Goal: Transaction & Acquisition: Purchase product/service

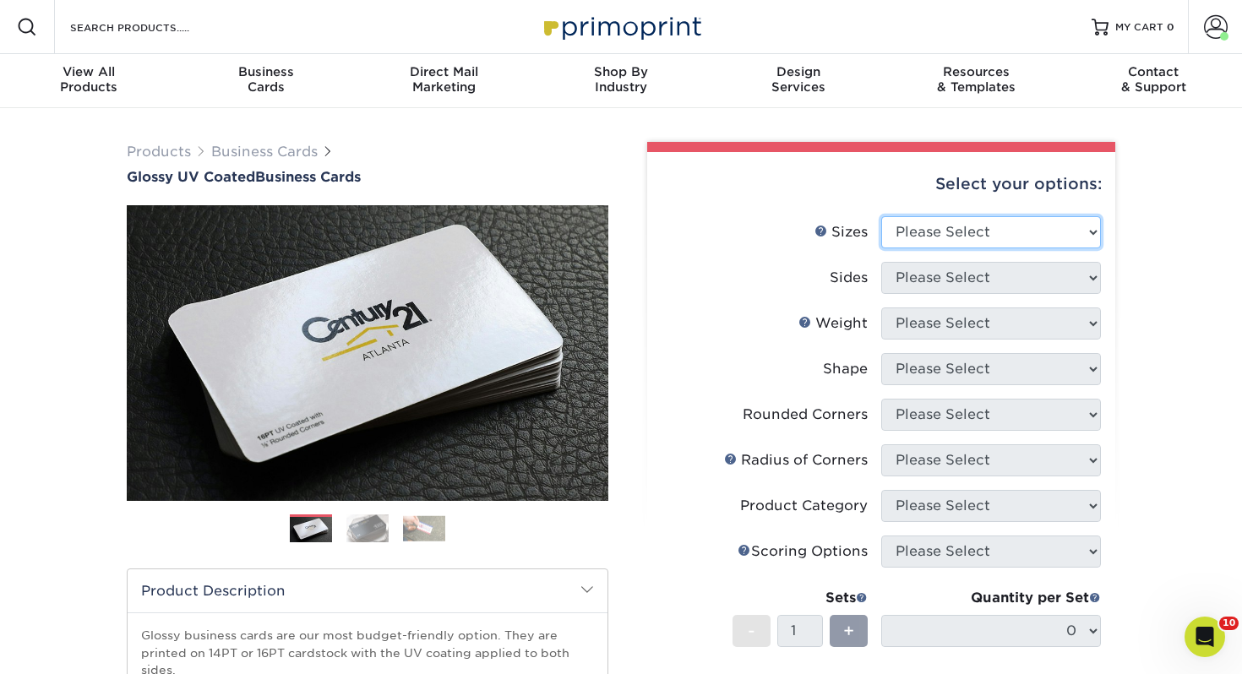
click at [948, 234] on select "Please Select 1.5" x 3.5" - Mini 1.75" x 3.5" - Mini 2" x 2" - Square 2" x 3" -…" at bounding box center [991, 232] width 220 height 32
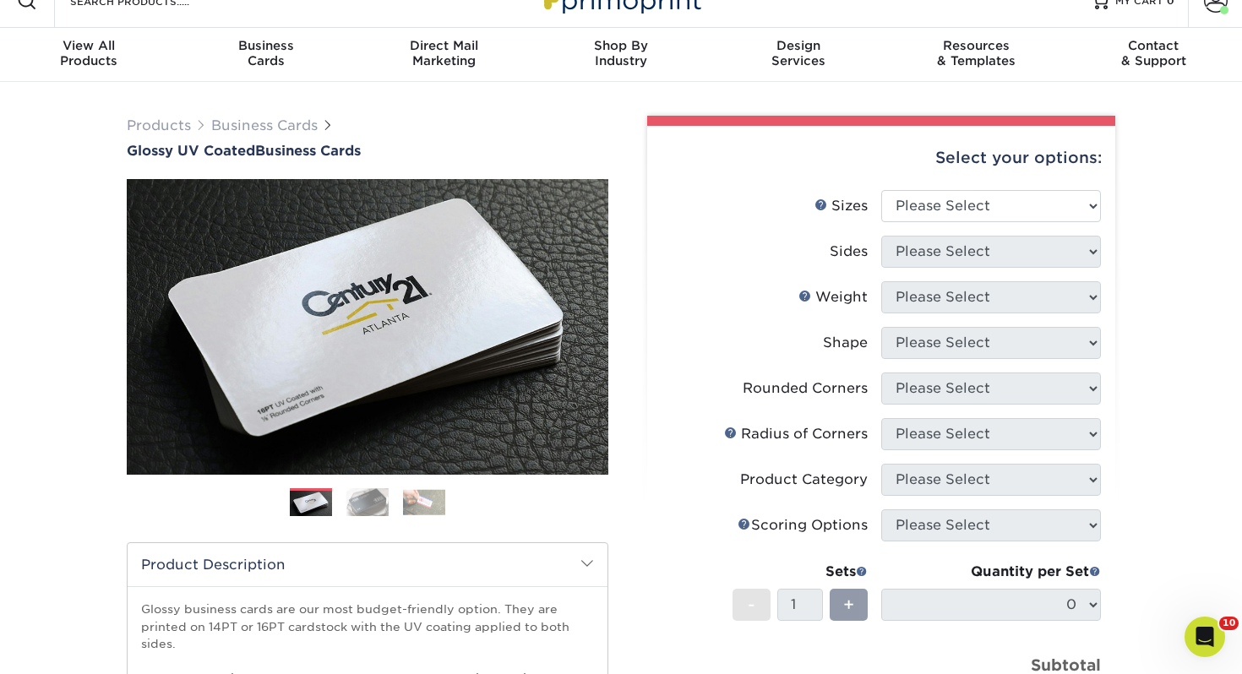
scroll to position [48, 0]
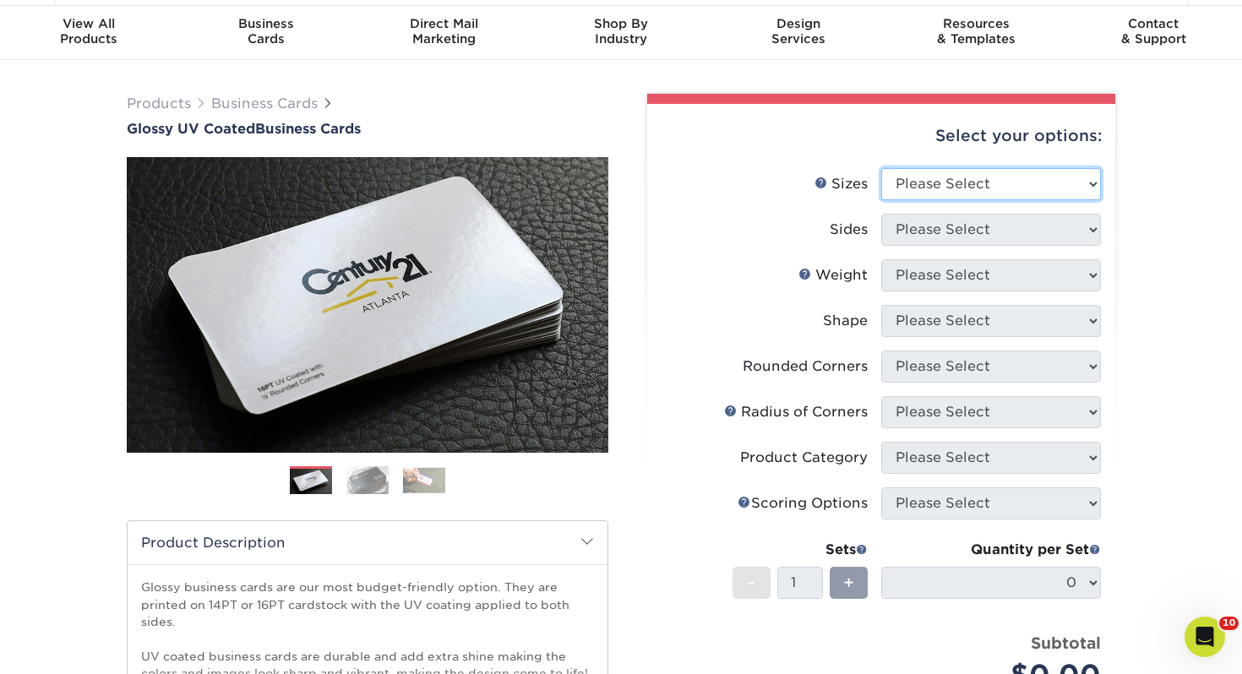
click at [957, 183] on select "Please Select 1.5" x 3.5" - Mini 1.75" x 3.5" - Mini 2" x 2" - Square 2" x 3" -…" at bounding box center [991, 184] width 220 height 32
select select "2.00x3.50"
click at [881, 168] on select "Please Select 1.5" x 3.5" - Mini 1.75" x 3.5" - Mini 2" x 2" - Square 2" x 3" -…" at bounding box center [991, 184] width 220 height 32
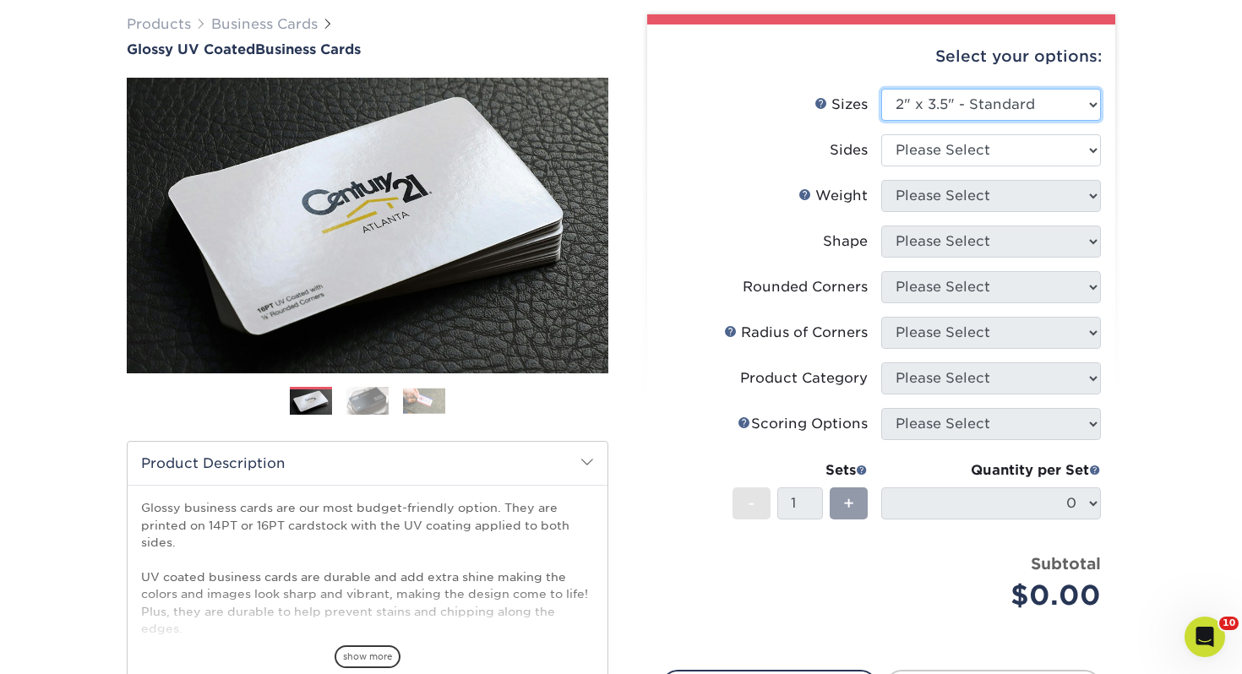
scroll to position [144, 0]
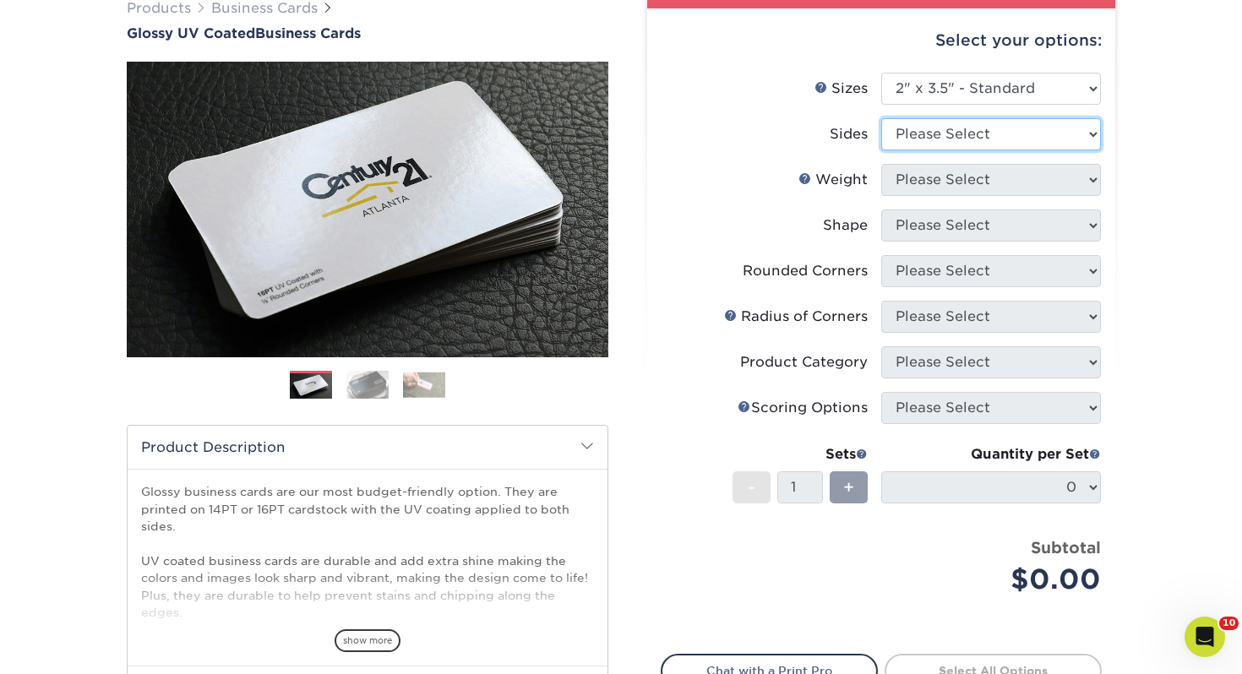
click at [948, 122] on select "Please Select Print Both Sides Print Front Only" at bounding box center [991, 134] width 220 height 32
select select "13abbda7-1d64-4f25-8bb2-c179b224825d"
click at [881, 118] on select "Please Select Print Both Sides Print Front Only" at bounding box center [991, 134] width 220 height 32
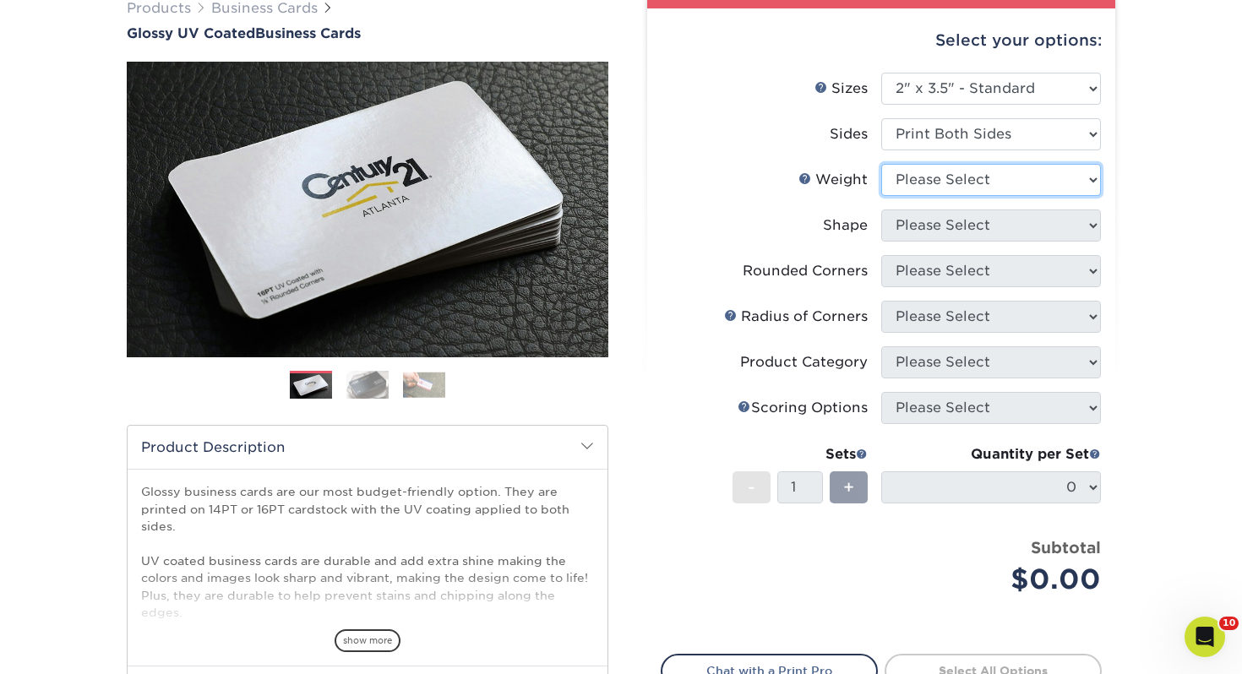
click at [943, 176] on select "Please Select 16PT 14PT" at bounding box center [991, 180] width 220 height 32
select select "14PT"
click at [881, 164] on select "Please Select 16PT 14PT" at bounding box center [991, 180] width 220 height 32
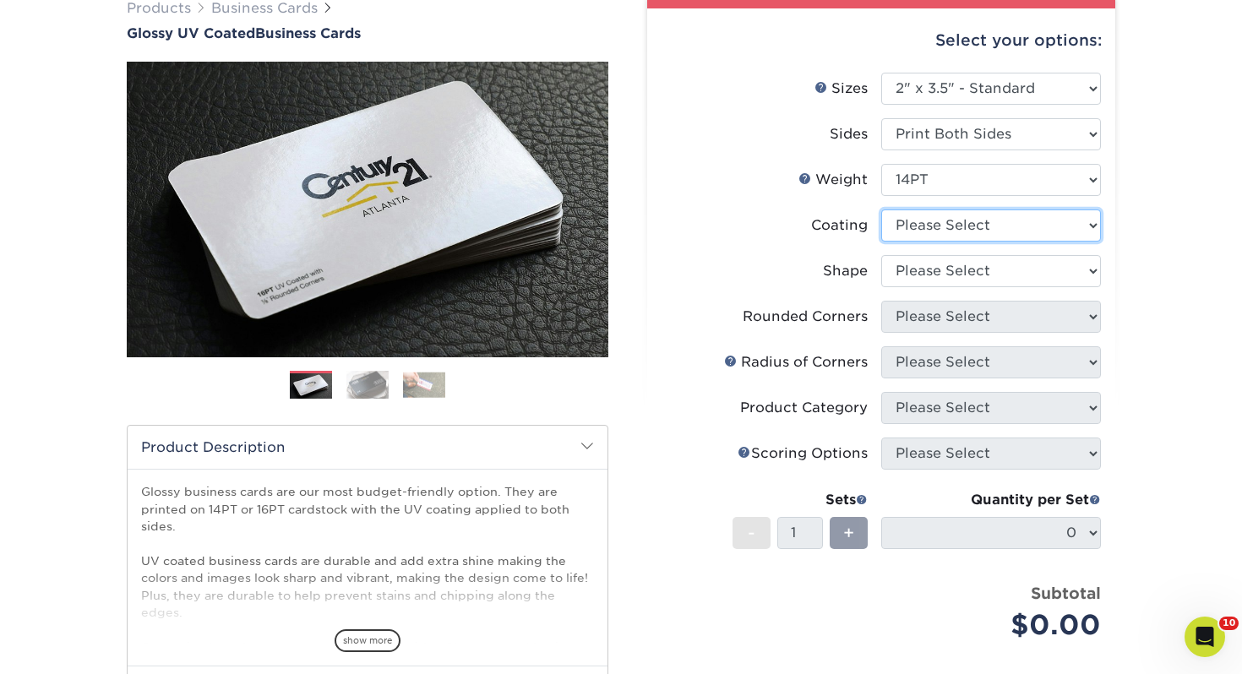
click at [960, 220] on select at bounding box center [991, 225] width 220 height 32
select select "ae367451-b2b8-45df-a344-0f05b6a12993"
click at [881, 209] on select at bounding box center [991, 225] width 220 height 32
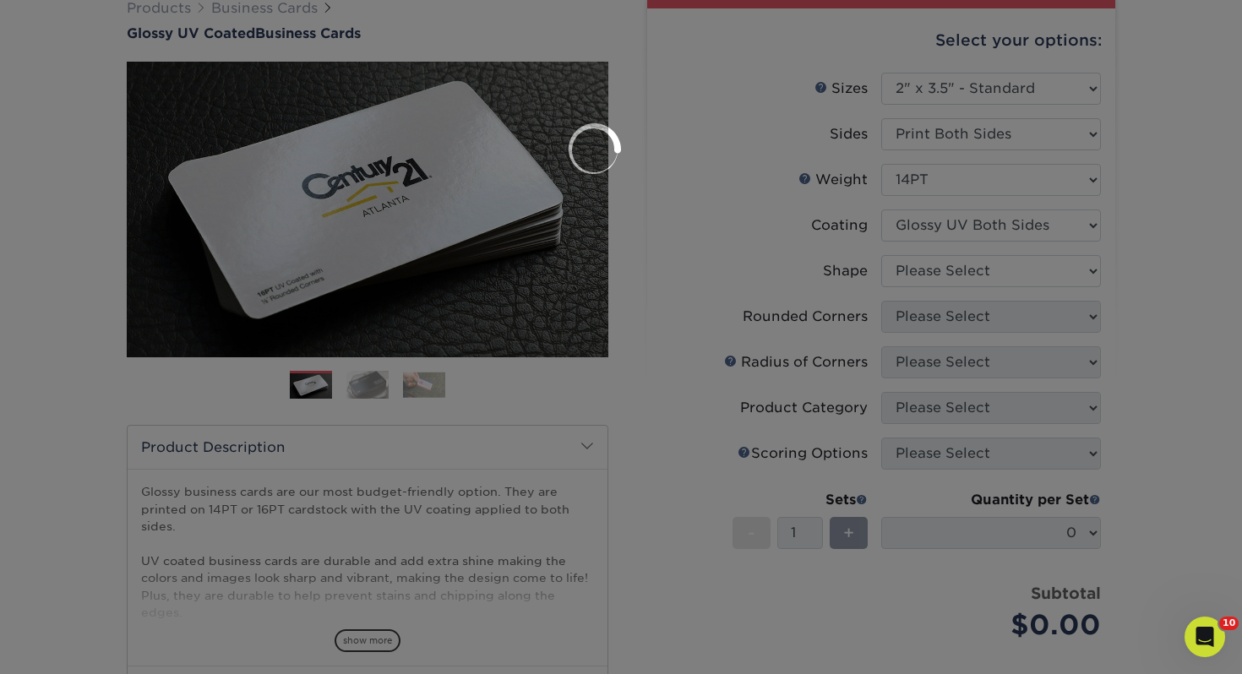
click at [938, 261] on div at bounding box center [621, 337] width 1242 height 674
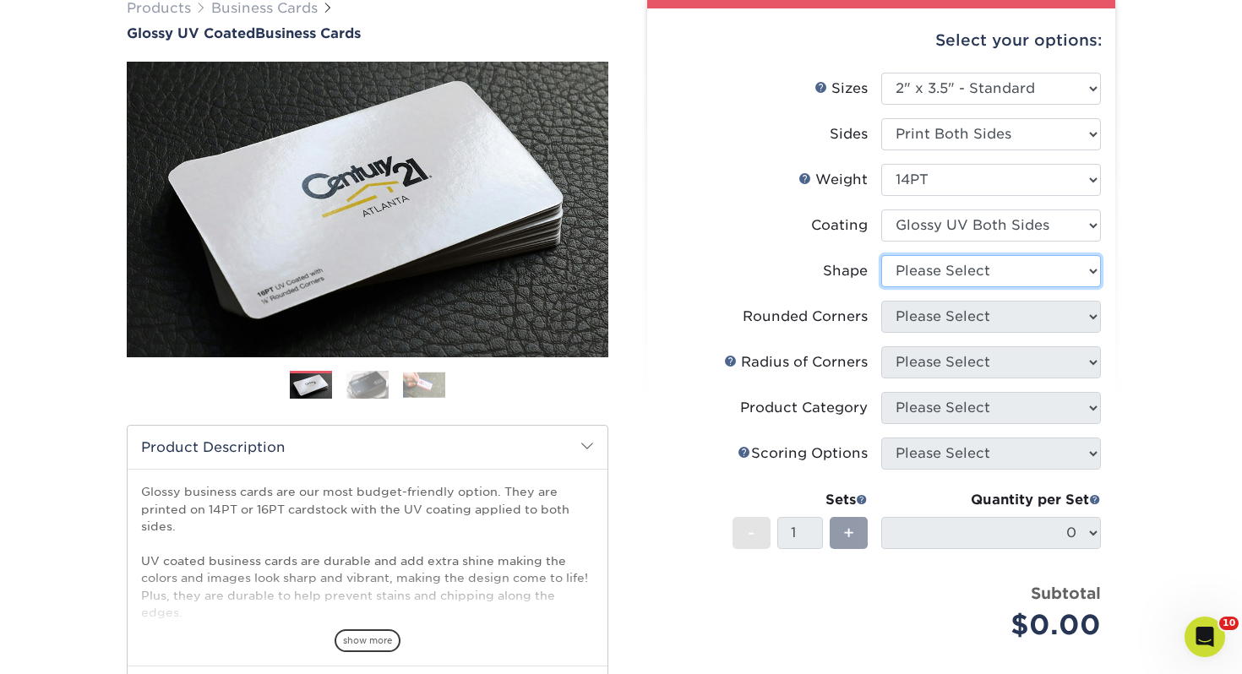
click at [953, 258] on select "Please Select Standard" at bounding box center [991, 271] width 220 height 32
select select "standard"
click at [881, 255] on select "Please Select Standard" at bounding box center [991, 271] width 220 height 32
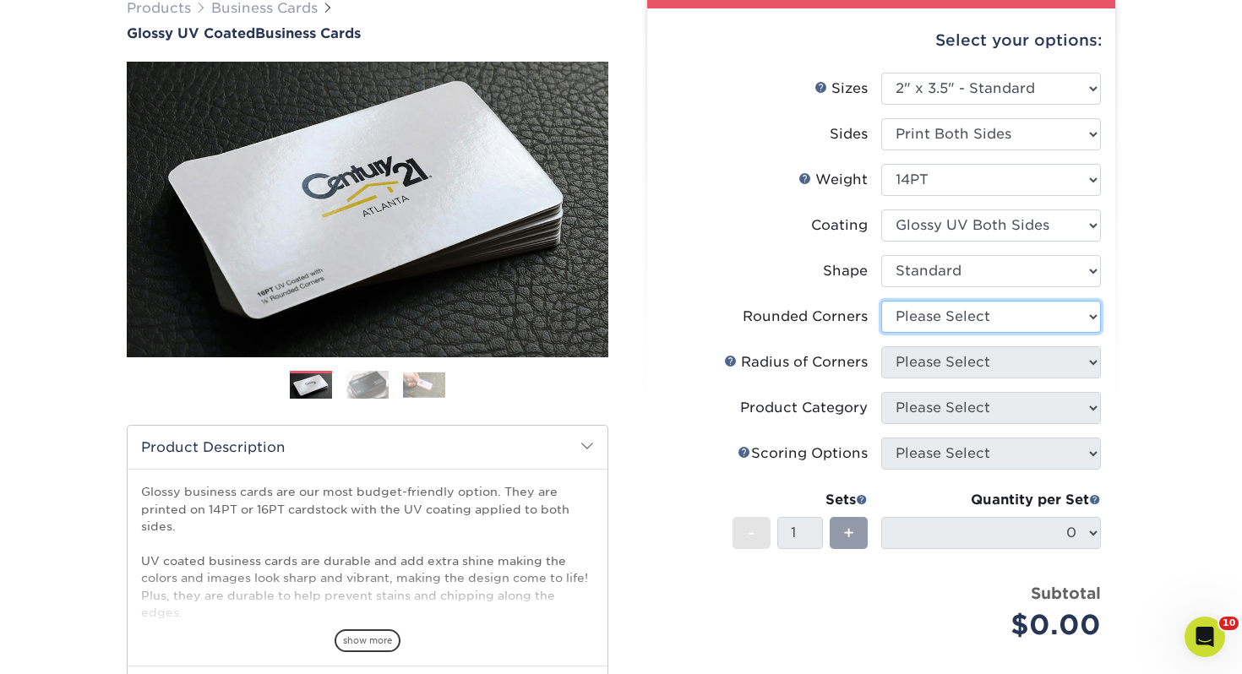
click at [938, 318] on select "Please Select Yes - Round 2 Corners Yes - Round 4 Corners No" at bounding box center [991, 317] width 220 height 32
select select "0"
click at [881, 301] on select "Please Select Yes - Round 2 Corners Yes - Round 4 Corners No" at bounding box center [991, 317] width 220 height 32
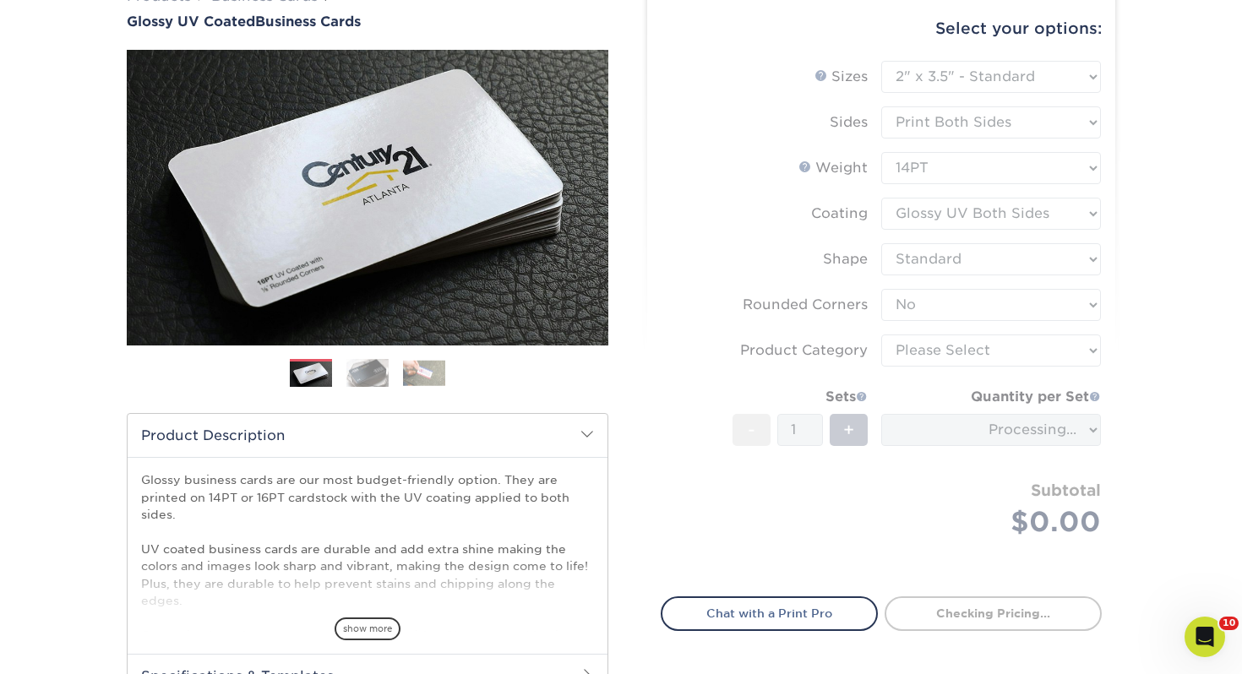
click at [931, 370] on form "Sizes Help Sizes Please Select 1.5" x 3.5" - Mini 1.75" x 3.5" - Mini 2" x 2" -…" at bounding box center [881, 319] width 441 height 516
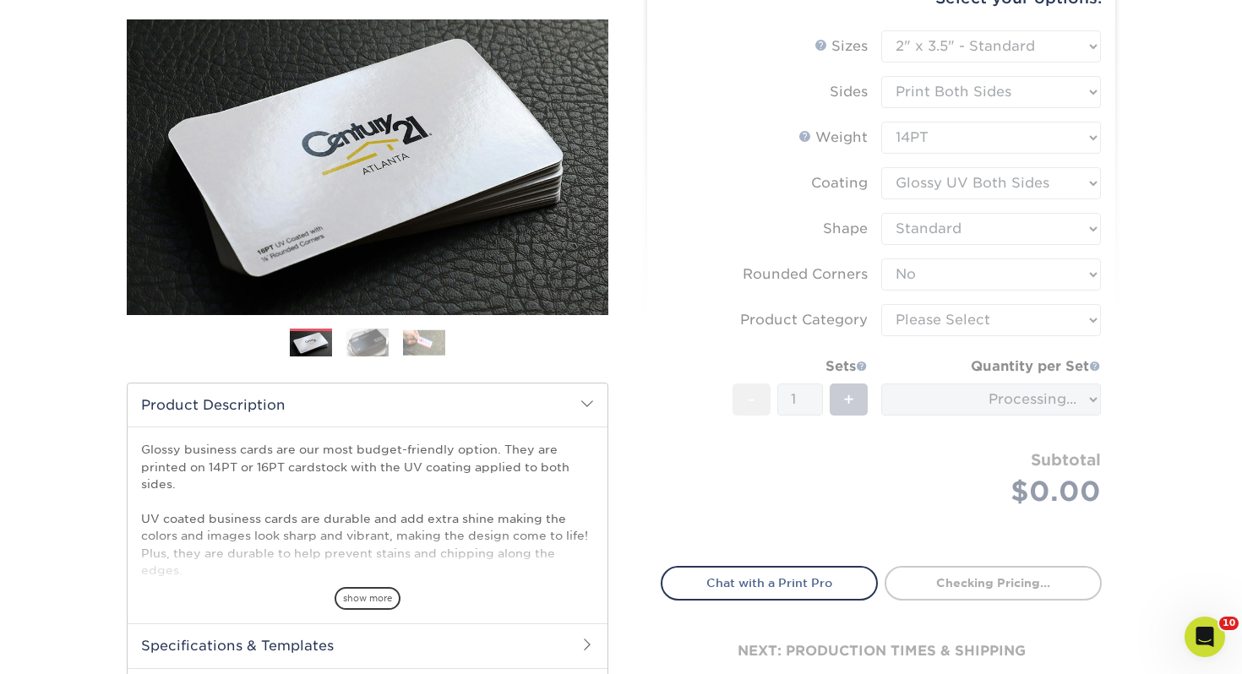
scroll to position [188, 0]
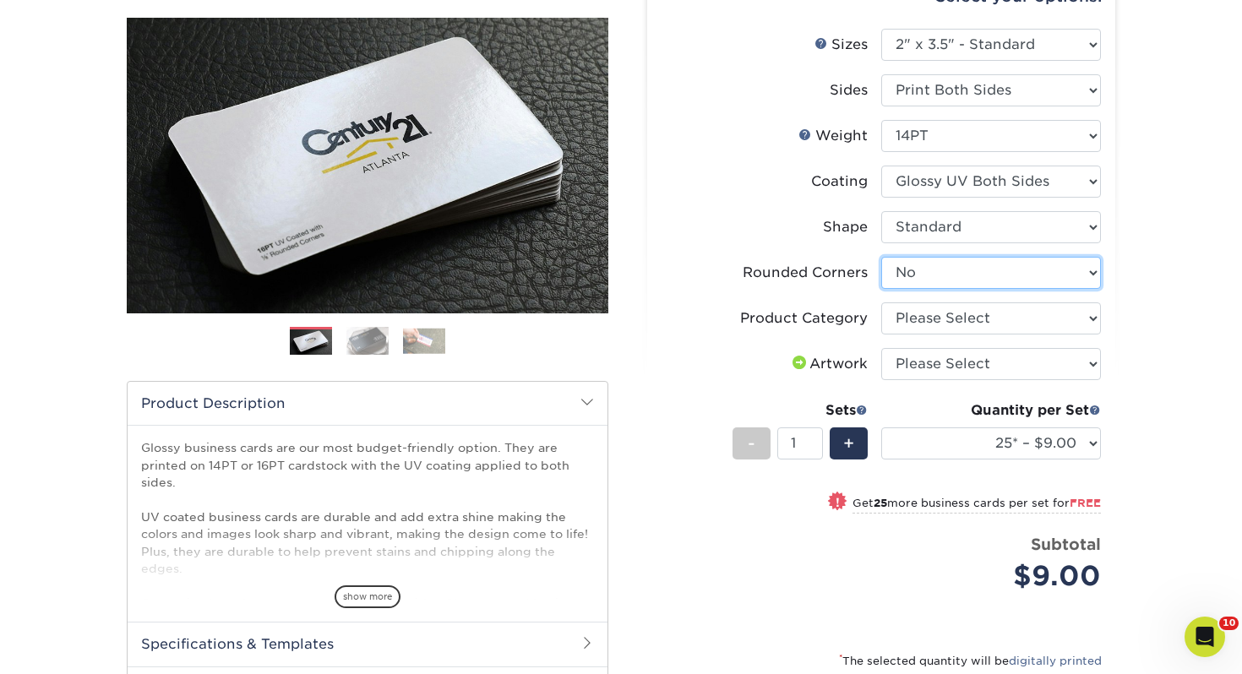
click at [938, 288] on select "Please Select Yes - Round 2 Corners Yes - Round 4 Corners No" at bounding box center [991, 273] width 220 height 32
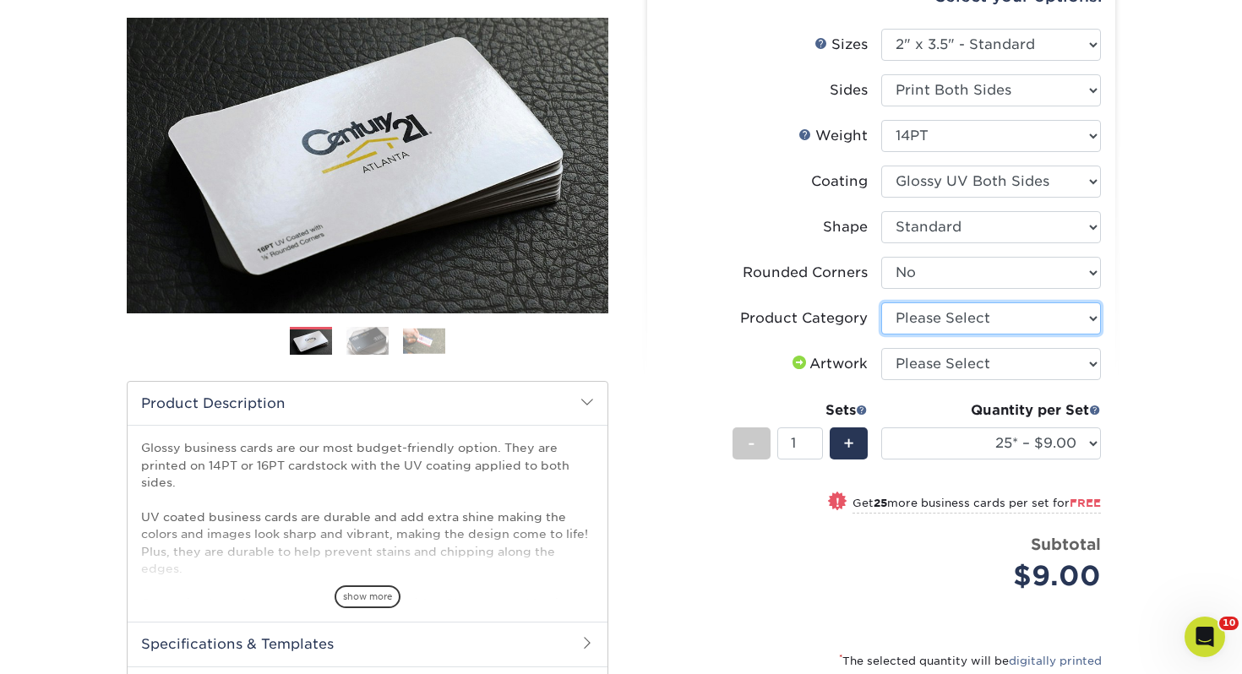
click at [917, 319] on select "Please Select Business Cards" at bounding box center [991, 318] width 220 height 32
select select "3b5148f1-0588-4f88-a218-97bcfdce65c1"
click at [881, 302] on select "Please Select Business Cards" at bounding box center [991, 318] width 220 height 32
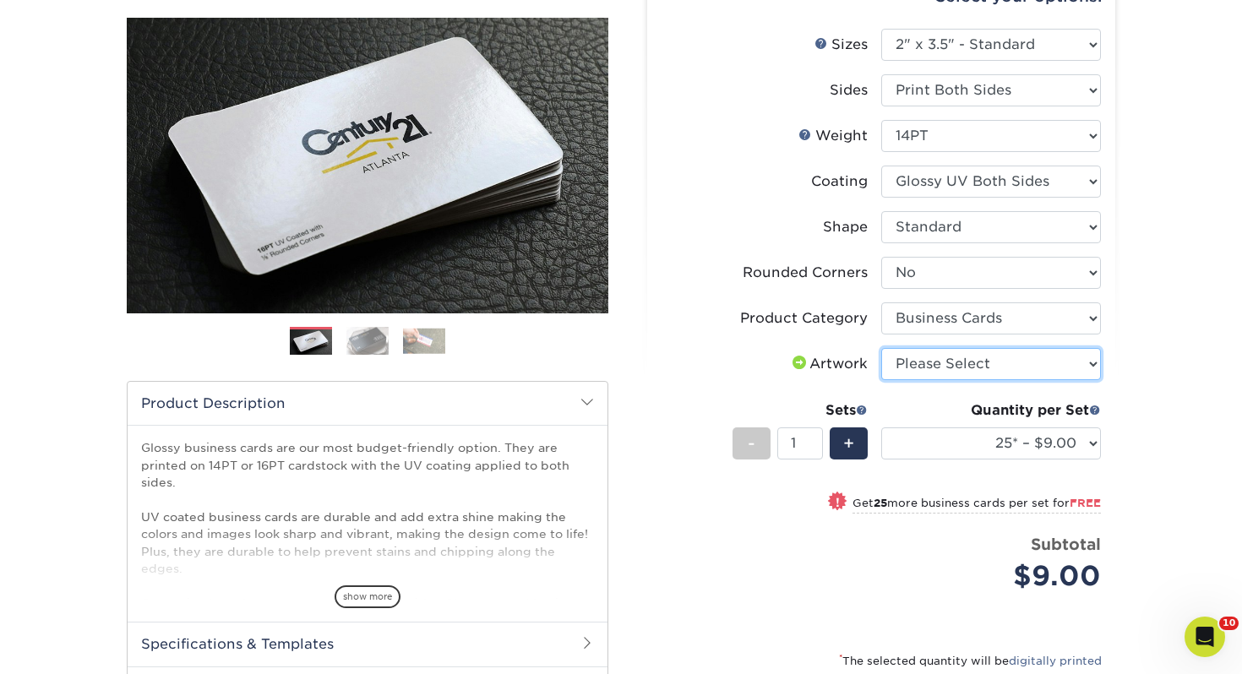
click at [916, 371] on select "Please Select I will upload files I need a design - $100" at bounding box center [991, 364] width 220 height 32
select select "upload"
click at [881, 348] on select "Please Select I will upload files I need a design - $100" at bounding box center [991, 364] width 220 height 32
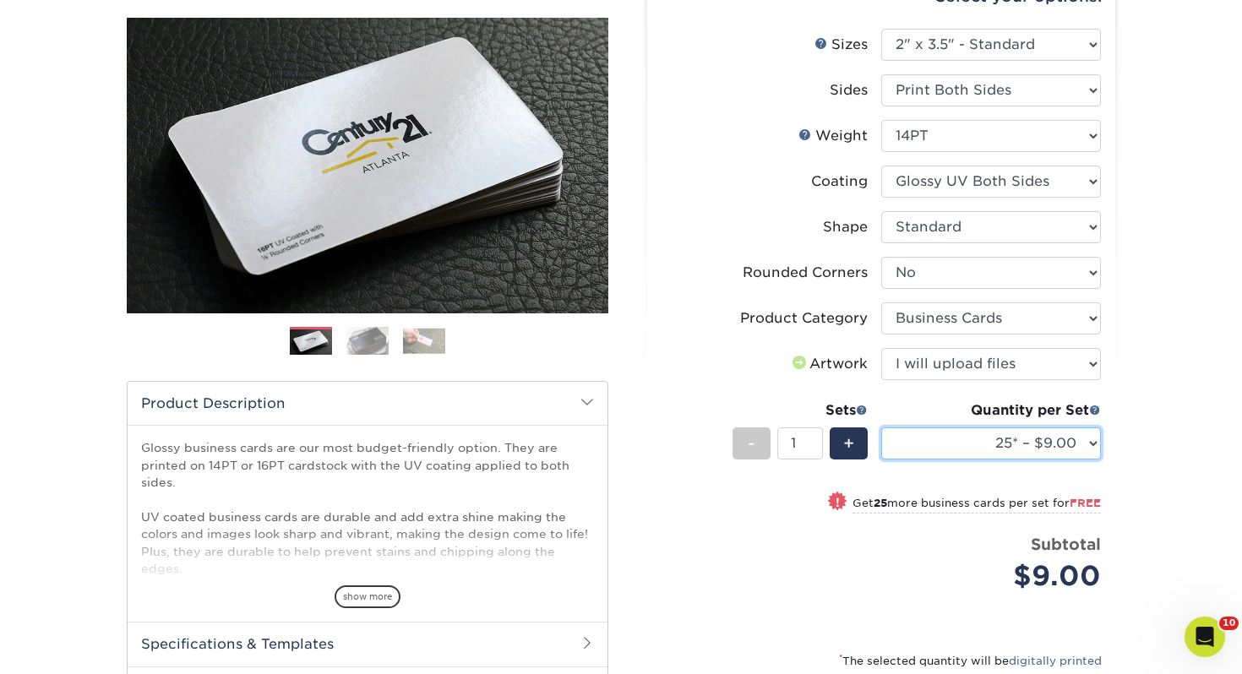
click at [965, 432] on select "25* – $9.00 50* – $9.00 100* – $9.00 250* – $17.00 500 – $33.00 1000 – $42.00 2…" at bounding box center [991, 443] width 220 height 32
select select "250* – $17.00"
click at [881, 427] on select "25* – $9.00 50* – $9.00 100* – $9.00 250* – $17.00 500 – $33.00 1000 – $42.00 2…" at bounding box center [991, 443] width 220 height 32
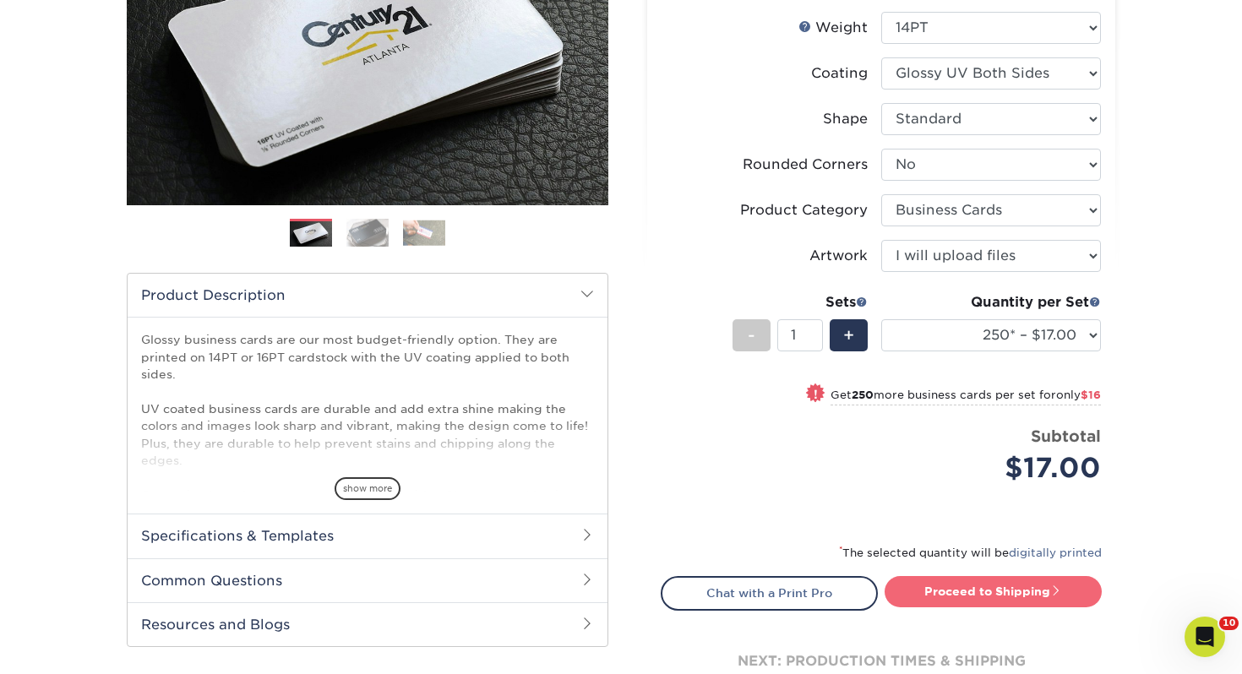
click at [943, 592] on link "Proceed to Shipping" at bounding box center [992, 591] width 217 height 30
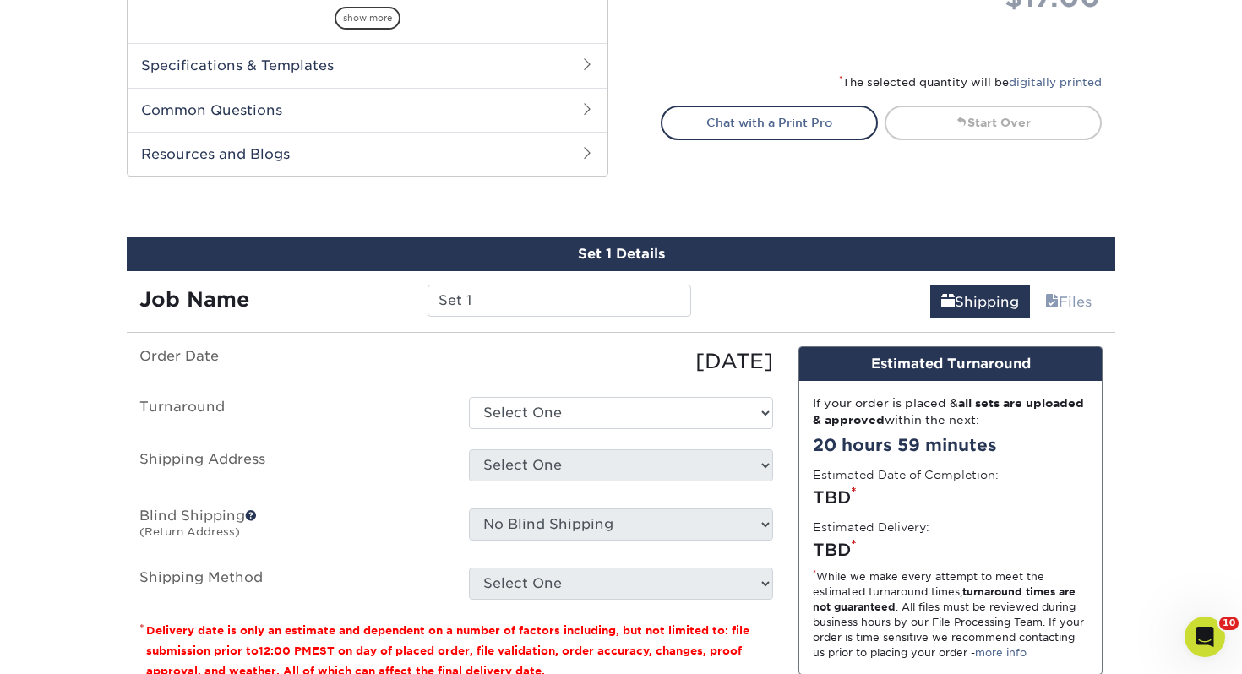
scroll to position [917, 0]
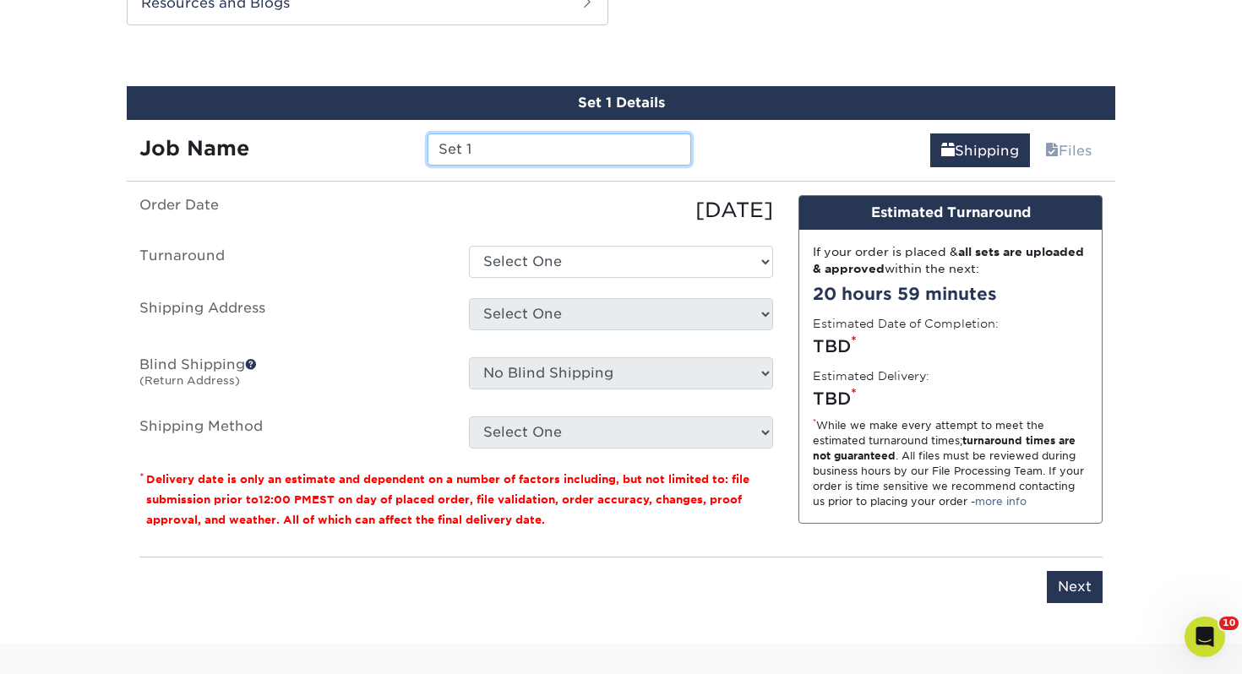
click at [567, 151] on input "Set 1" at bounding box center [558, 149] width 263 height 32
drag, startPoint x: 284, startPoint y: 124, endPoint x: 209, endPoint y: 109, distance: 76.7
click at [209, 109] on div "Set 1 Details Job Name Set 1 Shipping Files You've choosen mailing services! If…" at bounding box center [621, 354] width 988 height 537
type input "Toby Ditton"
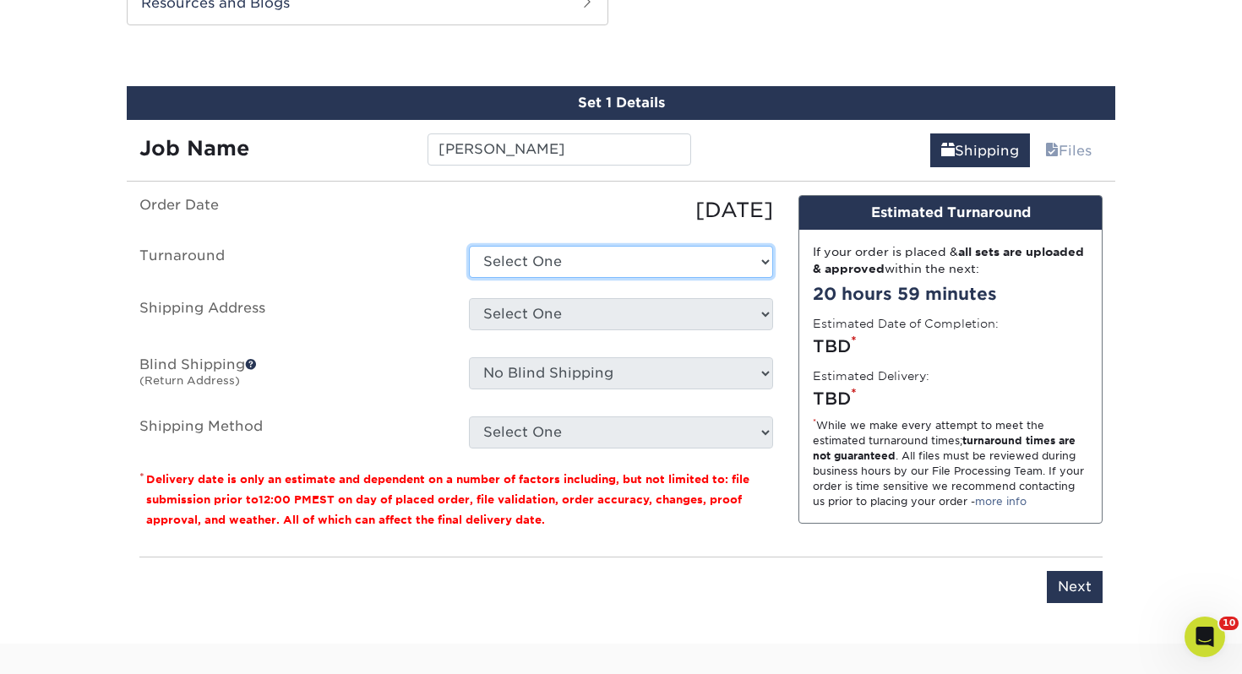
click at [508, 263] on select "Select One 2-4 Business Days 2 Day Next Business Day" at bounding box center [621, 262] width 304 height 32
select select "0d2015eb-ac6c-4252-b2f1-1c5560e96a65"
click at [469, 246] on select "Select One 2-4 Business Days 2 Day Next Business Day" at bounding box center [621, 262] width 304 height 32
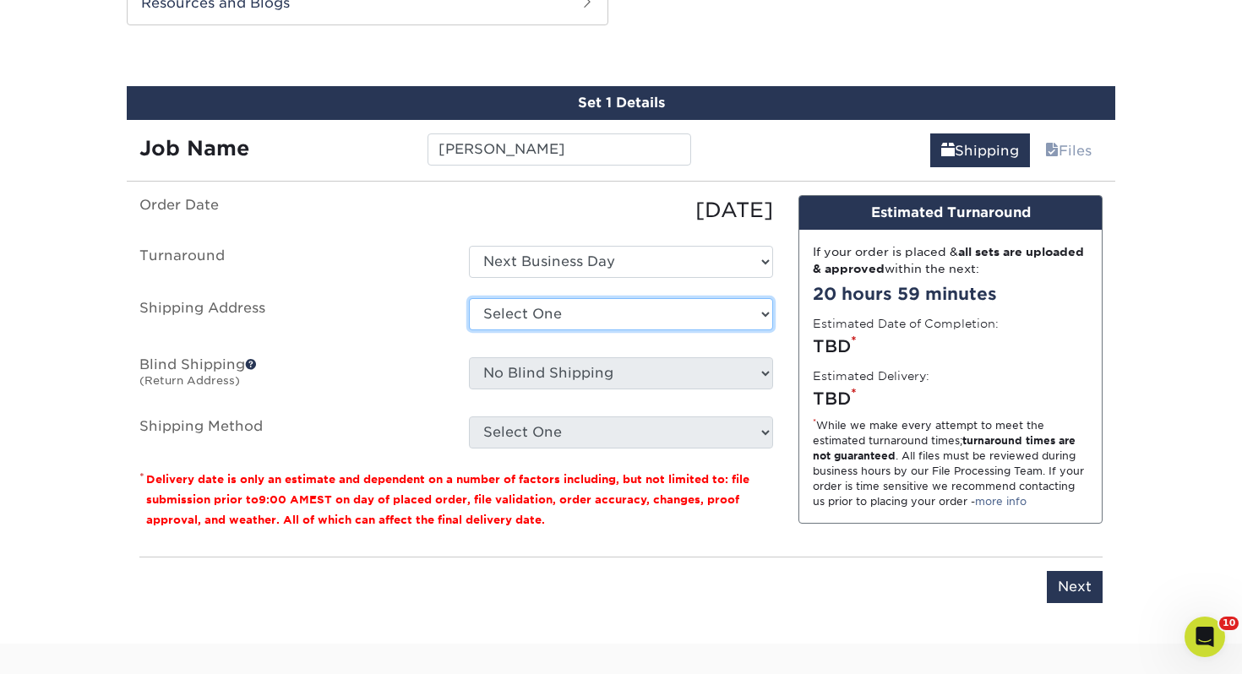
click at [552, 313] on select "Select One Adrian, MI Akron, OH" at bounding box center [621, 314] width 304 height 32
select select "272586"
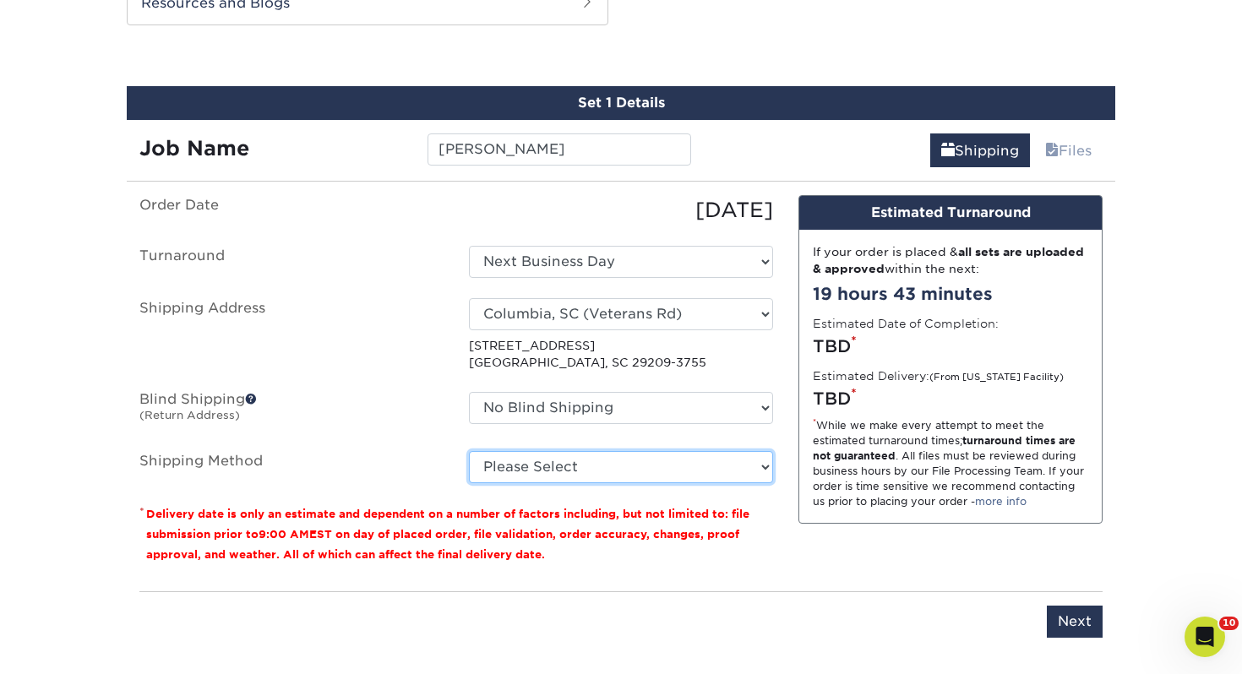
click at [595, 471] on select "Please Select Ground Shipping (+$7.84) 3 Day Shipping Service (+$15.36) 2 Day A…" at bounding box center [621, 467] width 304 height 32
select select "03"
click at [469, 451] on select "Please Select Ground Shipping (+$7.84) 3 Day Shipping Service (+$15.36) 2 Day A…" at bounding box center [621, 467] width 304 height 32
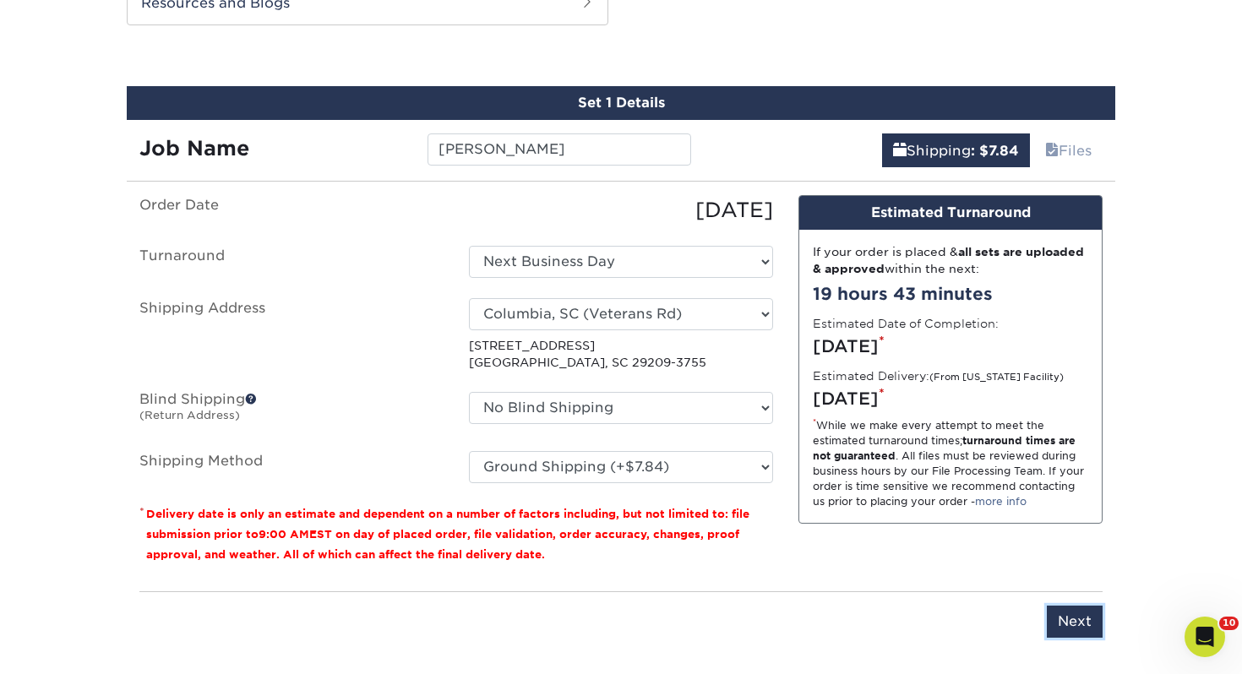
drag, startPoint x: 1057, startPoint y: 620, endPoint x: 1004, endPoint y: 600, distance: 56.2
click at [1057, 620] on input "Next" at bounding box center [1075, 622] width 56 height 32
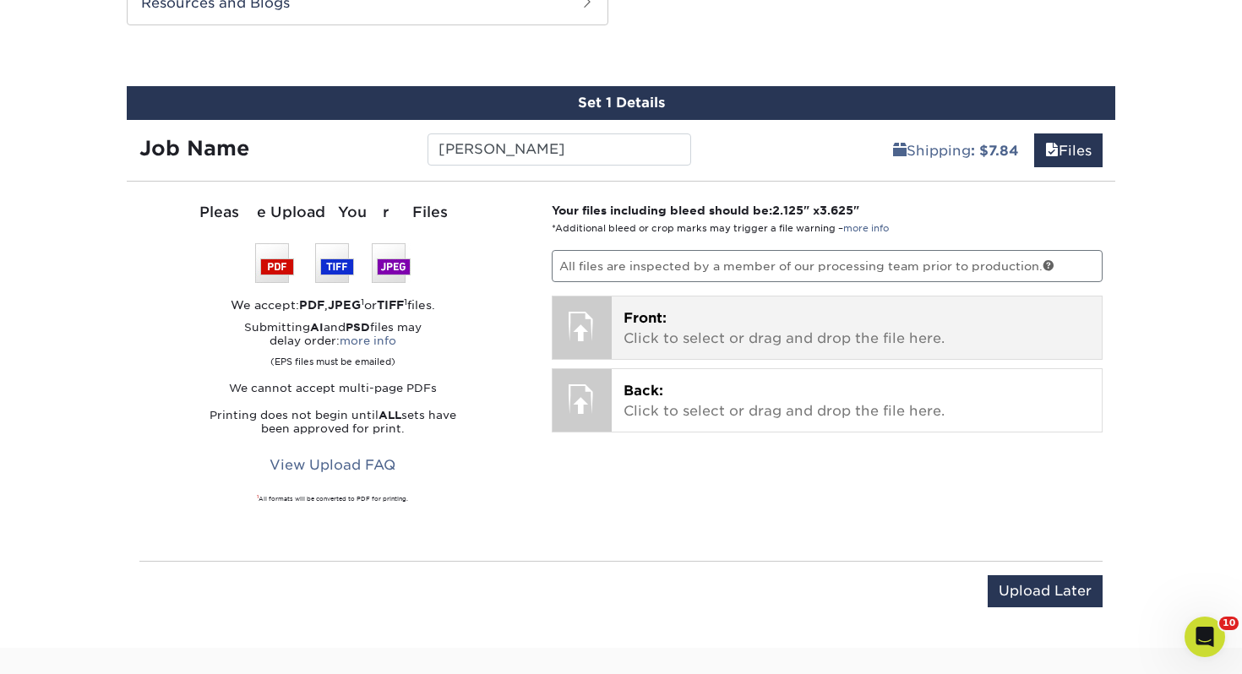
click at [729, 334] on p "Front: Click to select or drag and drop the file here." at bounding box center [856, 328] width 467 height 41
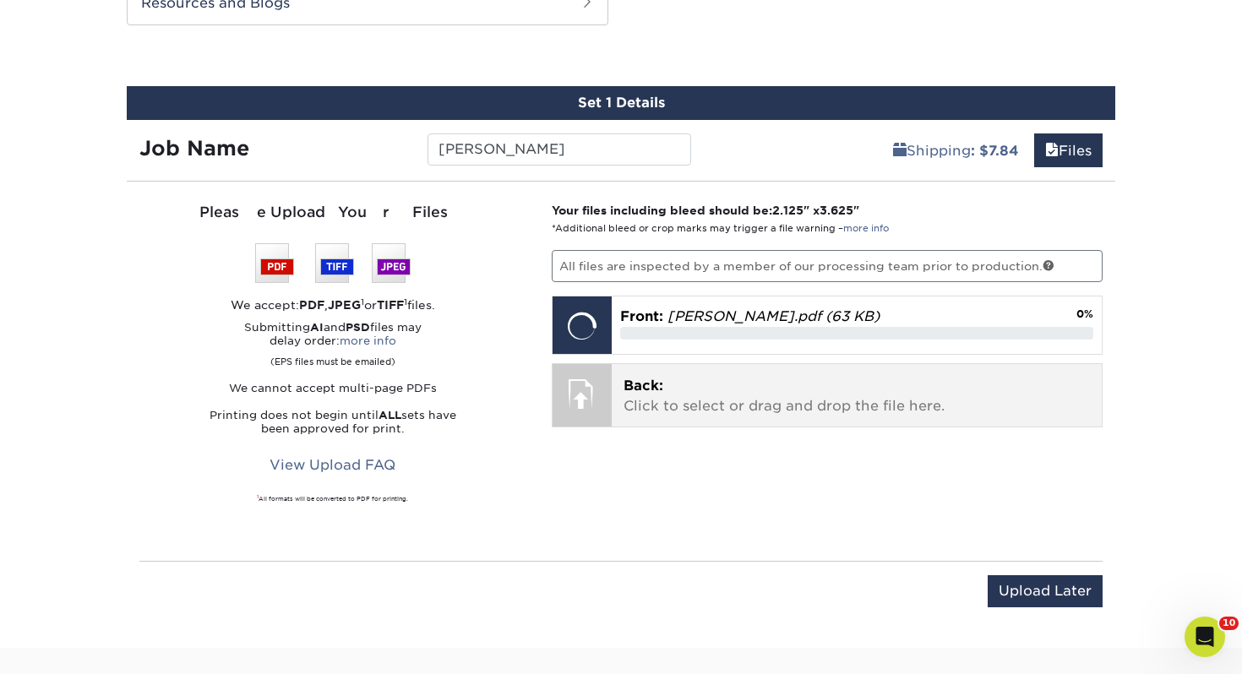
click at [751, 409] on p "Back: Click to select or drag and drop the file here." at bounding box center [856, 396] width 467 height 41
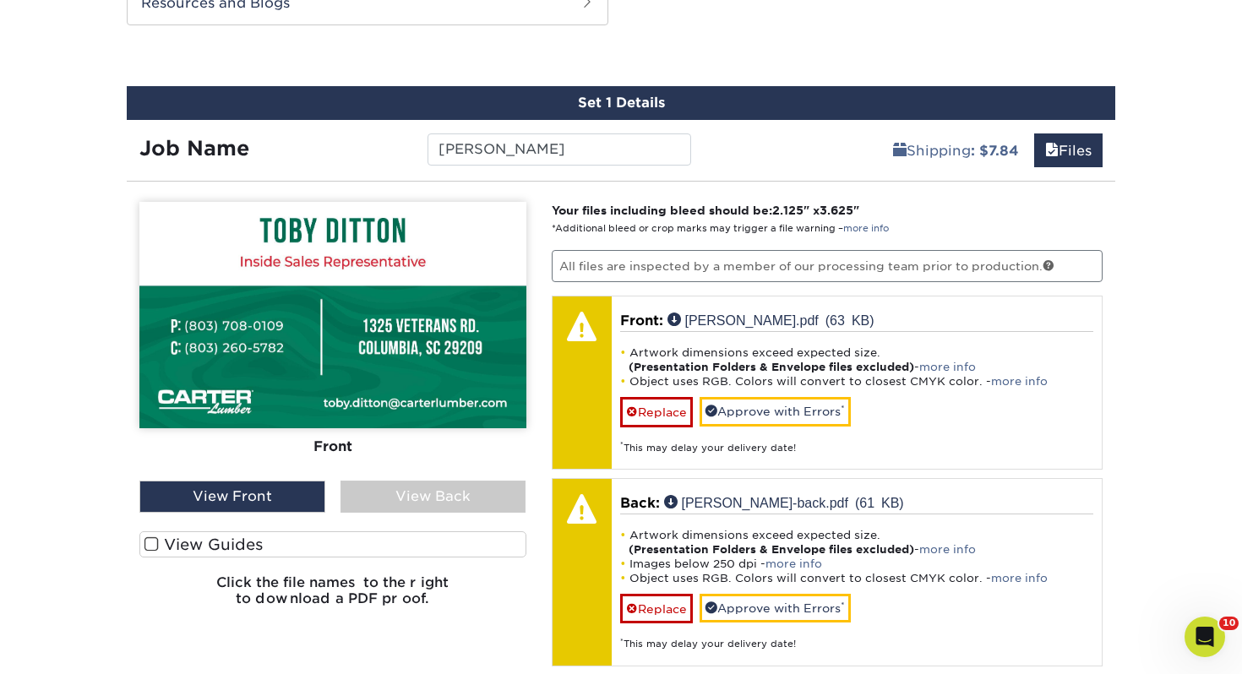
drag, startPoint x: 290, startPoint y: 536, endPoint x: 329, endPoint y: 514, distance: 45.0
click at [289, 536] on label "View Guides" at bounding box center [332, 544] width 387 height 26
click at [0, 0] on input "View Guides" at bounding box center [0, 0] width 0 height 0
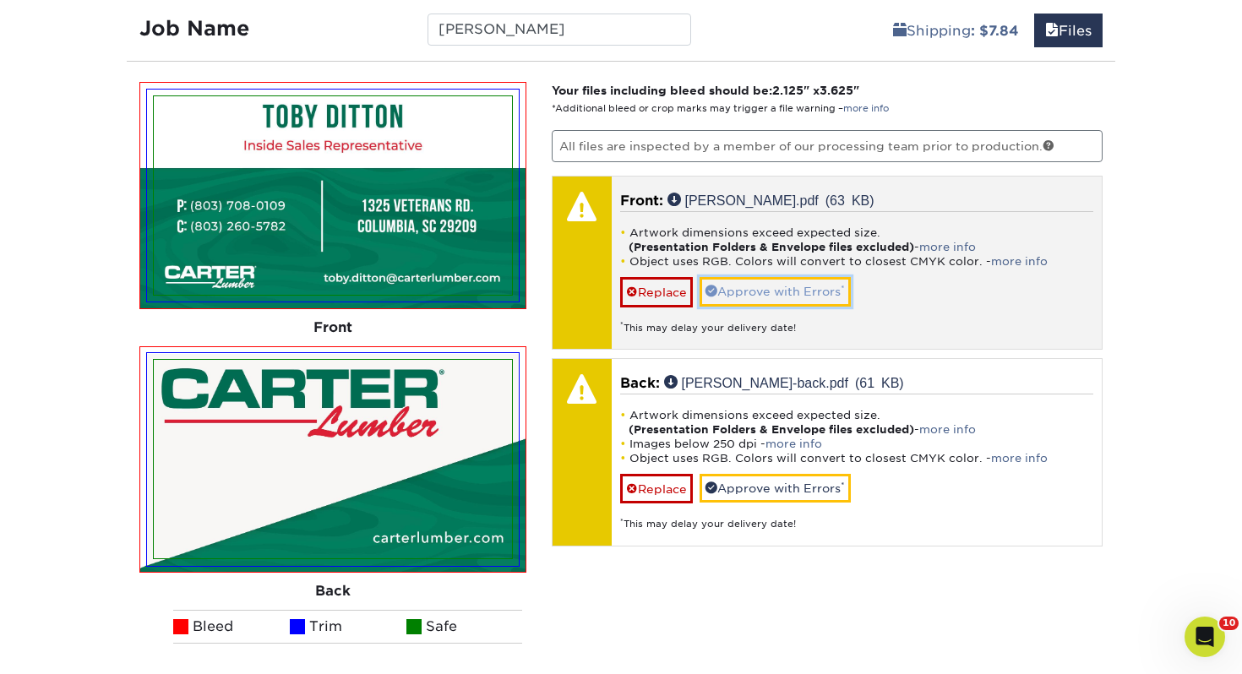
click at [773, 289] on link "Approve with Errors *" at bounding box center [774, 291] width 151 height 29
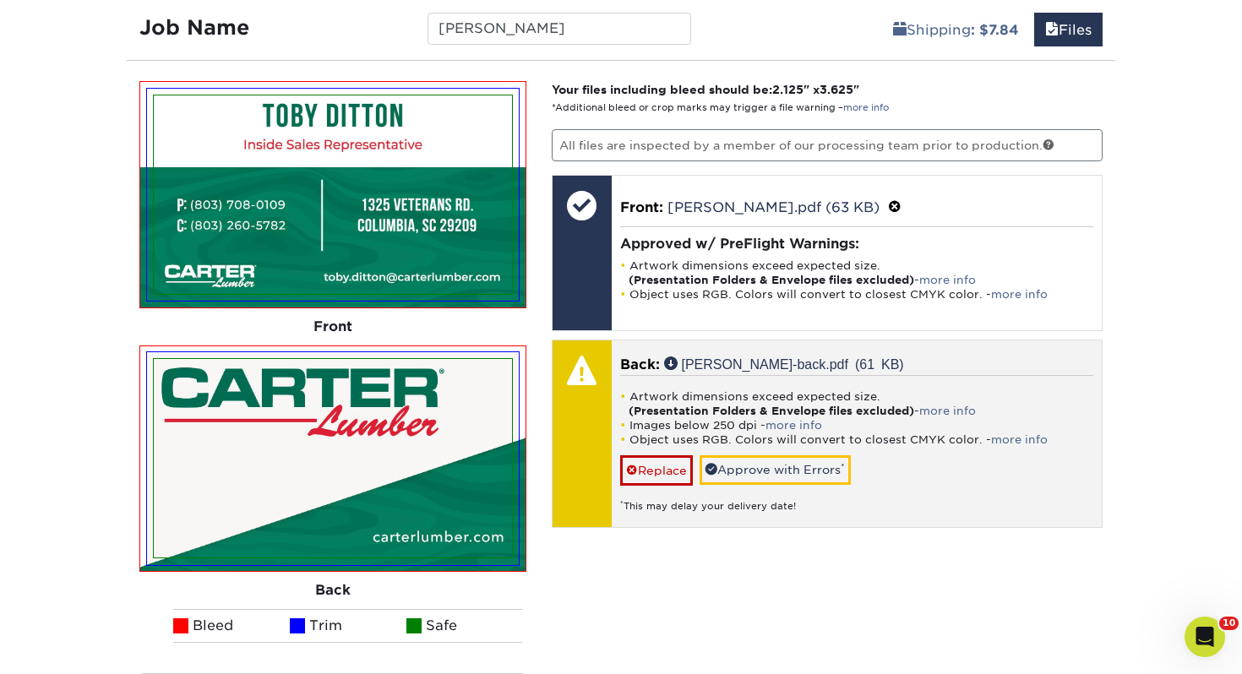
click at [754, 483] on div "Artwork dimensions exceed expected size. (Presentation Folders & Envelope files…" at bounding box center [857, 444] width 474 height 138
click at [756, 476] on link "Approve with Errors *" at bounding box center [774, 469] width 151 height 29
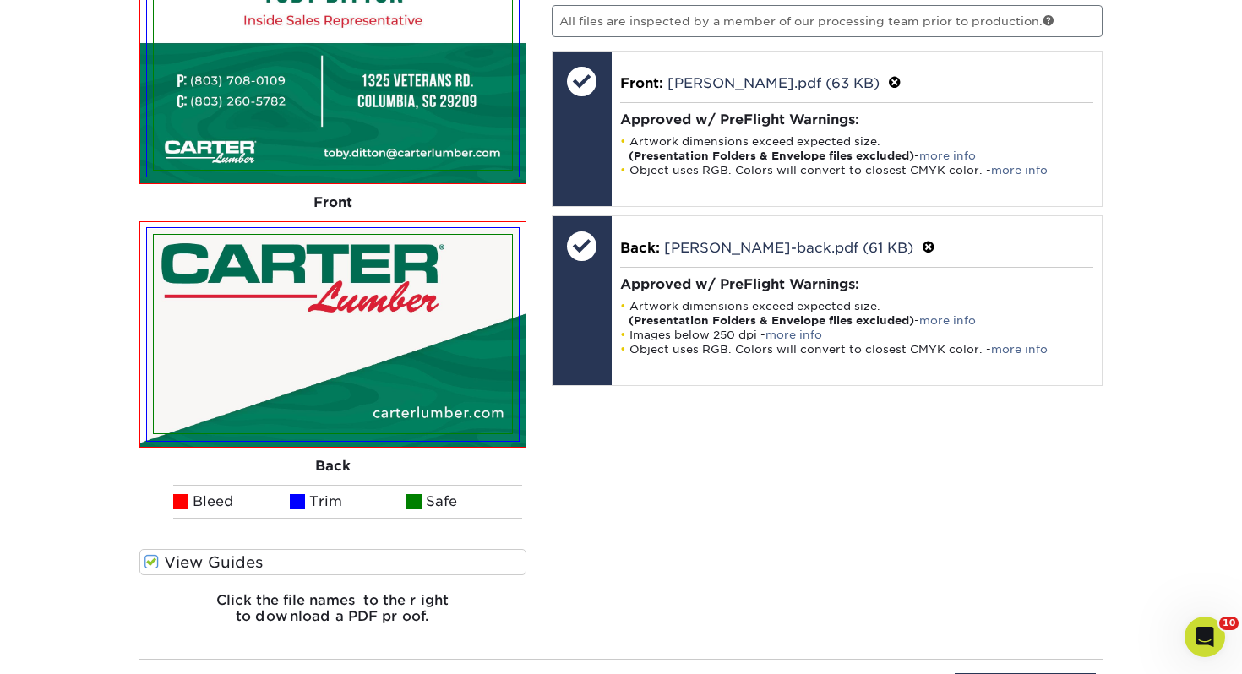
scroll to position [1226, 0]
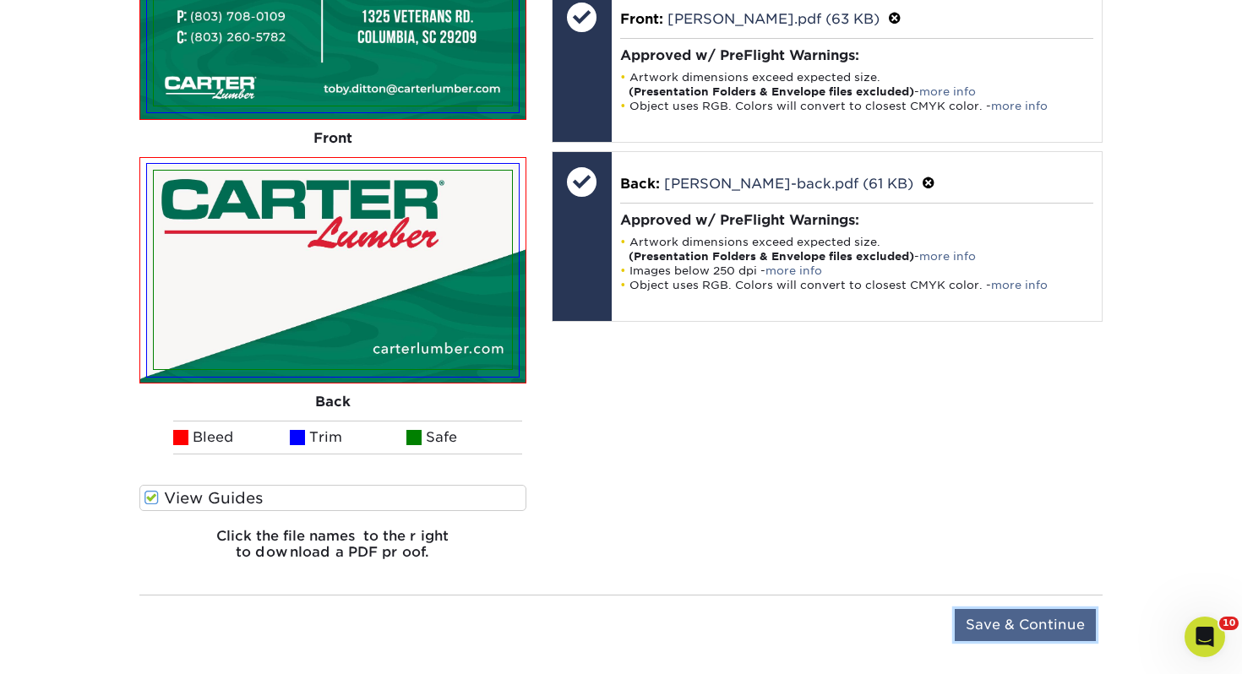
click at [1002, 628] on input "Save & Continue" at bounding box center [1024, 625] width 141 height 32
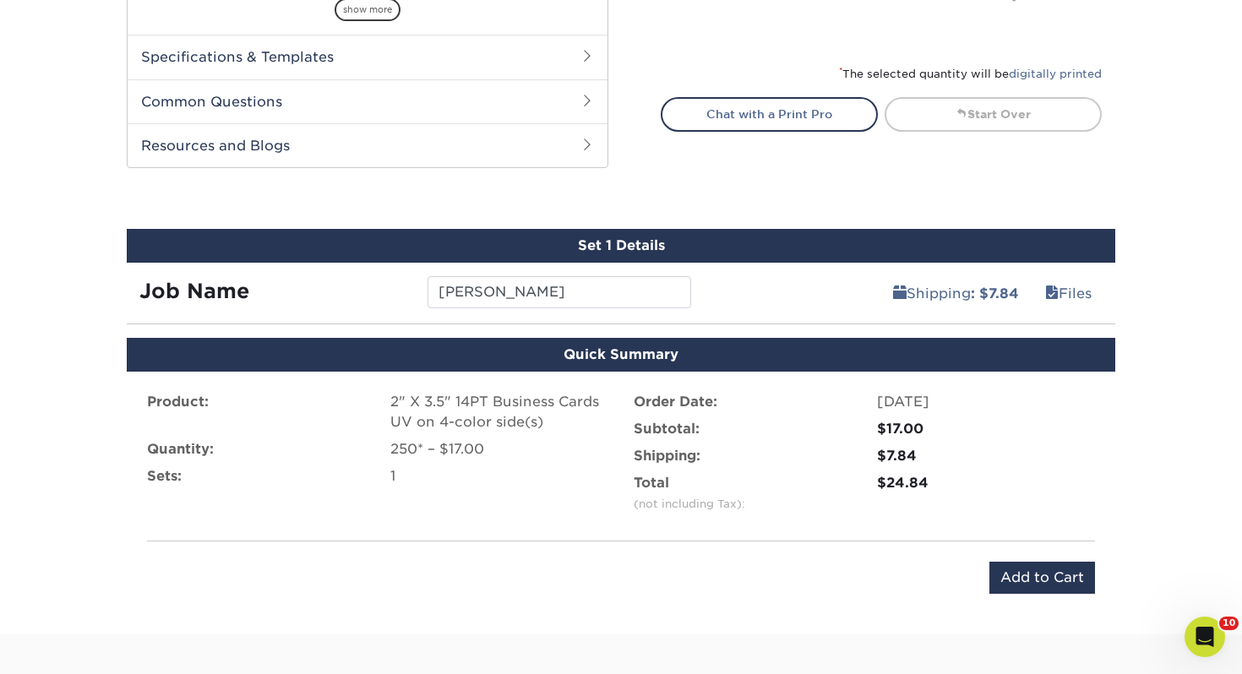
scroll to position [816, 0]
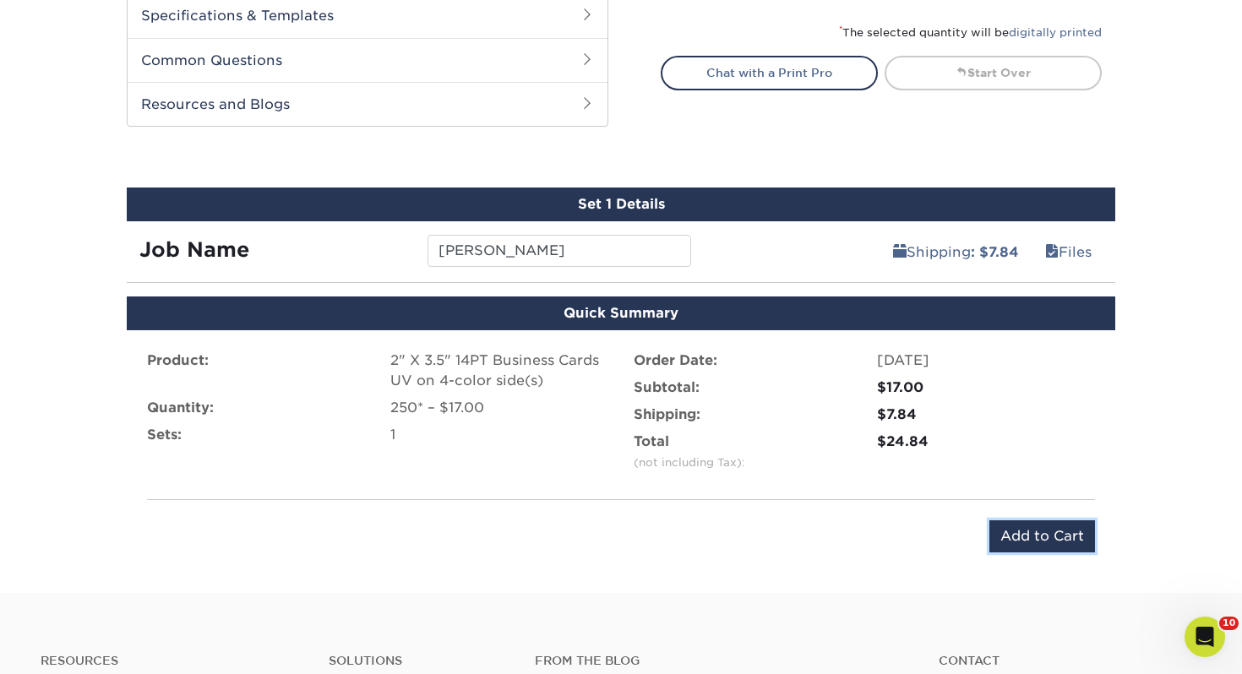
click at [1024, 525] on input "Add to Cart" at bounding box center [1042, 536] width 106 height 32
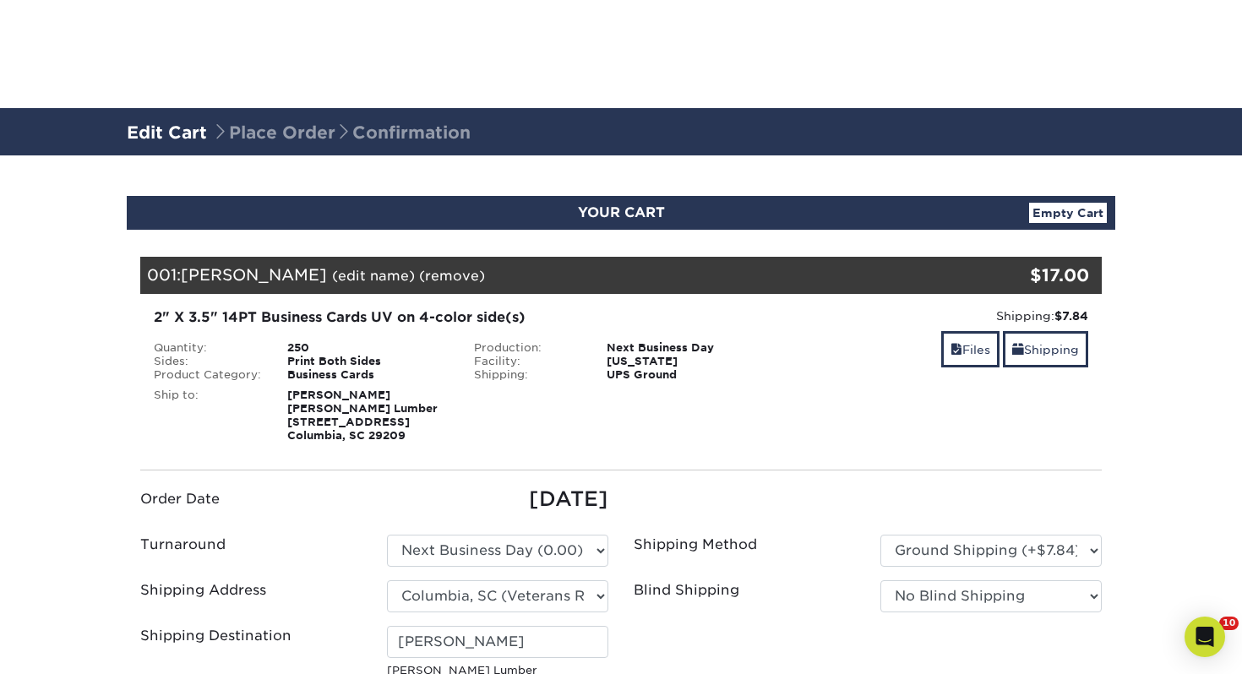
select select "272586"
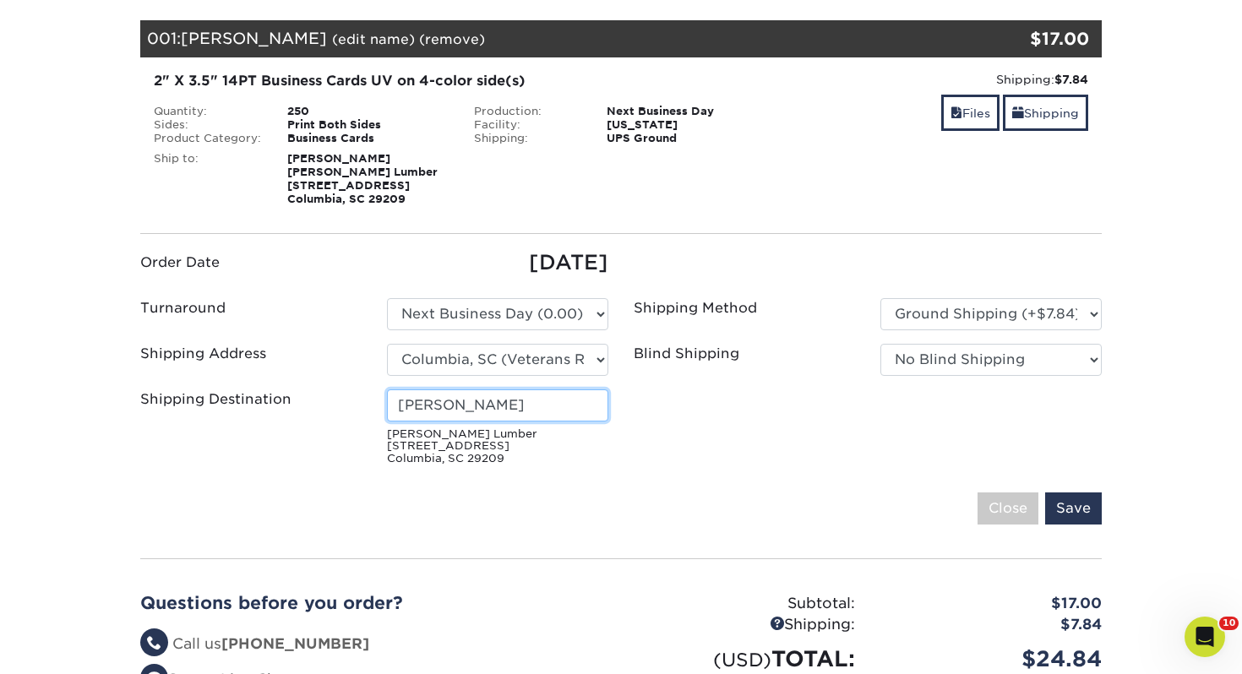
click at [519, 404] on input "Gareth Rumley" at bounding box center [497, 405] width 221 height 32
drag, startPoint x: 498, startPoint y: 403, endPoint x: -18, endPoint y: 364, distance: 517.6
click at [0, 364] on html "Resources Menu Search Products Account Welcome, Libby Account Dashboard Active …" at bounding box center [621, 554] width 1242 height 1583
type input "[PERSON_NAME]"
click at [1071, 500] on input "Save" at bounding box center [1073, 508] width 57 height 32
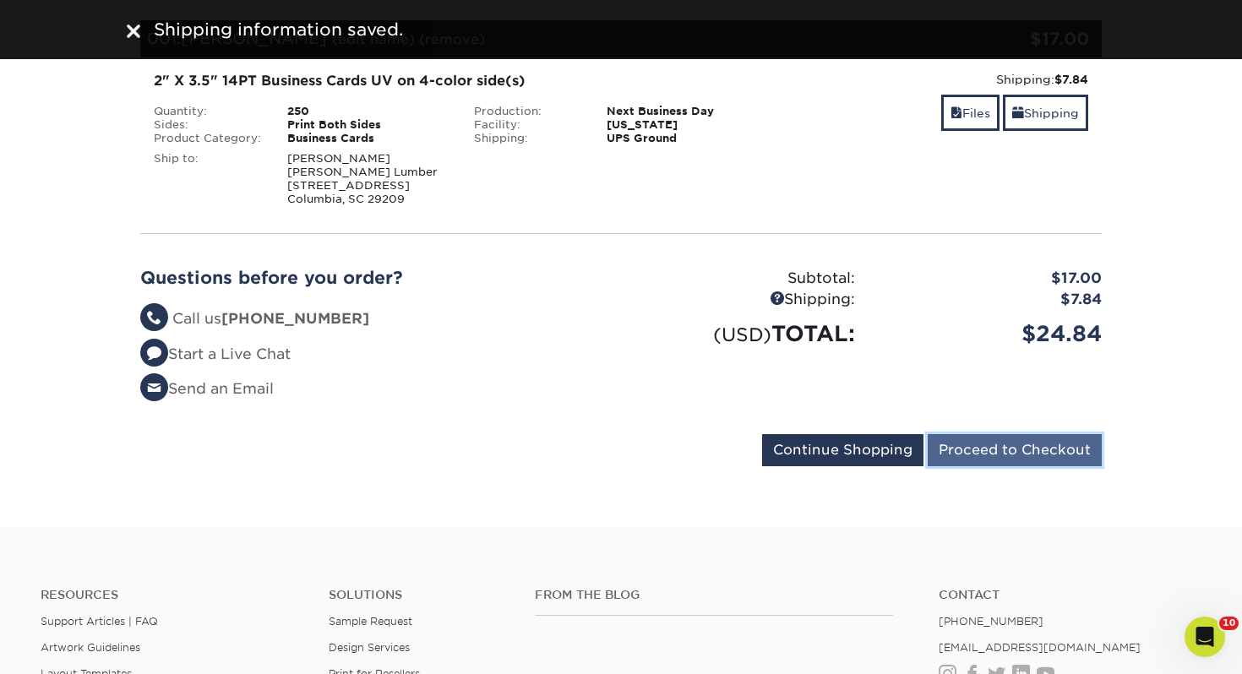
click at [1053, 463] on input "Proceed to Checkout" at bounding box center [1014, 450] width 174 height 32
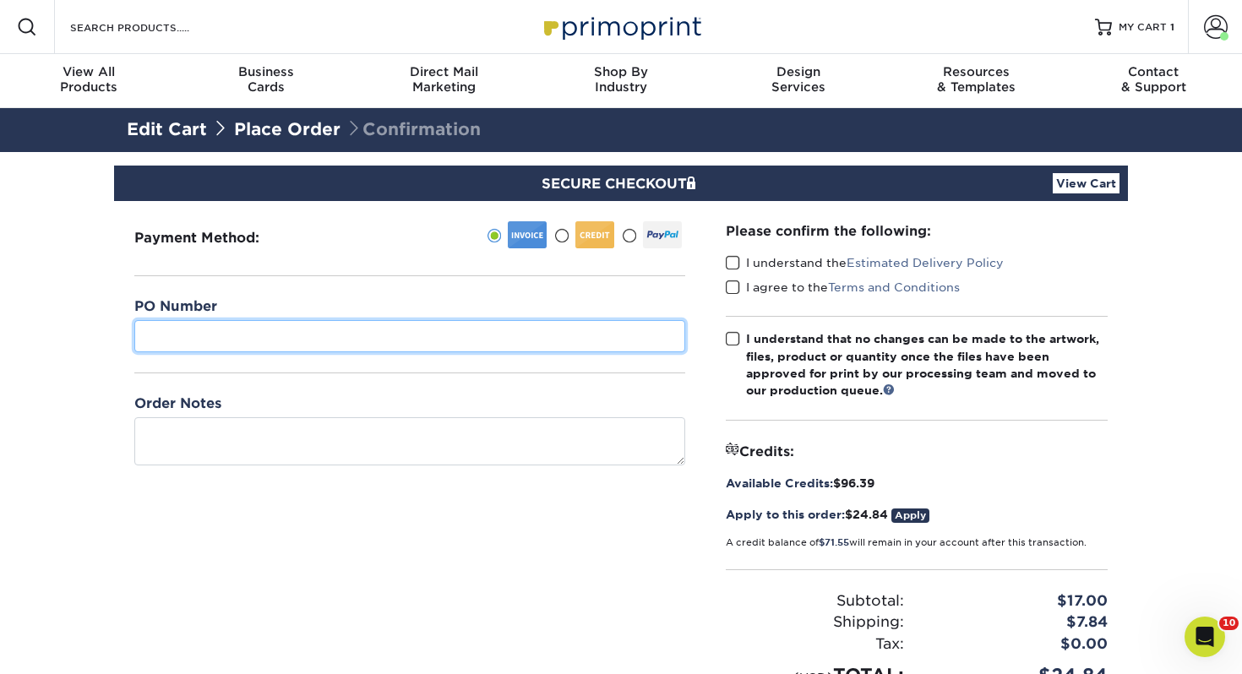
click at [427, 329] on input "text" at bounding box center [409, 336] width 551 height 32
type input "429"
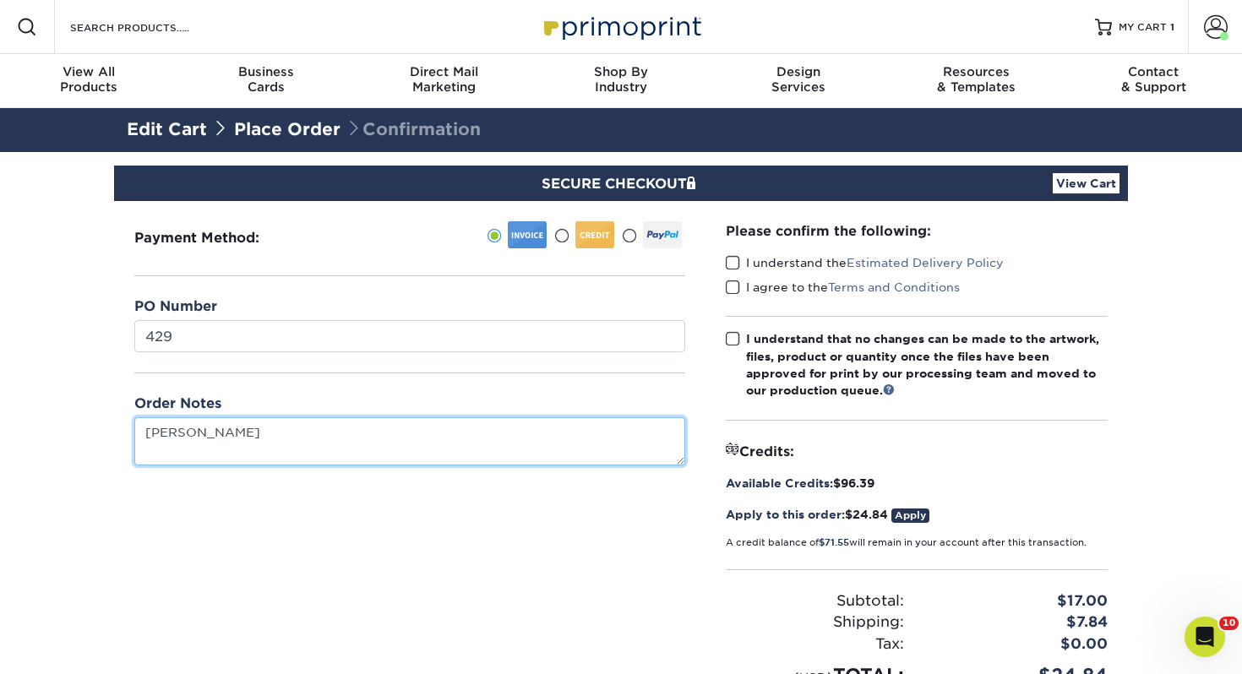
type textarea "[PERSON_NAME]"
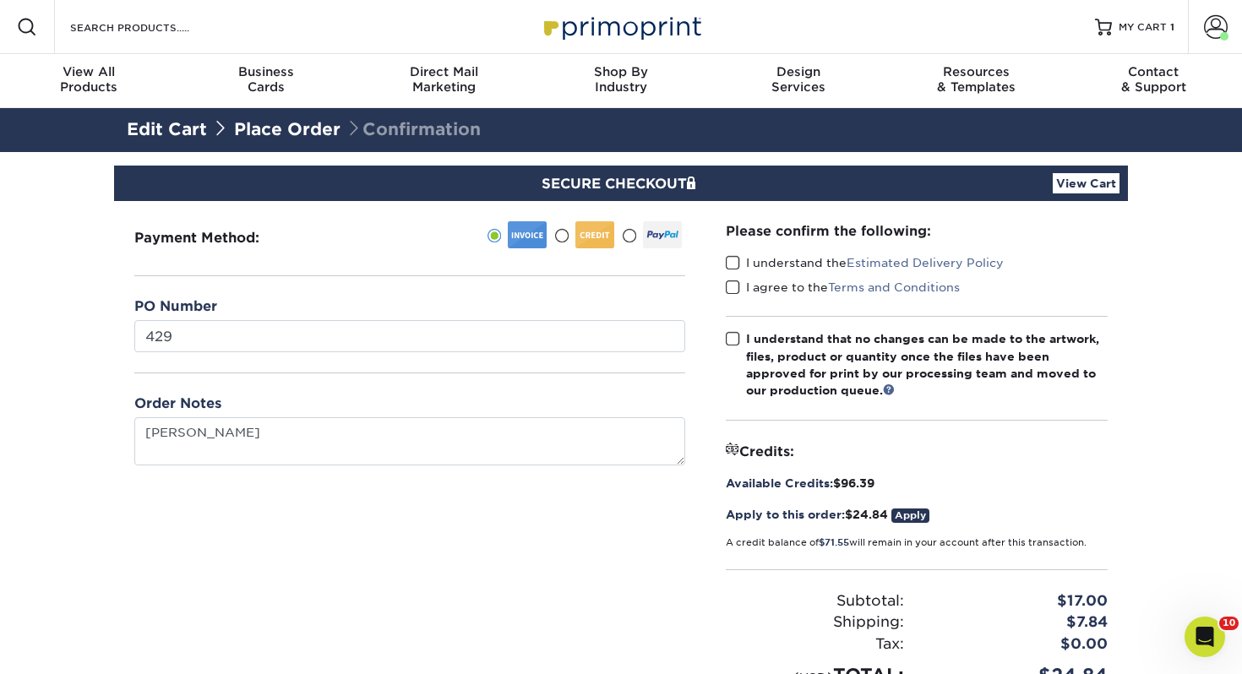
click at [727, 258] on span at bounding box center [733, 263] width 14 height 16
click at [0, 0] on input "I understand the Estimated Delivery Policy" at bounding box center [0, 0] width 0 height 0
click at [730, 280] on span at bounding box center [733, 288] width 14 height 16
click at [0, 0] on input "I agree to the Terms and Conditions" at bounding box center [0, 0] width 0 height 0
click at [731, 348] on label "I understand that no changes can be made to the artwork, files, product or quan…" at bounding box center [917, 364] width 382 height 69
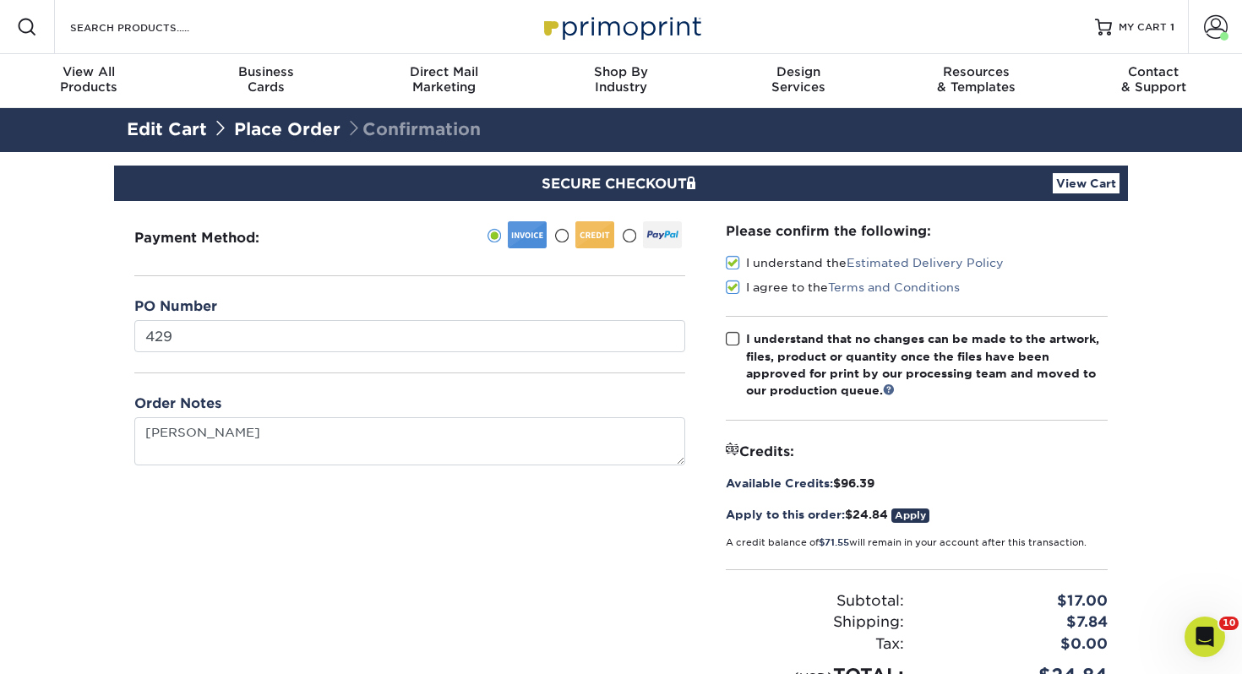
click at [0, 0] on input "I understand that no changes can be made to the artwork, files, product or quan…" at bounding box center [0, 0] width 0 height 0
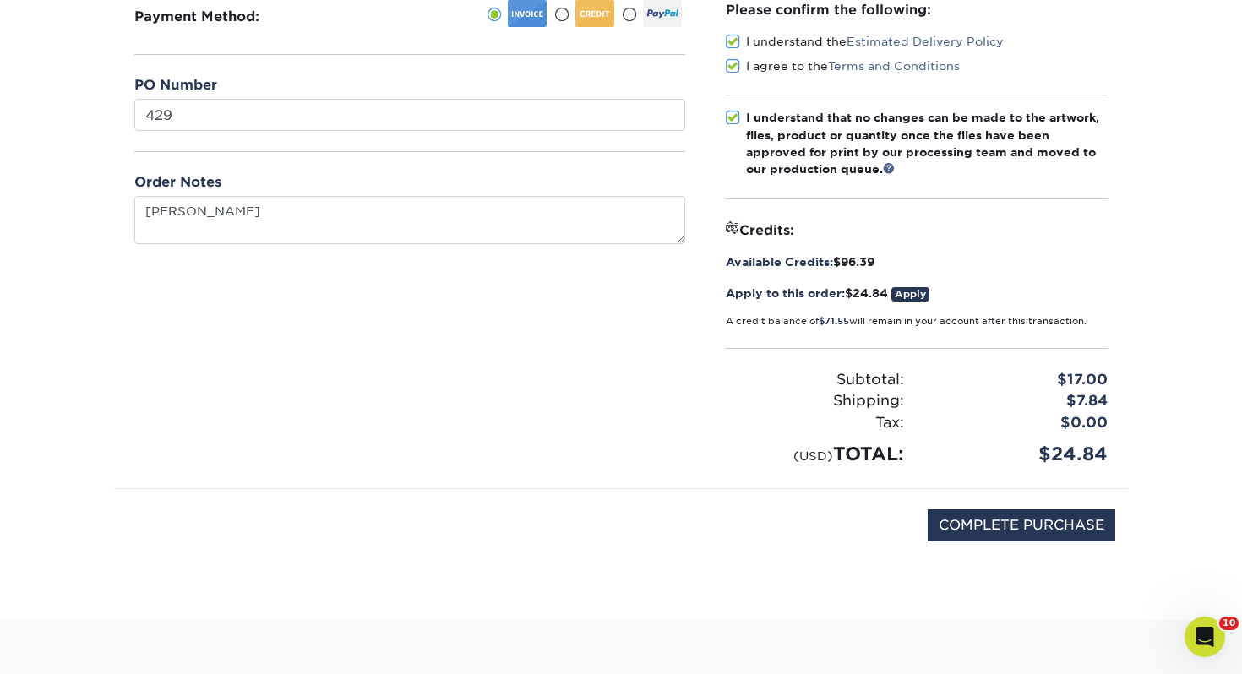
scroll to position [226, 0]
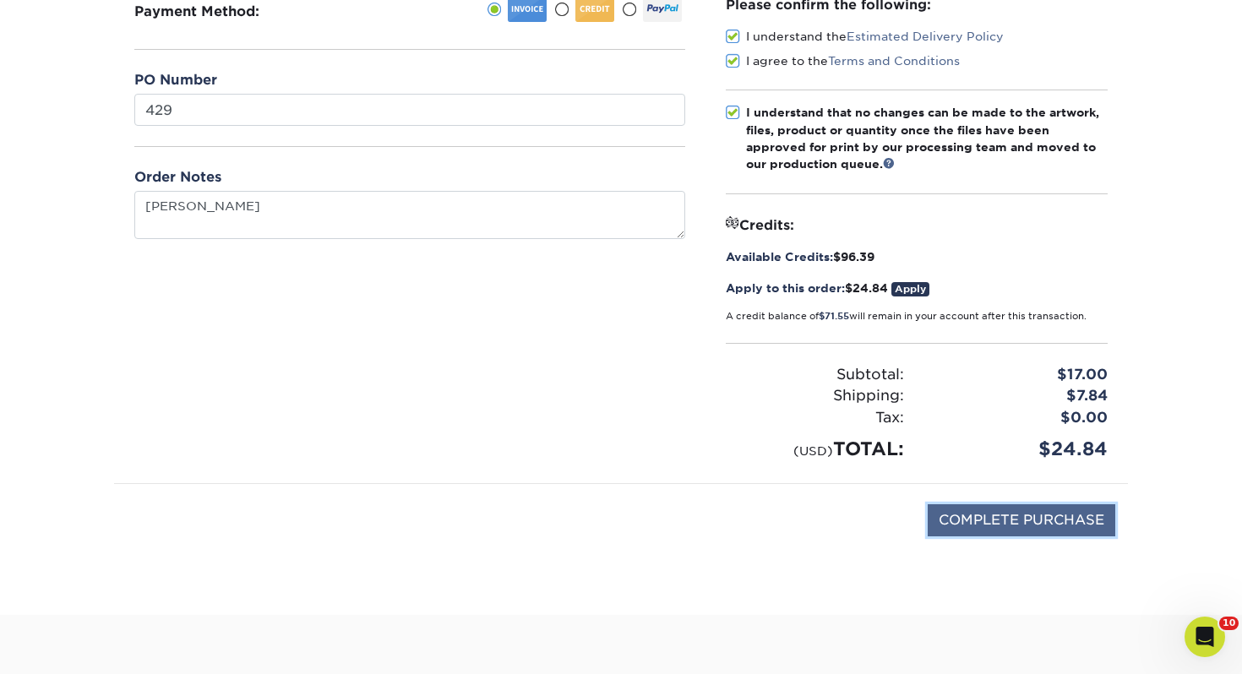
click at [990, 514] on input "COMPLETE PURCHASE" at bounding box center [1021, 520] width 188 height 32
type input "PROCESSING, PLEASE WAIT..."
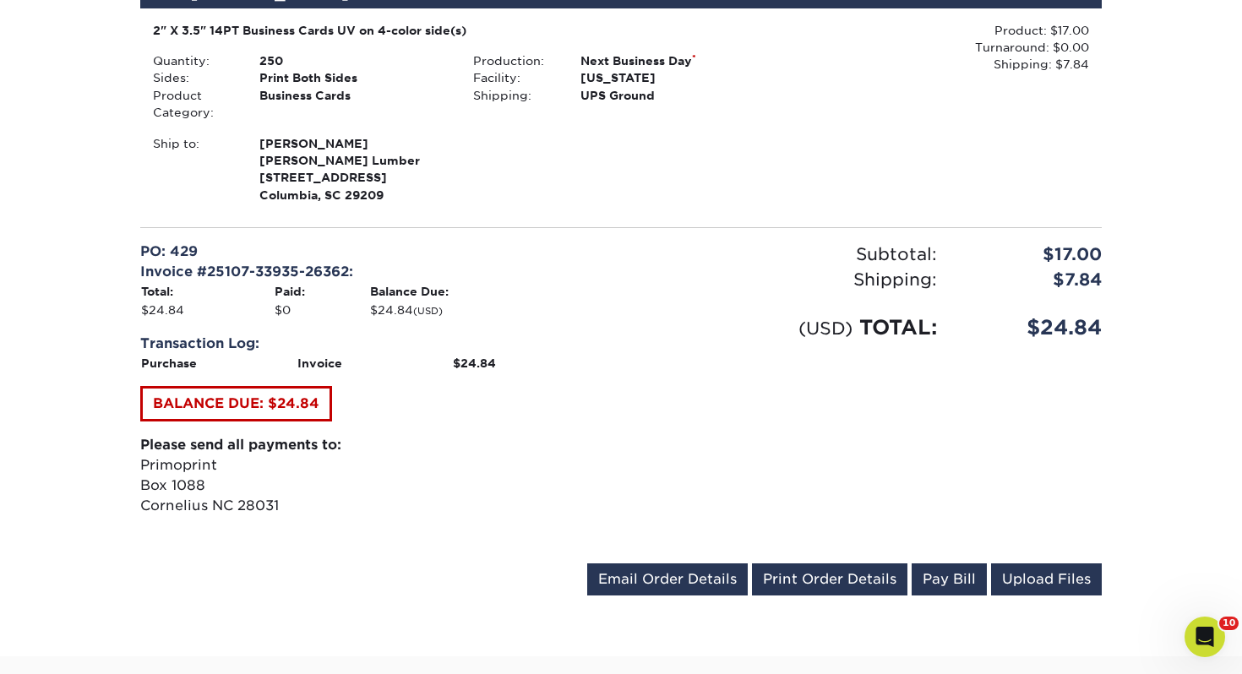
scroll to position [593, 0]
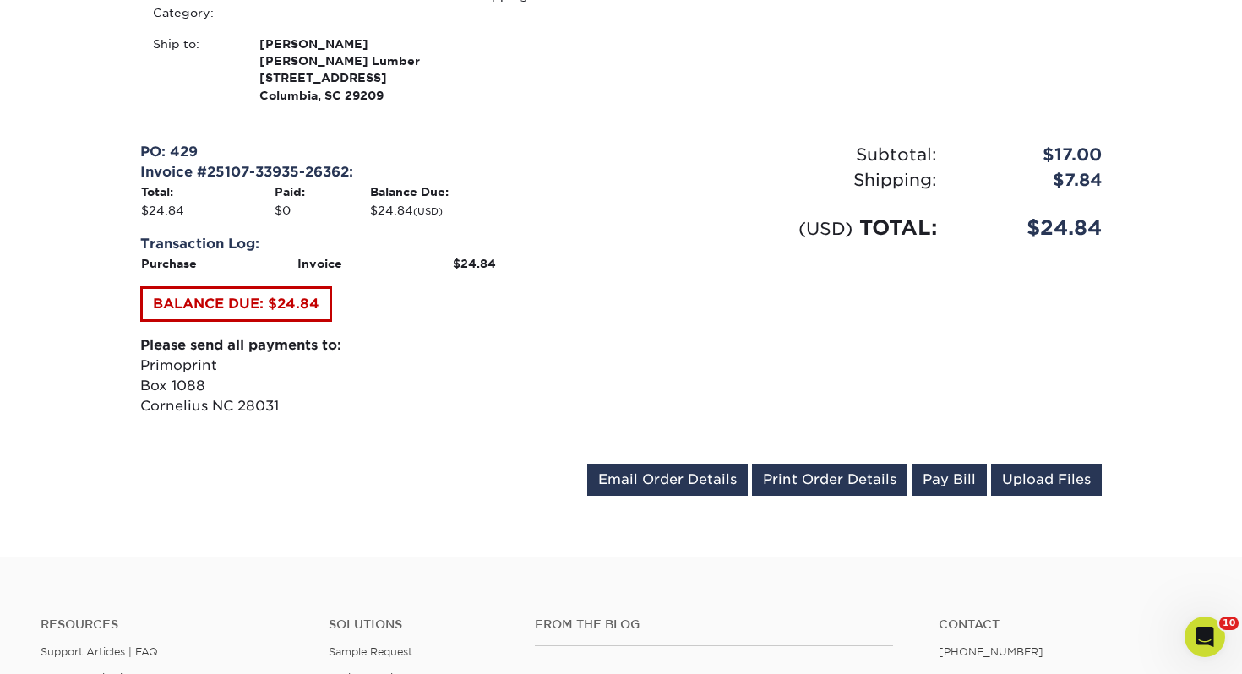
click at [833, 498] on div "eswann@carterlumber.com Send Email Order Details Print Order Details Pay Bill U…" at bounding box center [844, 483] width 514 height 39
click at [833, 486] on link "Print Order Details" at bounding box center [829, 480] width 155 height 32
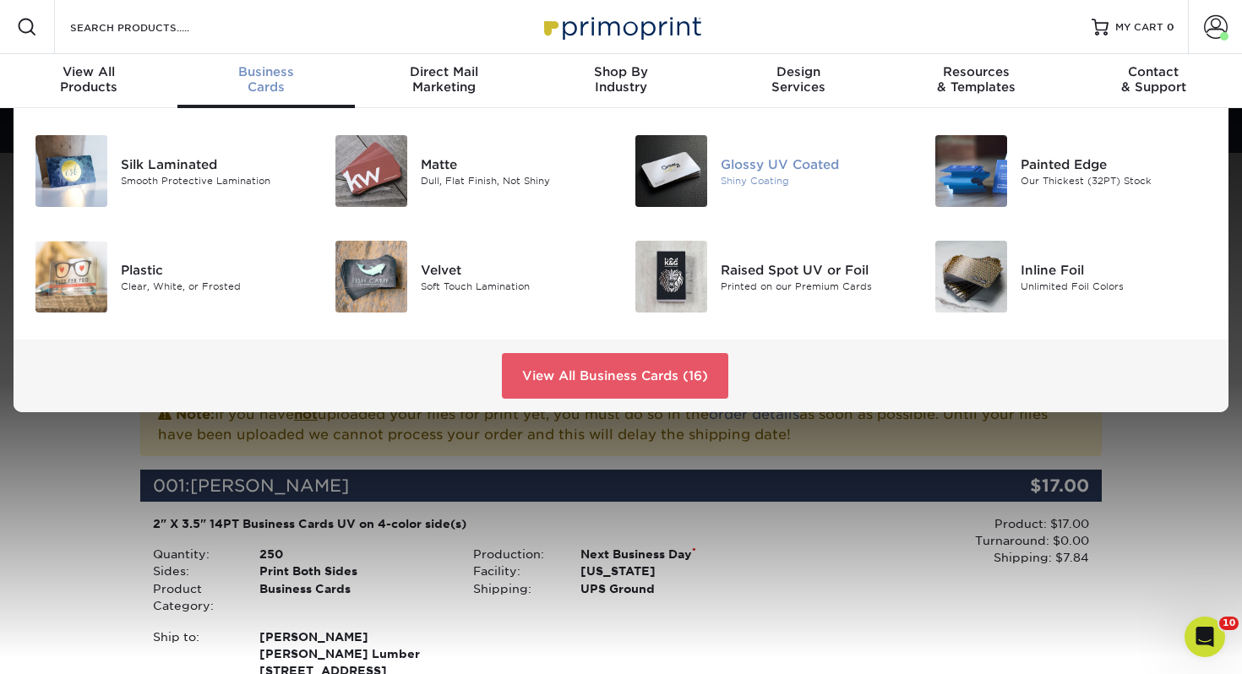
click at [731, 160] on div "Glossy UV Coated" at bounding box center [814, 164] width 188 height 19
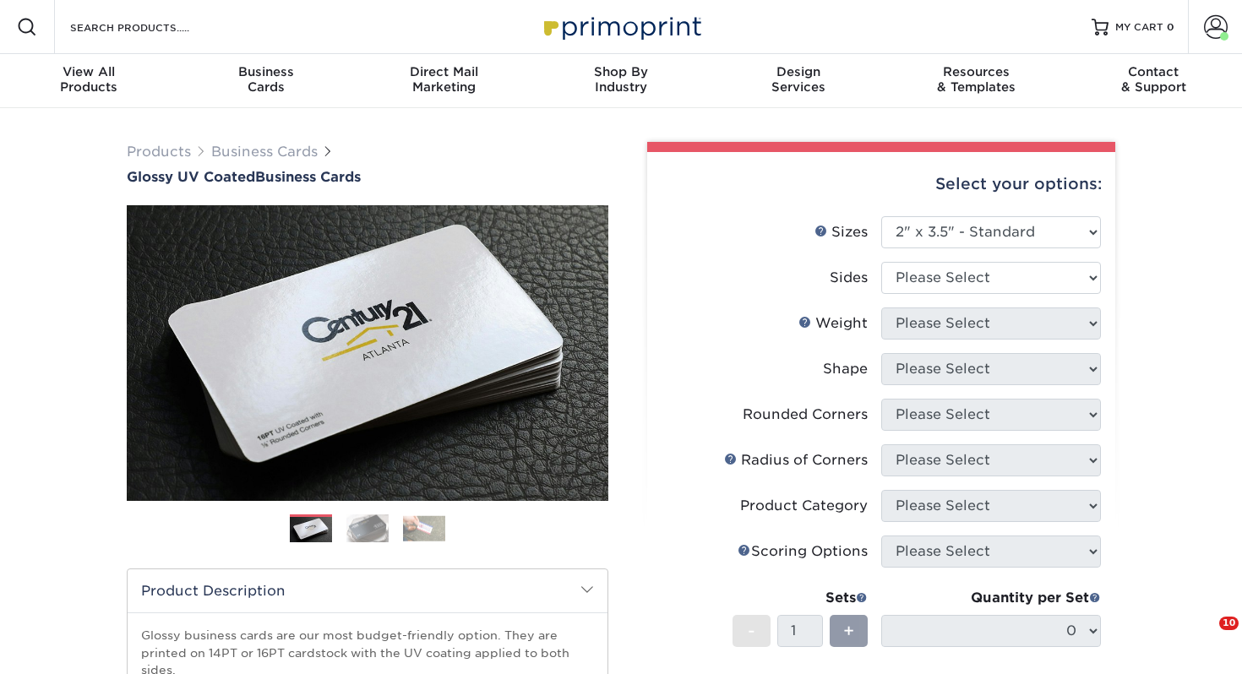
select select "2.00x3.50"
click at [941, 277] on select "Please Select Print Both Sides Print Front Only" at bounding box center [991, 278] width 220 height 32
select select "13abbda7-1d64-4f25-8bb2-c179b224825d"
click at [881, 262] on select "Please Select Print Both Sides Print Front Only" at bounding box center [991, 278] width 220 height 32
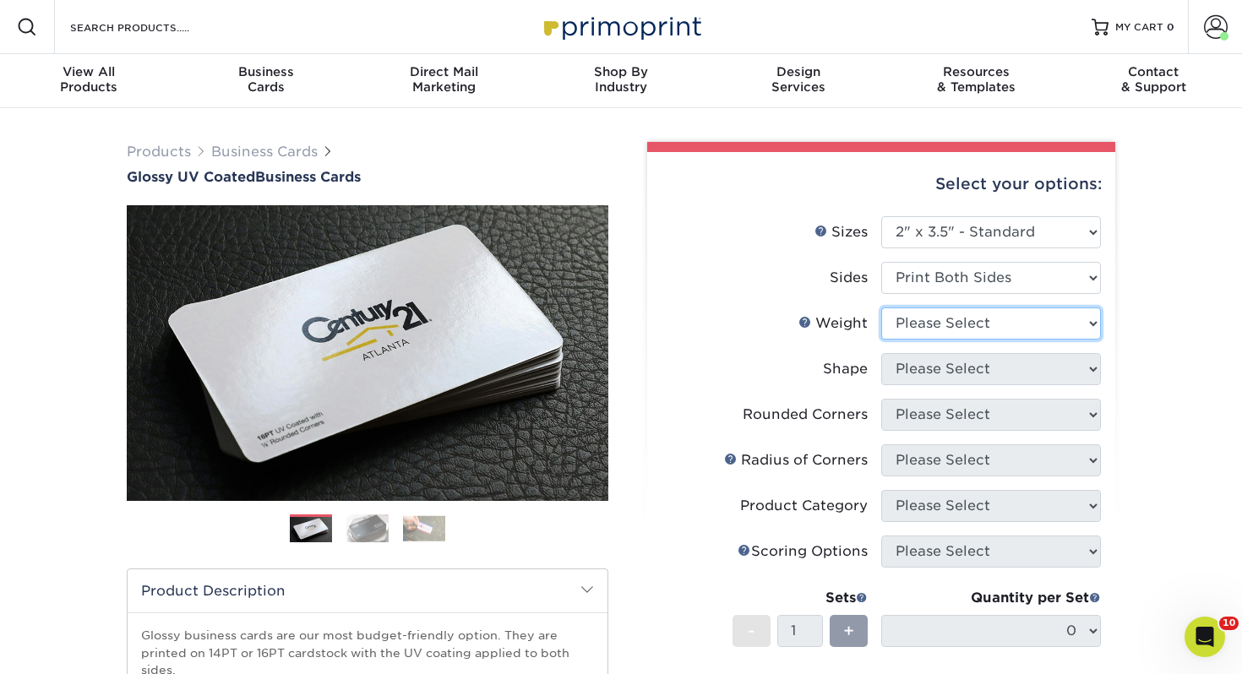
click at [909, 334] on select "Please Select 16PT 14PT" at bounding box center [991, 323] width 220 height 32
select select "14PT"
click at [881, 307] on select "Please Select 16PT 14PT" at bounding box center [991, 323] width 220 height 32
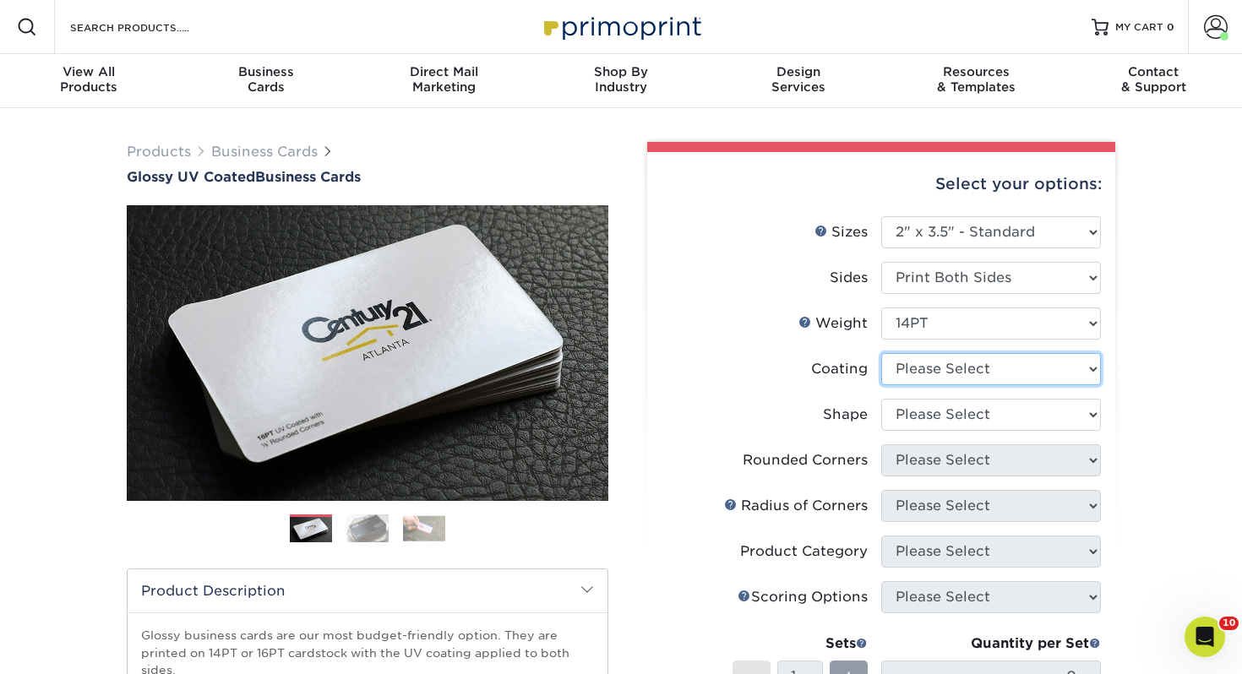
click at [915, 354] on select at bounding box center [991, 369] width 220 height 32
select select "ae367451-b2b8-45df-a344-0f05b6a12993"
click at [881, 353] on select at bounding box center [991, 369] width 220 height 32
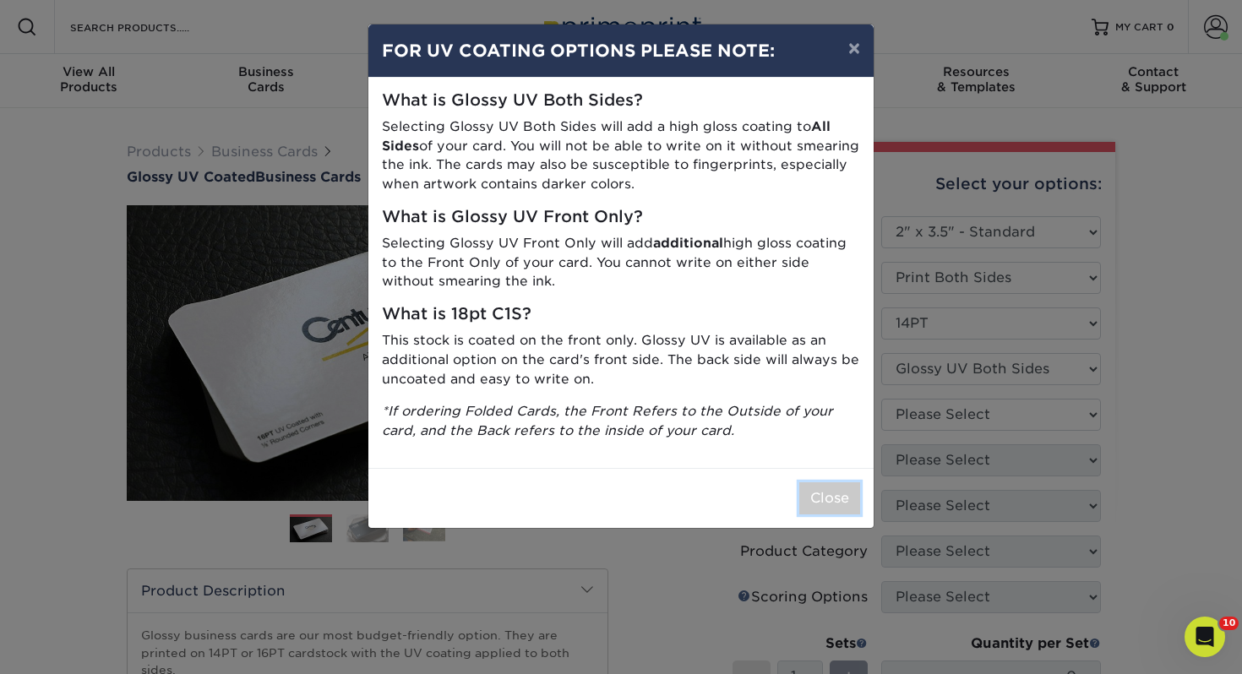
drag, startPoint x: 834, startPoint y: 501, endPoint x: 753, endPoint y: 418, distance: 115.9
click at [832, 498] on button "Close" at bounding box center [829, 498] width 61 height 32
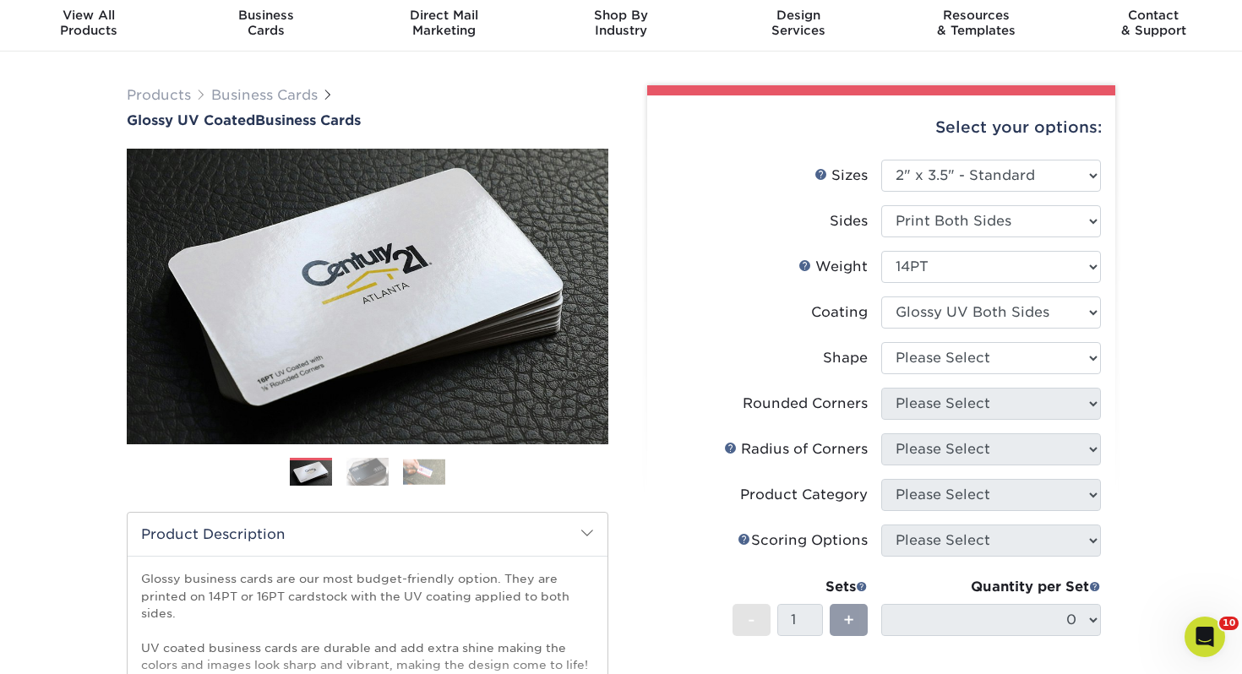
scroll to position [90, 0]
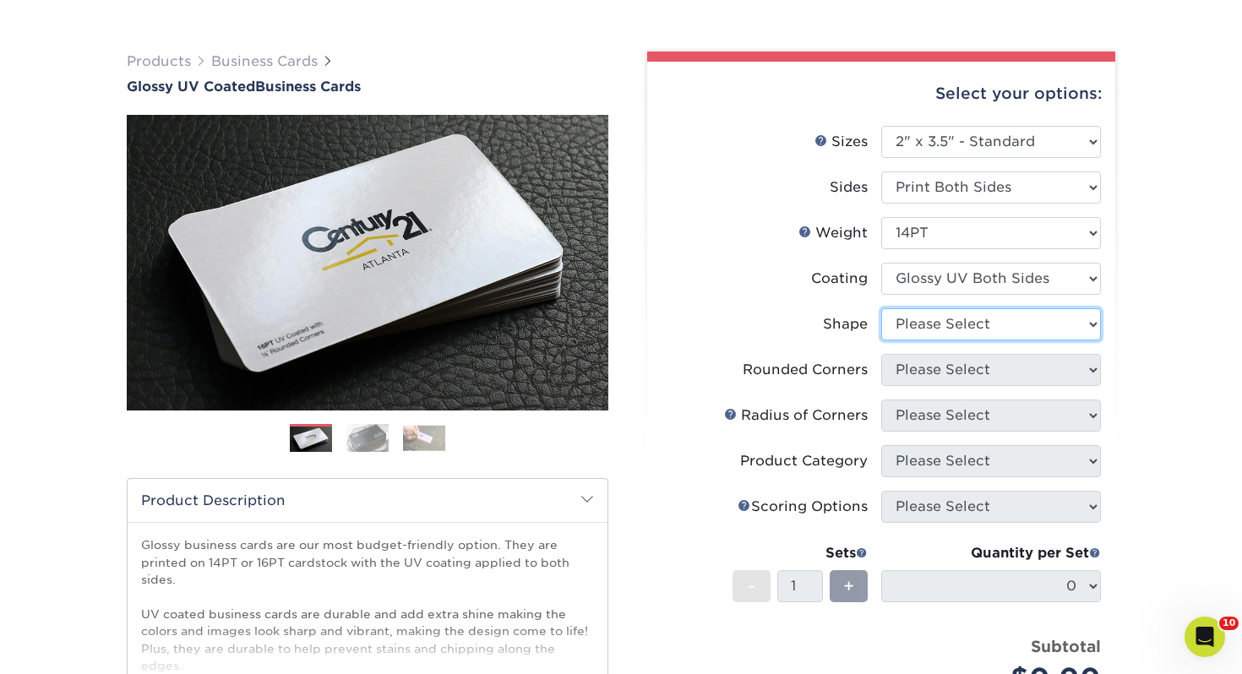
click at [924, 320] on select "Please Select Standard" at bounding box center [991, 324] width 220 height 32
select select "standard"
click at [881, 308] on select "Please Select Standard" at bounding box center [991, 324] width 220 height 32
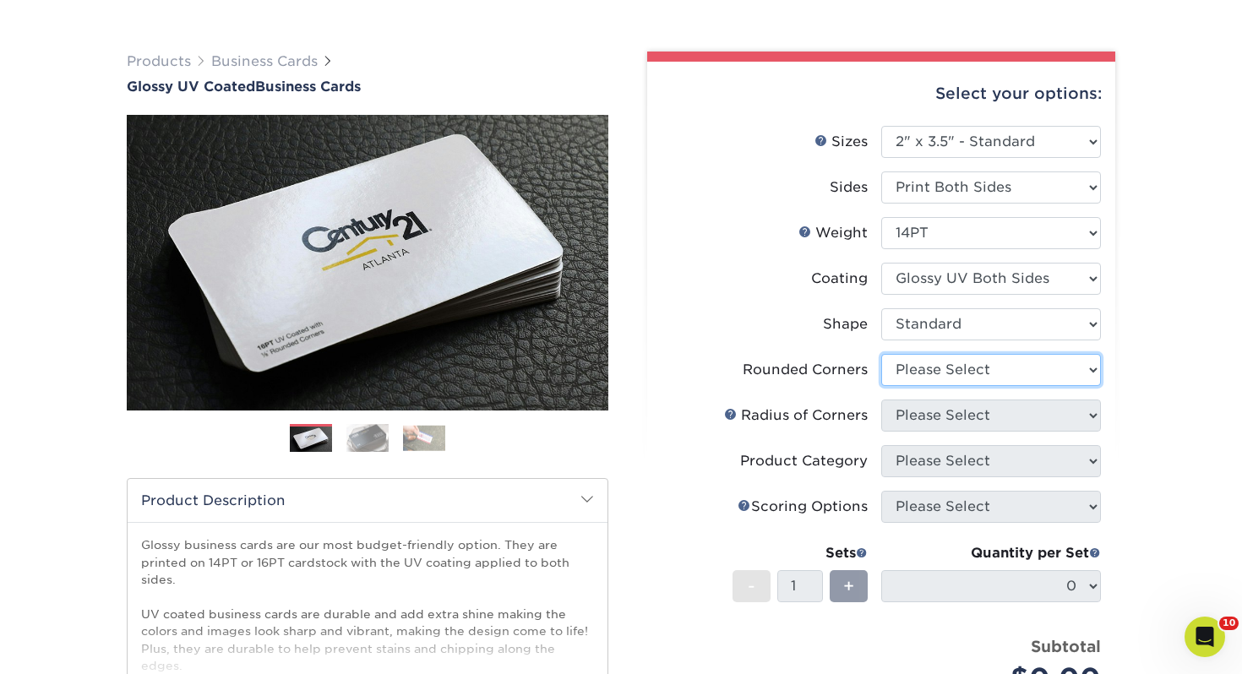
click at [930, 371] on select "Please Select Yes - Round 2 Corners Yes - Round 4 Corners No" at bounding box center [991, 370] width 220 height 32
select select "0"
click at [881, 354] on select "Please Select Yes - Round 2 Corners Yes - Round 4 Corners No" at bounding box center [991, 370] width 220 height 32
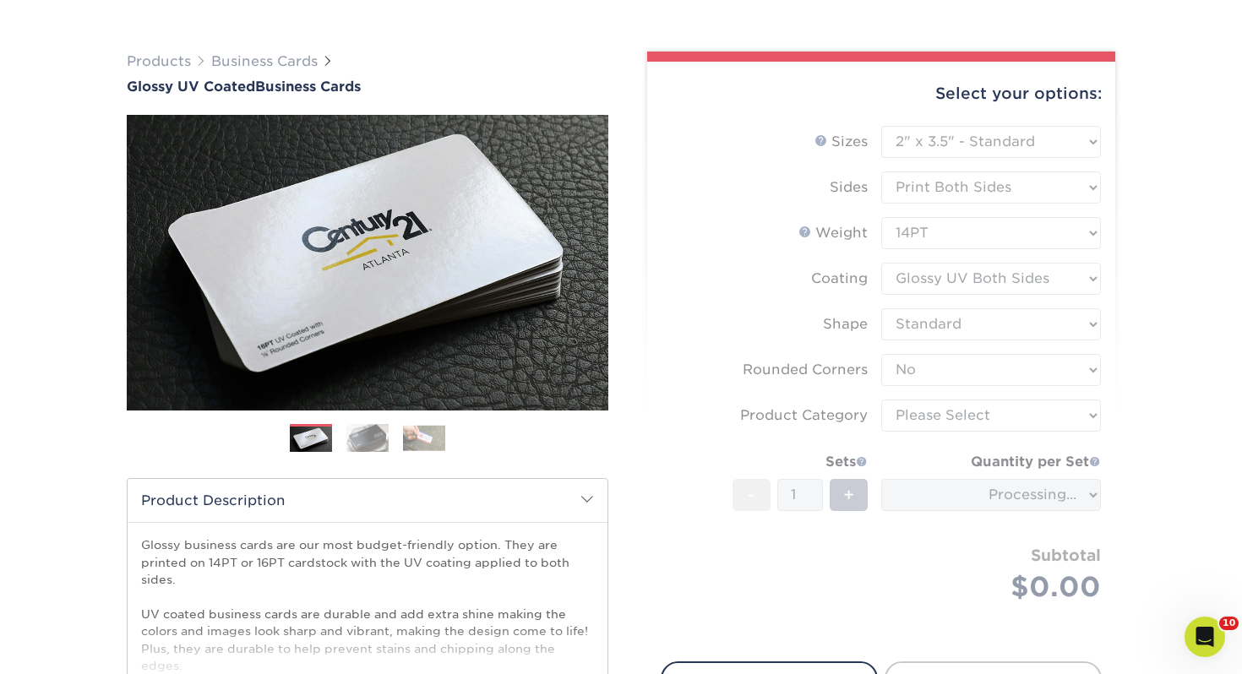
click at [938, 413] on form "Sizes Help Sizes Please Select 1.5" x 3.5" - Mini 1.75" x 3.5" - Mini 2" x 2" -…" at bounding box center [881, 384] width 441 height 516
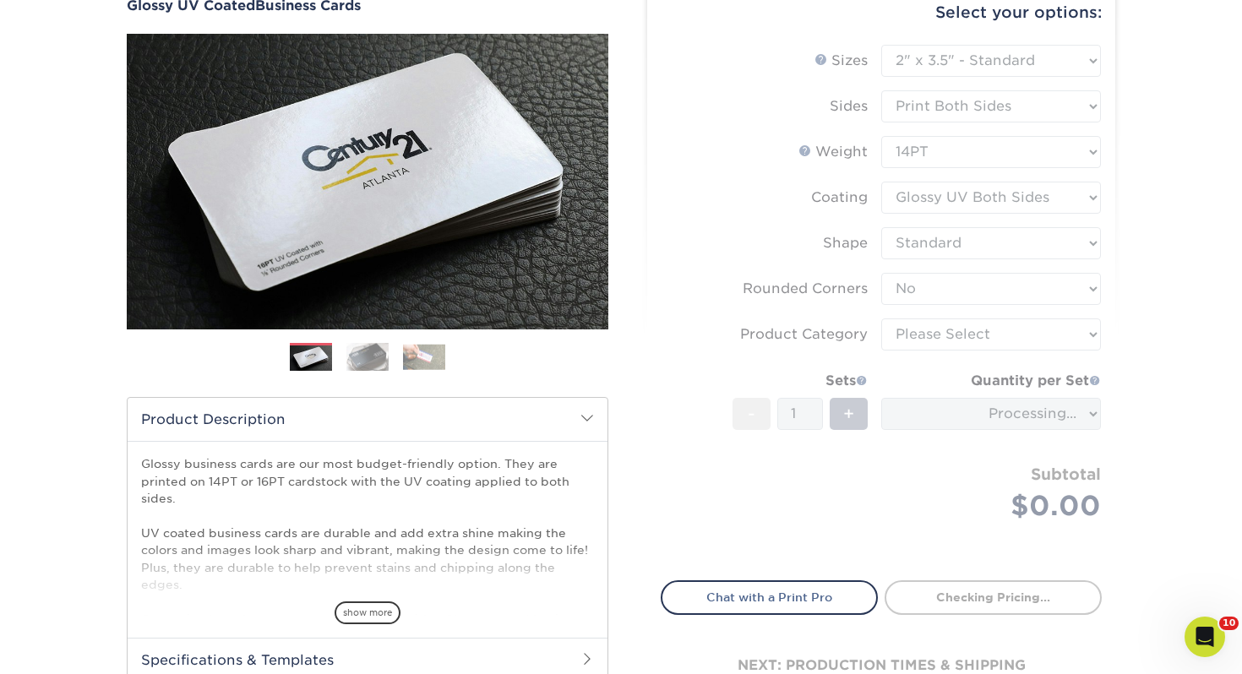
scroll to position [178, 0]
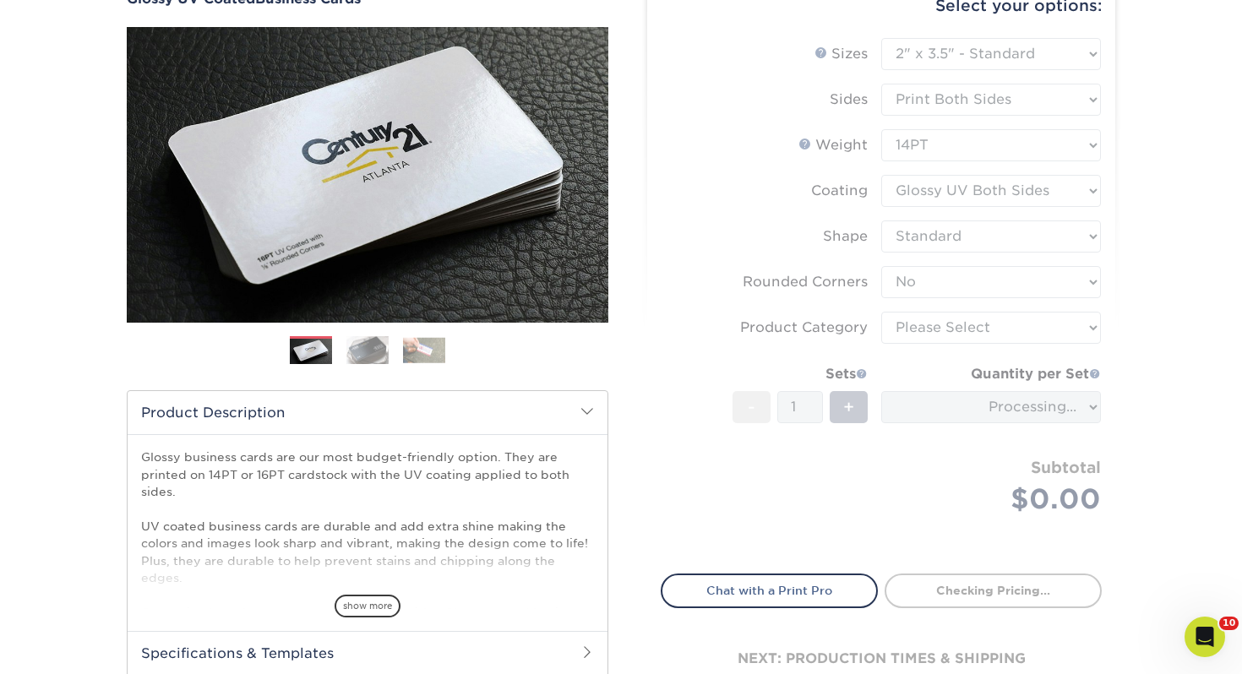
click at [920, 324] on form "Sizes Help Sizes Please Select 1.5" x 3.5" - Mini 1.75" x 3.5" - Mini 2" x 2" -…" at bounding box center [881, 296] width 441 height 516
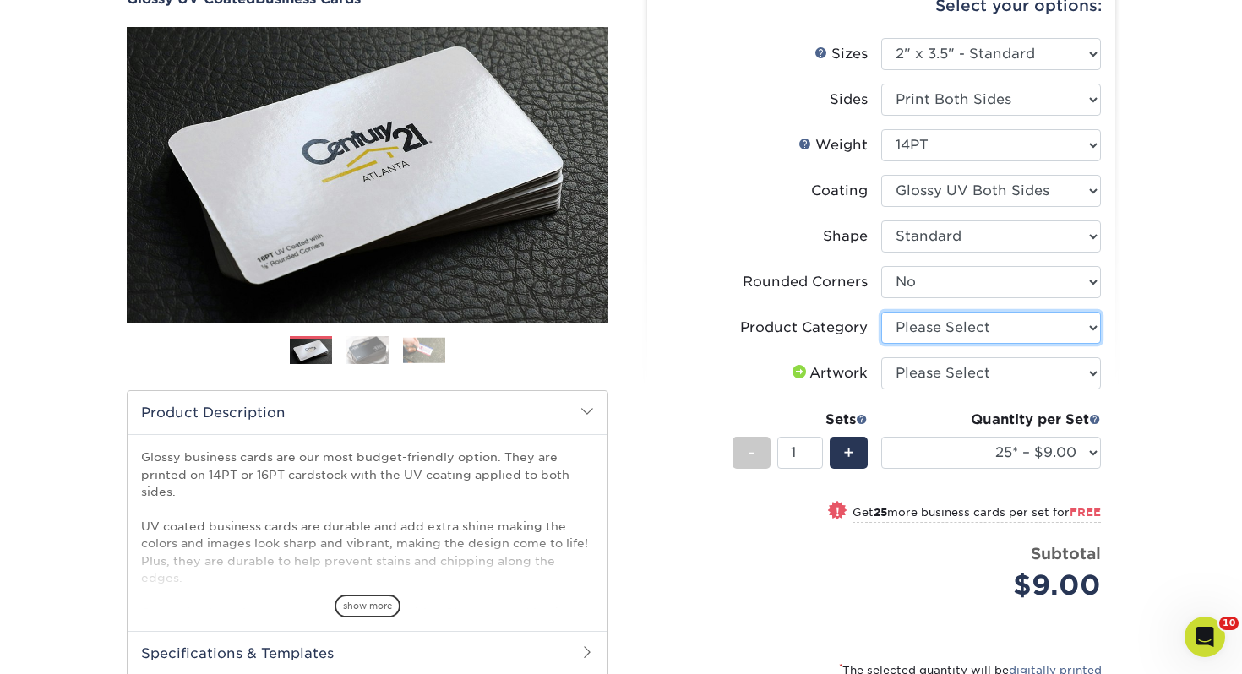
click at [932, 332] on select "Please Select Business Cards" at bounding box center [991, 328] width 220 height 32
select select "3b5148f1-0588-4f88-a218-97bcfdce65c1"
click at [881, 312] on select "Please Select Business Cards" at bounding box center [991, 328] width 220 height 32
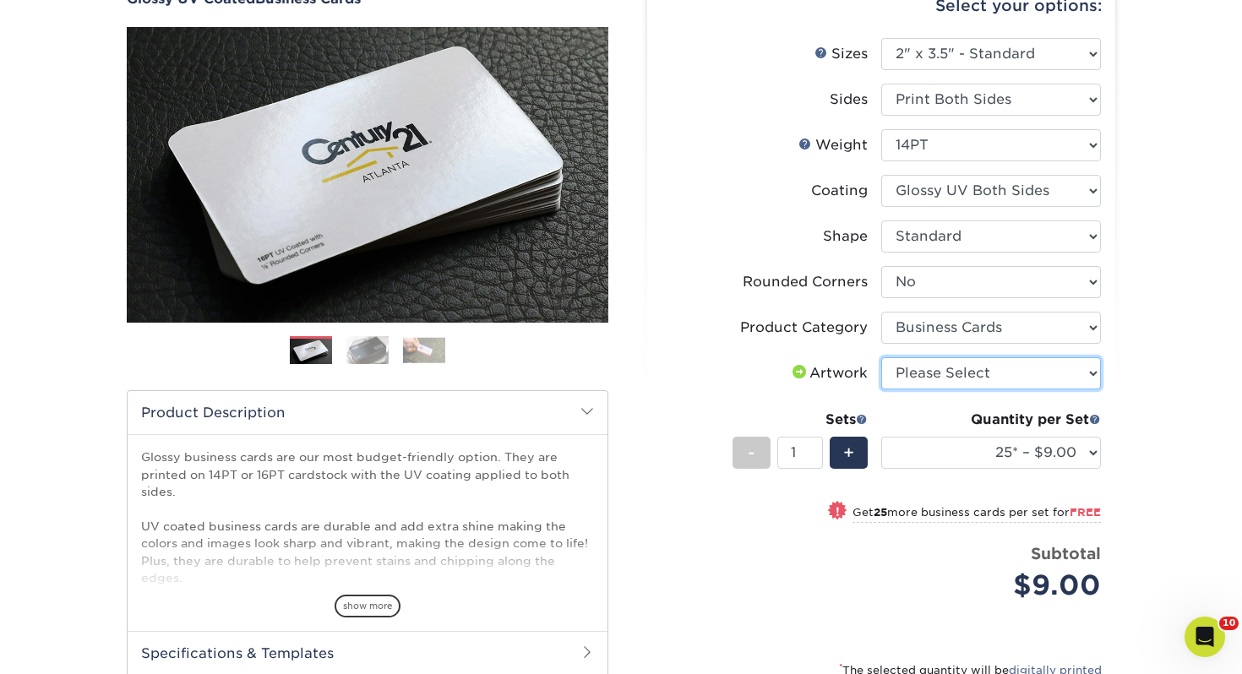
click at [929, 381] on select "Please Select I will upload files I need a design - $100" at bounding box center [991, 373] width 220 height 32
select select "upload"
click at [881, 357] on select "Please Select I will upload files I need a design - $100" at bounding box center [991, 373] width 220 height 32
click at [938, 414] on div "Quantity per Set" at bounding box center [991, 420] width 220 height 20
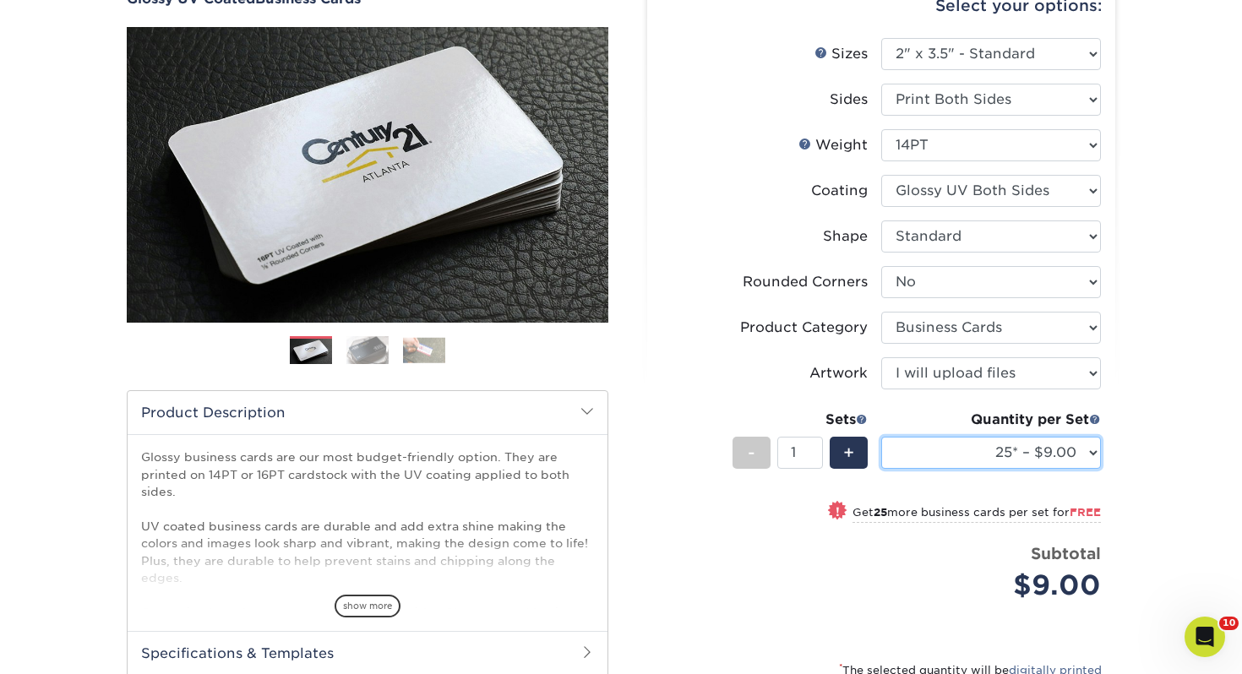
click at [942, 443] on select "25* – $9.00 50* – $9.00 100* – $9.00 250* – $17.00 500 – $33.00 1000 – $42.00 2…" at bounding box center [991, 453] width 220 height 32
select select "250* – $17.00"
click at [881, 437] on select "25* – $9.00 50* – $9.00 100* – $9.00 250* – $17.00 500 – $33.00 1000 – $42.00 2…" at bounding box center [991, 453] width 220 height 32
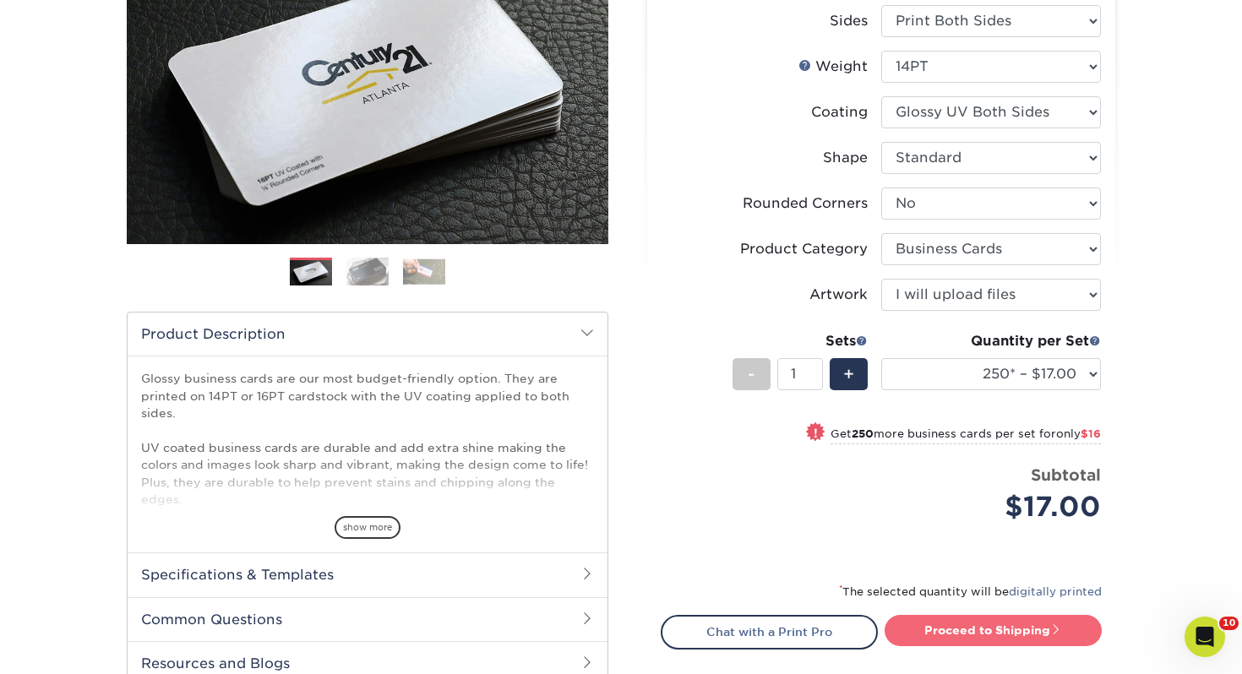
click at [945, 624] on link "Proceed to Shipping" at bounding box center [992, 630] width 217 height 30
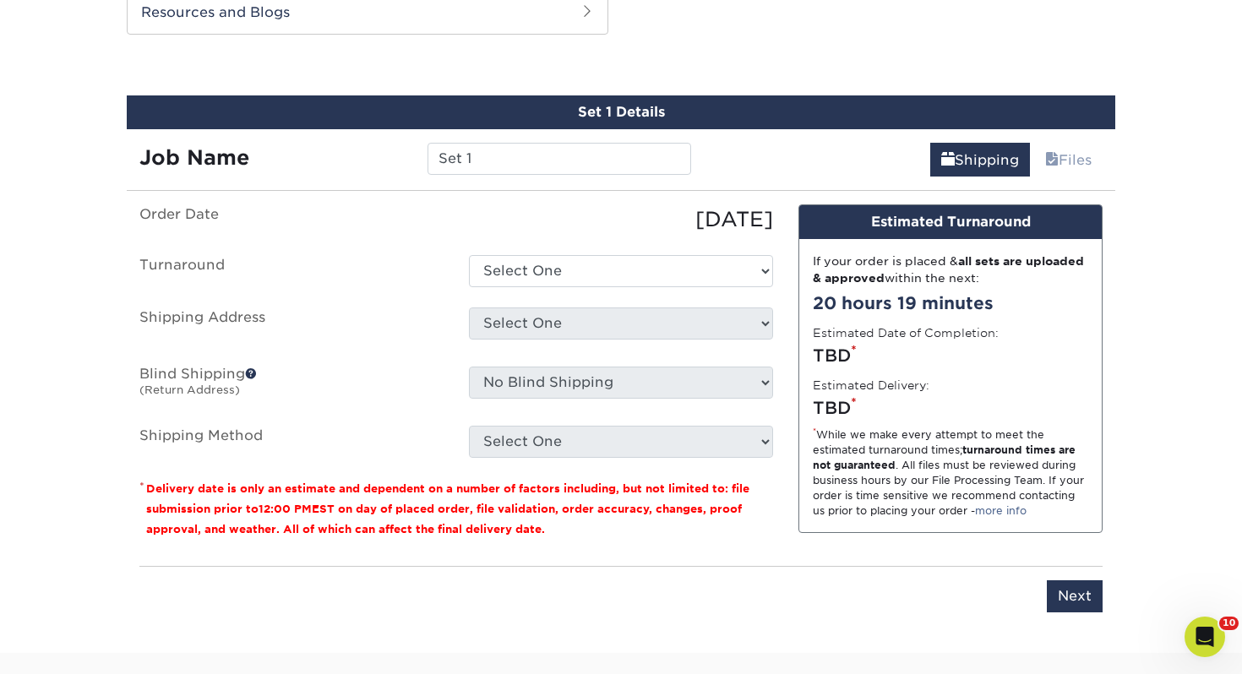
scroll to position [917, 0]
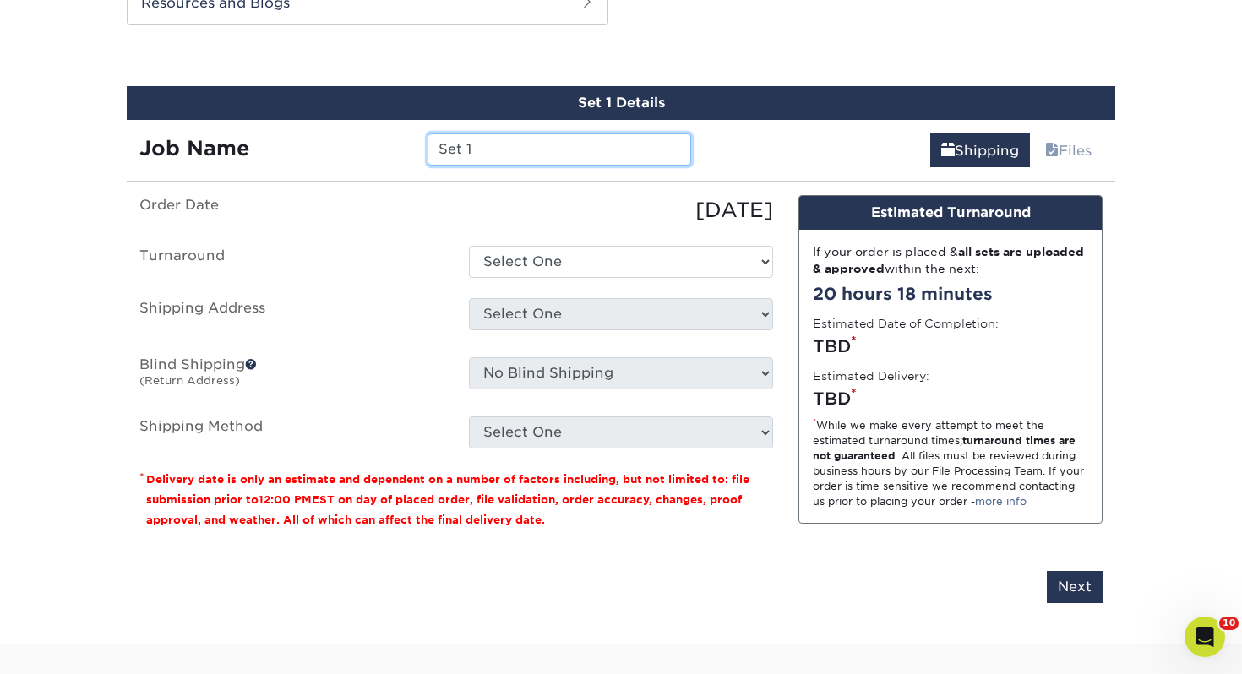
drag, startPoint x: 467, startPoint y: 145, endPoint x: 209, endPoint y: 128, distance: 258.2
click at [210, 128] on div "Job Name Set 1" at bounding box center [415, 143] width 577 height 47
type input "Dylan Timms"
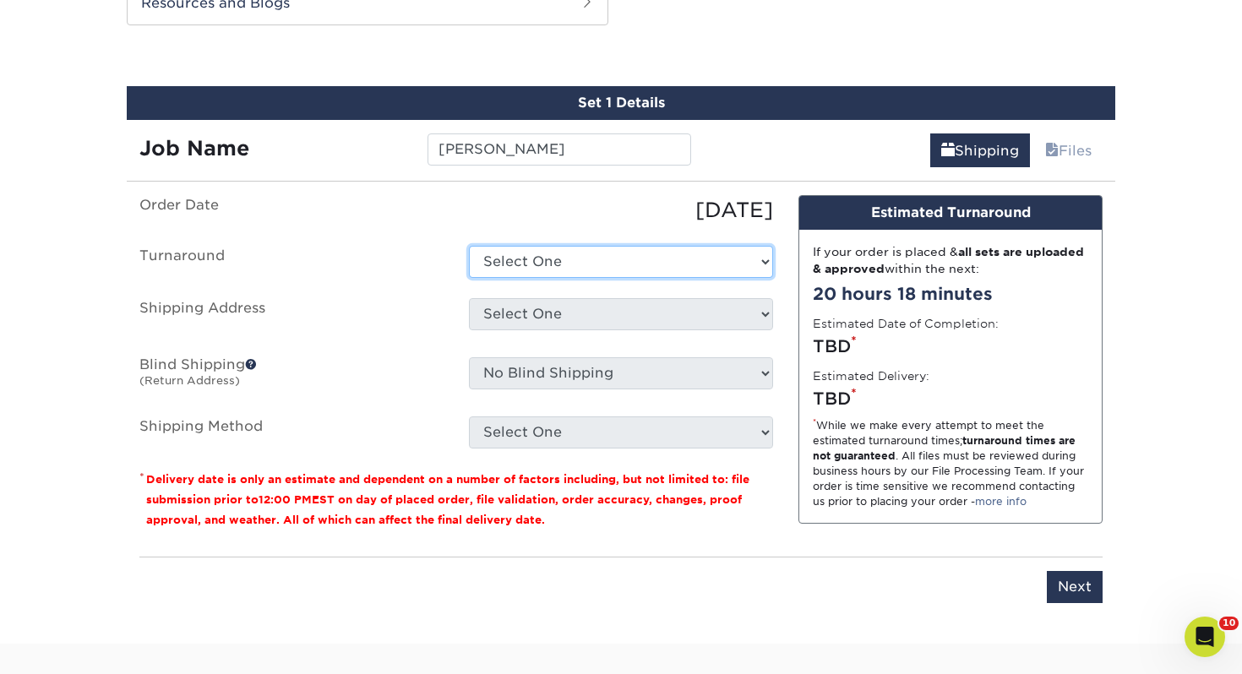
click at [549, 269] on select "Select One 2-4 Business Days 2 Day Next Business Day" at bounding box center [621, 262] width 304 height 32
select select "0d2015eb-ac6c-4252-b2f1-1c5560e96a65"
click at [469, 246] on select "Select One 2-4 Business Days 2 Day Next Business Day" at bounding box center [621, 262] width 304 height 32
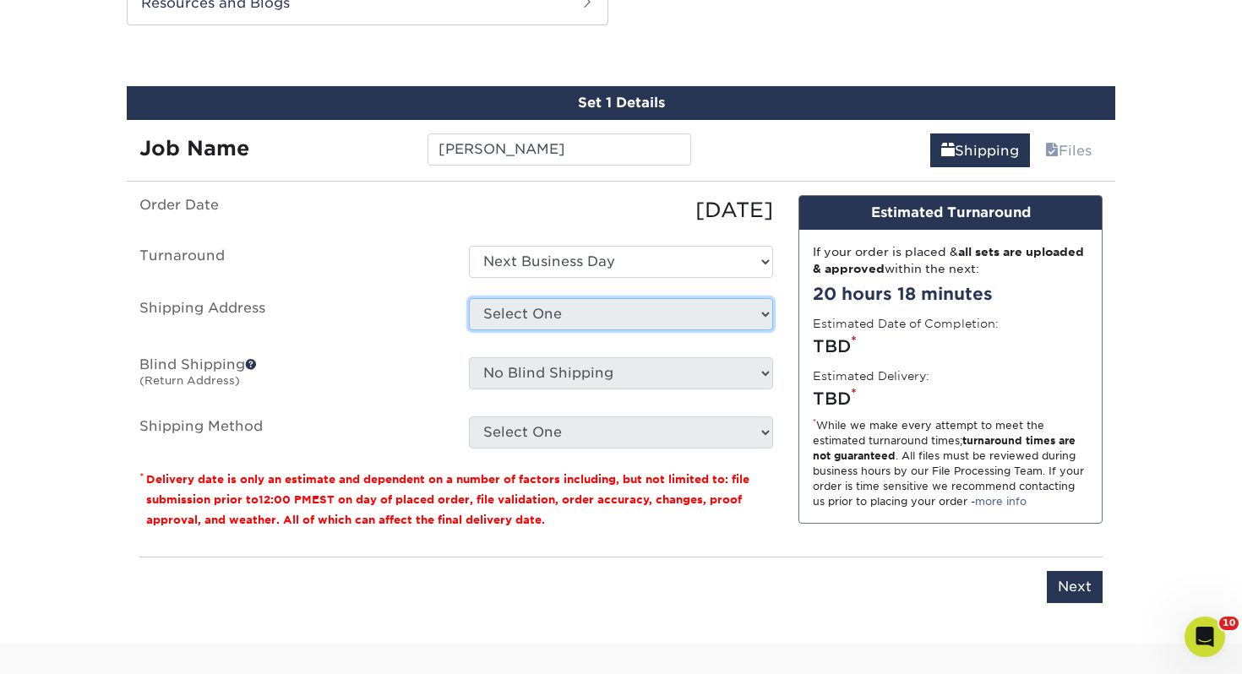
click at [554, 303] on select "Select One [PERSON_NAME], MI Akron, [GEOGRAPHIC_DATA]" at bounding box center [621, 314] width 304 height 32
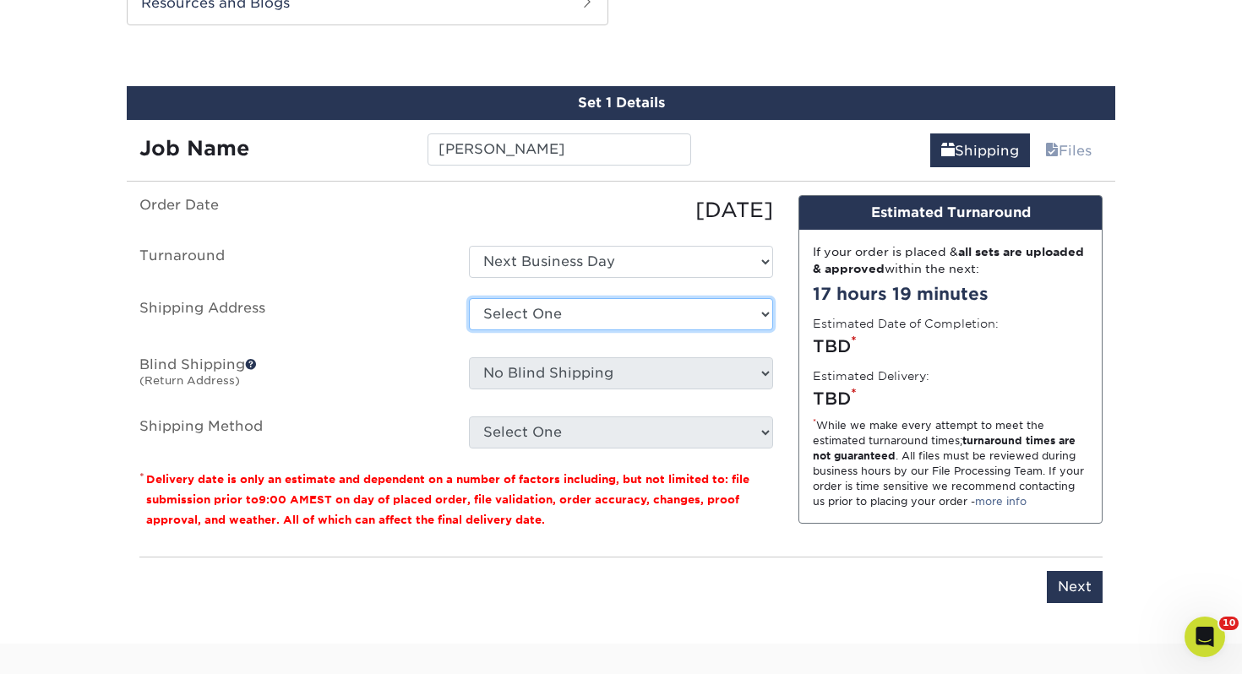
select select "250763"
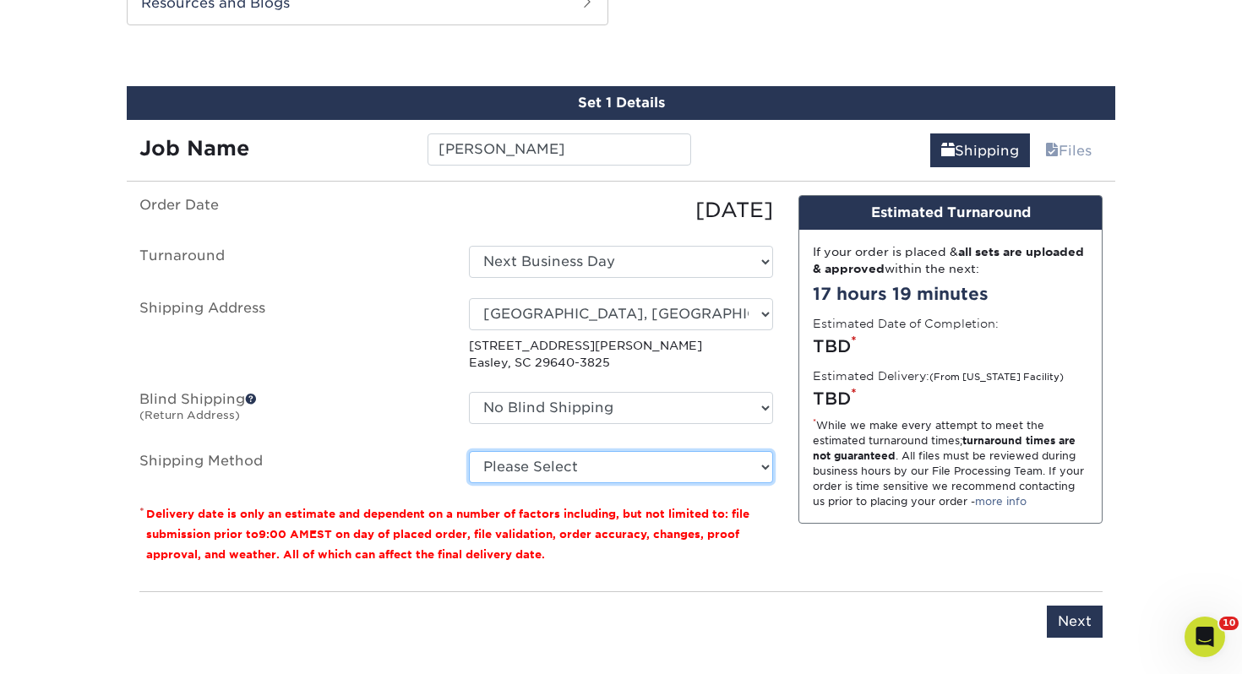
click at [549, 463] on select "Please Select Ground Shipping (+$7.84) 3 Day Shipping Service (+$18.70) 2 Day A…" at bounding box center [621, 467] width 304 height 32
click at [469, 451] on select "Please Select Ground Shipping (+$7.84) 3 Day Shipping Service (+$18.70) 2 Day A…" at bounding box center [621, 467] width 304 height 32
click at [552, 460] on select "Please Select Ground Shipping (+$7.84) 3 Day Shipping Service (+$18.70) 2 Day A…" at bounding box center [621, 467] width 304 height 32
select select "03"
click at [469, 451] on select "Please Select Ground Shipping (+$7.84) 3 Day Shipping Service (+$18.70) 2 Day A…" at bounding box center [621, 467] width 304 height 32
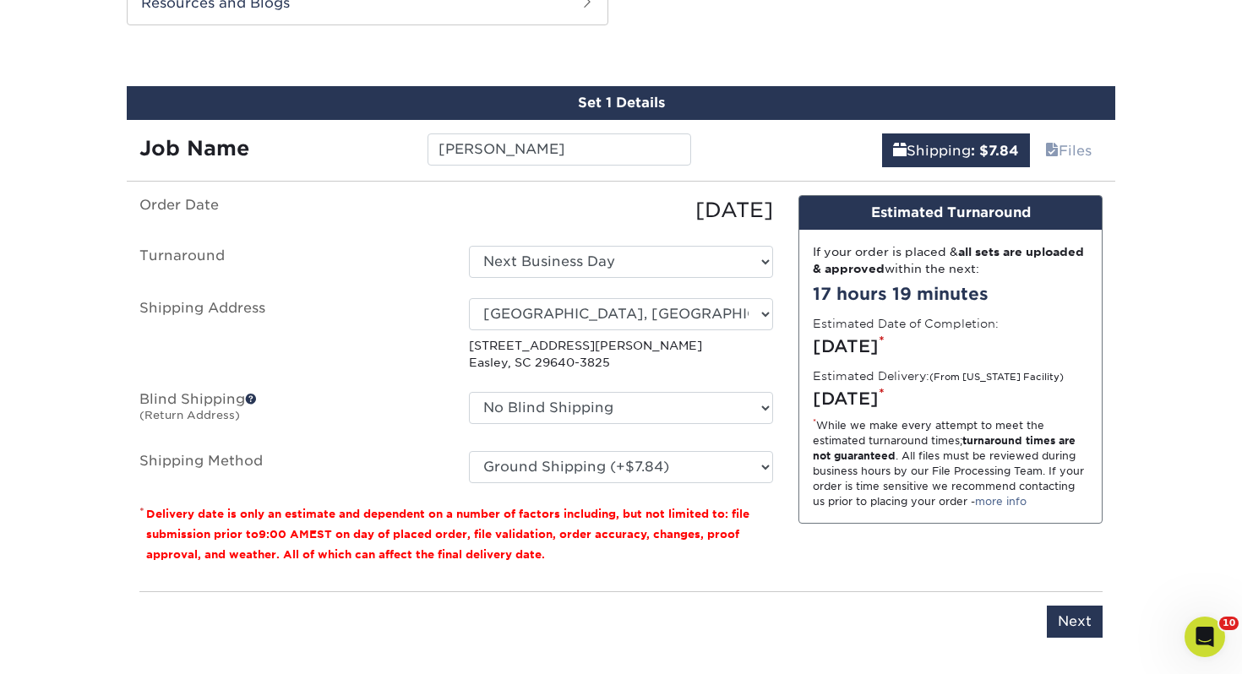
click at [1040, 606] on div "Please enter job name and select desired turnaround time, shipping address and …" at bounding box center [620, 614] width 963 height 46
drag, startPoint x: 1091, startPoint y: 619, endPoint x: 1078, endPoint y: 620, distance: 13.5
click at [1091, 619] on input "Next" at bounding box center [1075, 622] width 56 height 32
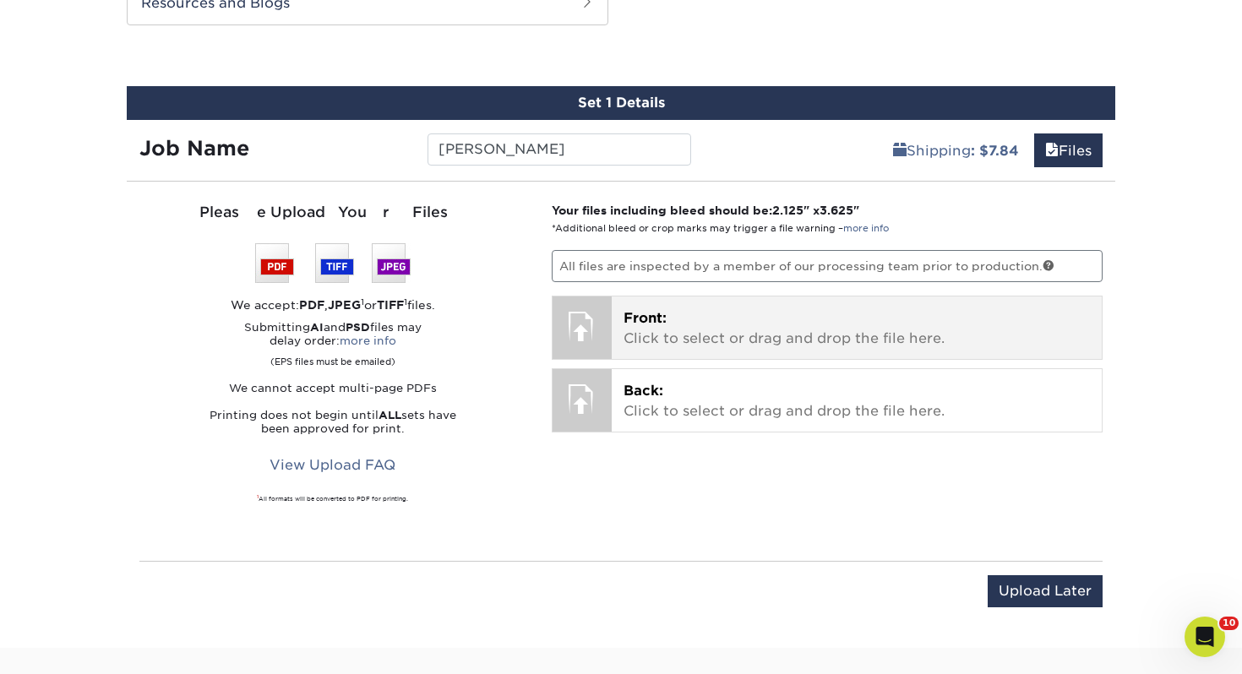
click at [793, 313] on p "Front: Click to select or drag and drop the file here." at bounding box center [856, 328] width 467 height 41
click at [781, 329] on p "Front: Click to select or drag and drop the file here." at bounding box center [856, 328] width 467 height 41
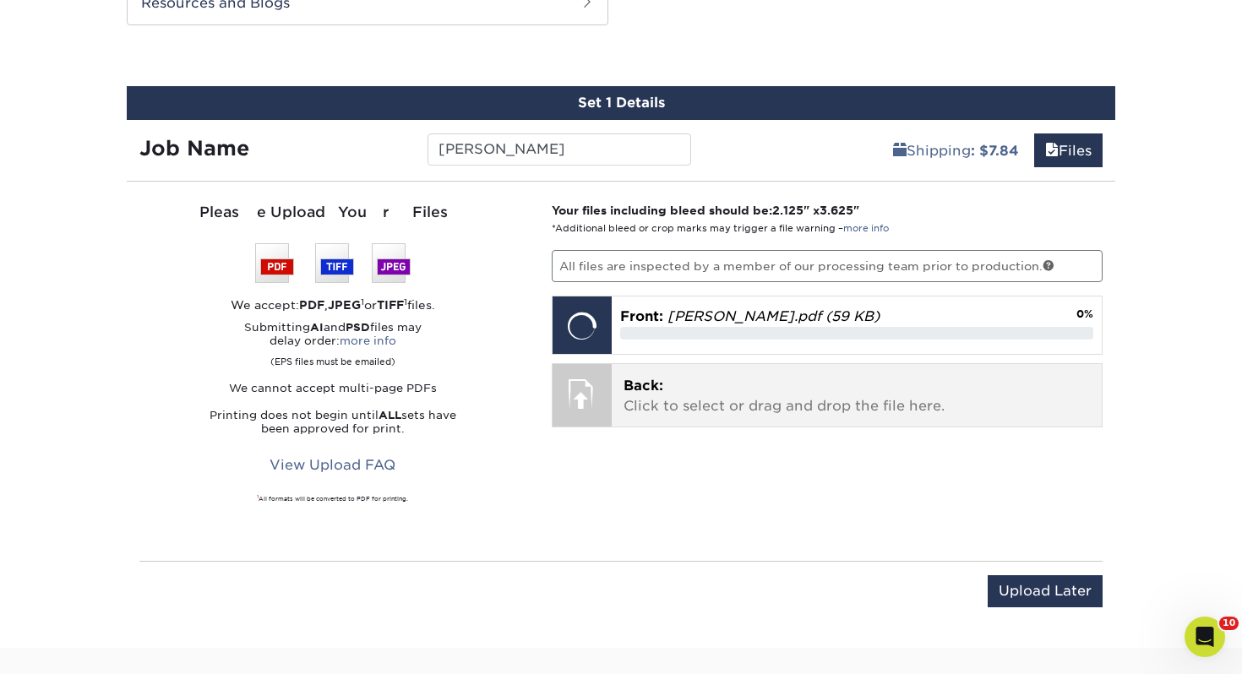
click at [821, 394] on p "Back: Click to select or drag and drop the file here." at bounding box center [856, 396] width 467 height 41
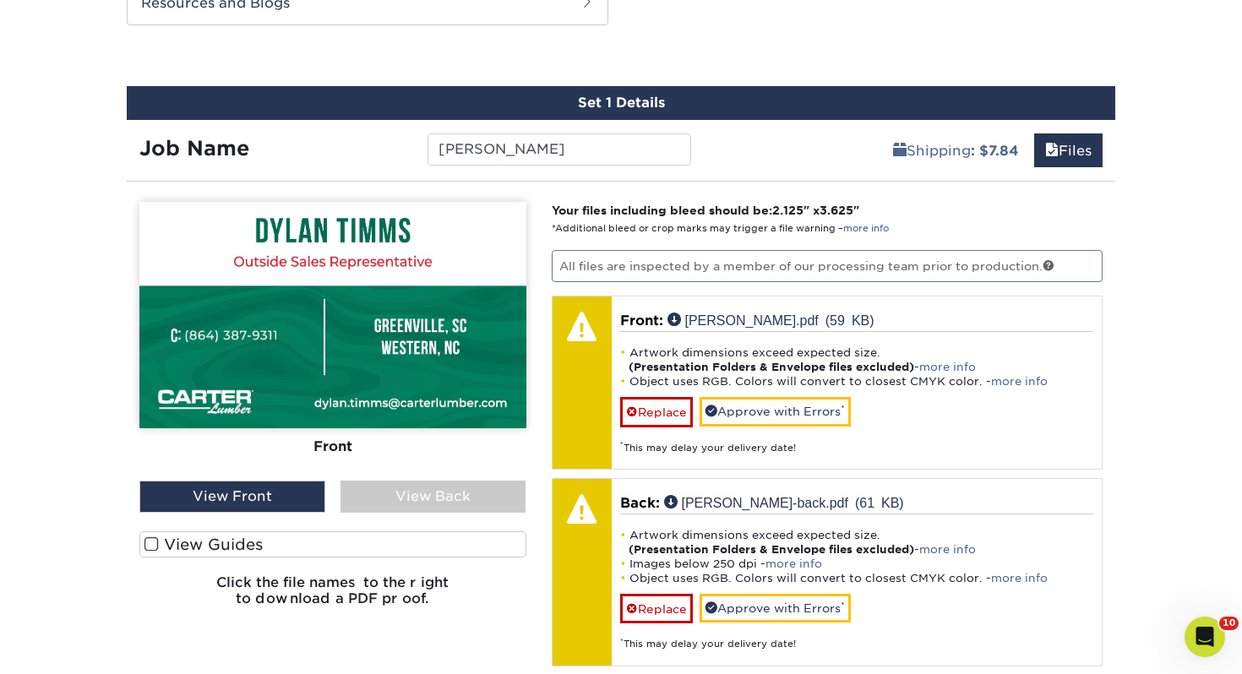
click at [401, 544] on label "View Guides" at bounding box center [332, 544] width 387 height 26
click at [0, 0] on input "View Guides" at bounding box center [0, 0] width 0 height 0
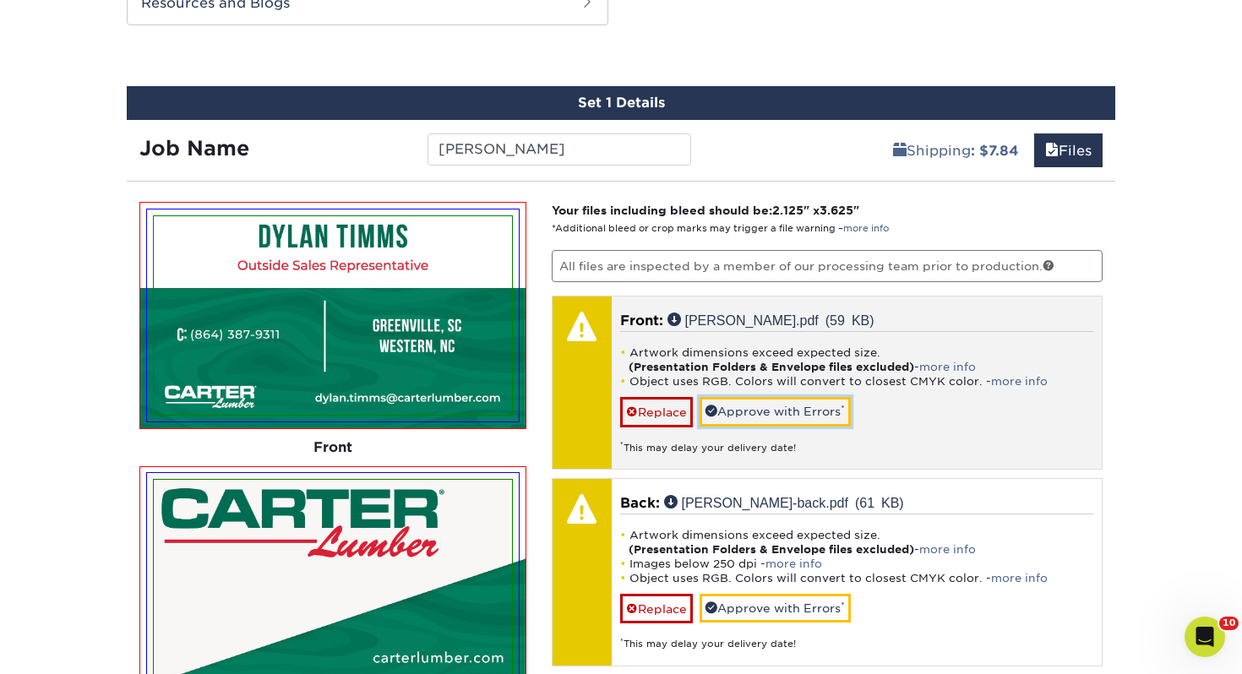
click at [758, 414] on link "Approve with Errors *" at bounding box center [774, 411] width 151 height 29
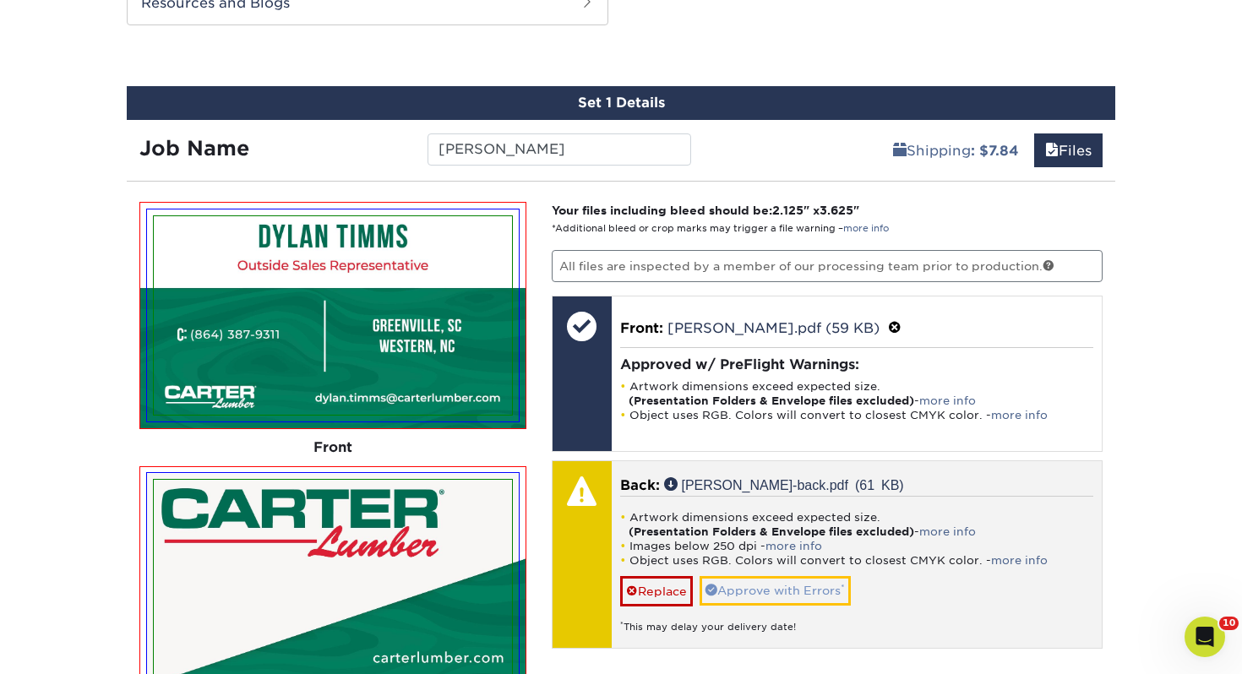
scroll to position [918, 0]
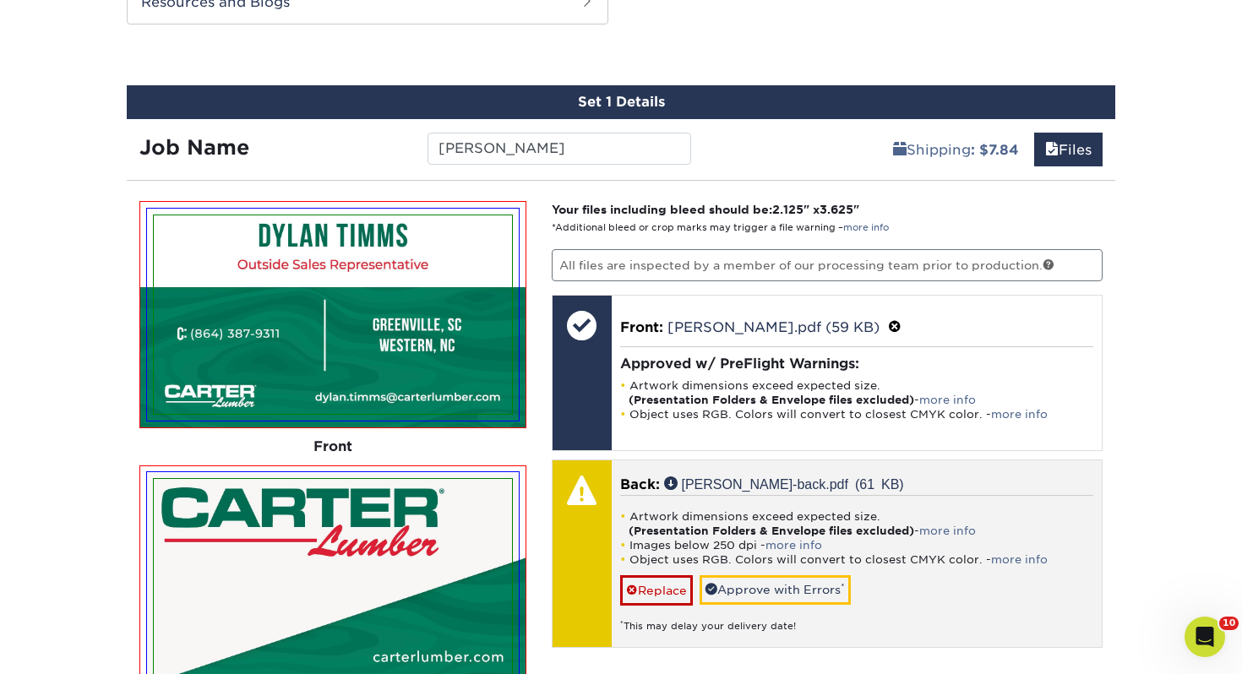
click at [782, 571] on div "Artwork dimensions exceed expected size. (Presentation Folders & Envelope files…" at bounding box center [857, 564] width 474 height 138
click at [779, 585] on link "Approve with Errors *" at bounding box center [774, 589] width 151 height 29
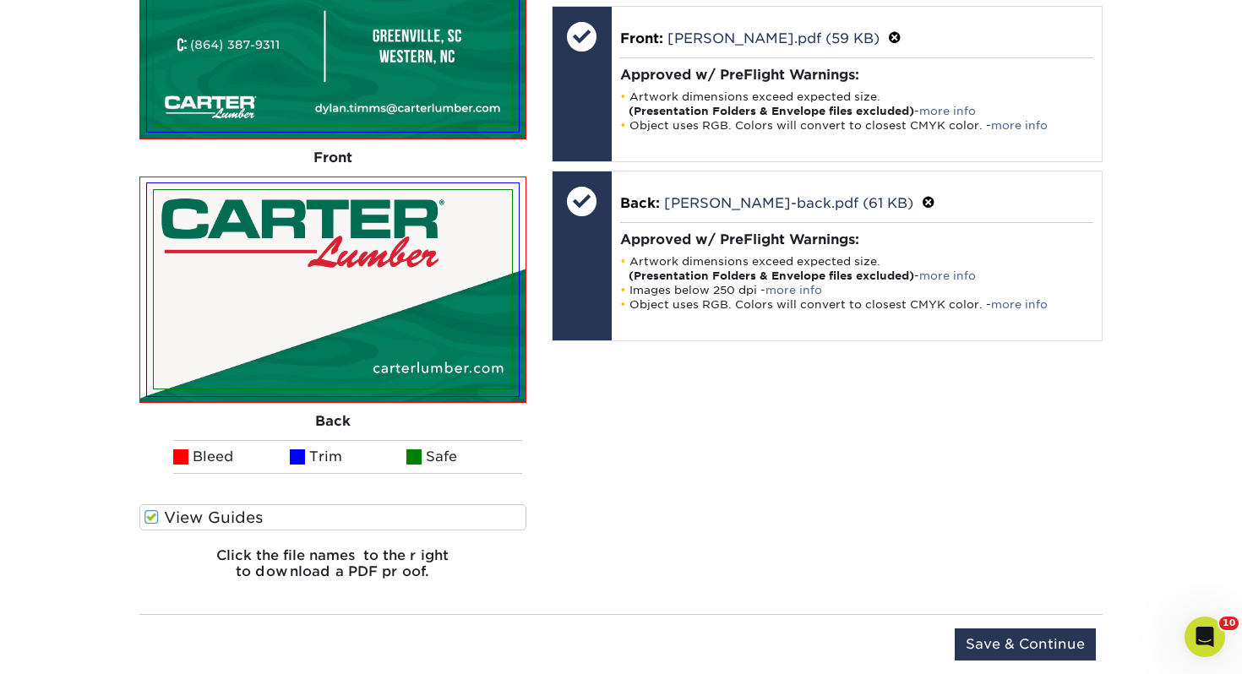
scroll to position [1259, 0]
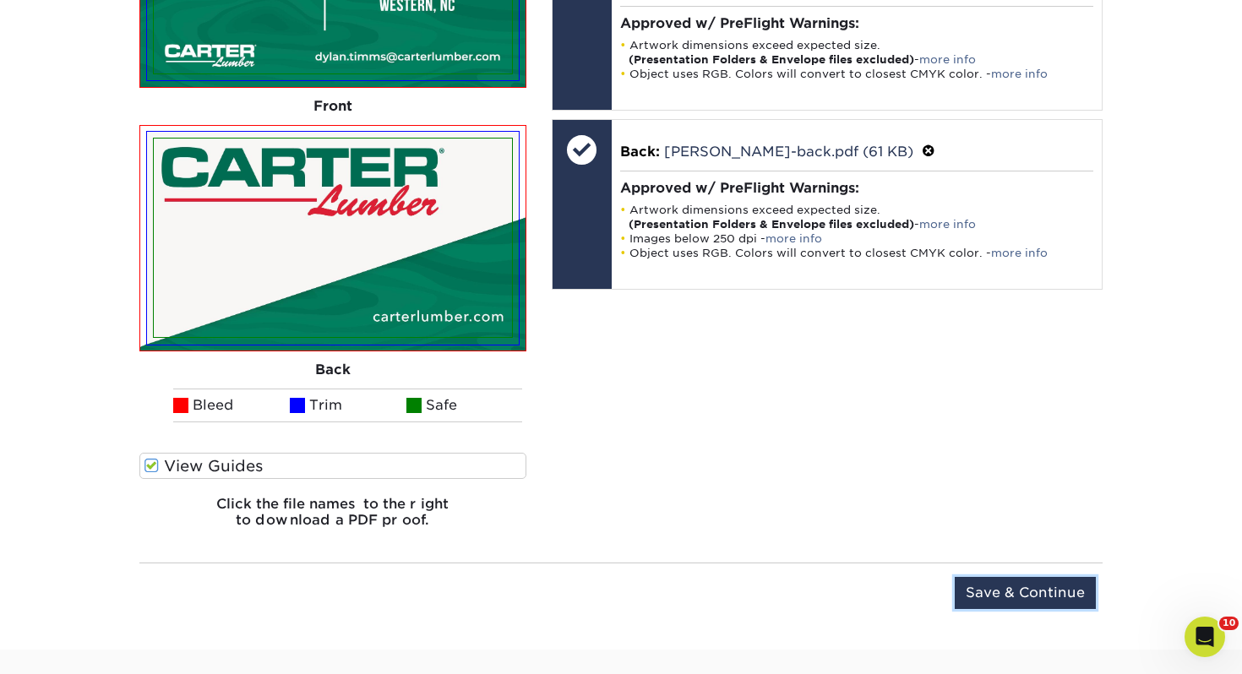
click at [1060, 602] on input "Save & Continue" at bounding box center [1024, 593] width 141 height 32
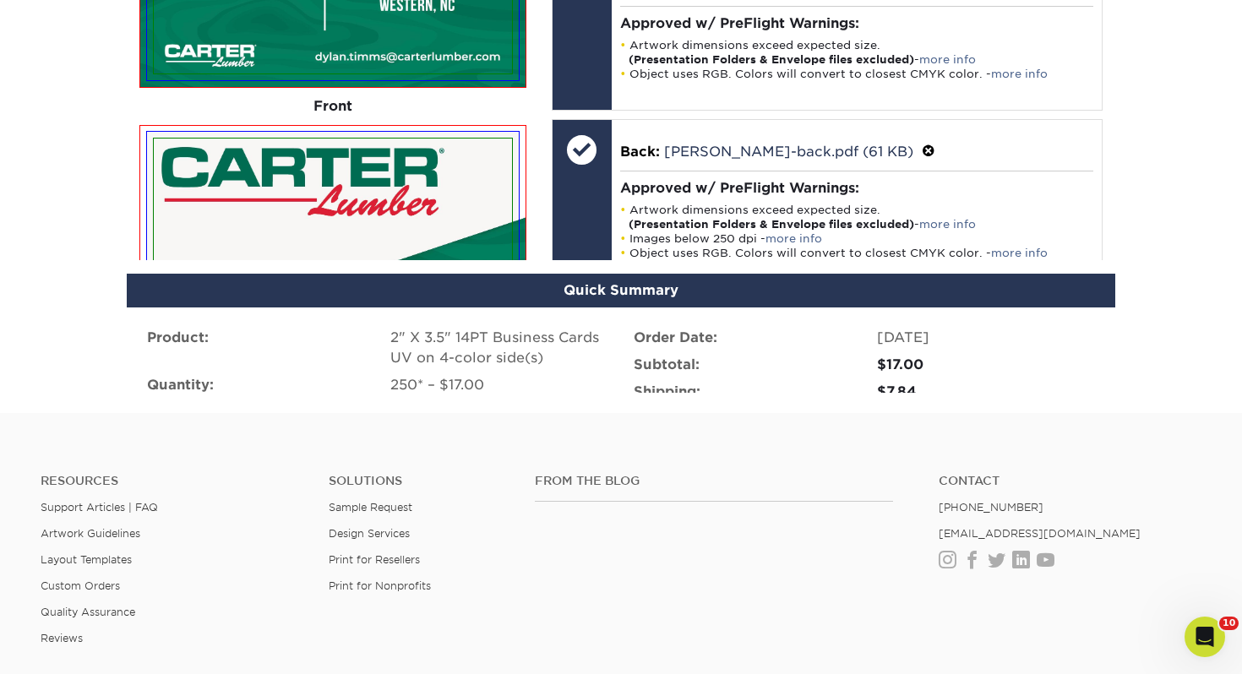
scroll to position [1228, 0]
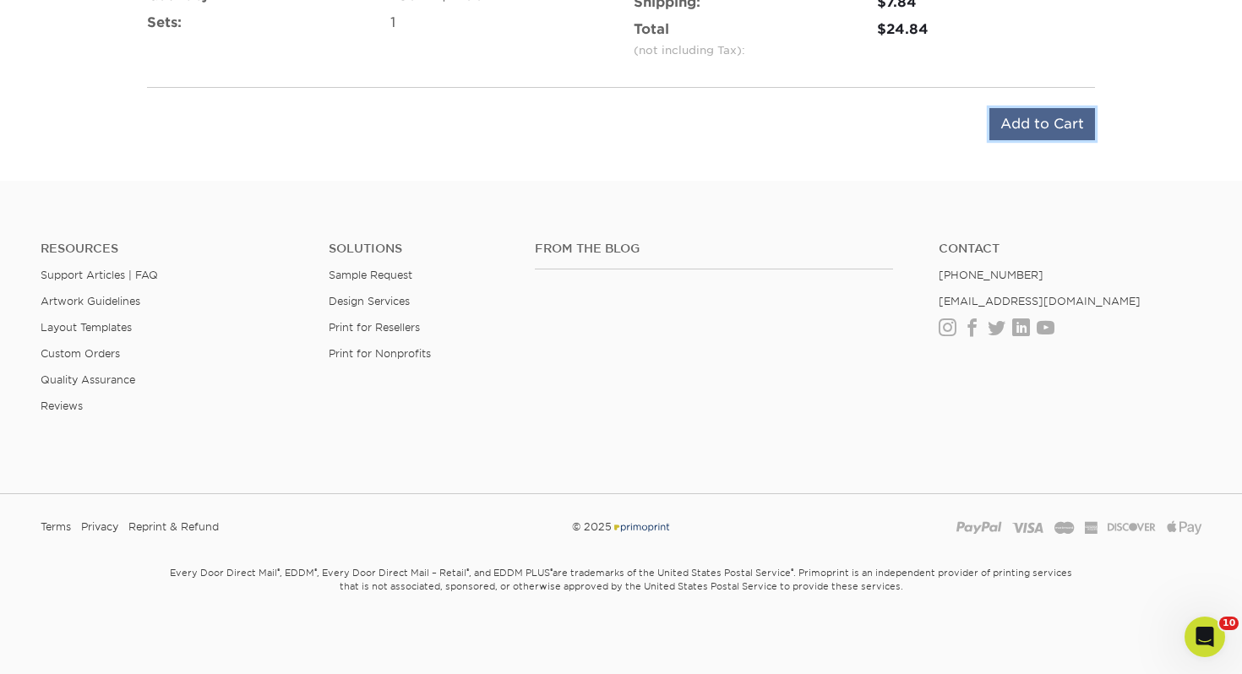
click at [1038, 117] on input "Add to Cart" at bounding box center [1042, 124] width 106 height 32
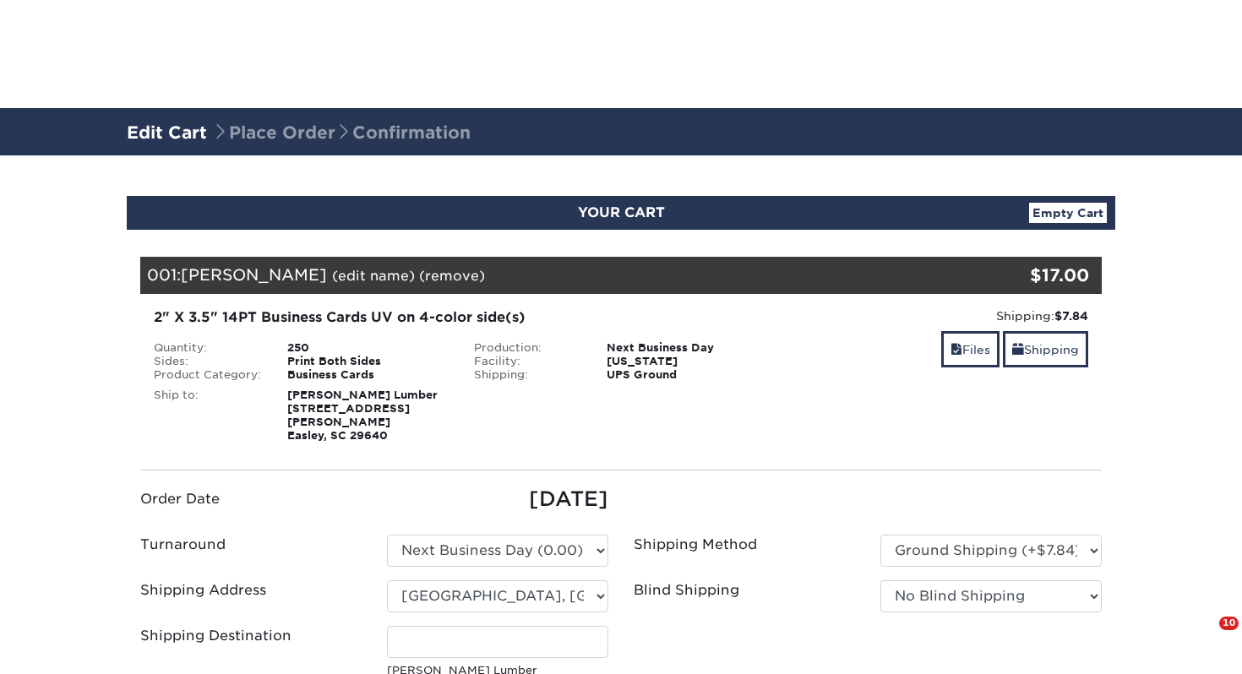
select select "250763"
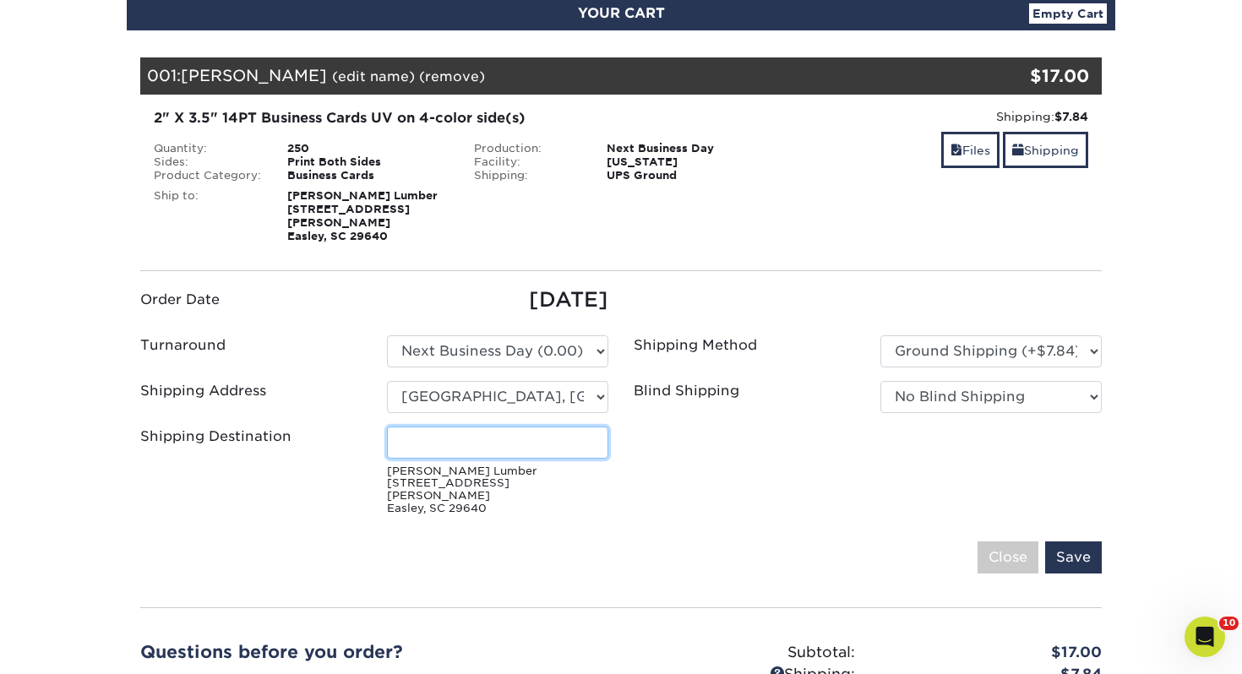
click at [525, 446] on input "Shipping Destination" at bounding box center [497, 443] width 221 height 32
type input "Dylan Timms"
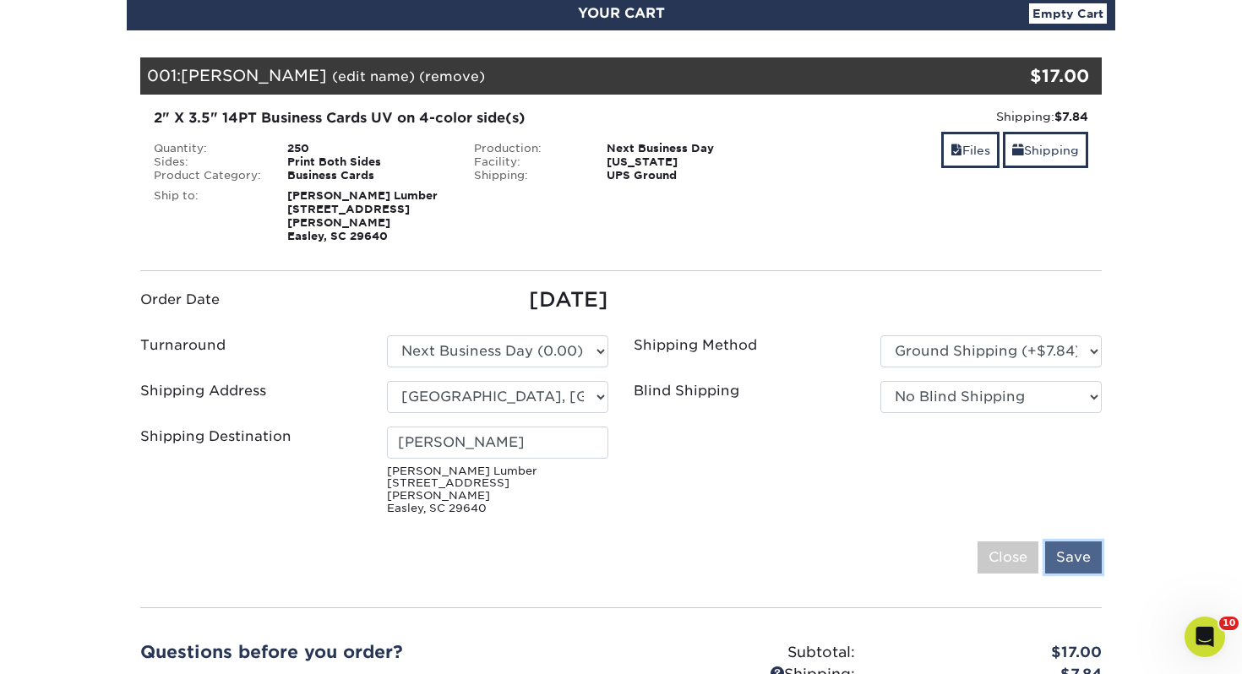
click at [1084, 541] on input "Save" at bounding box center [1073, 557] width 57 height 32
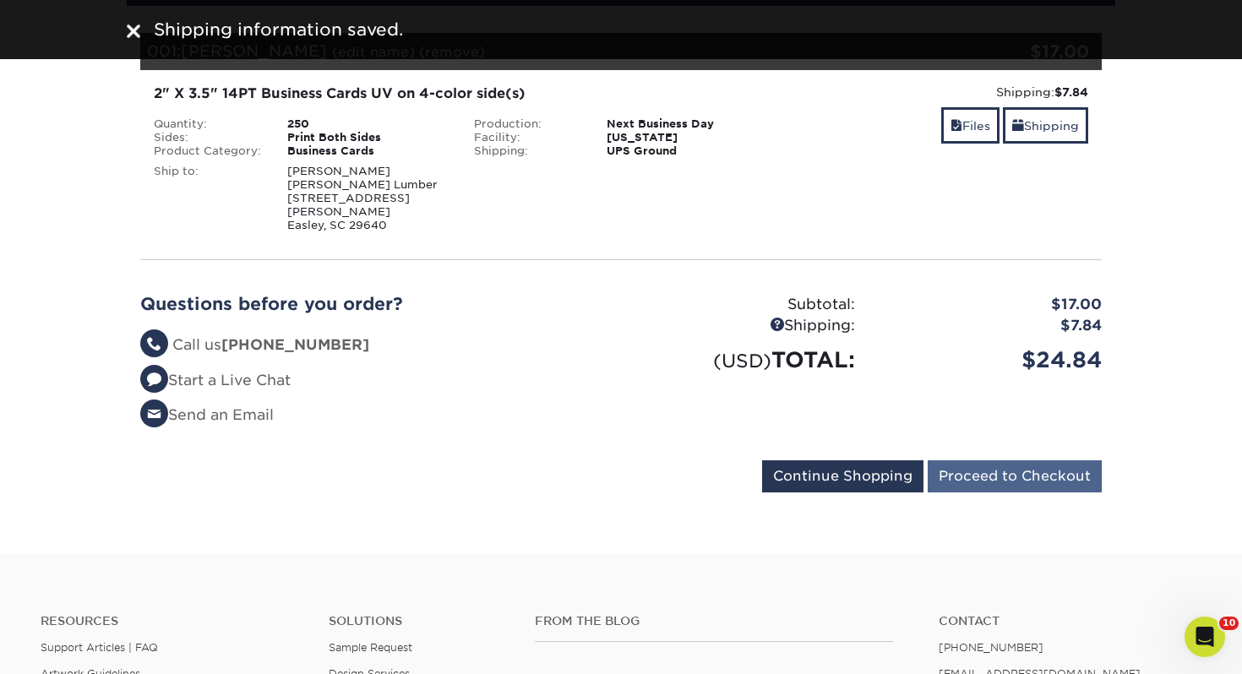
scroll to position [226, 0]
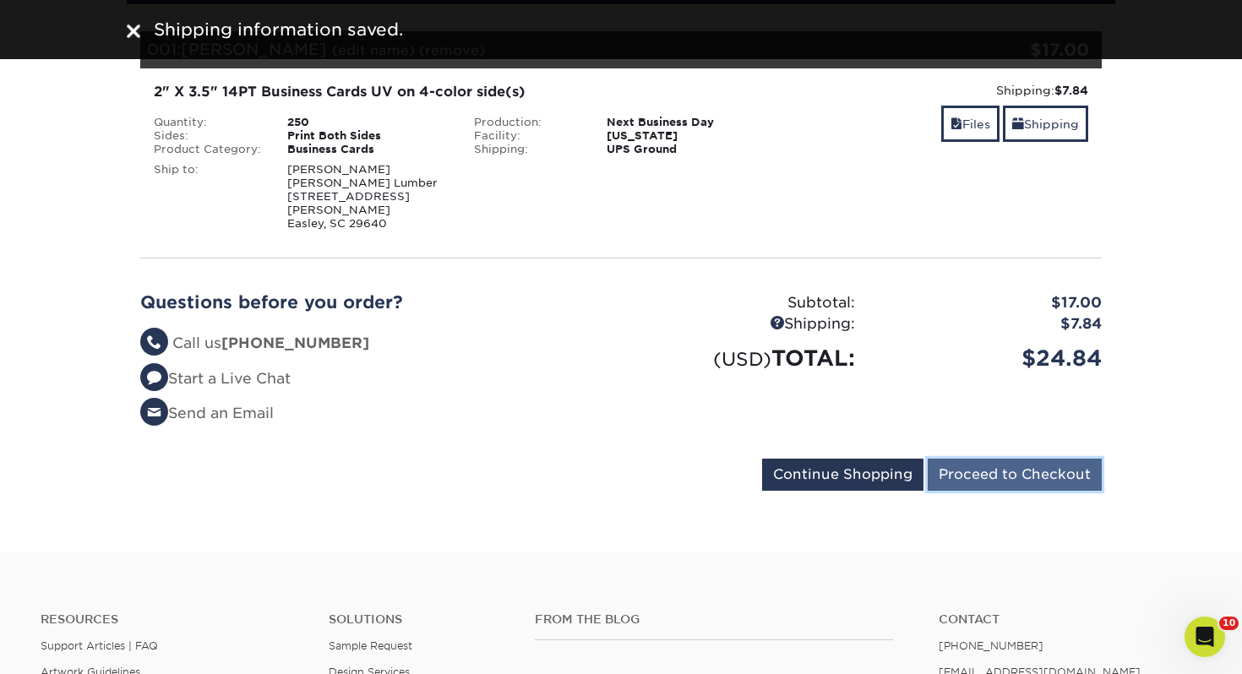
click at [1053, 479] on input "Proceed to Checkout" at bounding box center [1014, 475] width 174 height 32
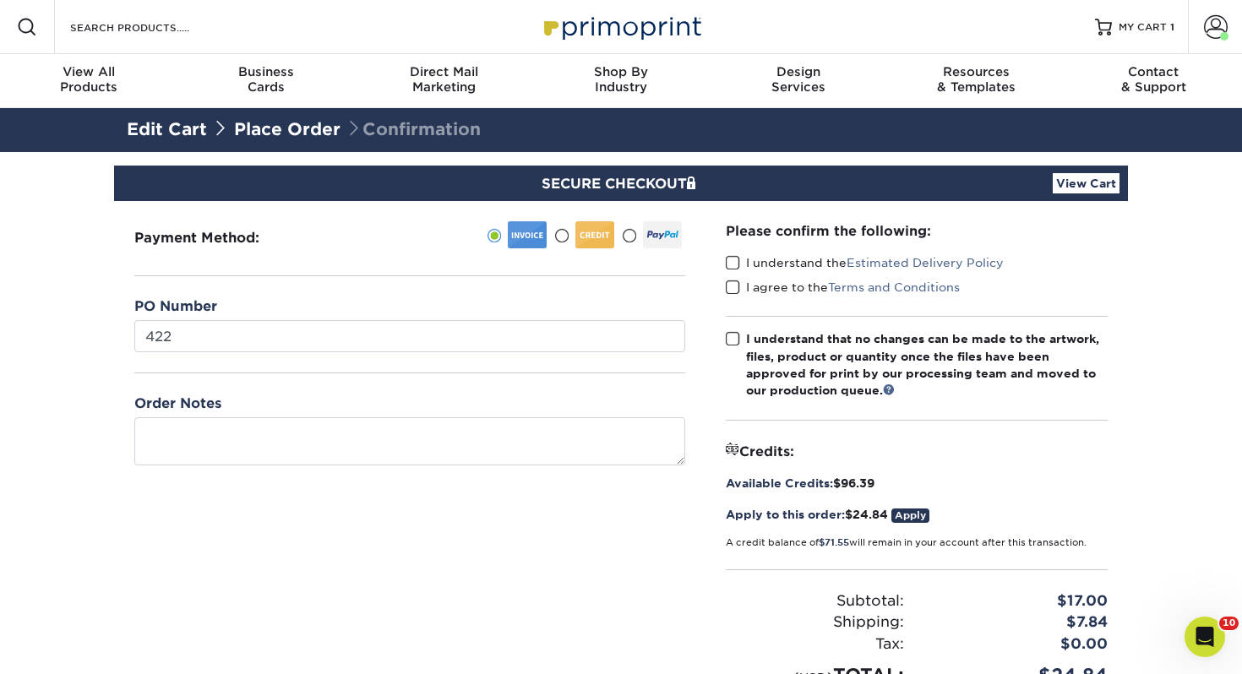
type input "422"
click at [1090, 193] on div "SECURE CHECKOUT View Cart" at bounding box center [621, 183] width 1014 height 35
click at [1090, 188] on link "View Cart" at bounding box center [1085, 183] width 67 height 20
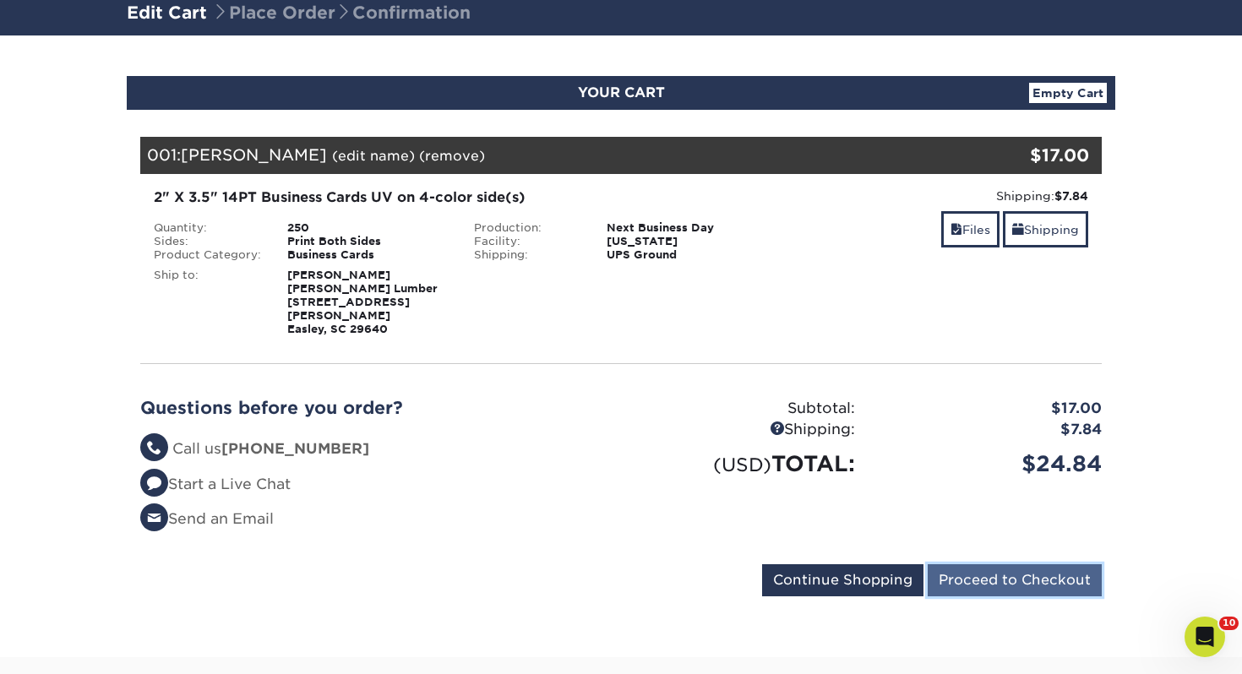
click at [1035, 579] on input "Proceed to Checkout" at bounding box center [1014, 580] width 174 height 32
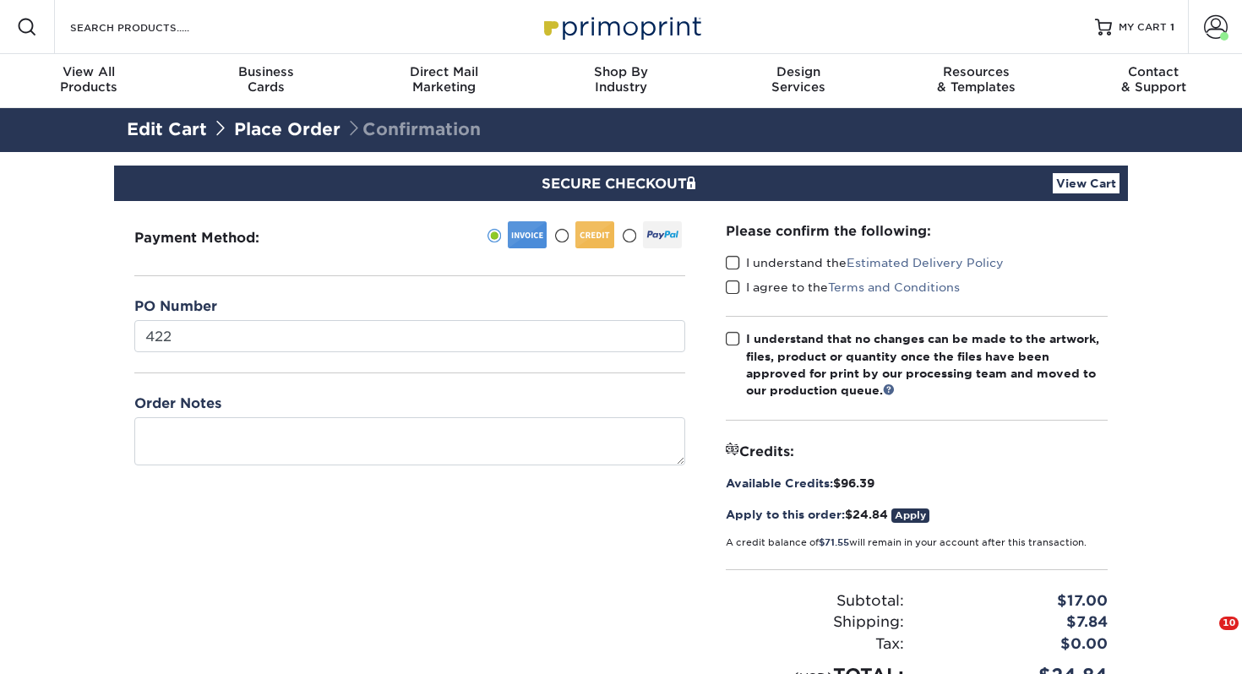
type input "422"
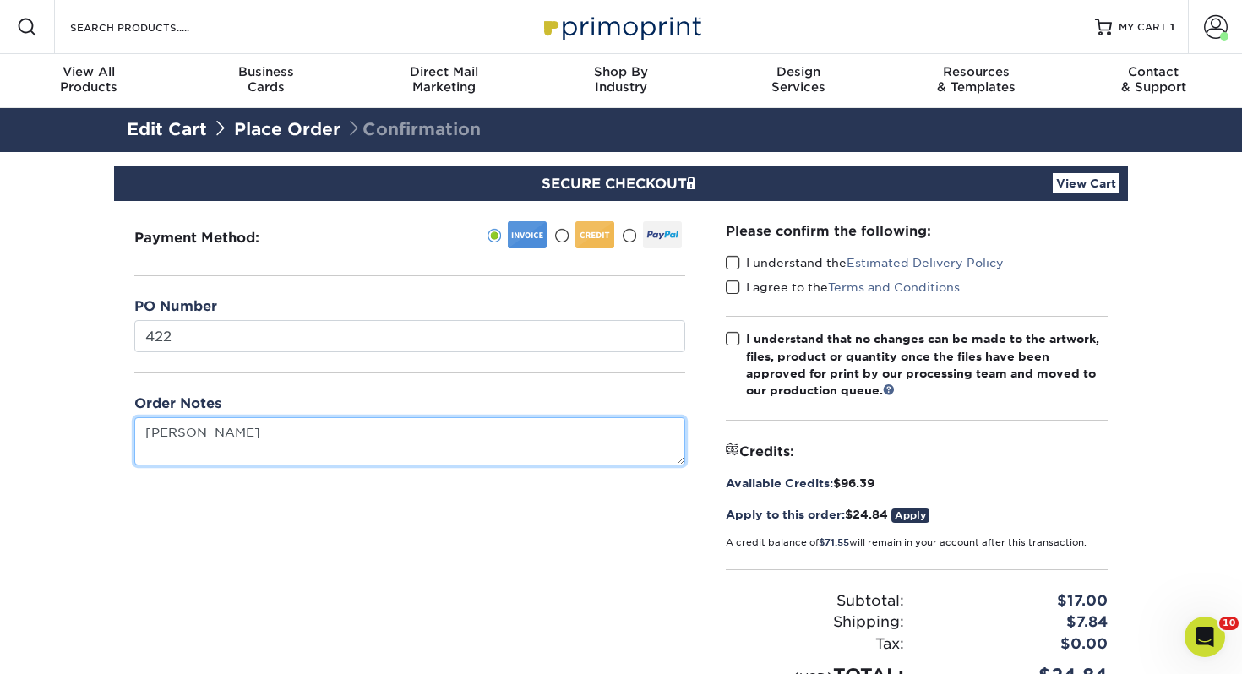
type textarea "Dylan Timms"
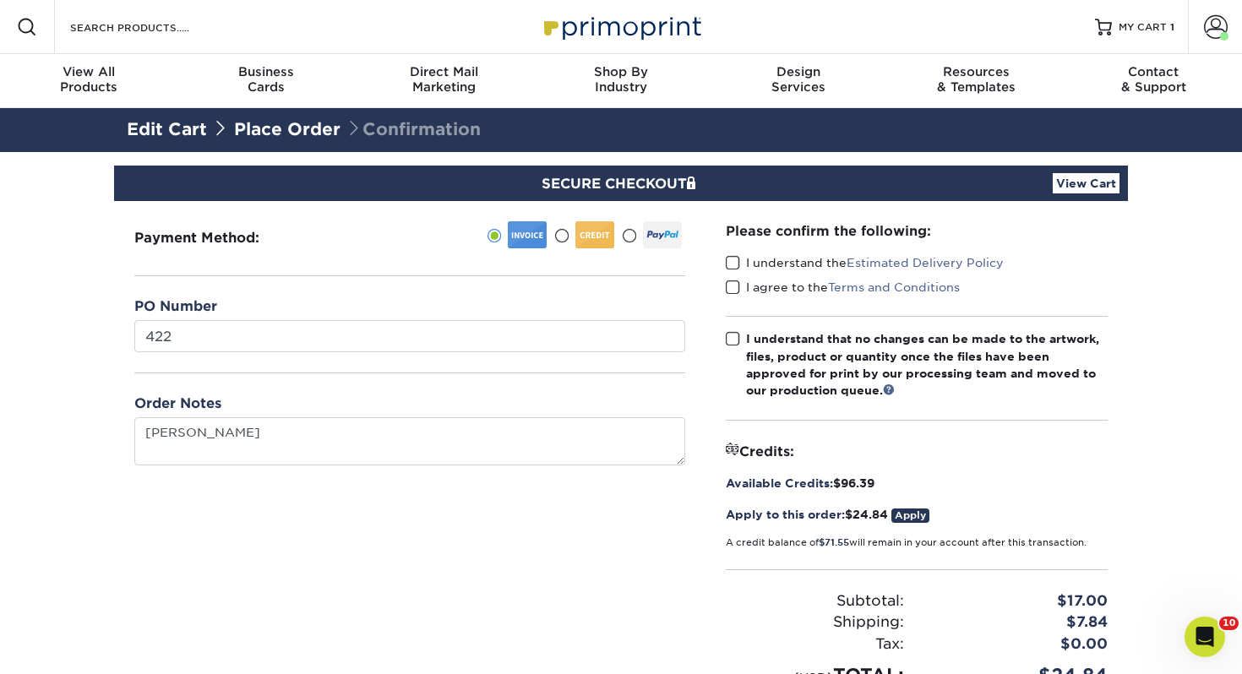
drag, startPoint x: 736, startPoint y: 266, endPoint x: 730, endPoint y: 298, distance: 32.6
click at [735, 266] on span at bounding box center [733, 263] width 14 height 16
click at [0, 0] on input "I understand the Estimated Delivery Policy" at bounding box center [0, 0] width 0 height 0
click at [729, 298] on div "I agree to the Terms and Conditions" at bounding box center [917, 291] width 382 height 24
drag, startPoint x: 731, startPoint y: 285, endPoint x: 723, endPoint y: 324, distance: 40.4
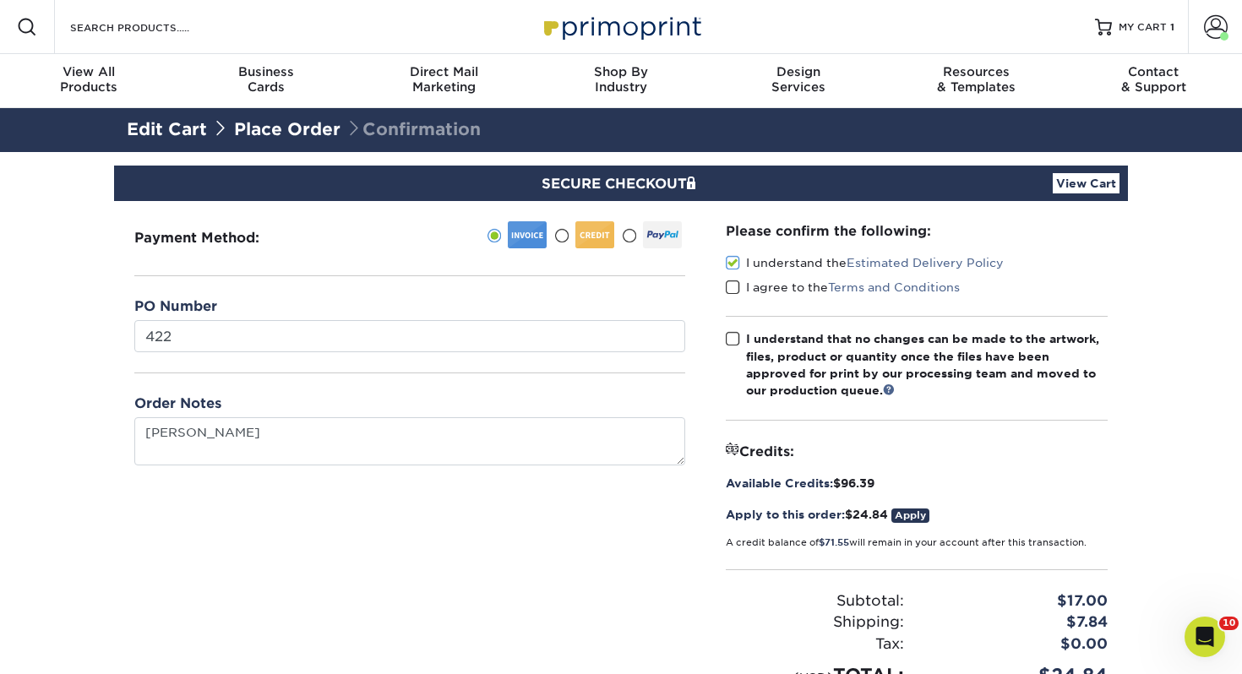
click at [731, 285] on span at bounding box center [733, 288] width 14 height 16
click at [0, 0] on input "I agree to the Terms and Conditions" at bounding box center [0, 0] width 0 height 0
click at [723, 327] on div "Please confirm the following: I understand the Estimated Delivery Policy I agre…" at bounding box center [916, 455] width 422 height 508
drag, startPoint x: 740, startPoint y: 337, endPoint x: 945, endPoint y: 408, distance: 217.2
click at [739, 337] on label "I understand that no changes can be made to the artwork, files, product or quan…" at bounding box center [917, 364] width 382 height 69
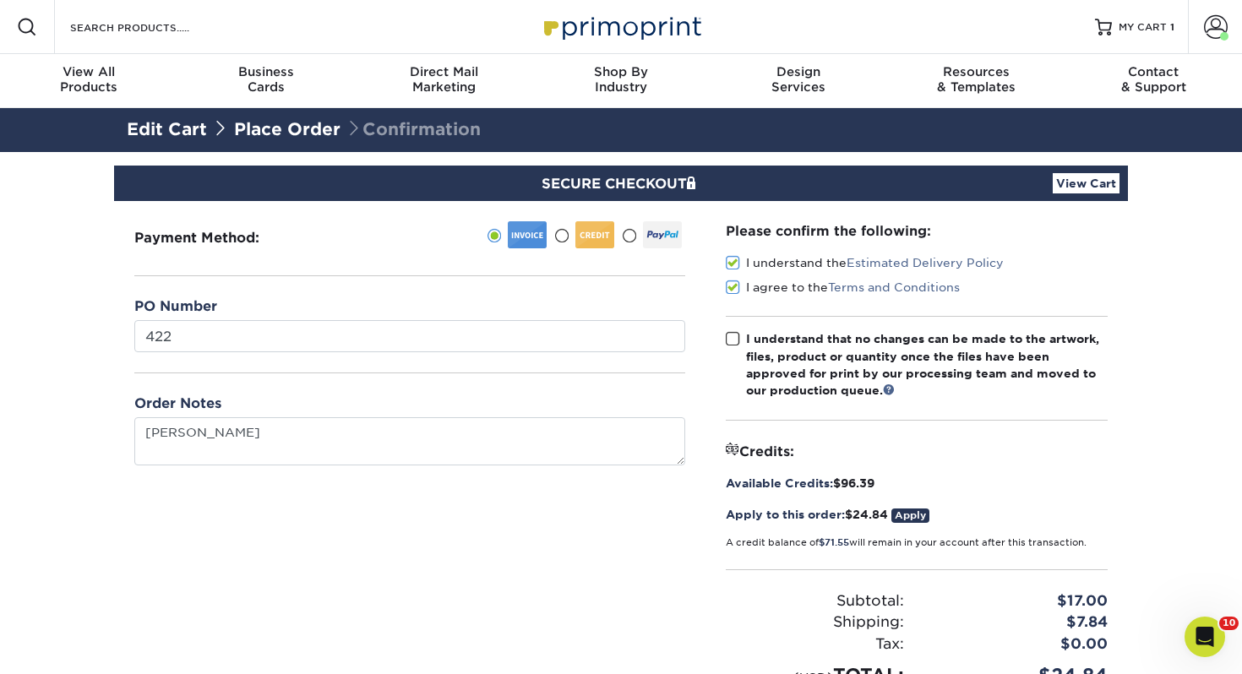
click at [0, 0] on input "I understand that no changes can be made to the artwork, files, product or quan…" at bounding box center [0, 0] width 0 height 0
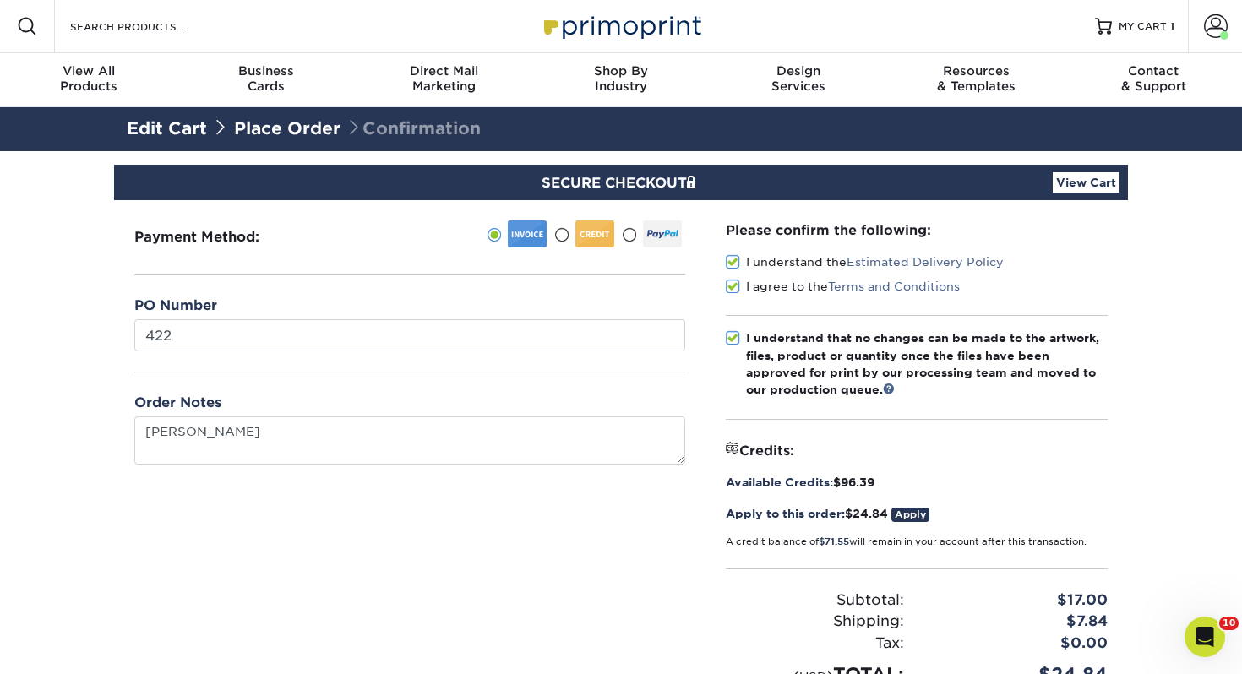
scroll to position [386, 0]
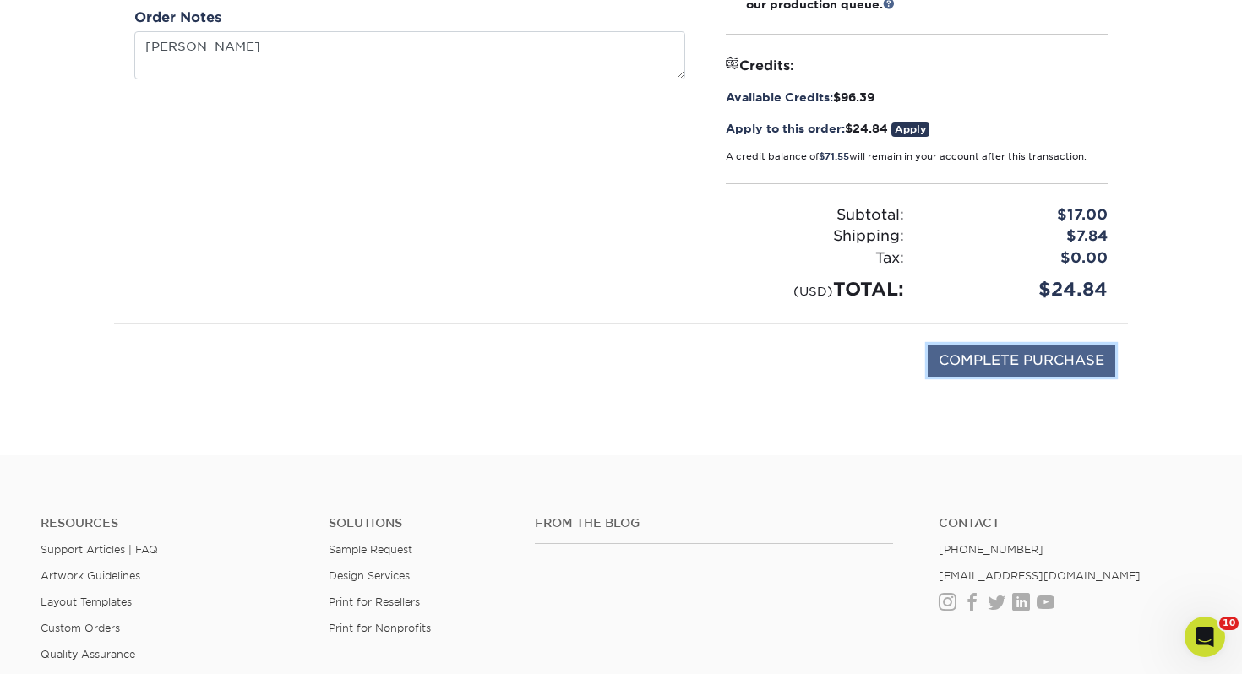
click at [1068, 352] on input "COMPLETE PURCHASE" at bounding box center [1021, 361] width 188 height 32
type input "PROCESSING, PLEASE WAIT..."
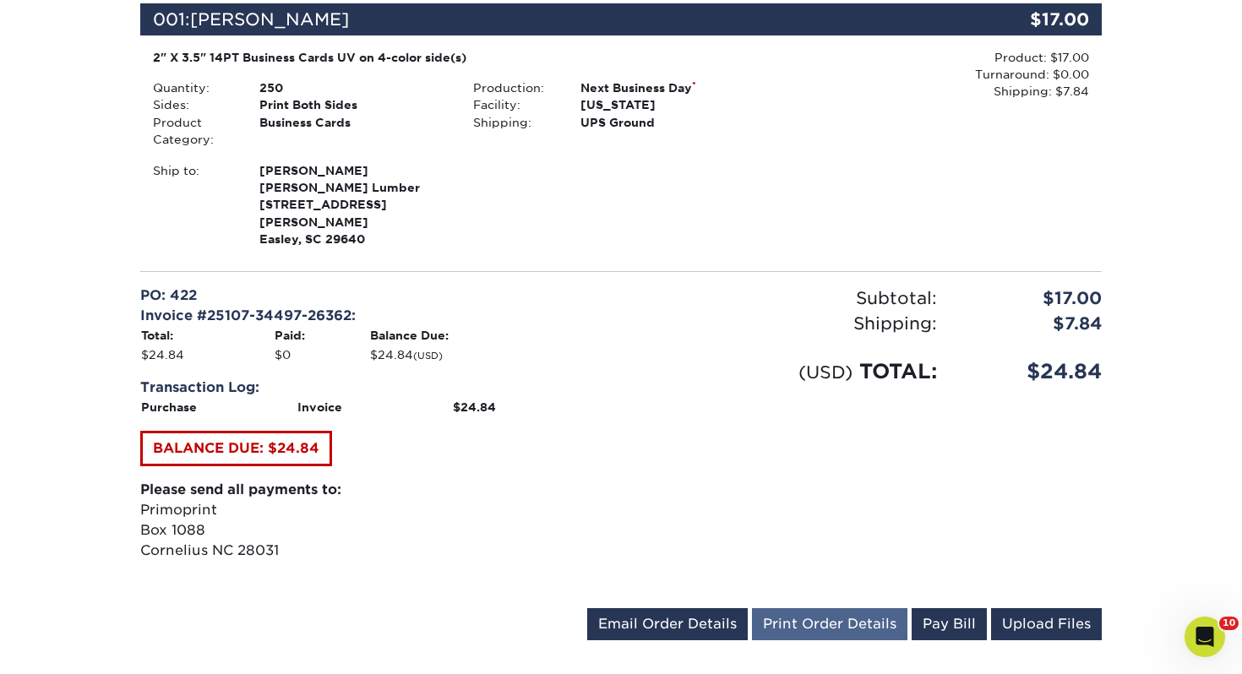
scroll to position [461, 0]
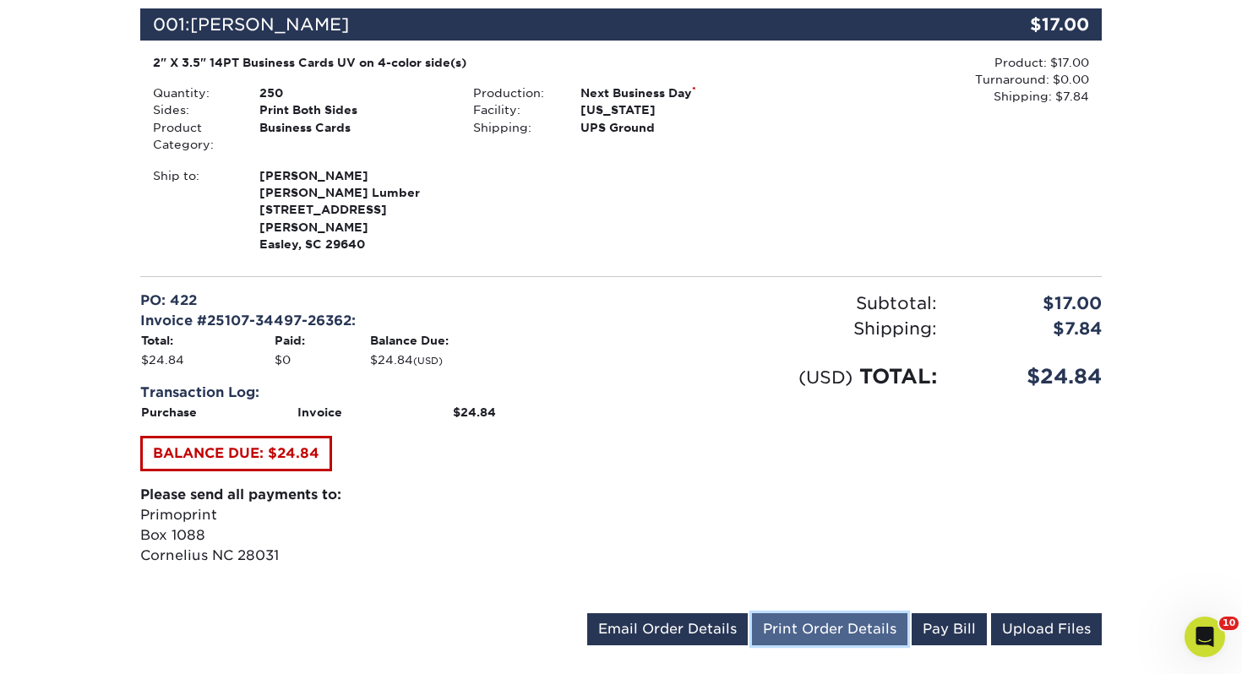
click at [815, 624] on link "Print Order Details" at bounding box center [829, 629] width 155 height 32
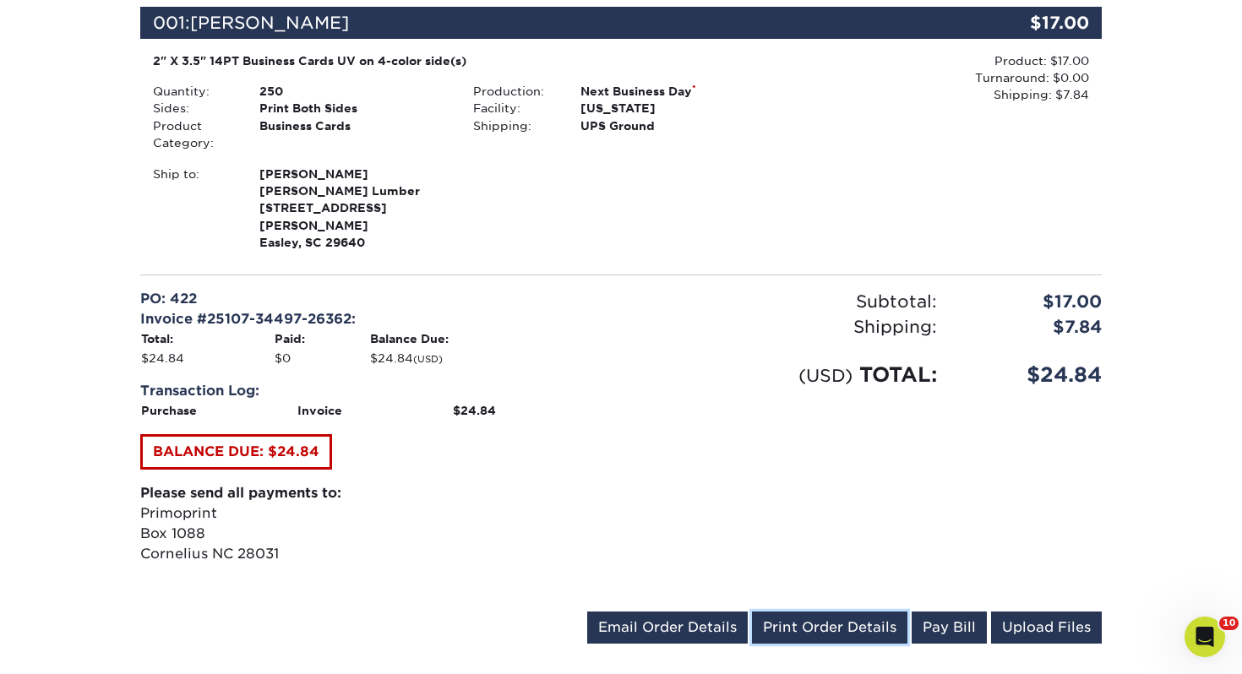
scroll to position [0, 0]
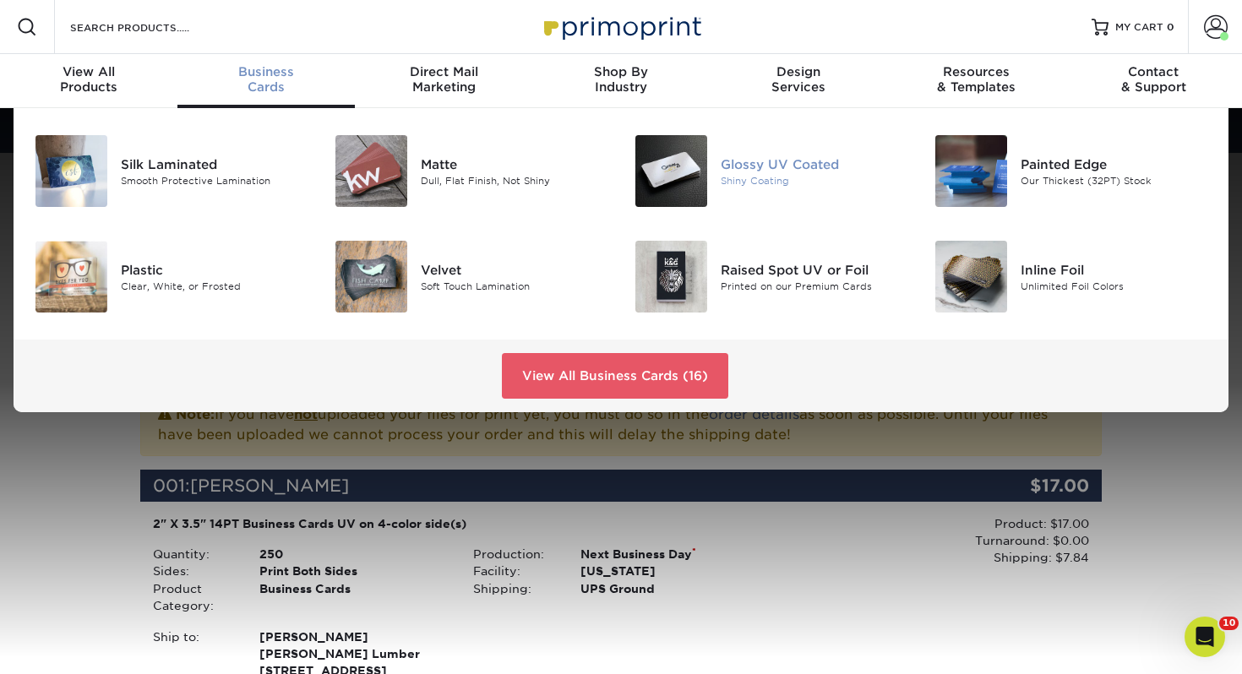
click at [677, 168] on img at bounding box center [671, 171] width 72 height 72
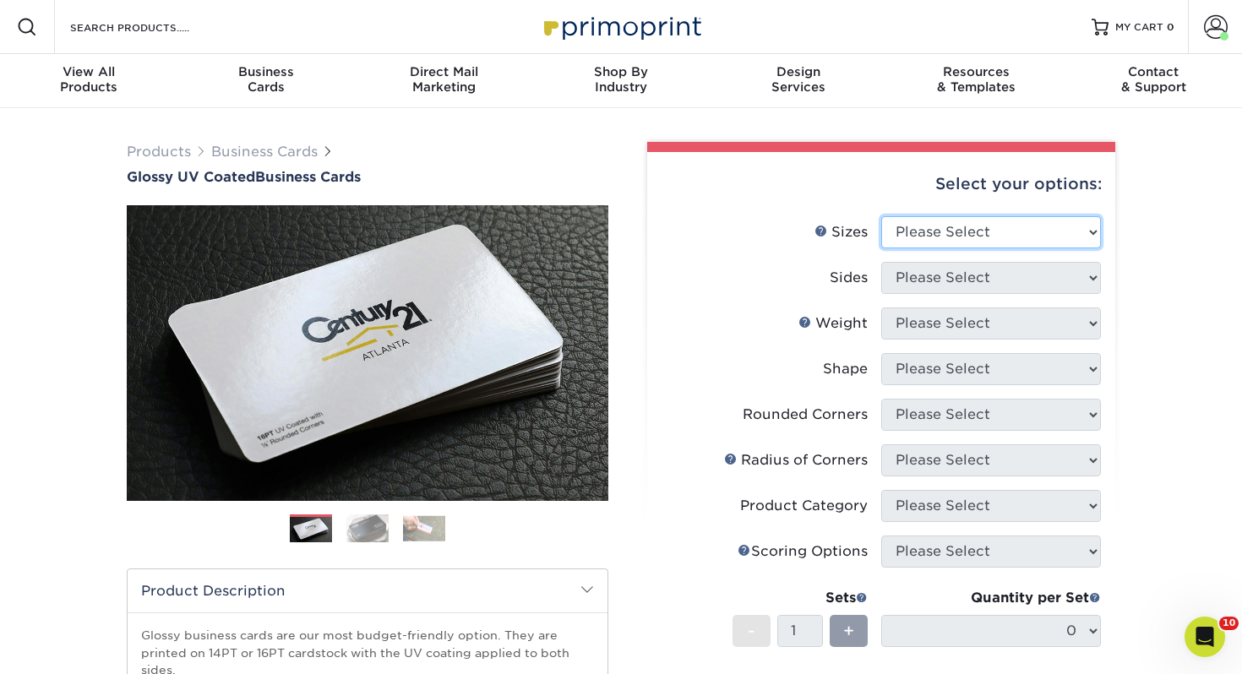
click at [980, 220] on select "Please Select 1.5" x 3.5" - Mini 1.75" x 3.5" - Mini 2" x 2" - Square 2" x 3" -…" at bounding box center [991, 232] width 220 height 32
select select "2.00x3.50"
click at [881, 216] on select "Please Select 1.5" x 3.5" - Mini 1.75" x 3.5" - Mini 2" x 2" - Square 2" x 3" -…" at bounding box center [991, 232] width 220 height 32
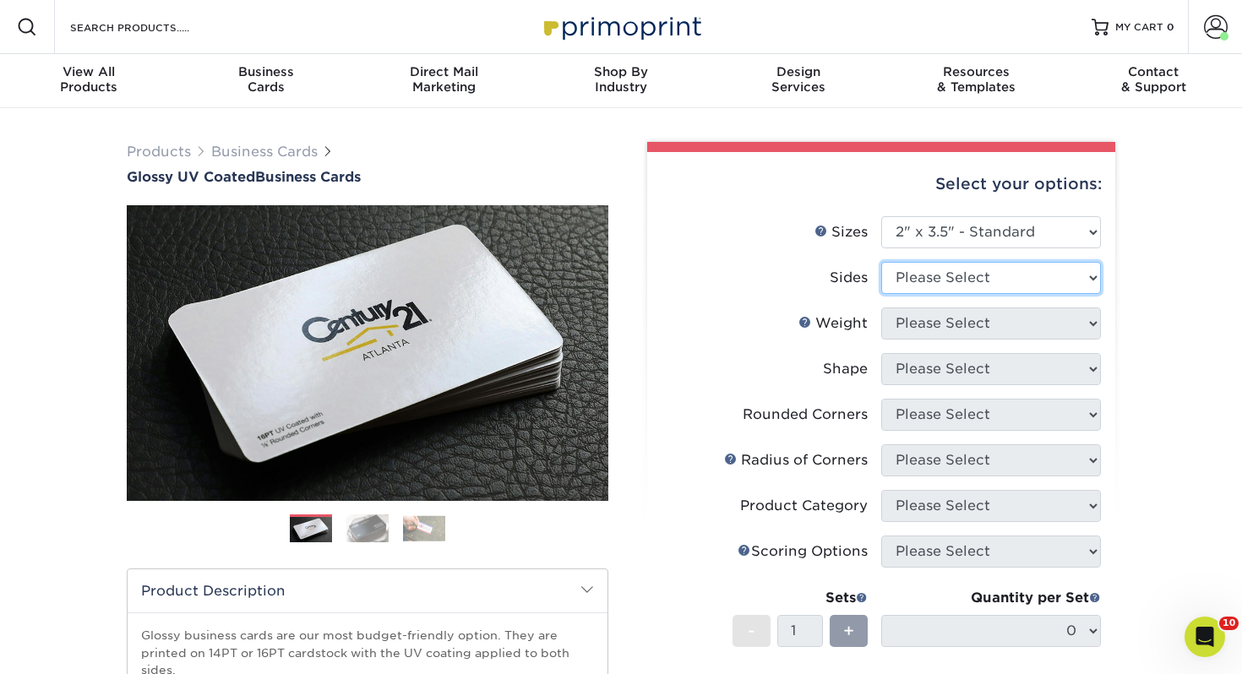
click at [943, 285] on select "Please Select Print Both Sides Print Front Only" at bounding box center [991, 278] width 220 height 32
select select "13abbda7-1d64-4f25-8bb2-c179b224825d"
click at [881, 262] on select "Please Select Print Both Sides Print Front Only" at bounding box center [991, 278] width 220 height 32
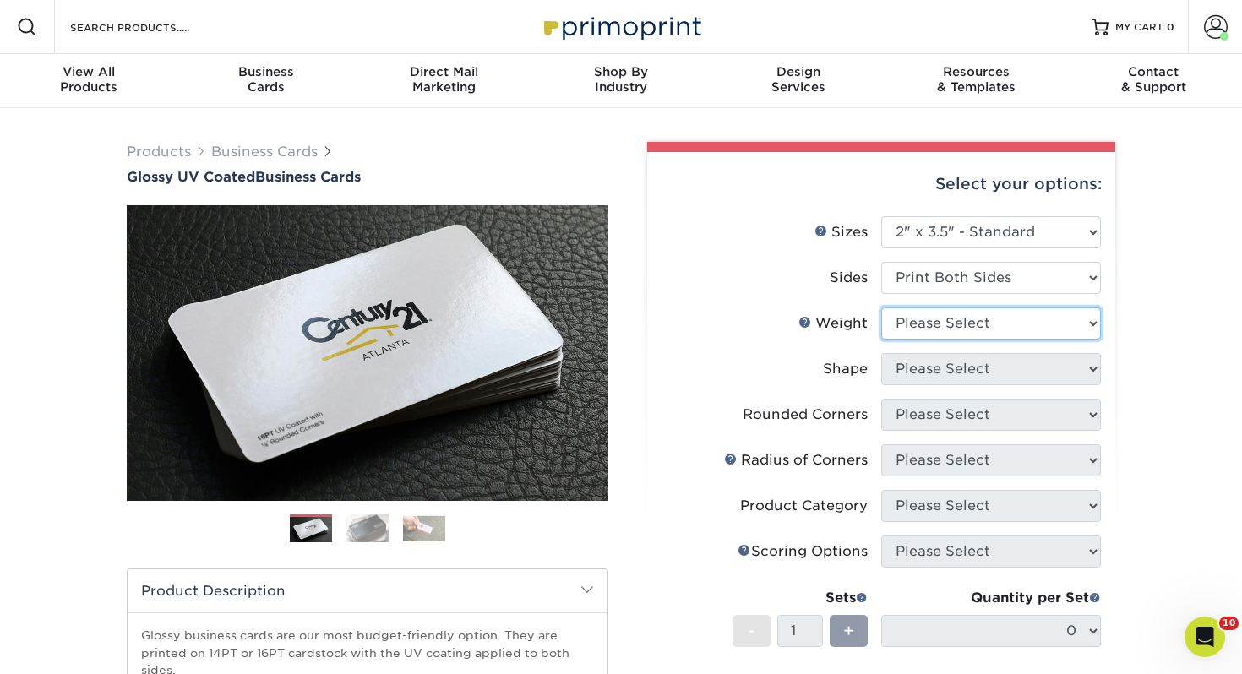
click at [933, 321] on select "Please Select 16PT 14PT" at bounding box center [991, 323] width 220 height 32
select select "14PT"
click at [881, 307] on select "Please Select 16PT 14PT" at bounding box center [991, 323] width 220 height 32
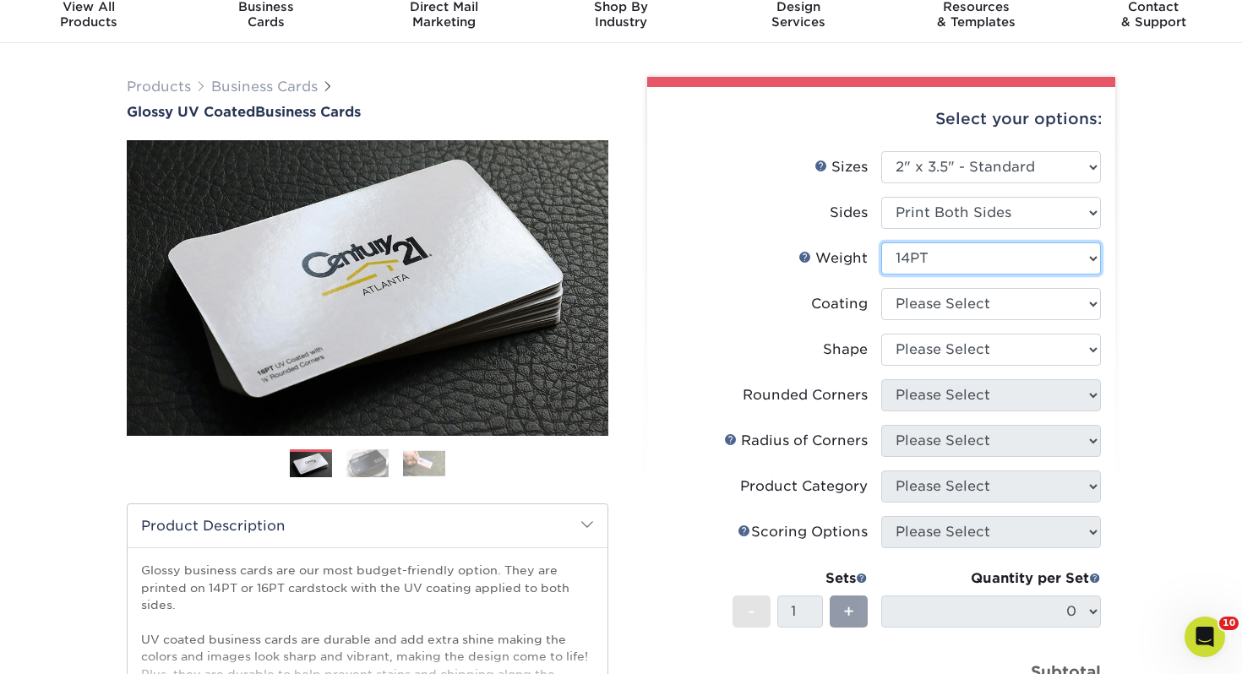
scroll to position [66, 0]
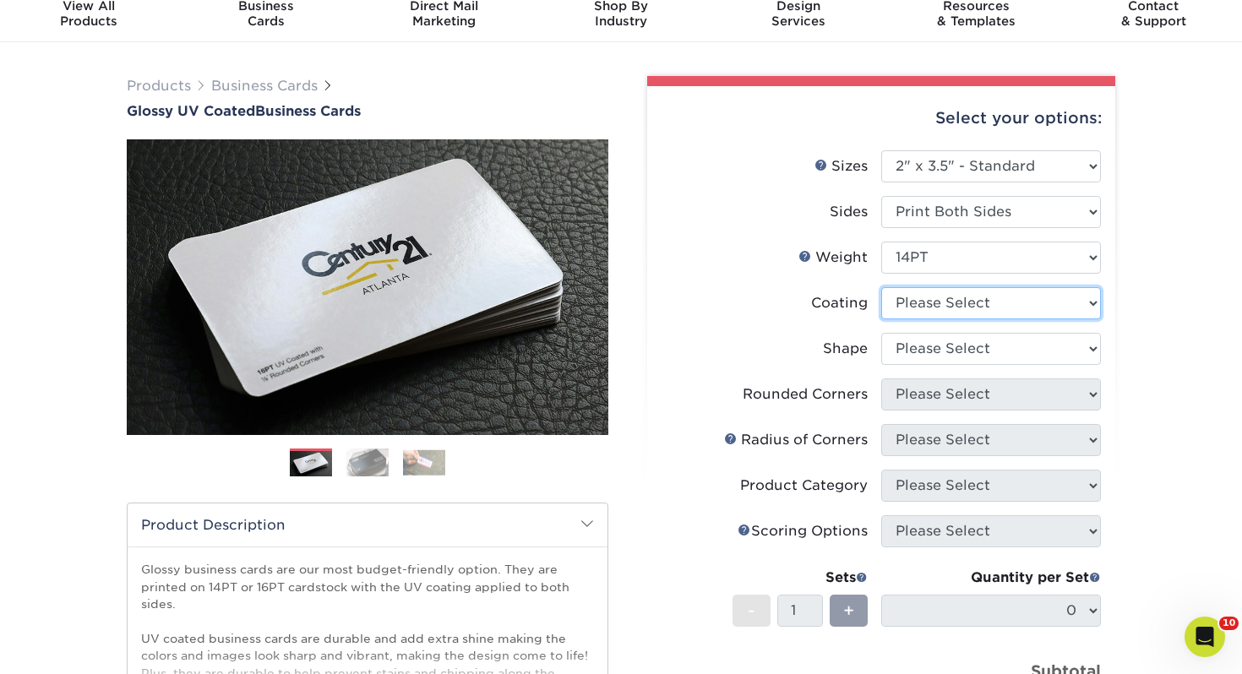
click at [922, 313] on select at bounding box center [991, 303] width 220 height 32
select select "ae367451-b2b8-45df-a344-0f05b6a12993"
click at [881, 287] on select at bounding box center [991, 303] width 220 height 32
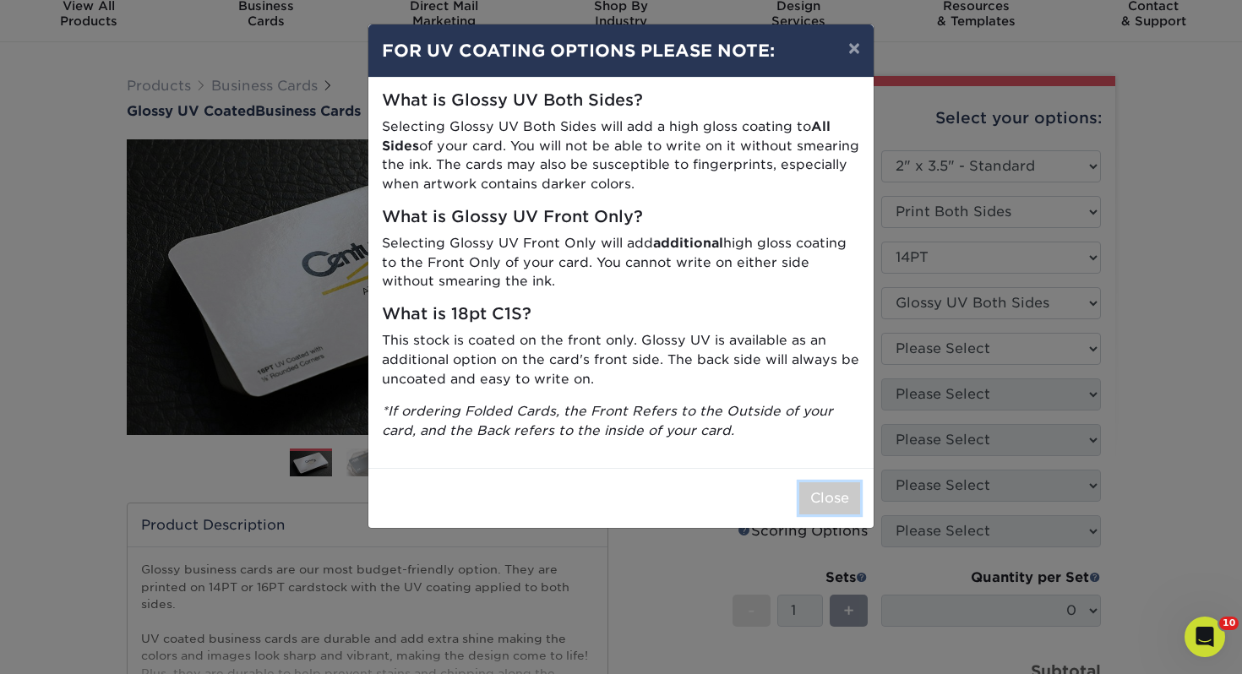
click at [849, 489] on button "Close" at bounding box center [829, 498] width 61 height 32
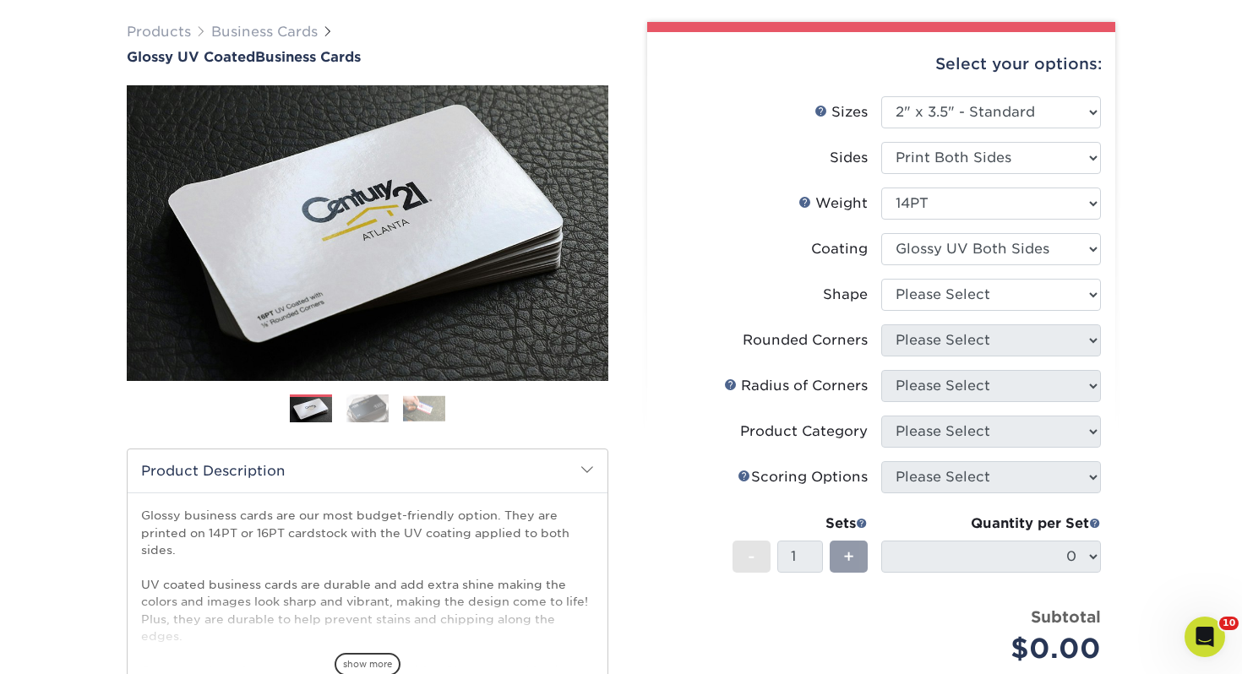
scroll to position [122, 0]
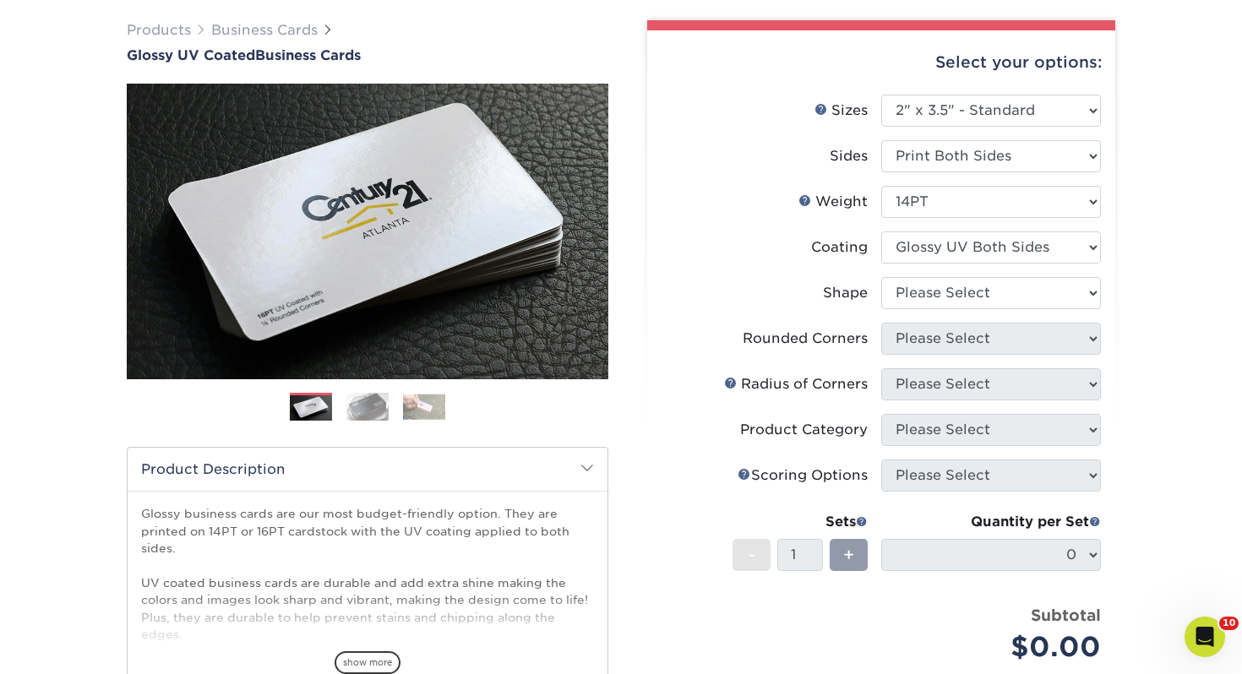
click at [891, 314] on li "Shape Please Select Standard" at bounding box center [880, 300] width 439 height 46
click at [907, 298] on select "Please Select Standard" at bounding box center [991, 293] width 220 height 32
select select "standard"
click at [881, 277] on select "Please Select Standard" at bounding box center [991, 293] width 220 height 32
click at [924, 336] on select "Please Select Yes - Round 2 Corners Yes - Round 4 Corners No" at bounding box center [991, 339] width 220 height 32
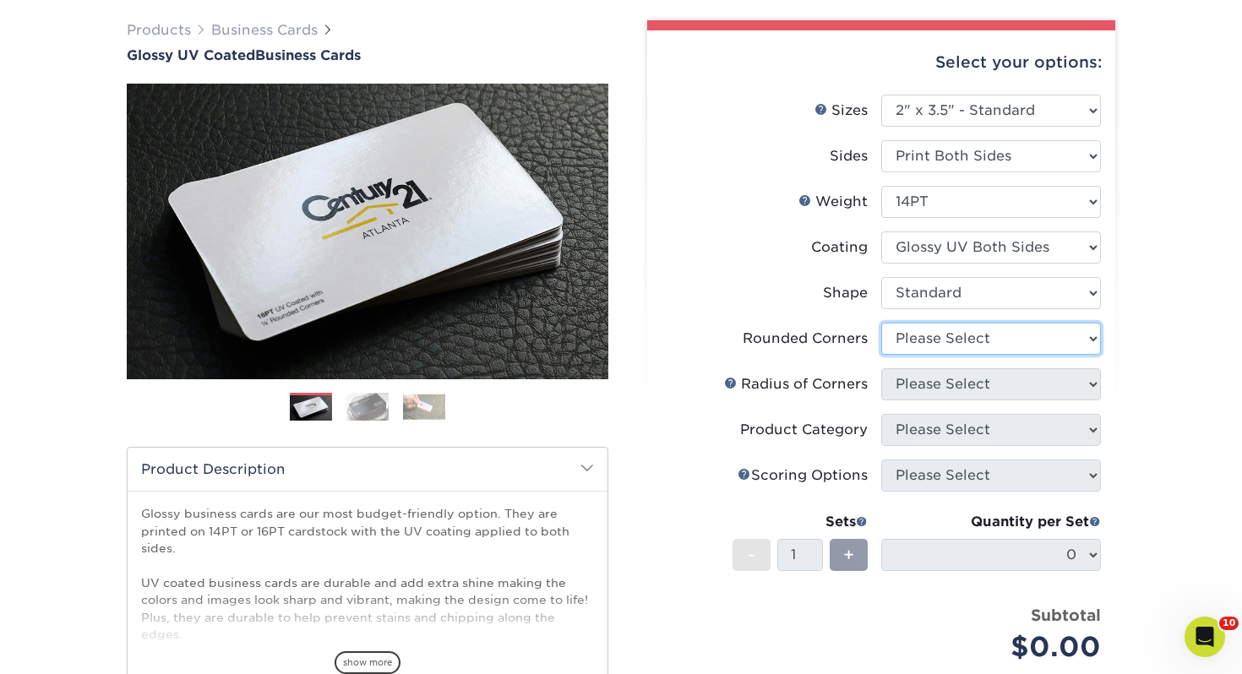
select select "0"
click at [881, 323] on select "Please Select Yes - Round 2 Corners Yes - Round 4 Corners No" at bounding box center [991, 339] width 220 height 32
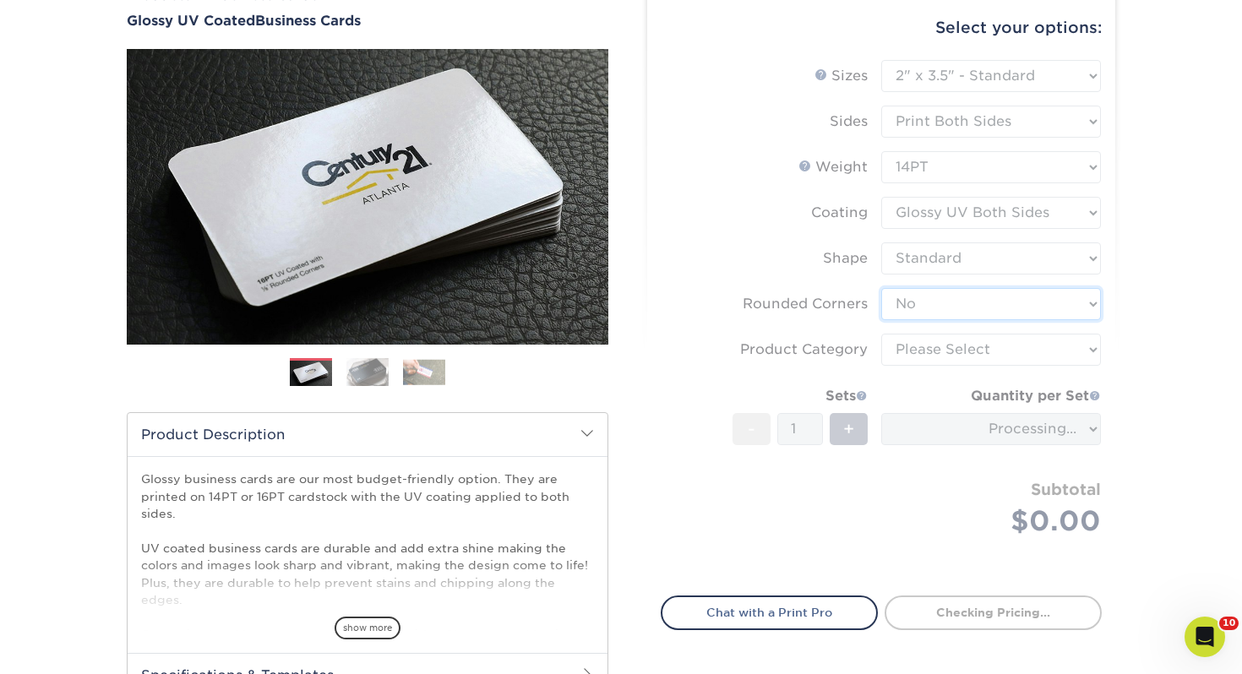
scroll to position [162, 0]
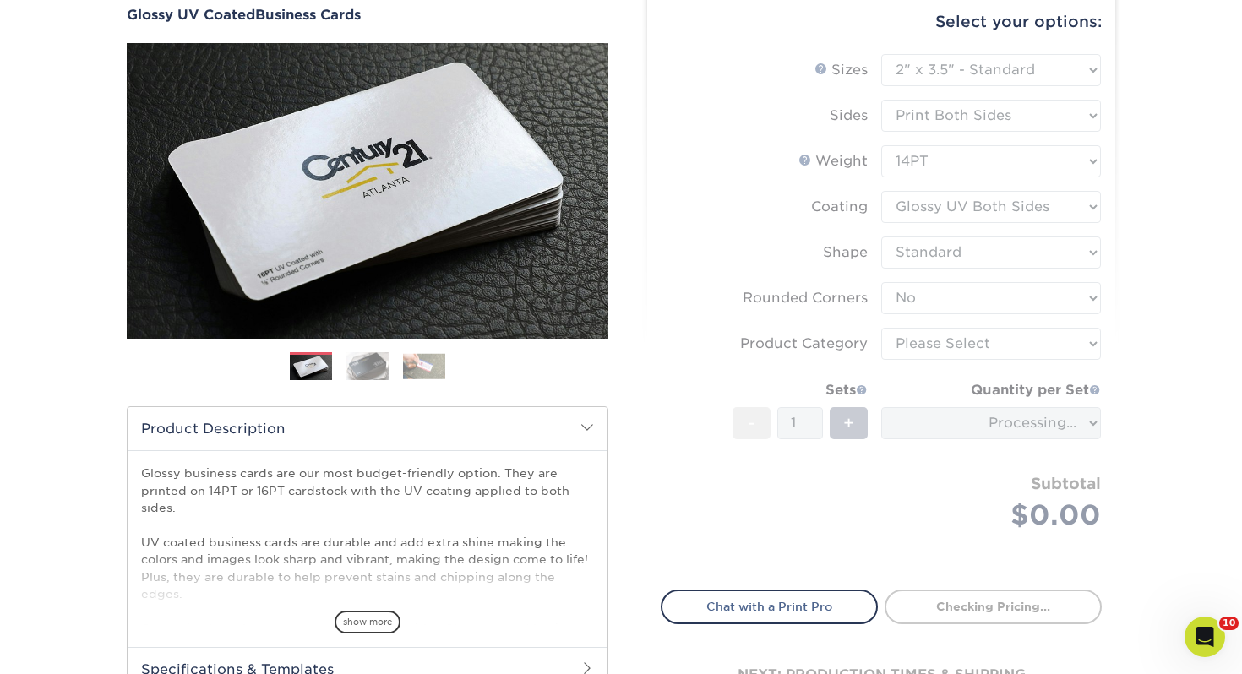
click at [970, 340] on form "Sizes Help Sizes Please Select 1.5" x 3.5" - Mini 1.75" x 3.5" - Mini 2" x 2" -…" at bounding box center [881, 312] width 441 height 516
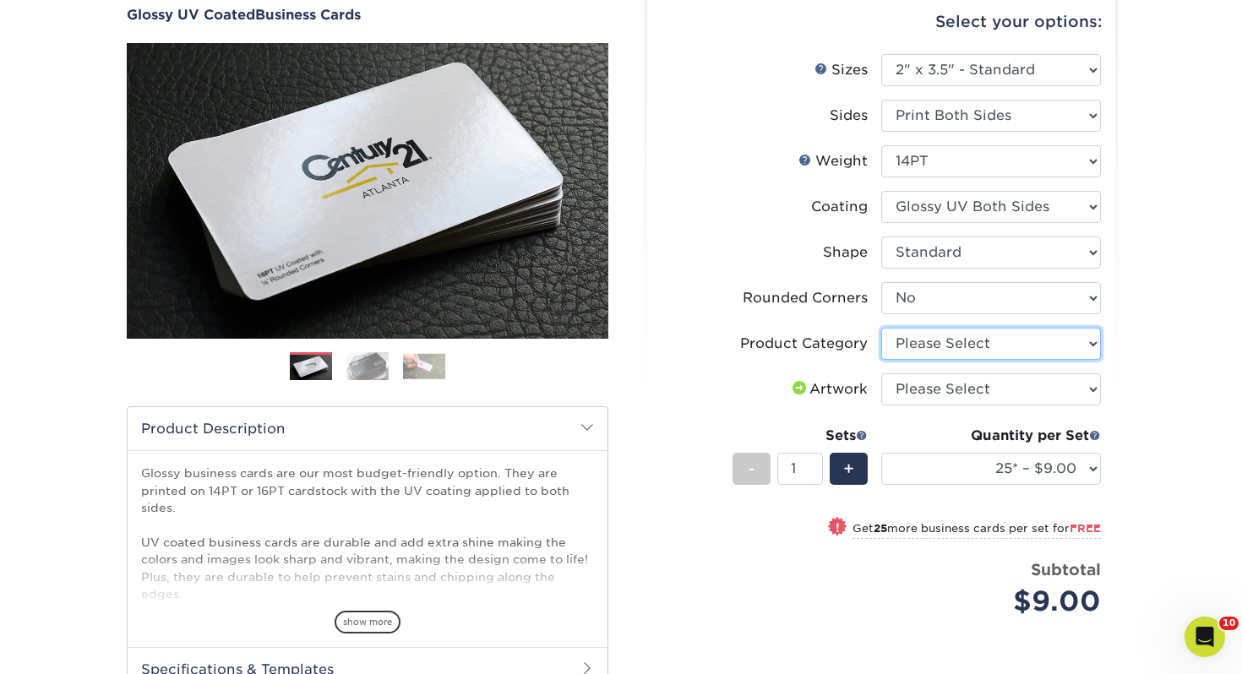
click at [969, 340] on select "Please Select Business Cards" at bounding box center [991, 344] width 220 height 32
select select "3b5148f1-0588-4f88-a218-97bcfdce65c1"
click at [881, 328] on select "Please Select Business Cards" at bounding box center [991, 344] width 220 height 32
click at [967, 390] on select "Please Select I will upload files I need a design - $100" at bounding box center [991, 389] width 220 height 32
select select "upload"
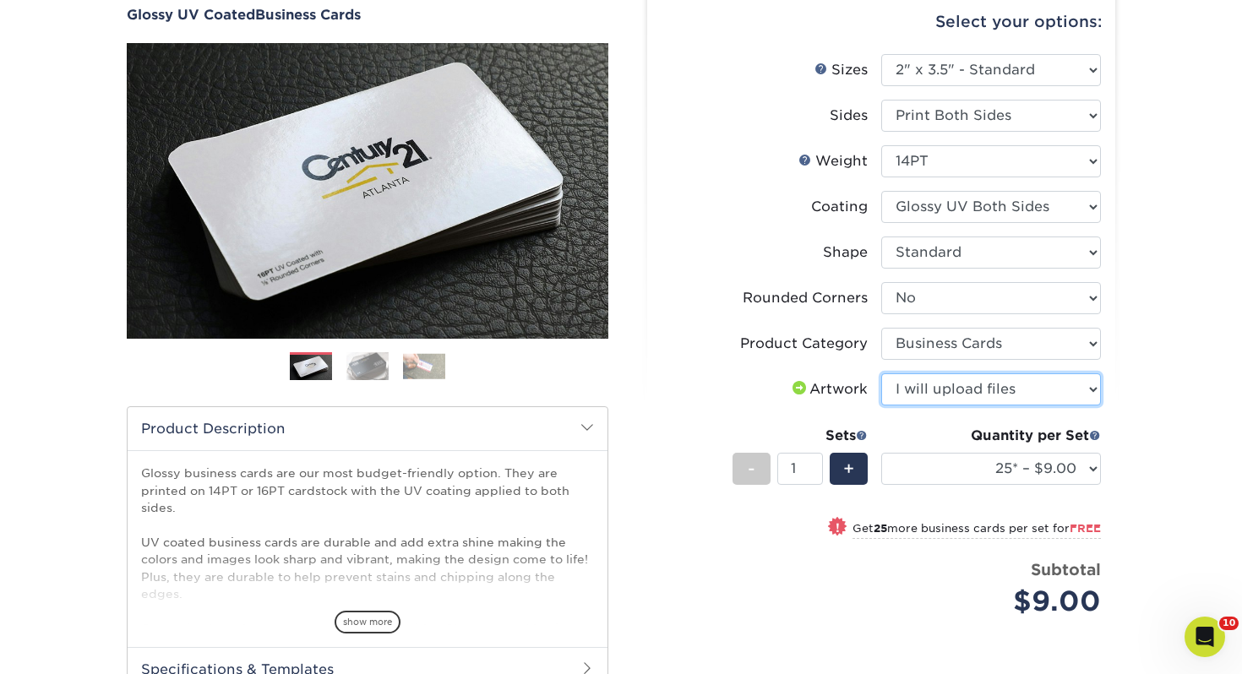
click at [881, 373] on select "Please Select I will upload files I need a design - $100" at bounding box center [991, 389] width 220 height 32
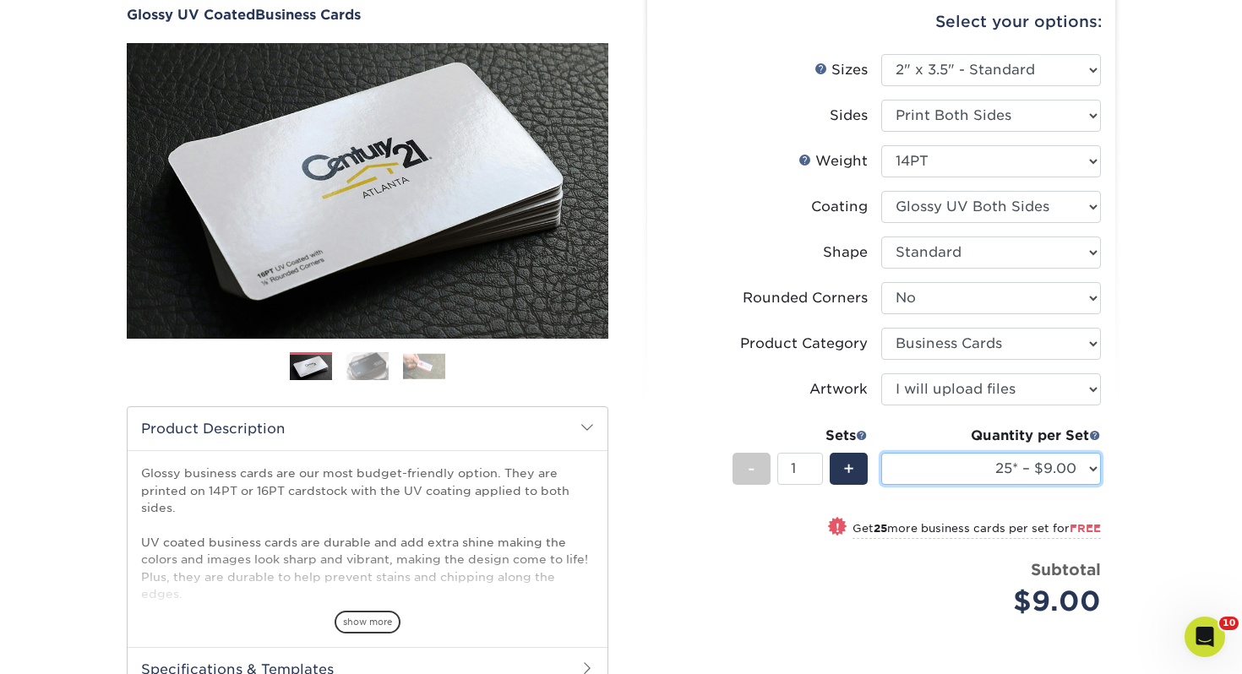
click at [938, 472] on select "25* – $9.00 50* – $9.00 100* – $9.00 250* – $17.00 500 – $33.00 1000 – $42.00 2…" at bounding box center [991, 469] width 220 height 32
select select "250* – $17.00"
click at [881, 453] on select "25* – $9.00 50* – $9.00 100* – $9.00 250* – $17.00 500 – $33.00 1000 – $42.00 2…" at bounding box center [991, 469] width 220 height 32
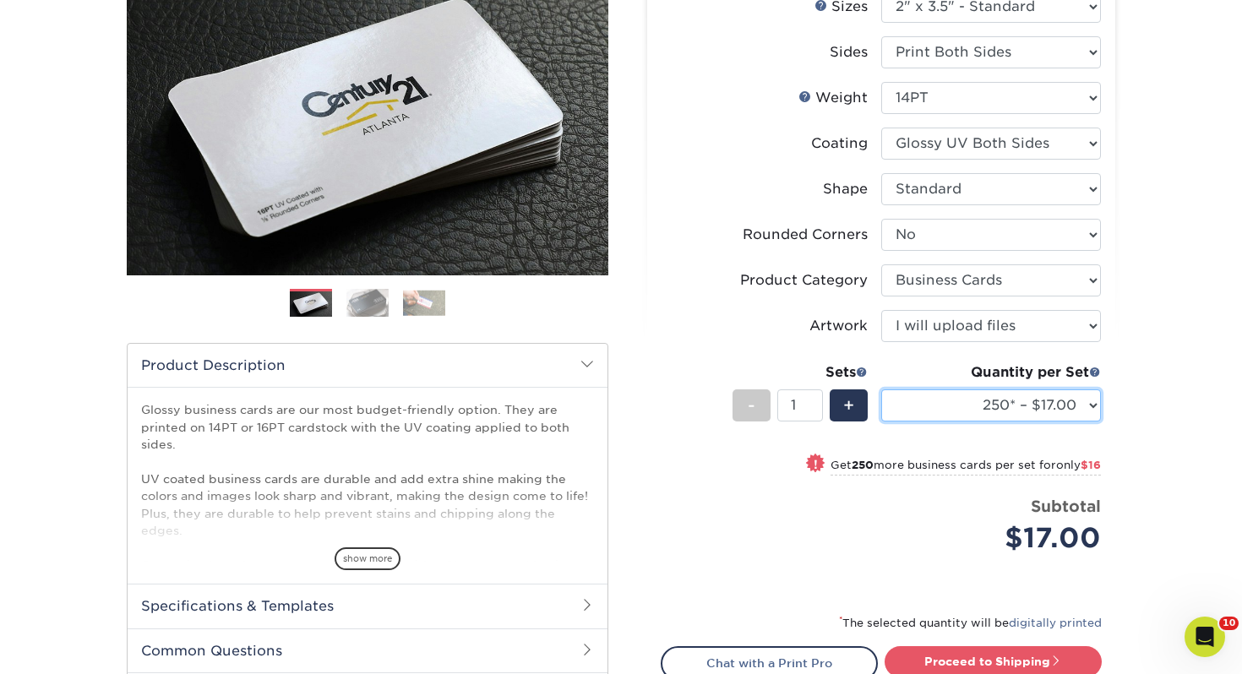
scroll to position [270, 0]
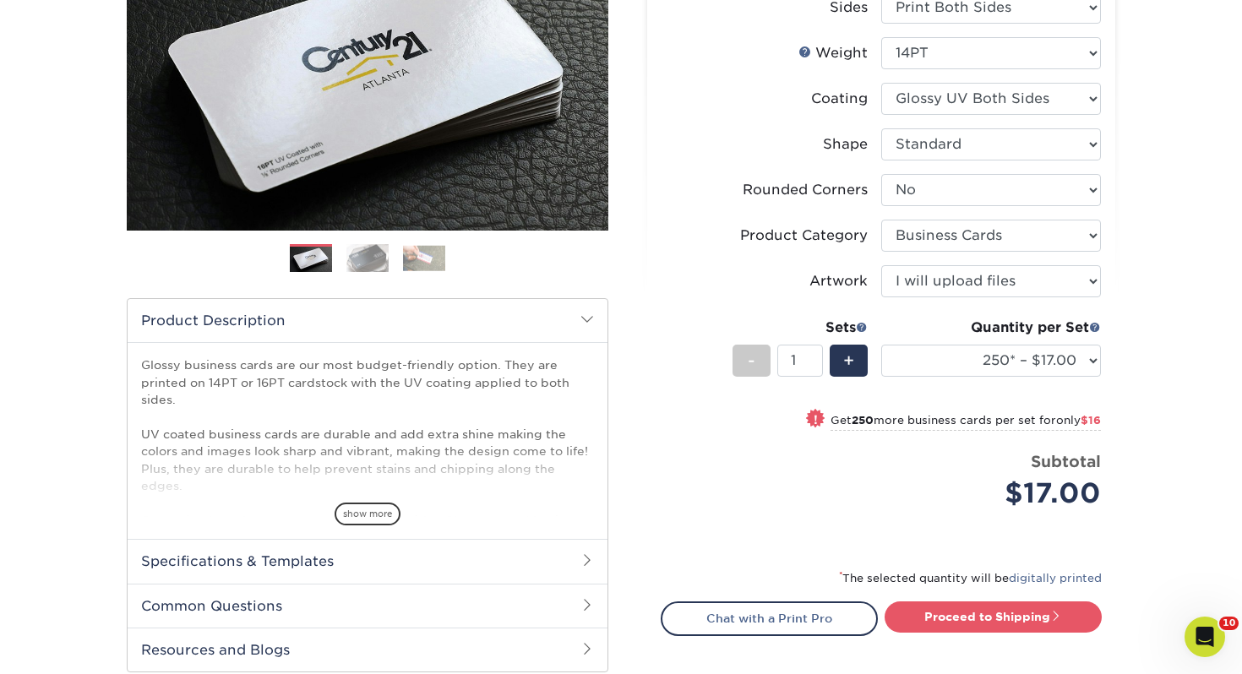
drag, startPoint x: 985, startPoint y: 587, endPoint x: 963, endPoint y: 601, distance: 26.2
click at [979, 590] on div "* The selected quantity will be digitally printed" at bounding box center [881, 585] width 441 height 34
click at [964, 601] on link "Proceed to Shipping" at bounding box center [992, 616] width 217 height 30
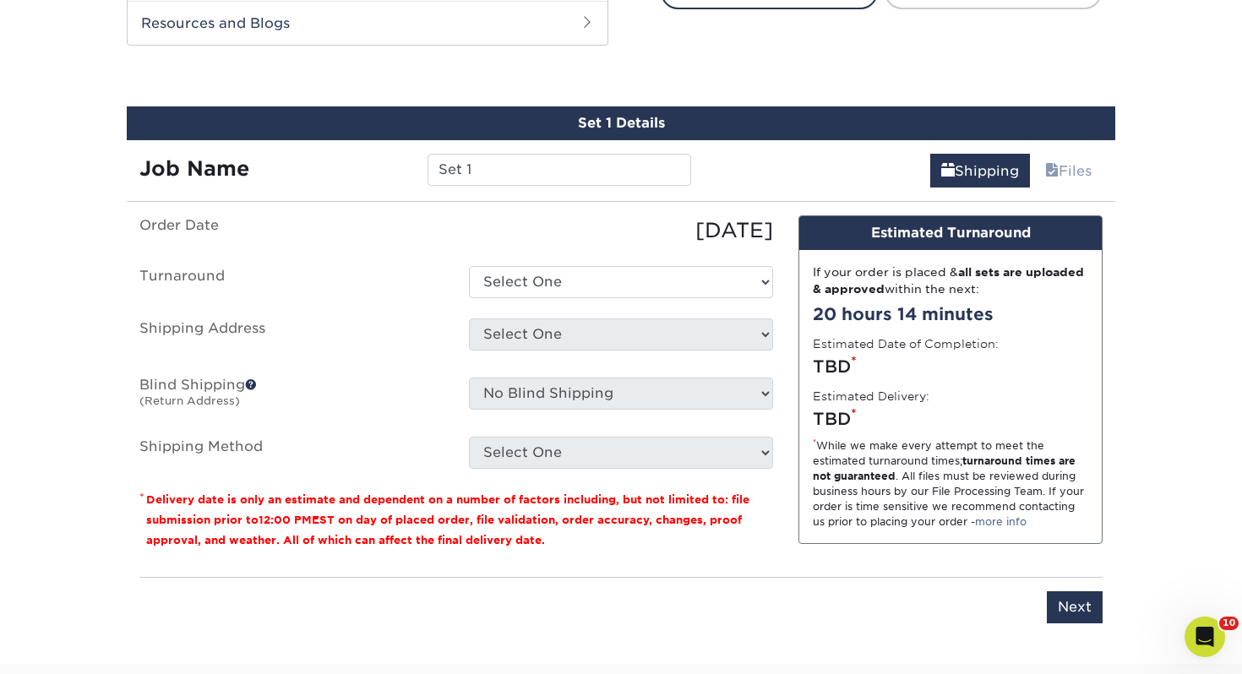
scroll to position [917, 0]
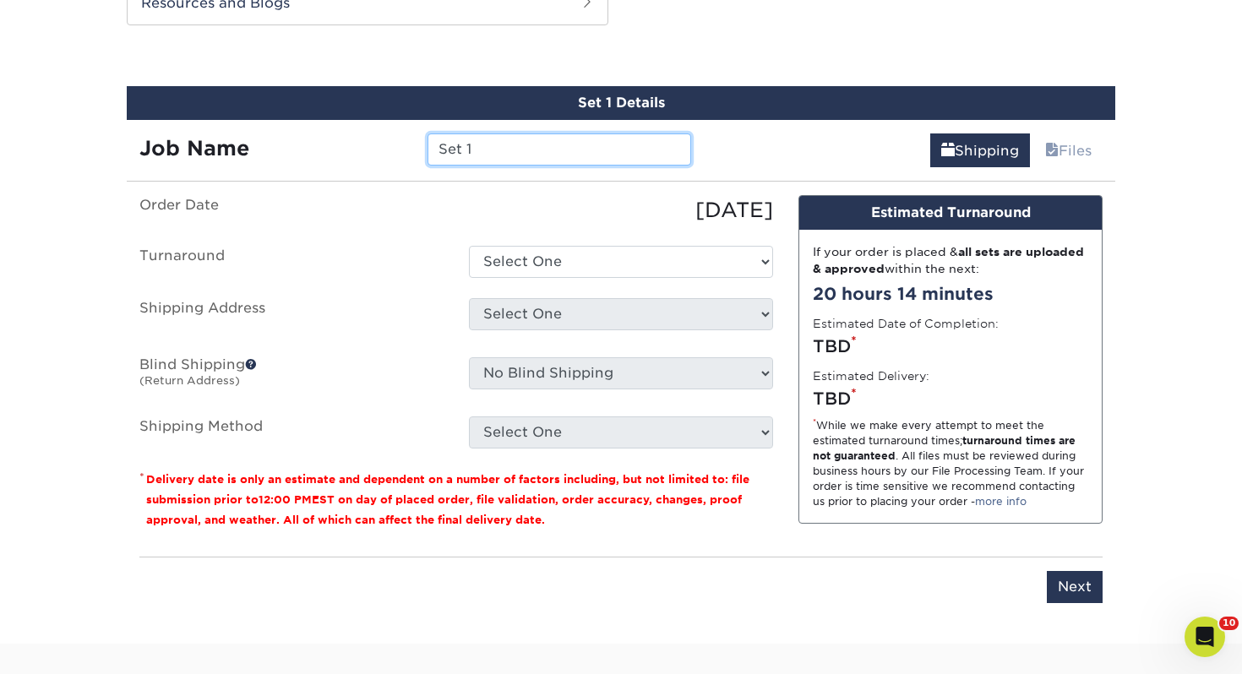
click at [599, 156] on input "Set 1" at bounding box center [558, 149] width 263 height 32
drag, startPoint x: 463, startPoint y: 150, endPoint x: 242, endPoint y: 130, distance: 222.2
click at [247, 132] on div "Job Name Set 1" at bounding box center [415, 143] width 577 height 47
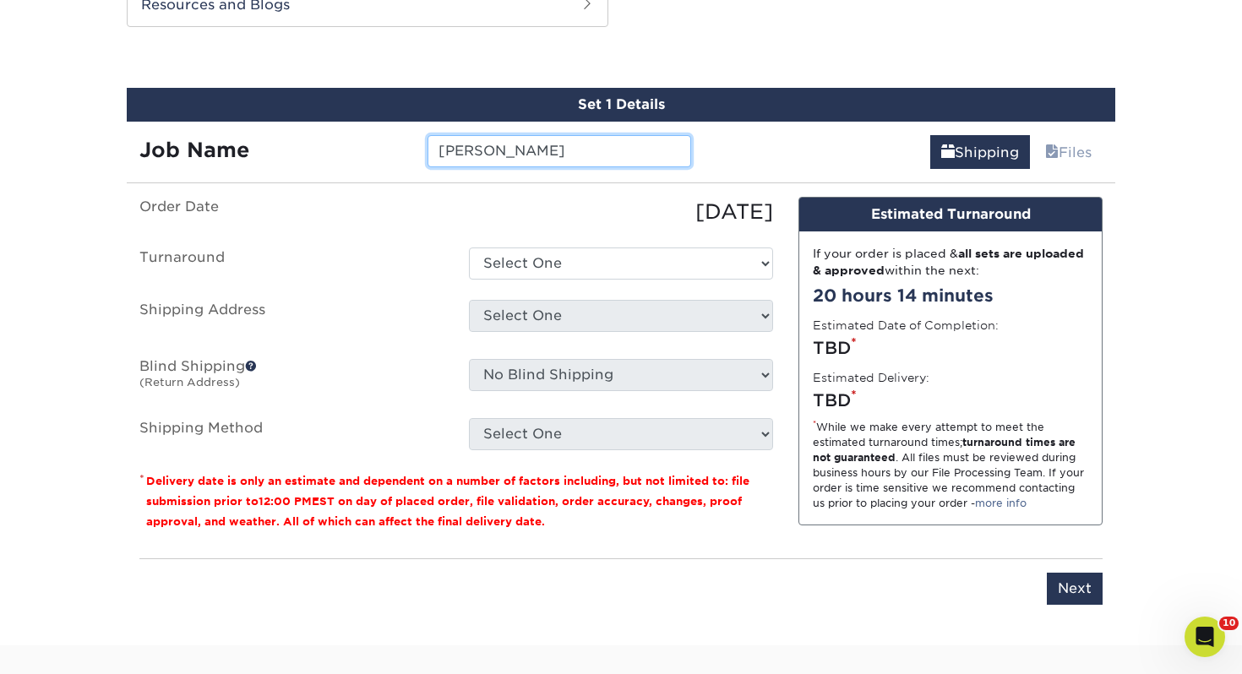
scroll to position [915, 0]
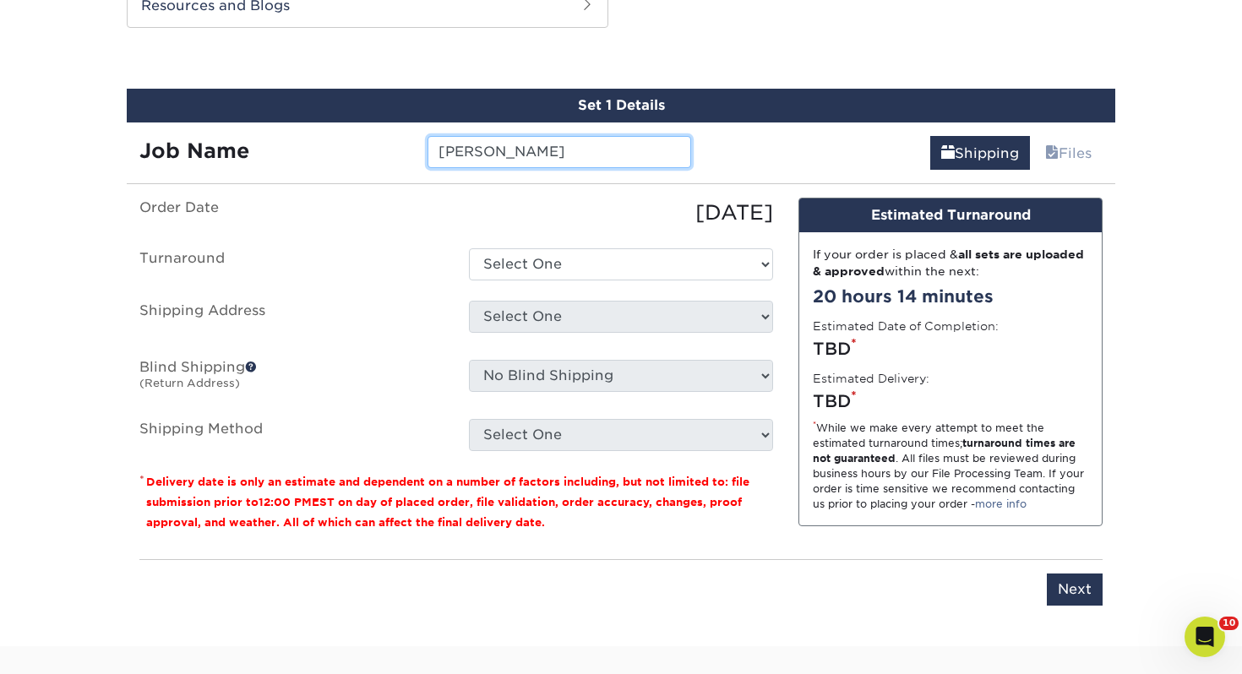
type input "[PERSON_NAME]"
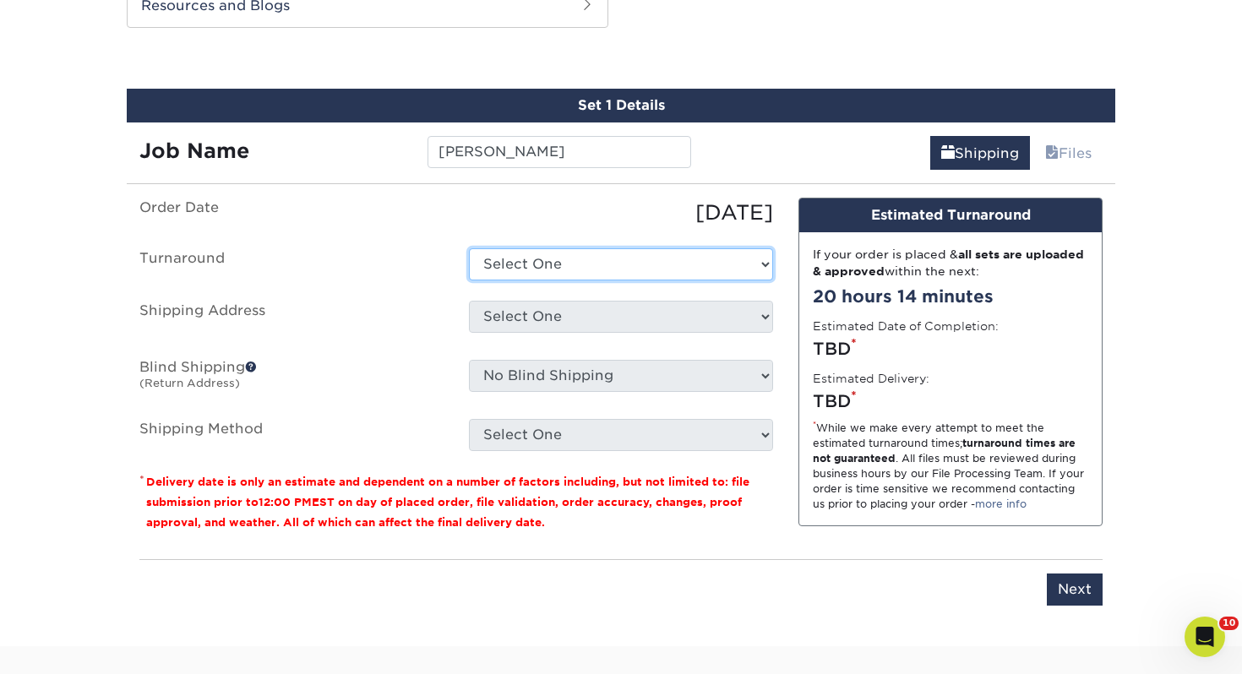
click at [518, 255] on select "Select One 2-4 Business Days 2 Day Next Business Day" at bounding box center [621, 264] width 304 height 32
select select "0d2015eb-ac6c-4252-b2f1-1c5560e96a65"
click at [469, 248] on select "Select One 2-4 Business Days 2 Day Next Business Day" at bounding box center [621, 264] width 304 height 32
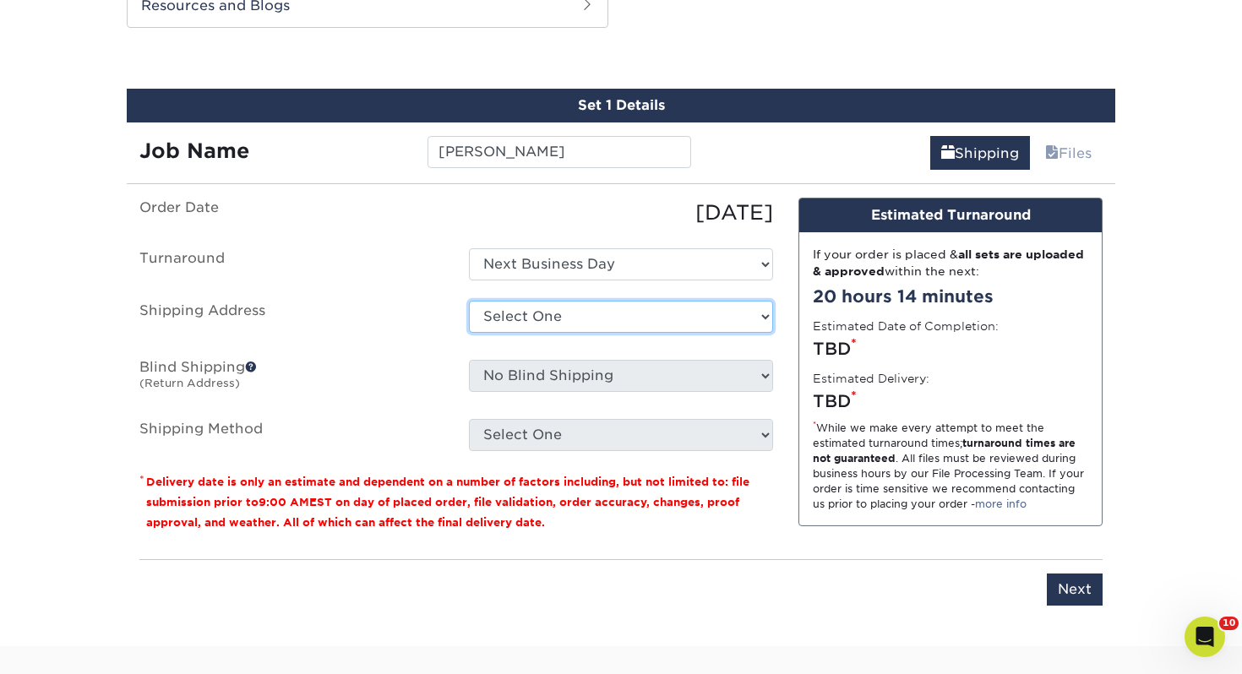
click at [548, 314] on select "Select One Adrian, MI Akron, OH" at bounding box center [621, 317] width 304 height 32
select select "111105"
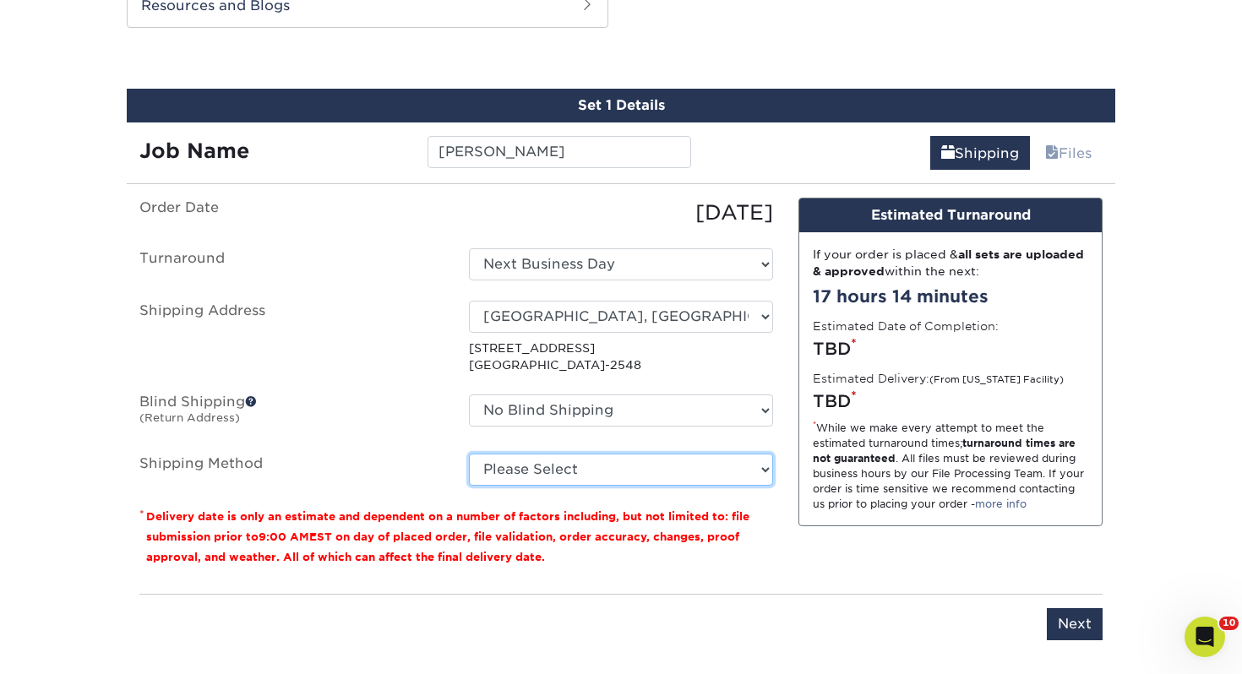
click at [569, 483] on select "Please Select Ground Shipping (+$7.84) 3 Day Shipping Service (+$18.70) 2 Day A…" at bounding box center [621, 470] width 304 height 32
select select "03"
click at [469, 454] on select "Please Select Ground Shipping (+$7.84) 3 Day Shipping Service (+$18.70) 2 Day A…" at bounding box center [621, 470] width 304 height 32
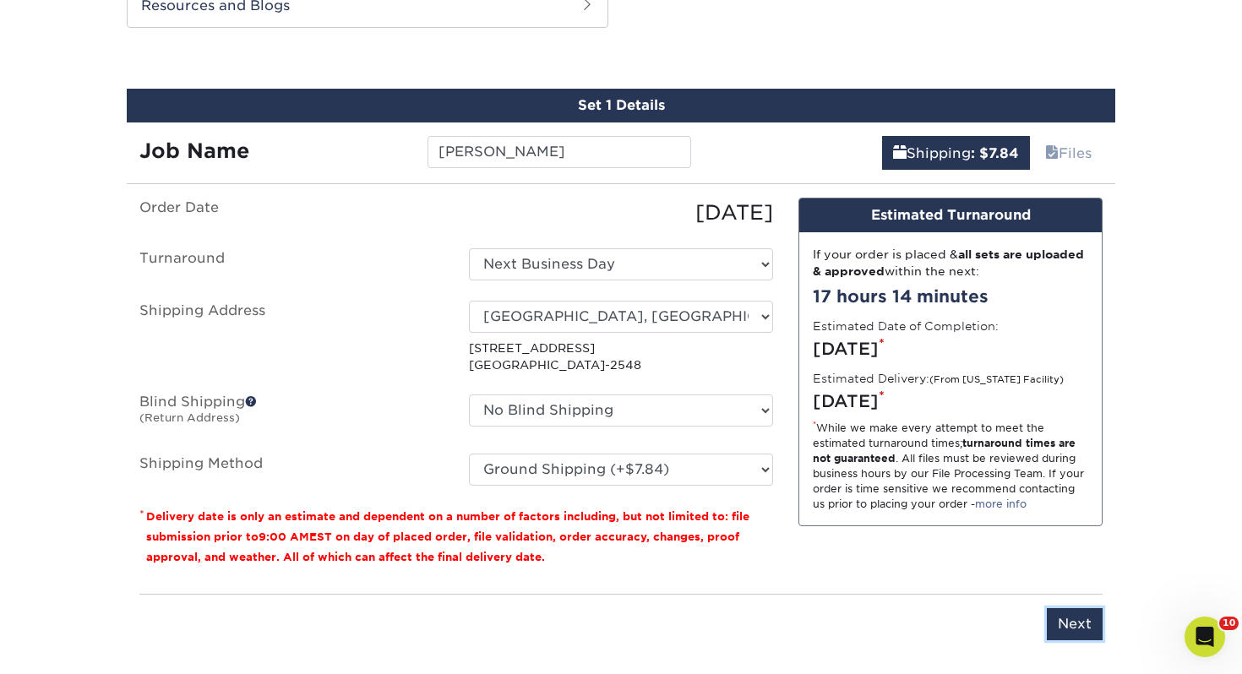
click at [1079, 627] on input "Next" at bounding box center [1075, 624] width 56 height 32
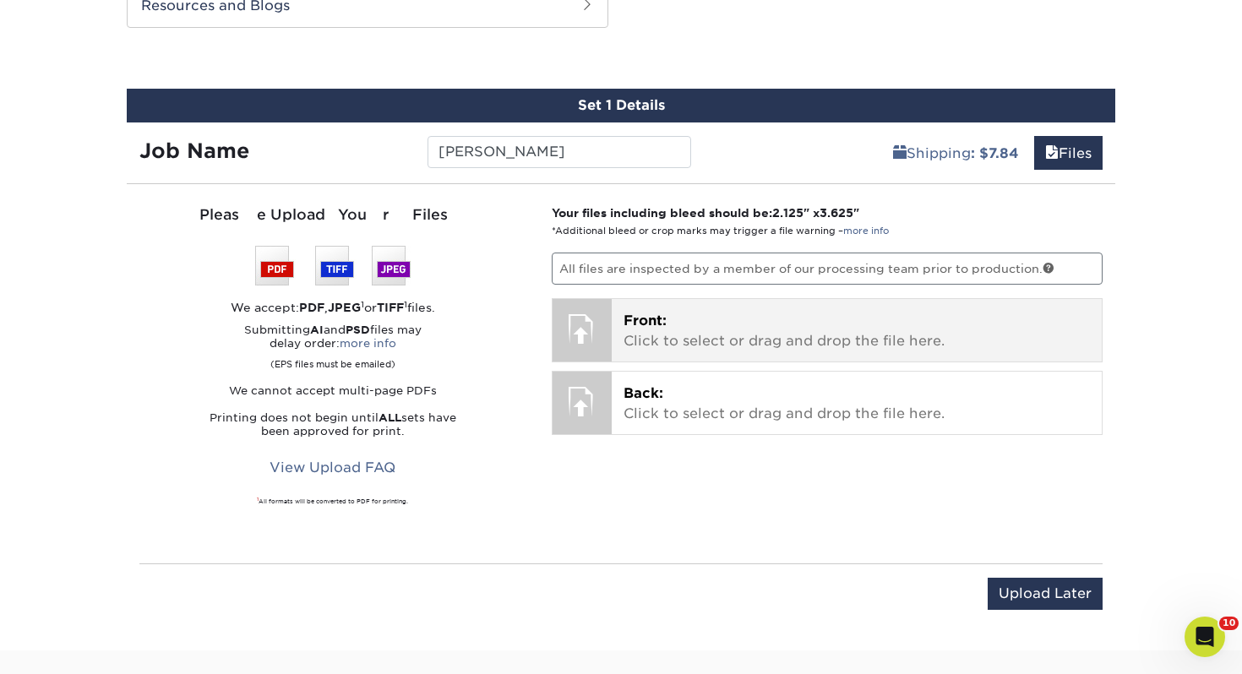
click at [763, 349] on p "Front: Click to select or drag and drop the file here." at bounding box center [856, 331] width 467 height 41
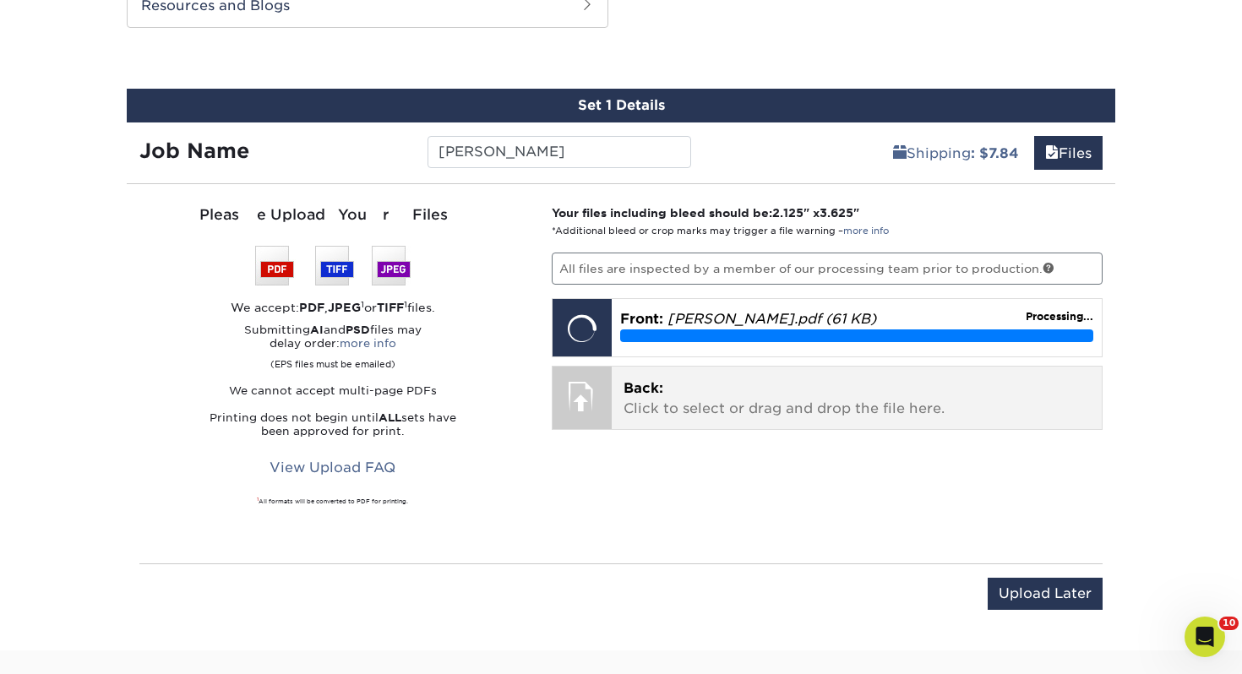
click at [803, 392] on p "Back: Click to select or drag and drop the file here." at bounding box center [856, 398] width 467 height 41
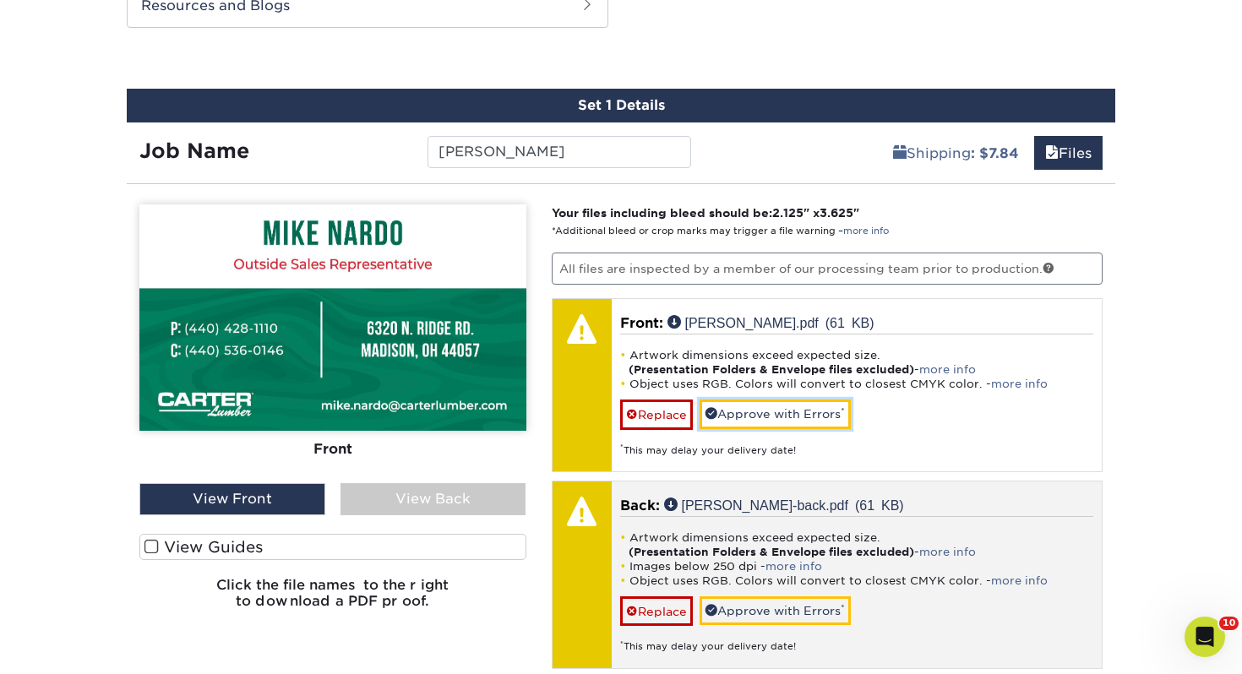
drag, startPoint x: 835, startPoint y: 413, endPoint x: 834, endPoint y: 470, distance: 56.6
click at [835, 413] on link "Approve with Errors *" at bounding box center [774, 414] width 151 height 29
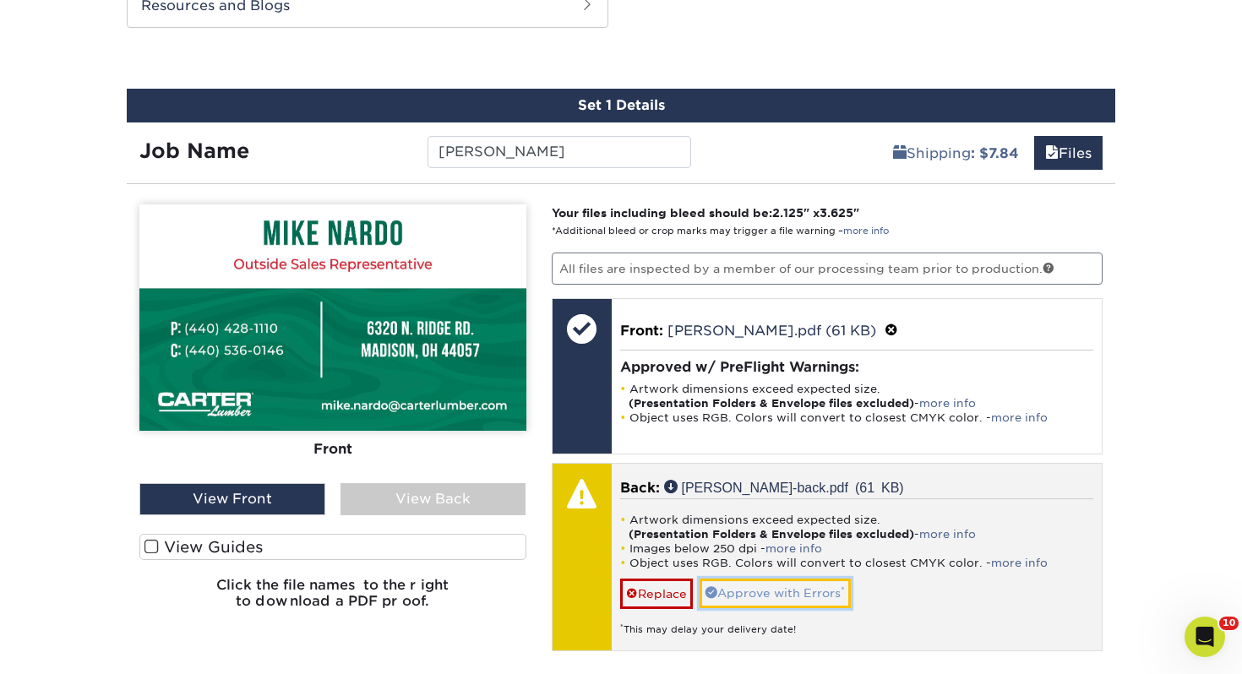
click at [813, 591] on link "Approve with Errors *" at bounding box center [774, 593] width 151 height 29
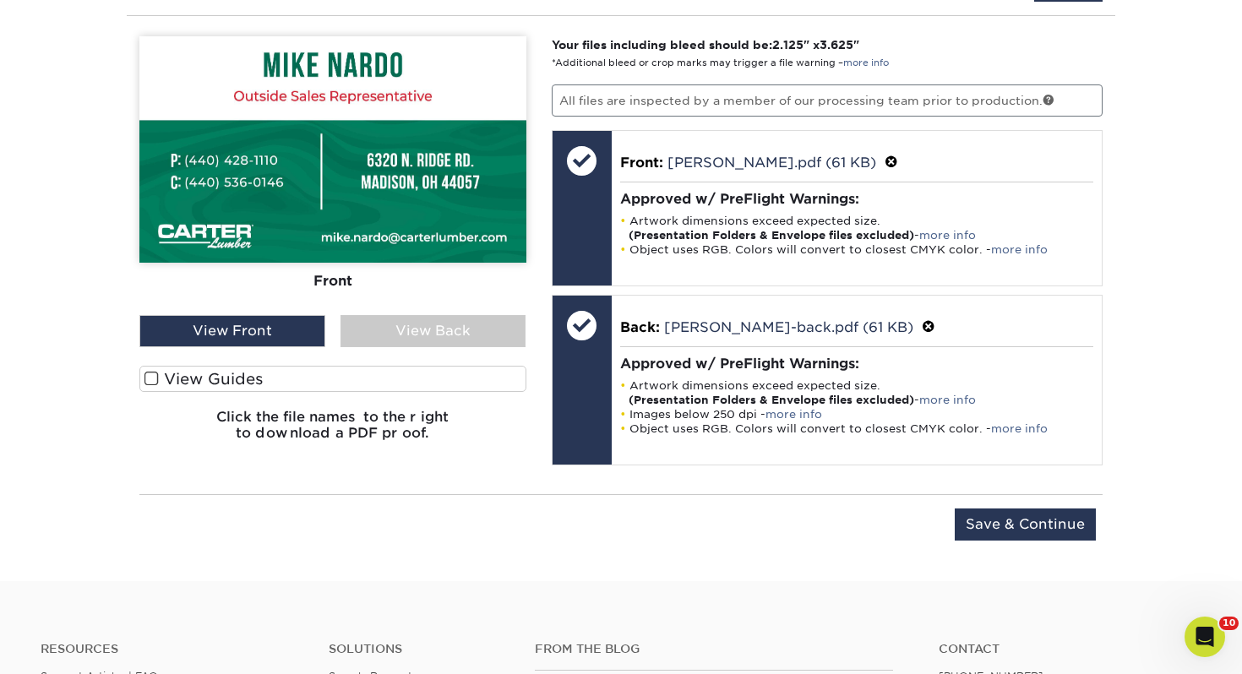
scroll to position [1248, 0]
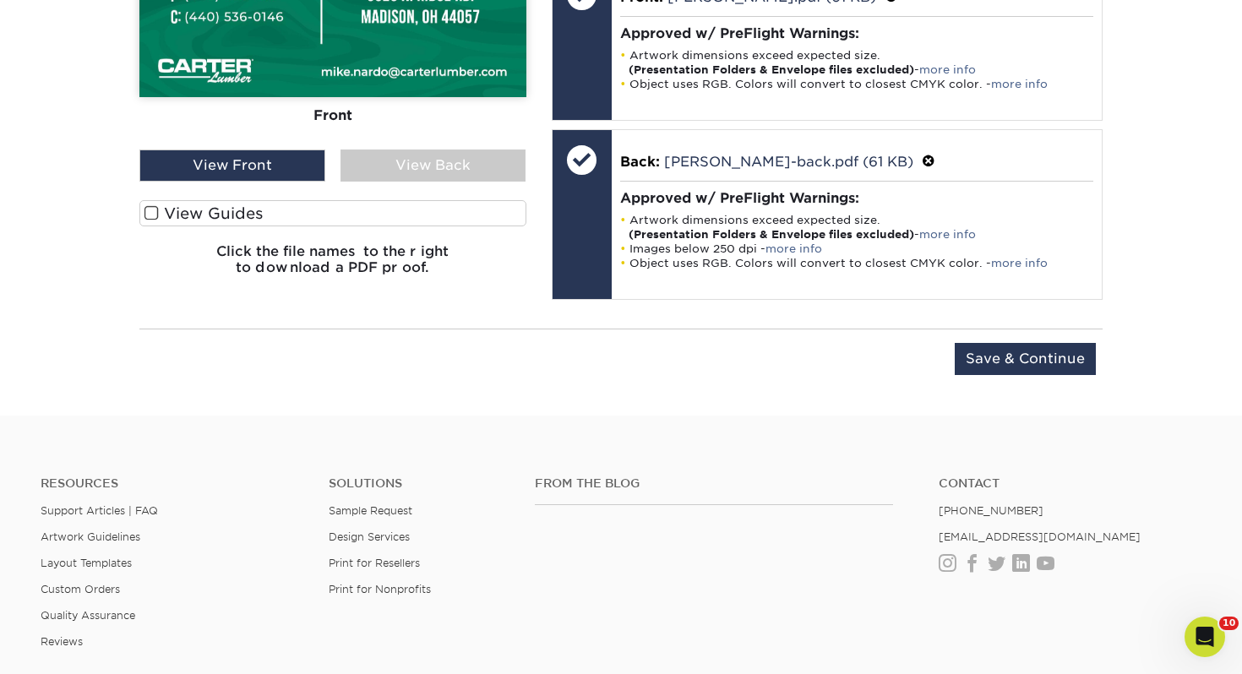
click at [395, 228] on div "View Guides" at bounding box center [332, 217] width 387 height 35
click at [402, 221] on label "View Guides" at bounding box center [332, 213] width 387 height 26
click at [0, 0] on input "View Guides" at bounding box center [0, 0] width 0 height 0
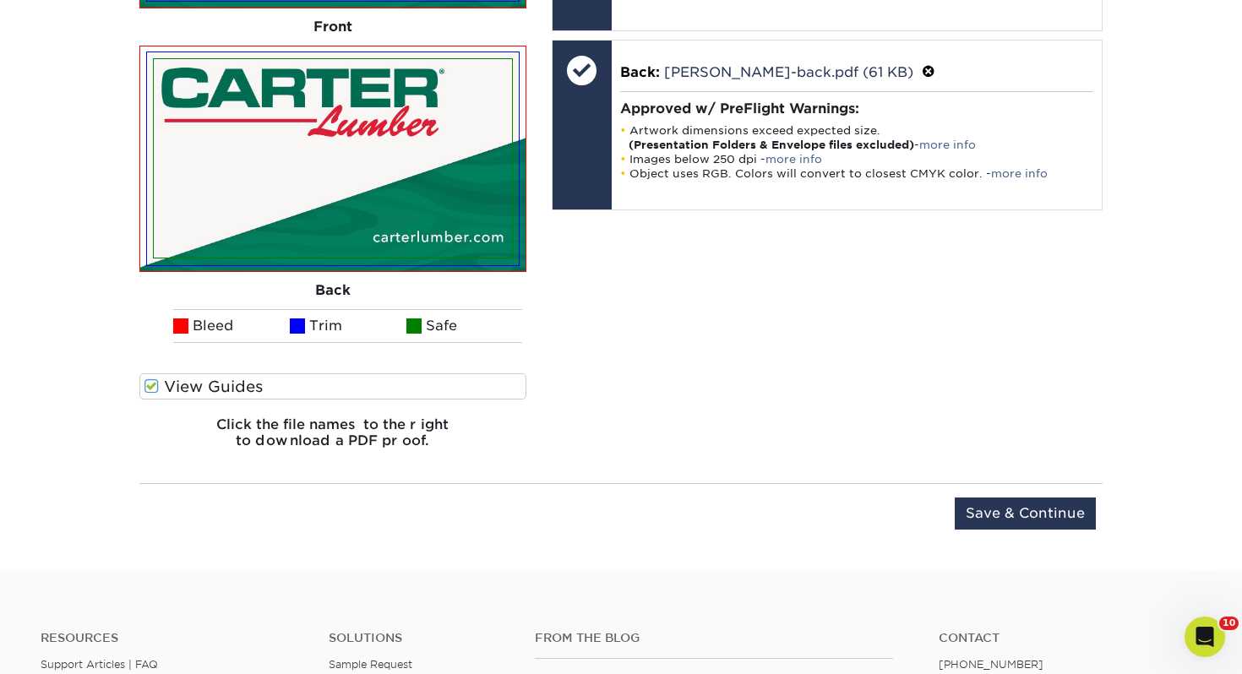
scroll to position [1348, 0]
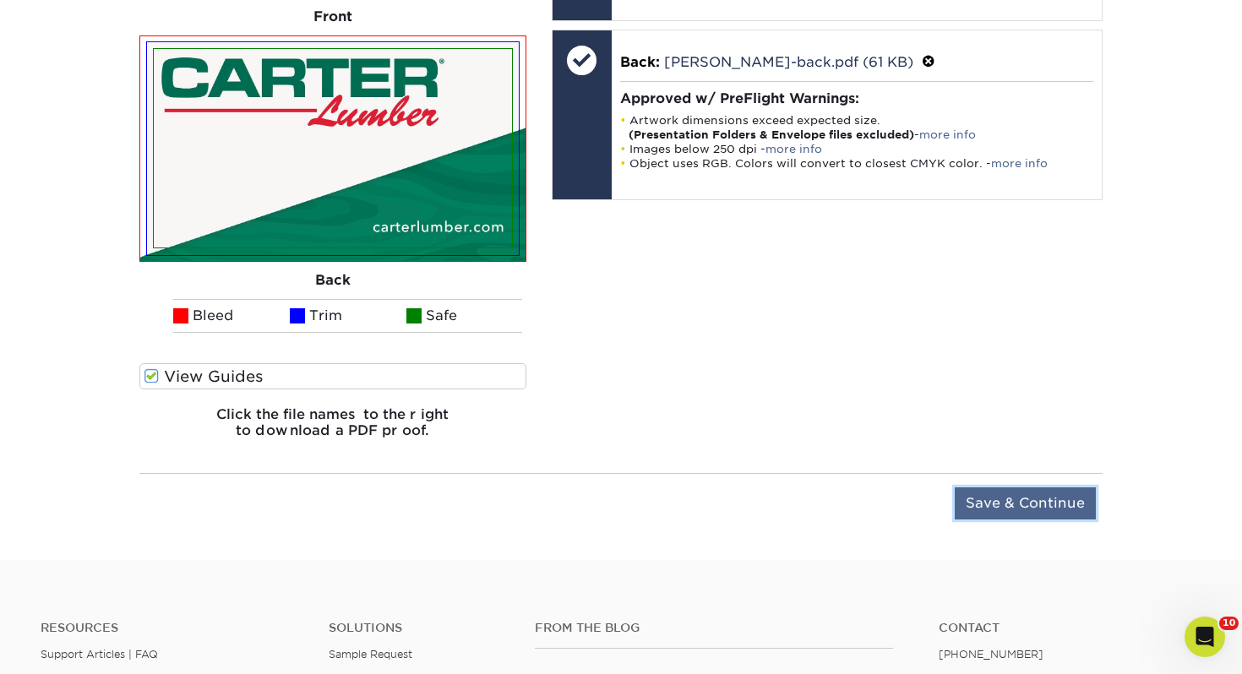
click at [989, 491] on input "Save & Continue" at bounding box center [1024, 503] width 141 height 32
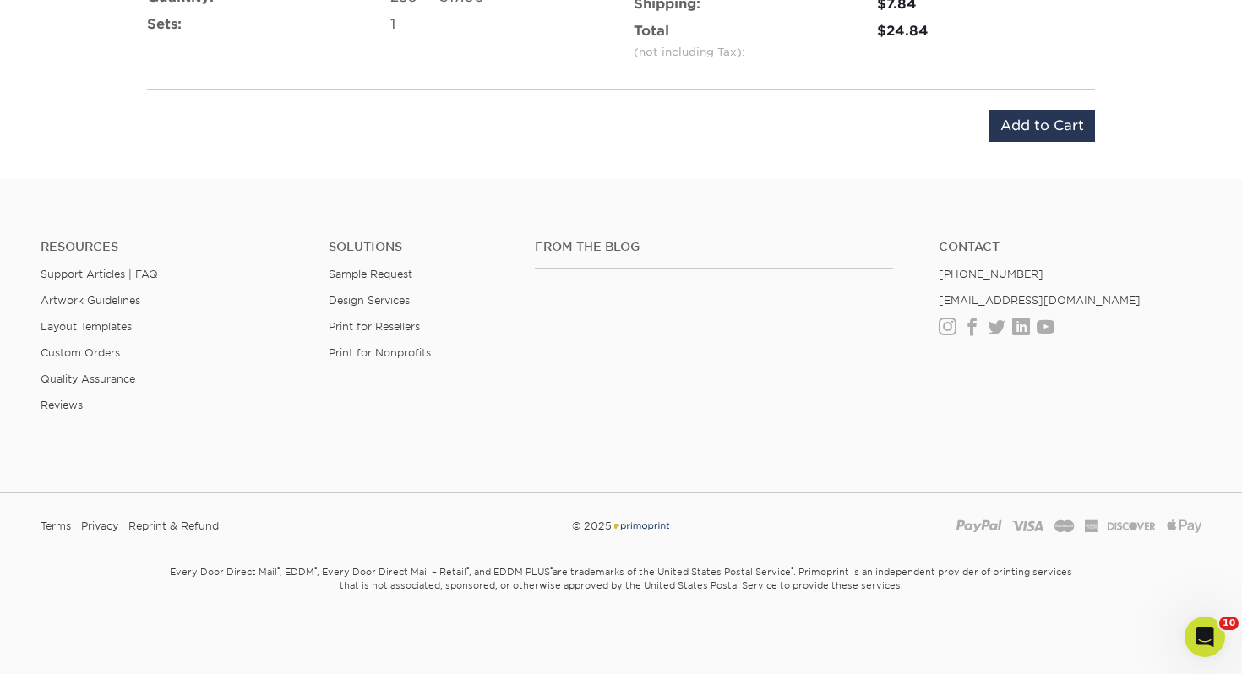
scroll to position [1228, 0]
click at [1055, 105] on div "Product: 2" X 3.5" 14PT Business Cards UV on 4-color side(s) Quantity: 250* – $…" at bounding box center [621, 39] width 988 height 242
click at [1049, 111] on input "Add to Cart" at bounding box center [1042, 124] width 106 height 32
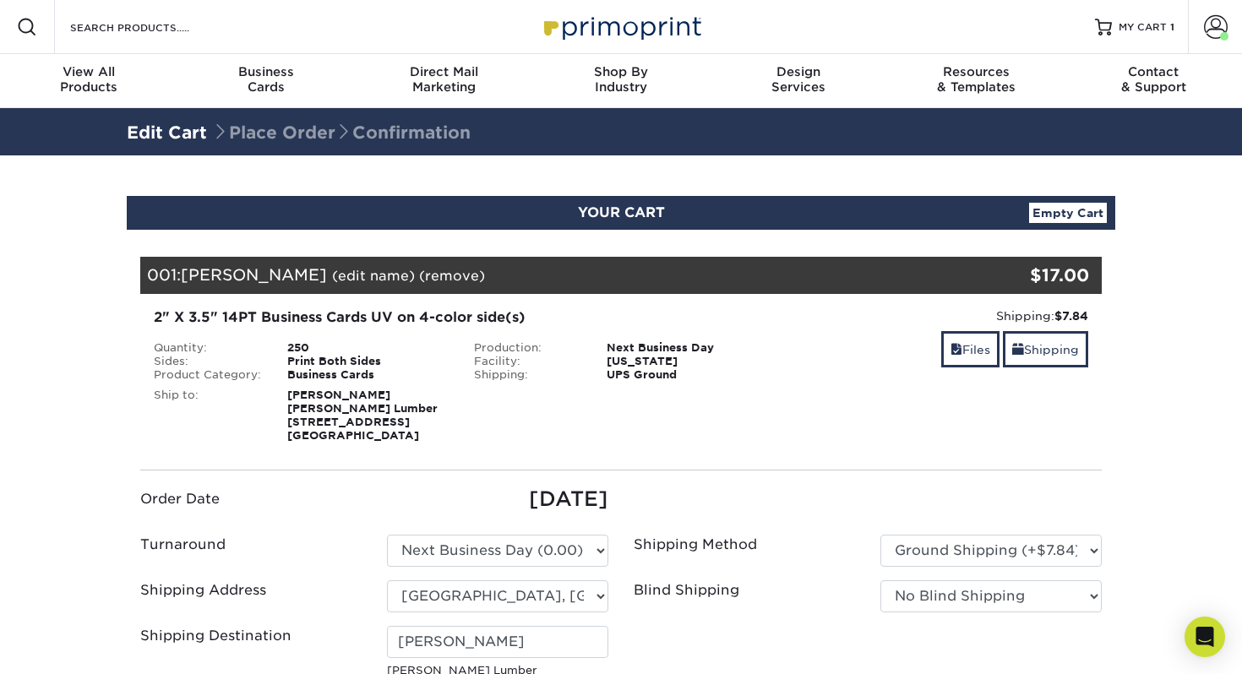
select select "111105"
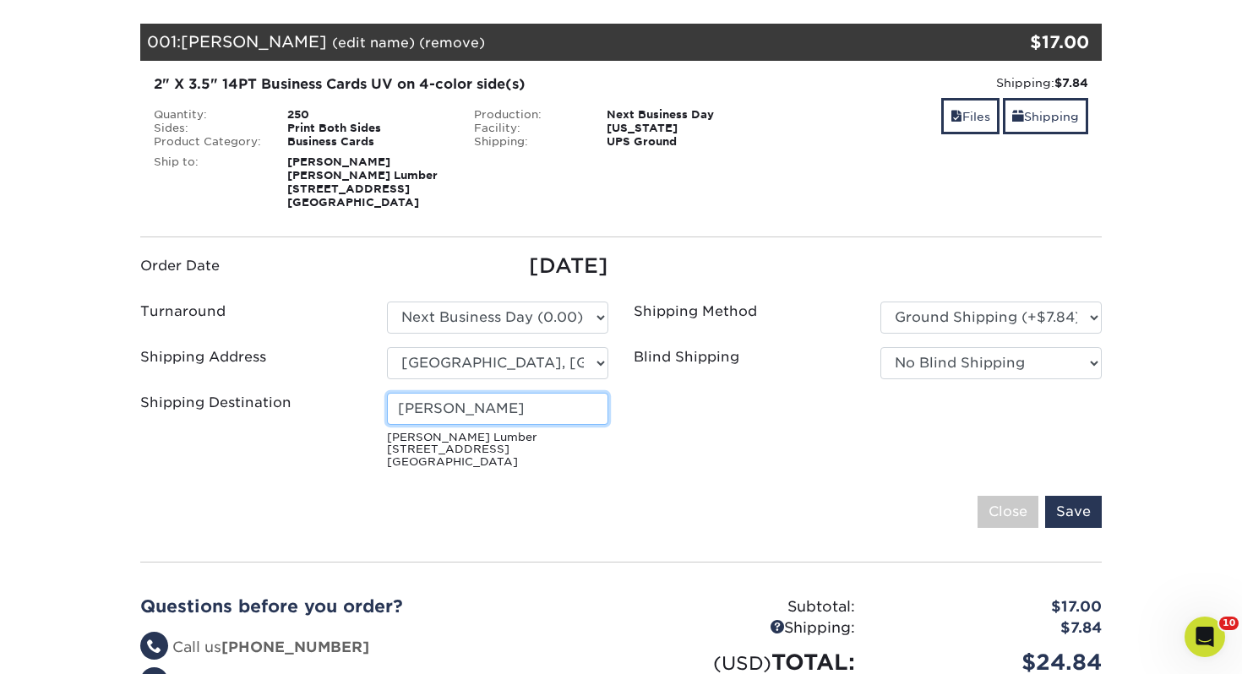
drag, startPoint x: 503, startPoint y: 415, endPoint x: 29, endPoint y: 395, distance: 475.1
click at [30, 395] on section "YOUR CART Empty Cart Your Cart is Empty View Account Active Orders Order Histor…" at bounding box center [621, 388] width 1242 height 933
type input "[PERSON_NAME]"
click at [1061, 498] on input "Save" at bounding box center [1073, 512] width 57 height 32
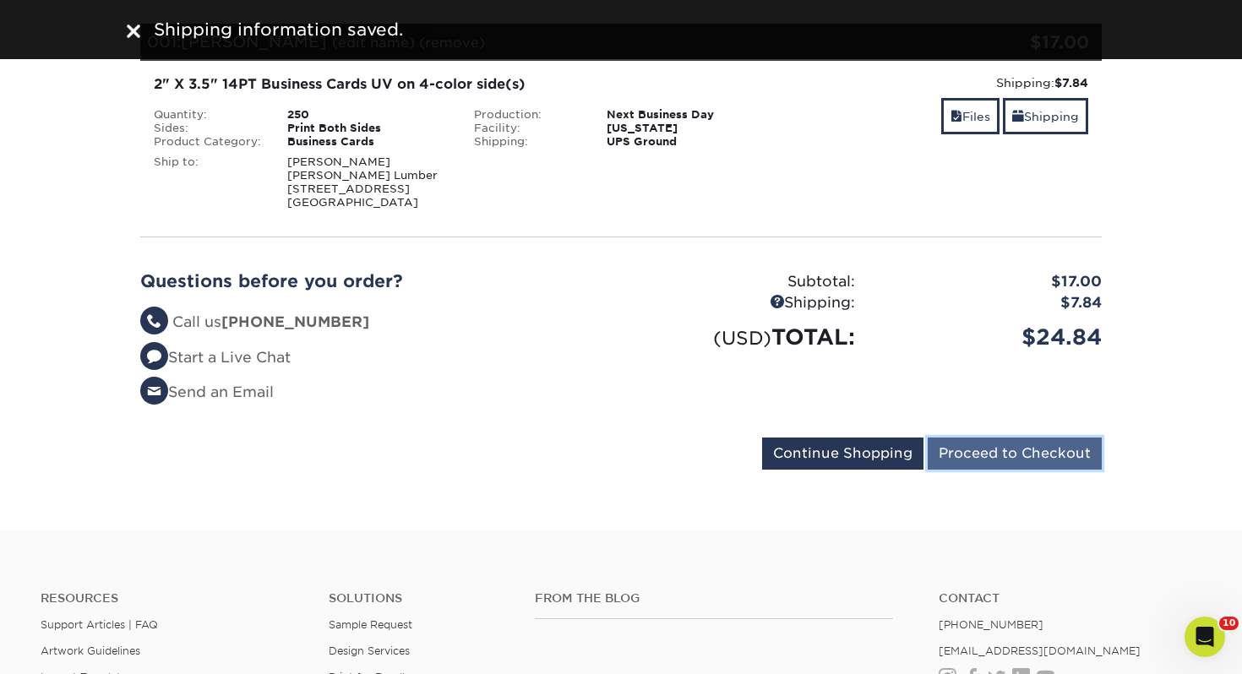
click at [1056, 459] on input "Proceed to Checkout" at bounding box center [1014, 454] width 174 height 32
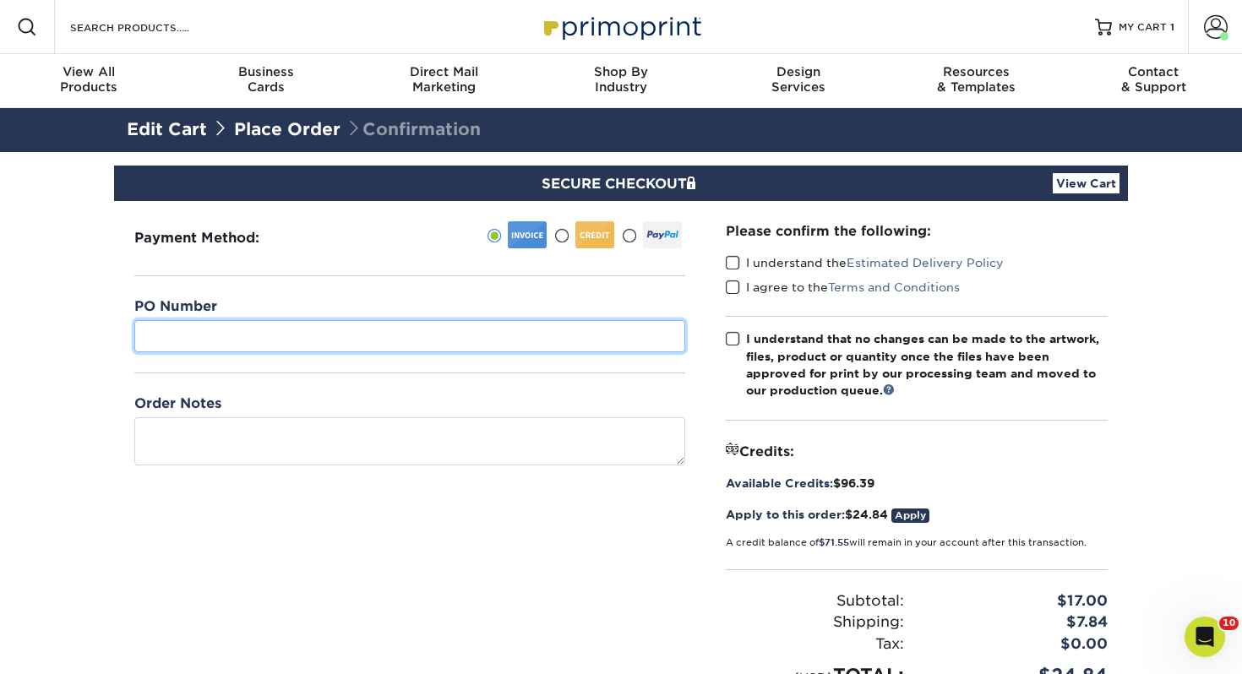
click at [644, 330] on input "text" at bounding box center [409, 336] width 551 height 32
type input "068"
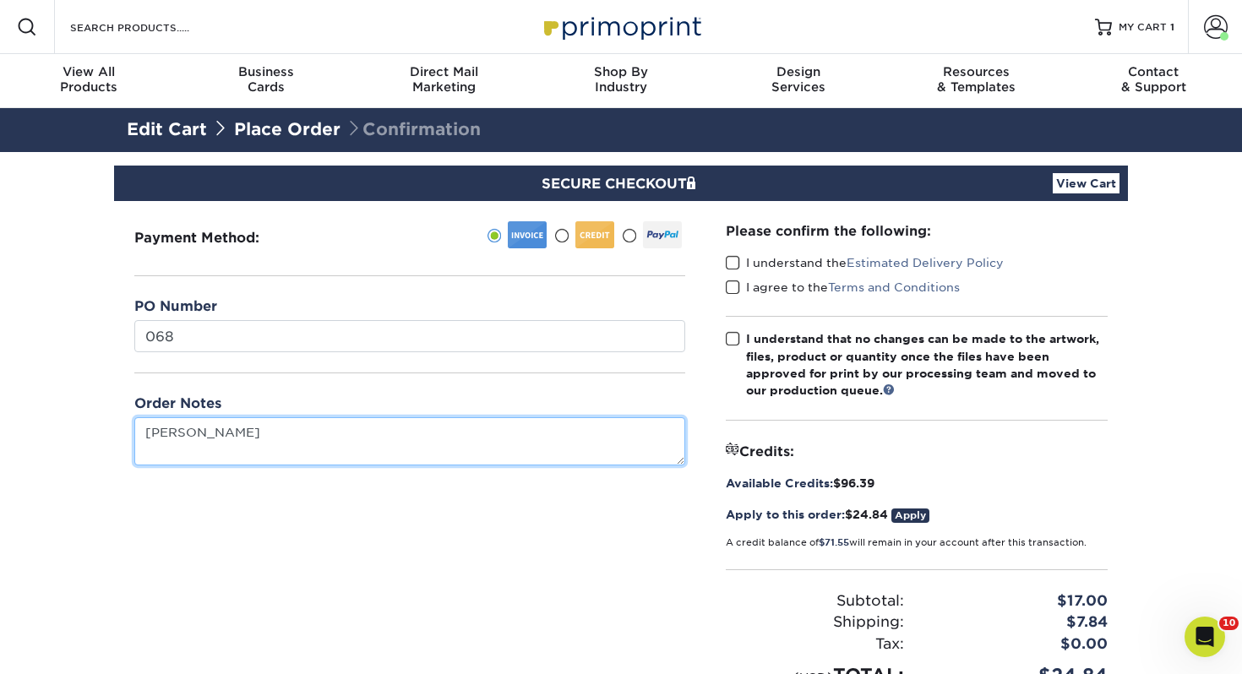
type textarea "[PERSON_NAME]"
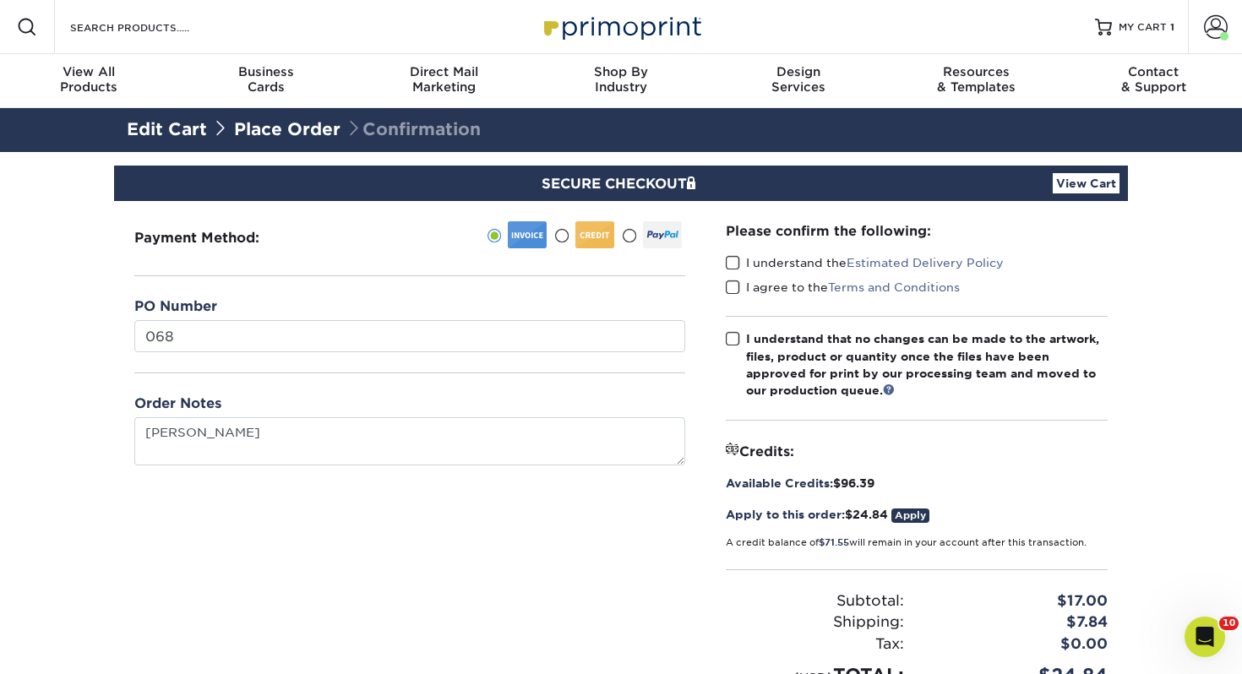
drag, startPoint x: 727, startPoint y: 262, endPoint x: 726, endPoint y: 283, distance: 21.2
click at [726, 262] on span at bounding box center [733, 263] width 14 height 16
click at [0, 0] on input "I understand the Estimated Delivery Policy" at bounding box center [0, 0] width 0 height 0
click at [731, 282] on span at bounding box center [733, 288] width 14 height 16
click at [0, 0] on input "I agree to the Terms and Conditions" at bounding box center [0, 0] width 0 height 0
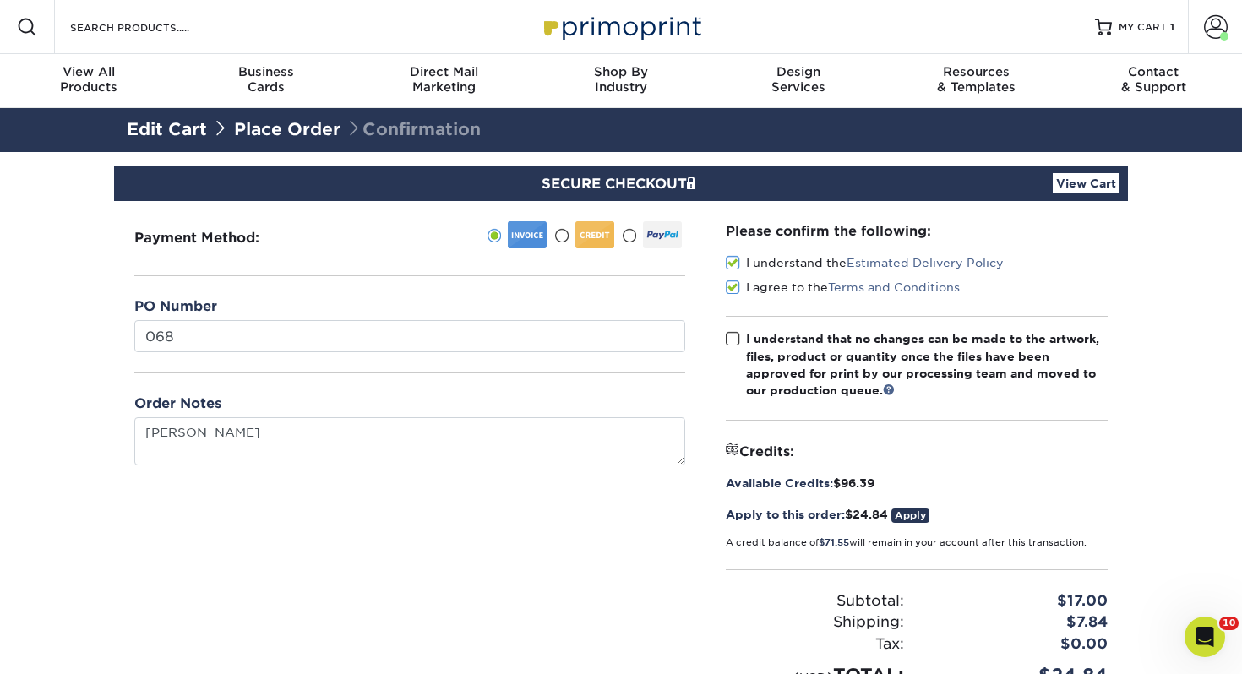
drag, startPoint x: 726, startPoint y: 339, endPoint x: 836, endPoint y: 354, distance: 110.9
click at [726, 339] on span at bounding box center [733, 339] width 14 height 16
click at [0, 0] on input "I understand that no changes can be made to the artwork, files, product or quan…" at bounding box center [0, 0] width 0 height 0
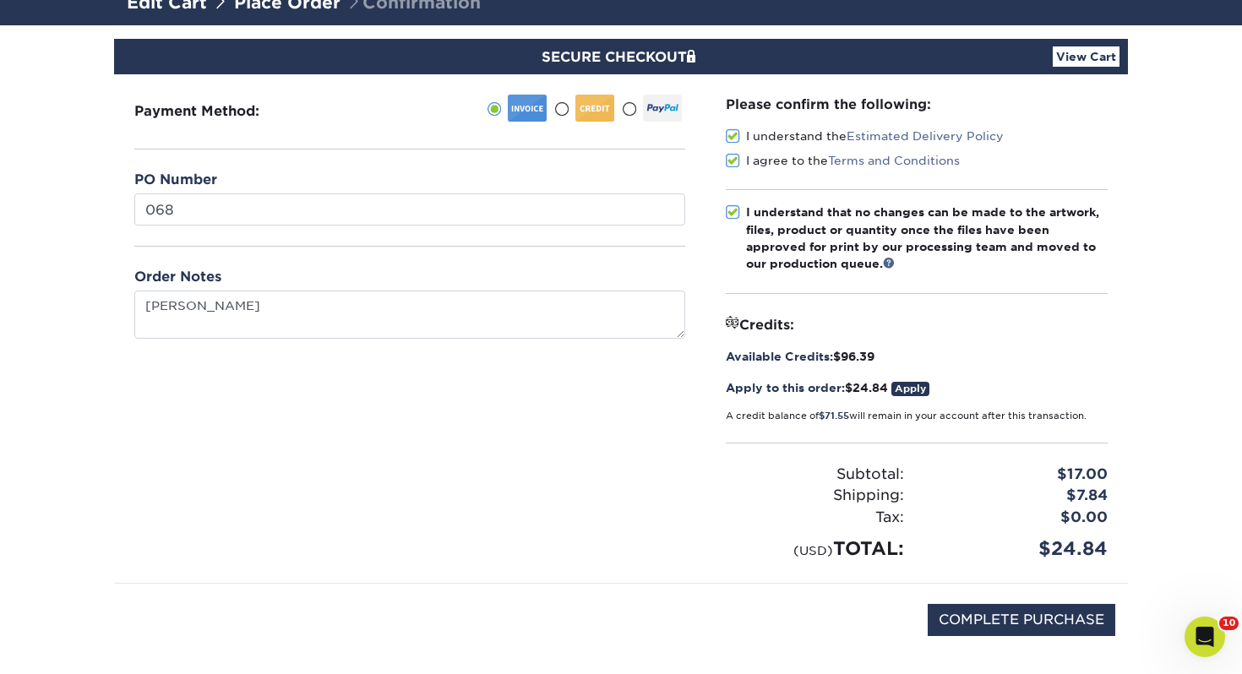
scroll to position [239, 0]
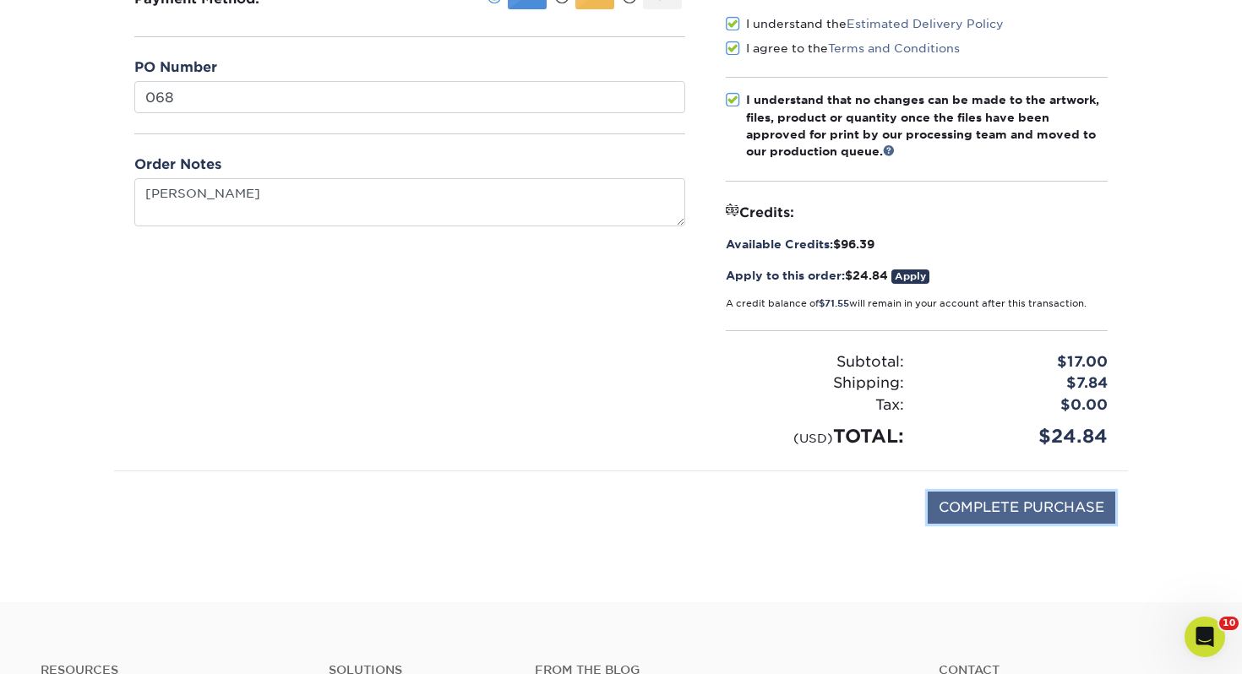
click at [1033, 503] on input "COMPLETE PURCHASE" at bounding box center [1021, 508] width 188 height 32
type input "PROCESSING, PLEASE WAIT..."
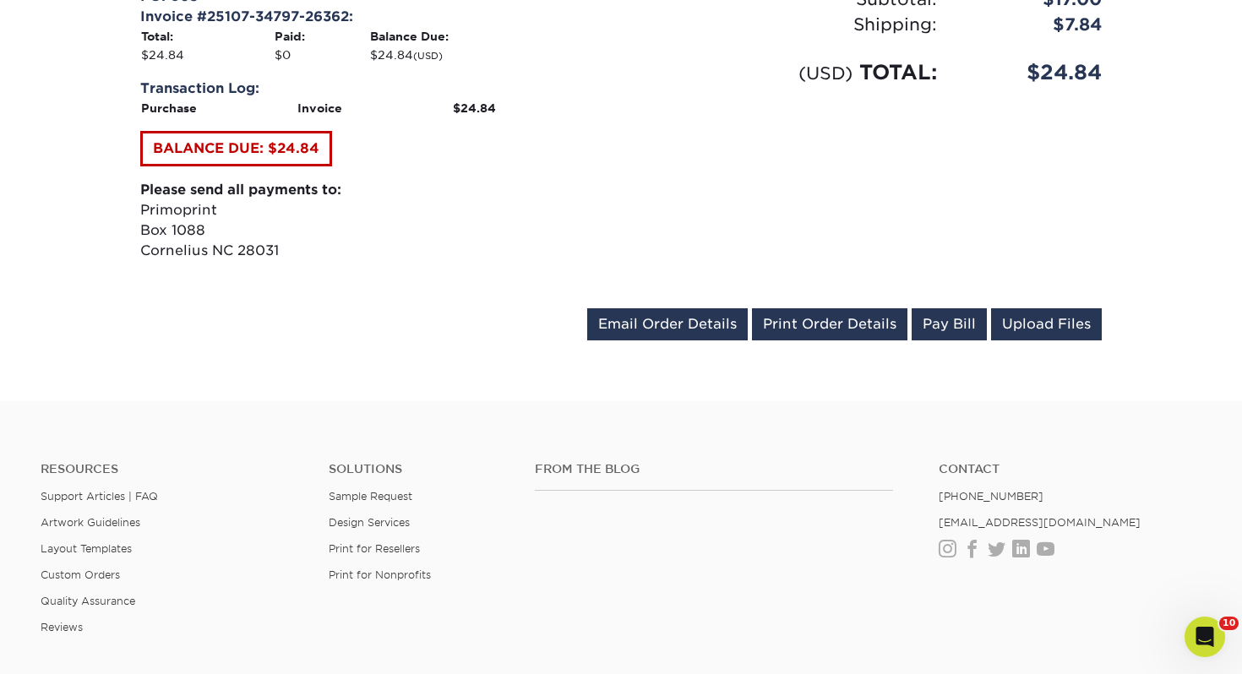
scroll to position [772, 0]
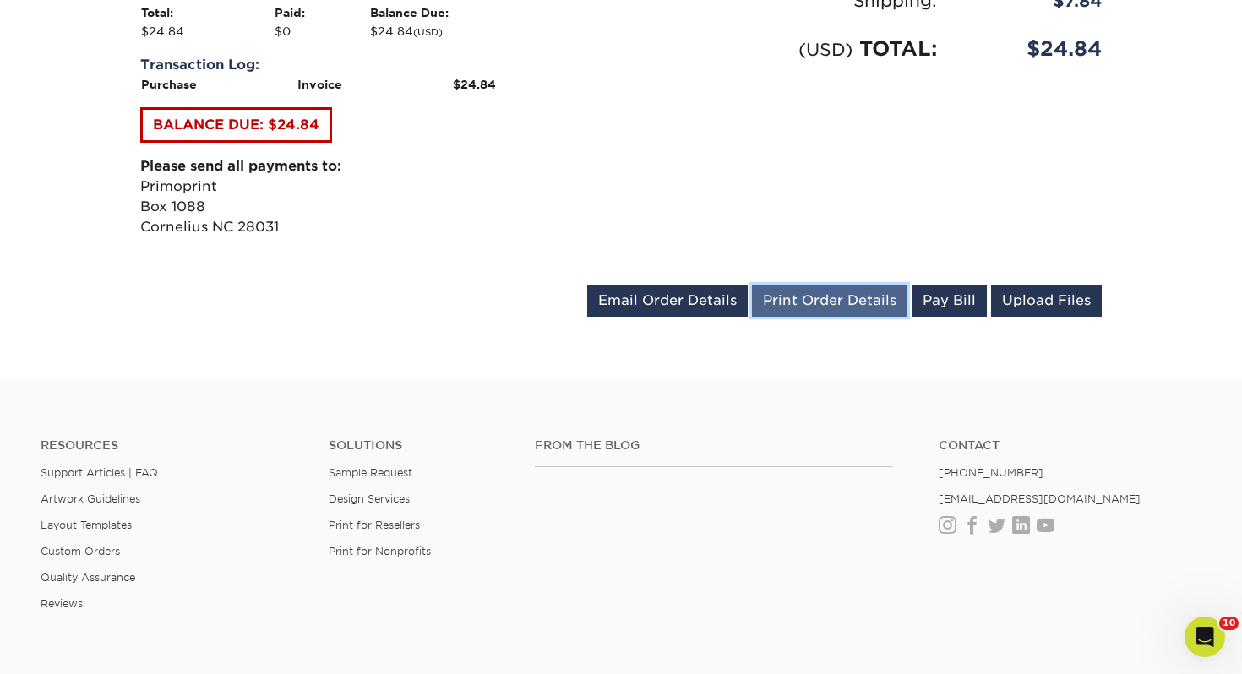
click at [818, 298] on link "Print Order Details" at bounding box center [829, 301] width 155 height 32
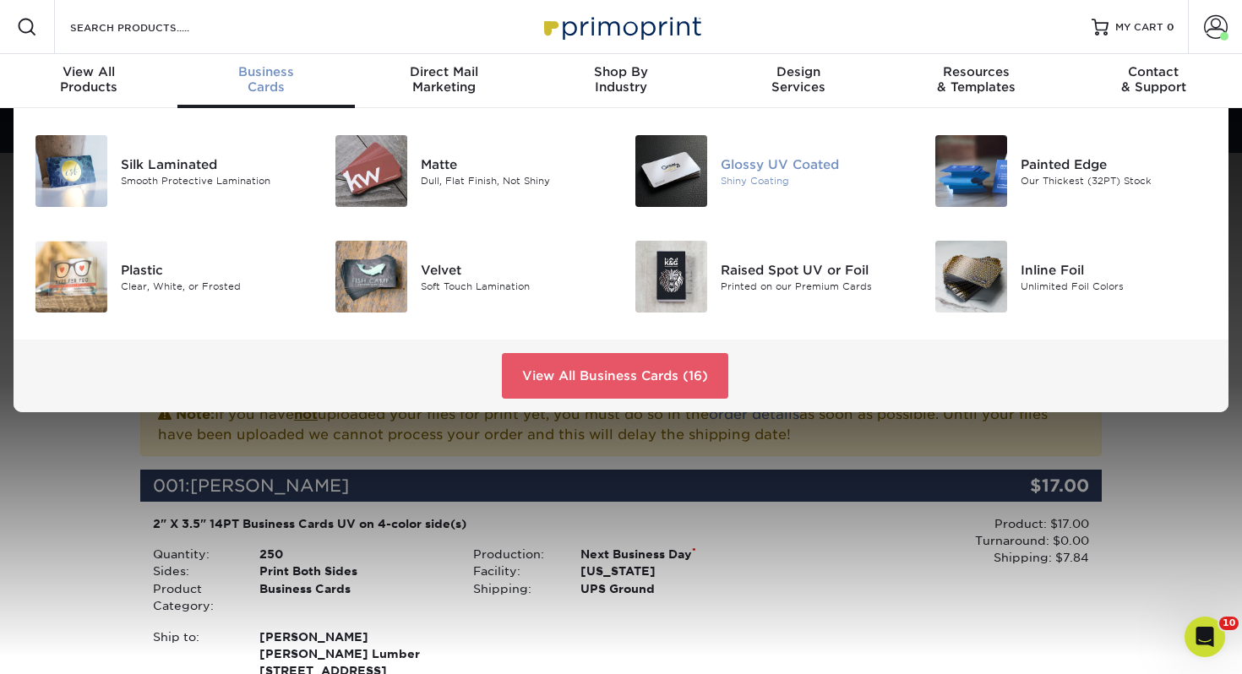
click at [753, 152] on div "Glossy UV Coated Shiny Coating" at bounding box center [820, 171] width 200 height 72
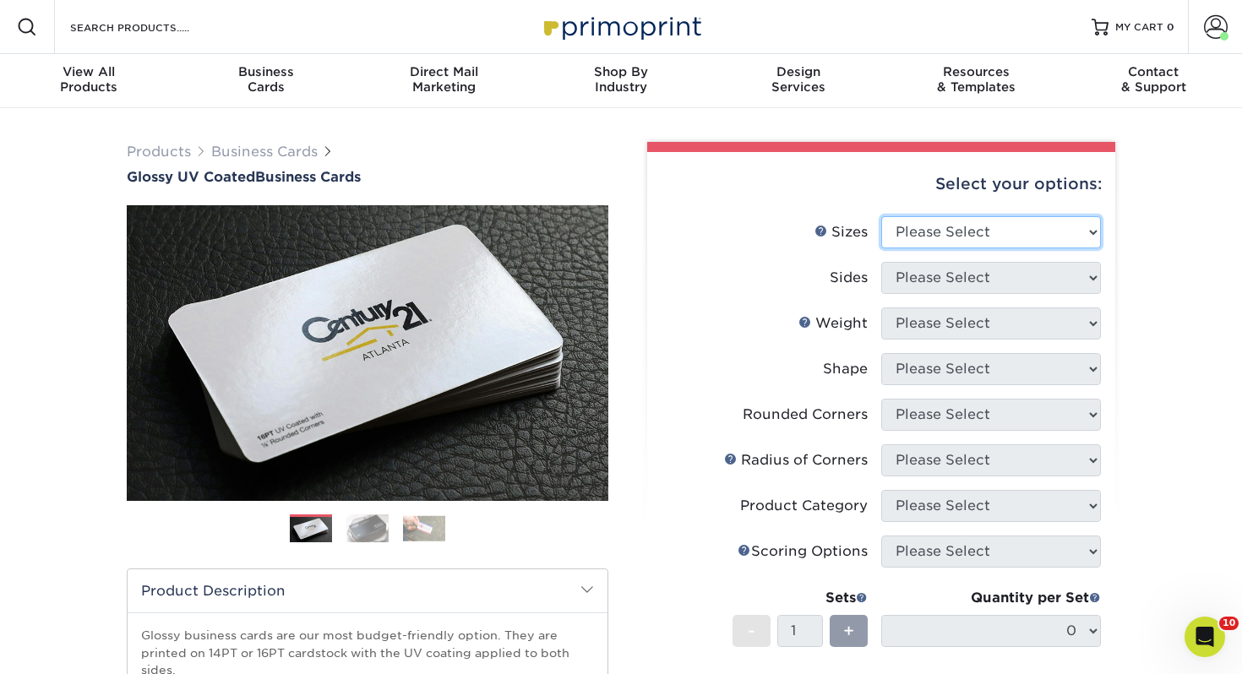
click at [987, 235] on select "Please Select 1.5" x 3.5" - Mini 1.75" x 3.5" - Mini 2" x 2" - Square 2" x 3" -…" at bounding box center [991, 232] width 220 height 32
select select "2.00x3.50"
click at [881, 216] on select "Please Select 1.5" x 3.5" - Mini 1.75" x 3.5" - Mini 2" x 2" - Square 2" x 3" -…" at bounding box center [991, 232] width 220 height 32
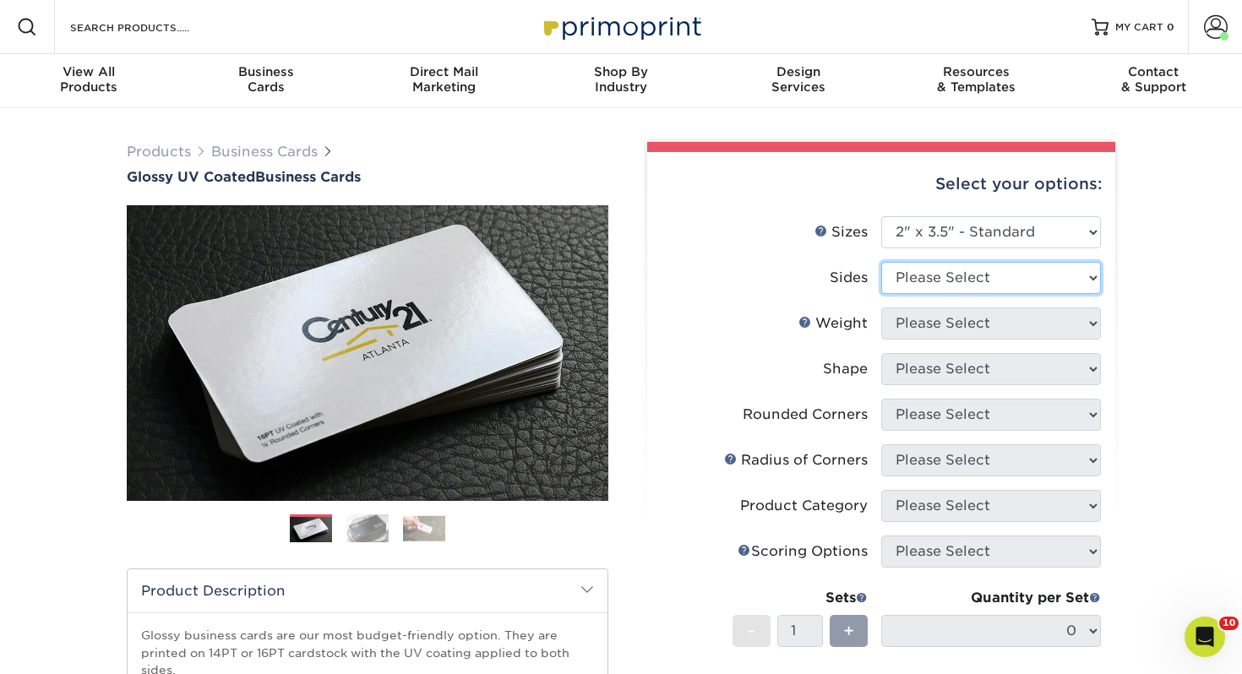
click at [960, 272] on select "Please Select Print Both Sides Print Front Only" at bounding box center [991, 278] width 220 height 32
select select "13abbda7-1d64-4f25-8bb2-c179b224825d"
click at [881, 262] on select "Please Select Print Both Sides Print Front Only" at bounding box center [991, 278] width 220 height 32
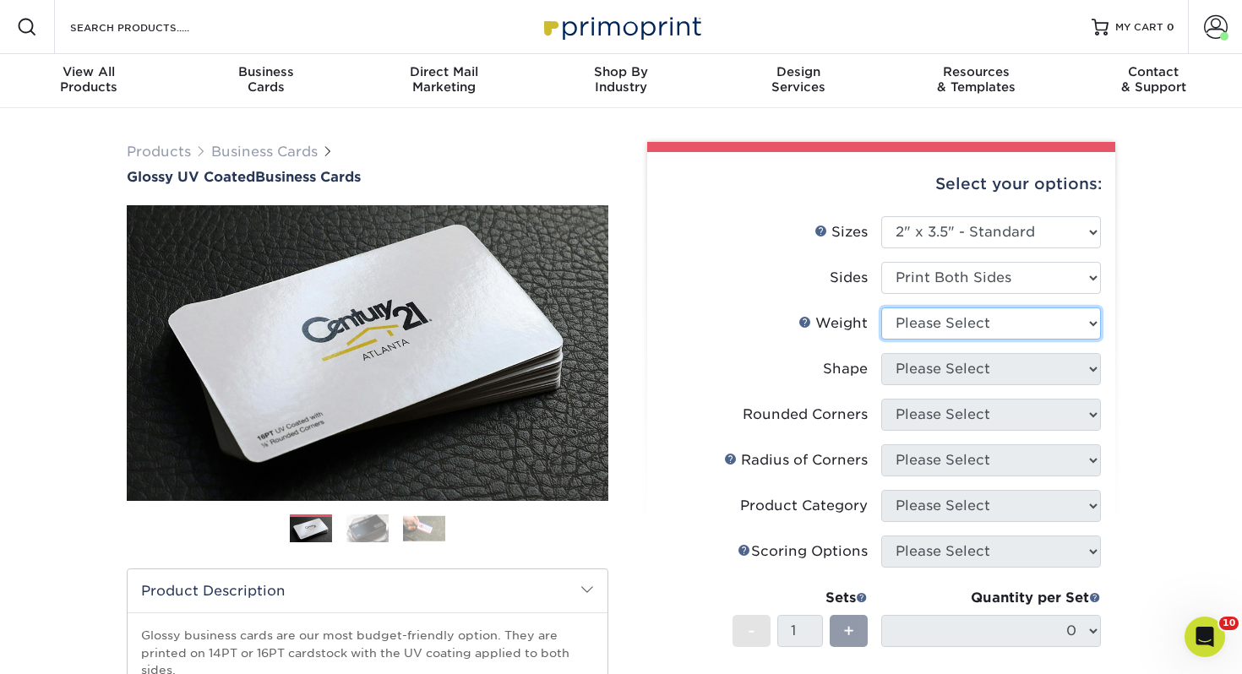
click at [982, 311] on select "Please Select 16PT 14PT" at bounding box center [991, 323] width 220 height 32
select select "14PT"
click at [881, 307] on select "Please Select 16PT 14PT" at bounding box center [991, 323] width 220 height 32
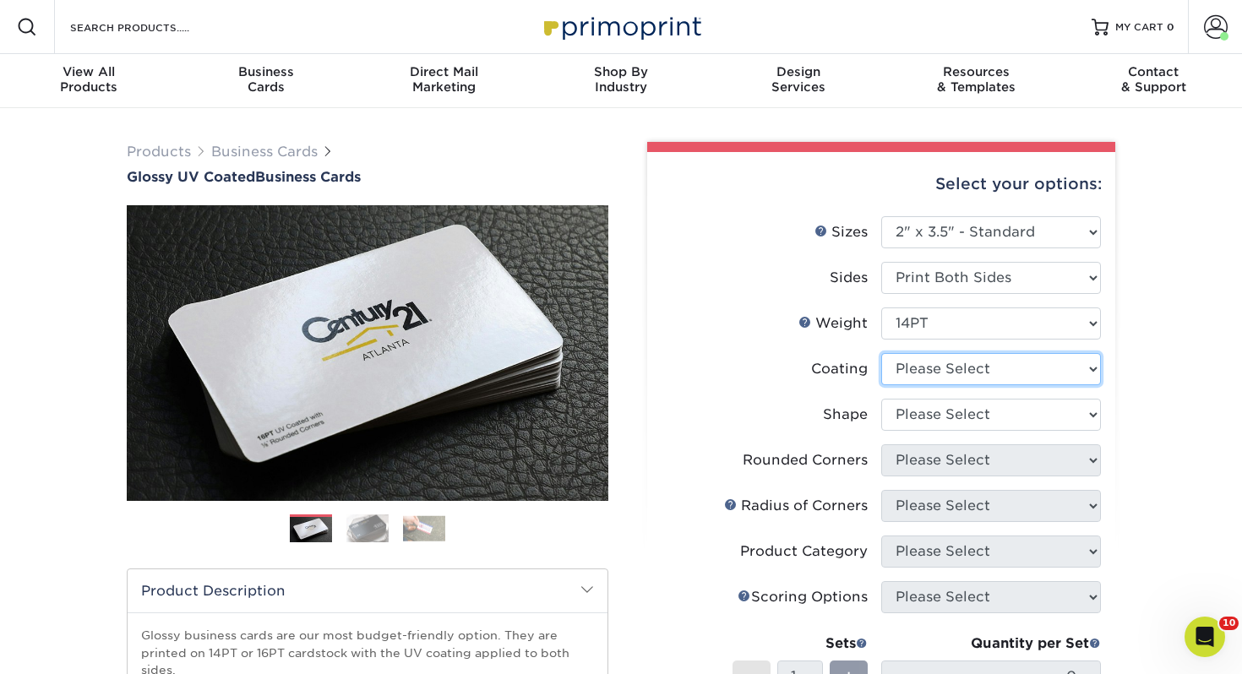
click at [953, 367] on select at bounding box center [991, 369] width 220 height 32
select select "ae367451-b2b8-45df-a344-0f05b6a12993"
click at [881, 353] on select at bounding box center [991, 369] width 220 height 32
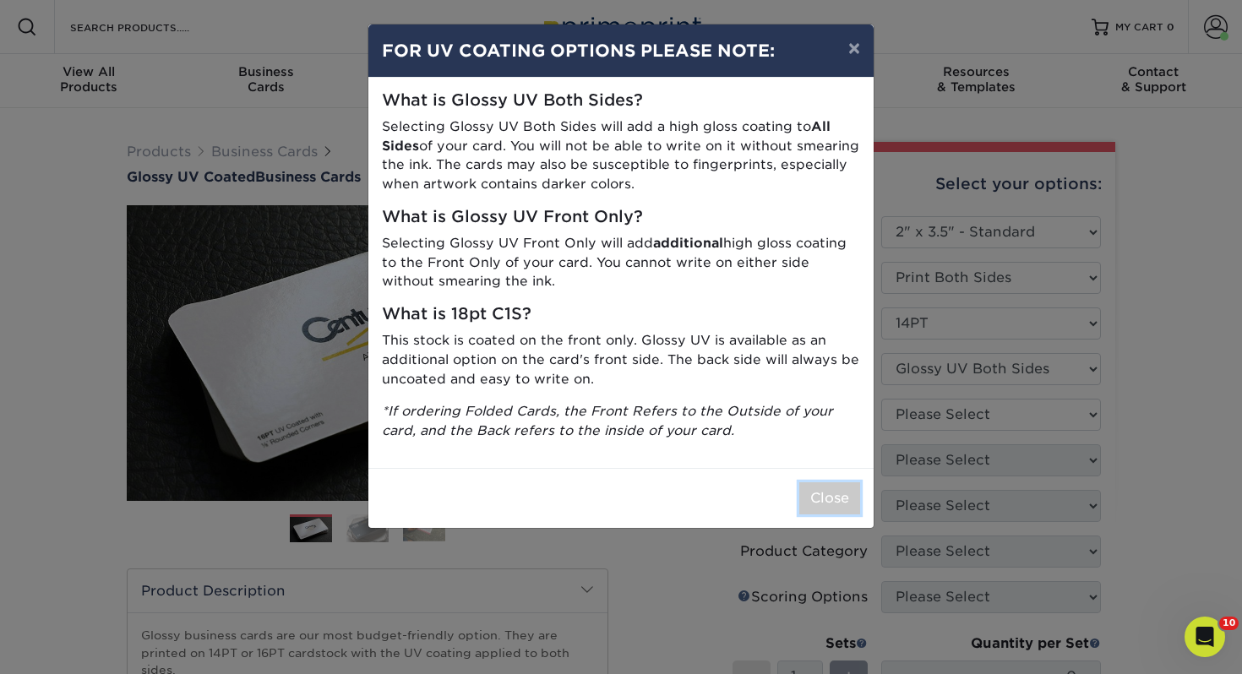
click at [835, 500] on button "Close" at bounding box center [829, 498] width 61 height 32
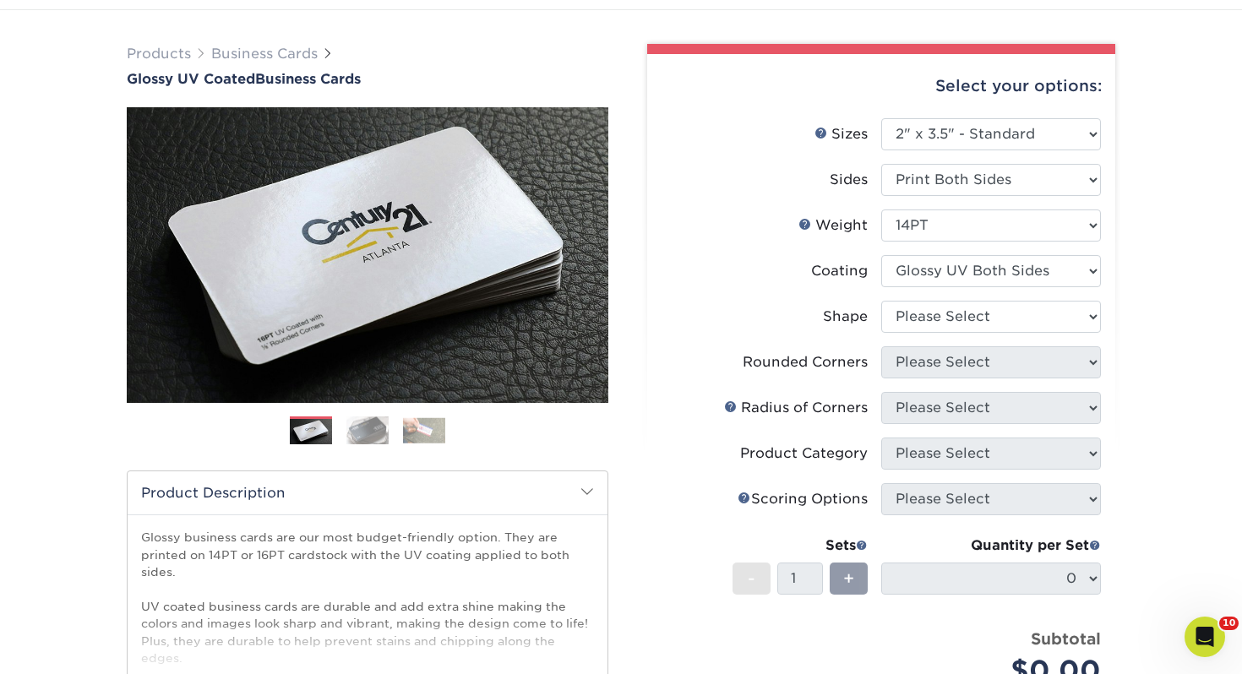
scroll to position [111, 0]
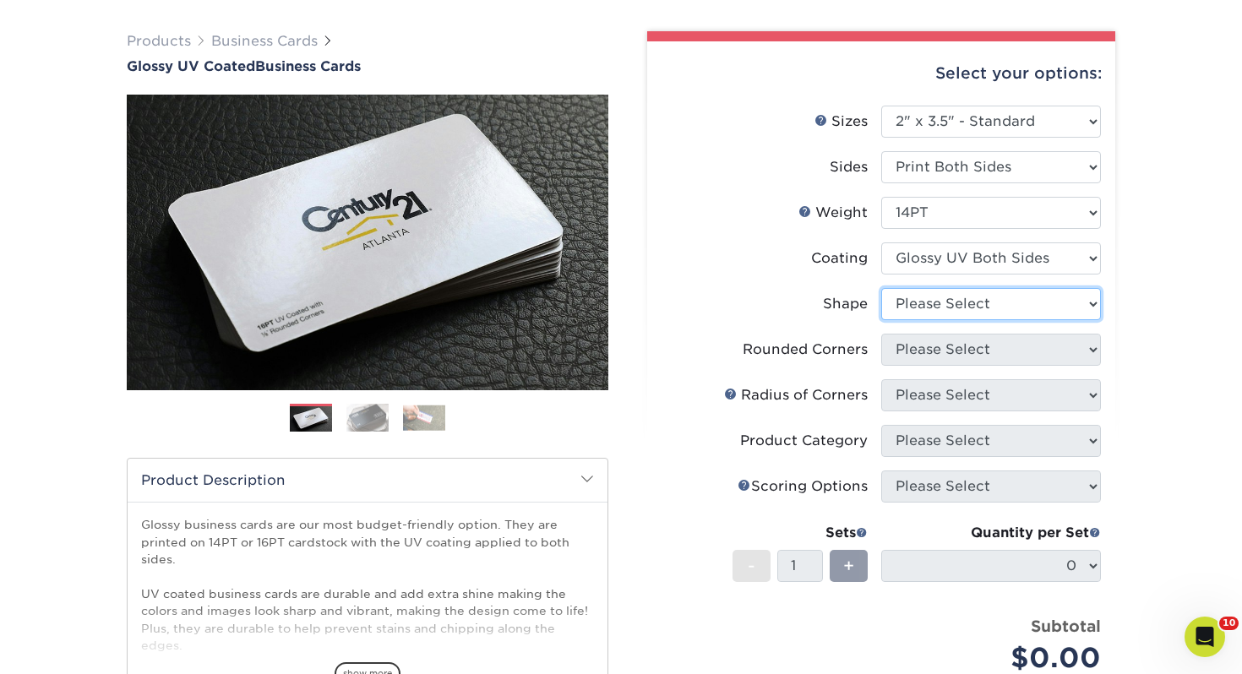
click at [911, 314] on select "Please Select Standard" at bounding box center [991, 304] width 220 height 32
click at [915, 312] on select "Please Select Standard" at bounding box center [991, 304] width 220 height 32
select select "standard"
click at [881, 288] on select "Please Select Standard" at bounding box center [991, 304] width 220 height 32
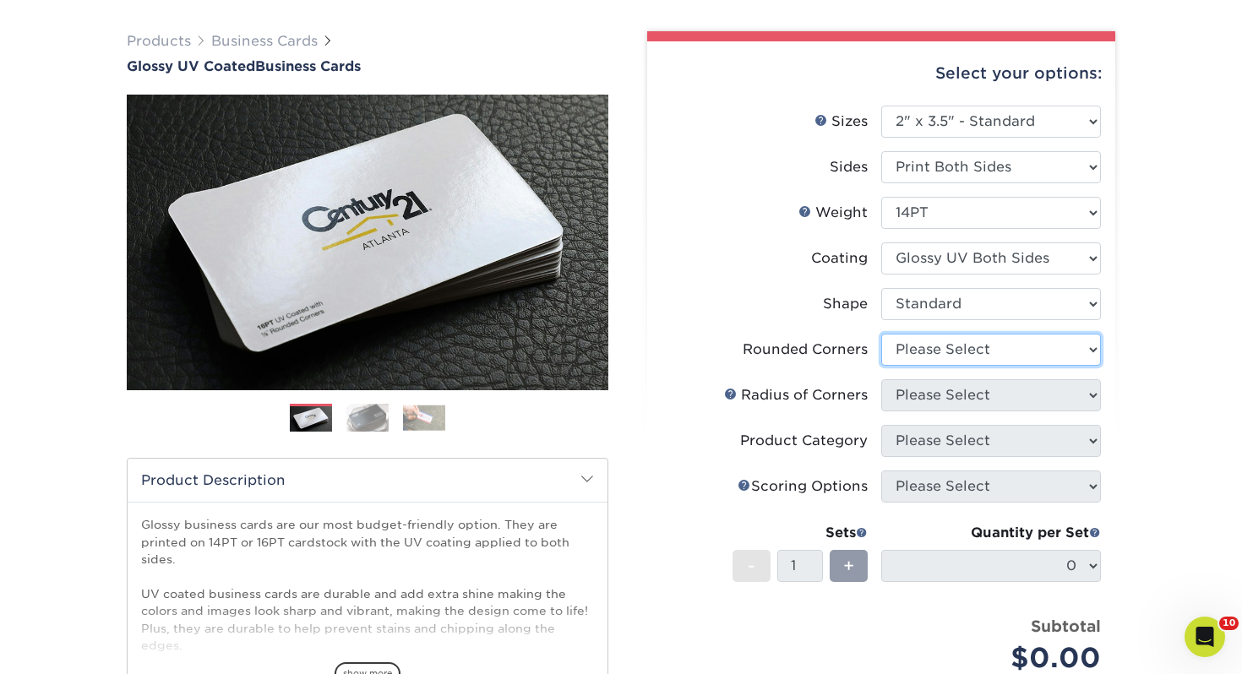
click at [998, 351] on select "Please Select Yes - Round 2 Corners Yes - Round 4 Corners No" at bounding box center [991, 350] width 220 height 32
select select "0"
click at [881, 334] on select "Please Select Yes - Round 2 Corners Yes - Round 4 Corners No" at bounding box center [991, 350] width 220 height 32
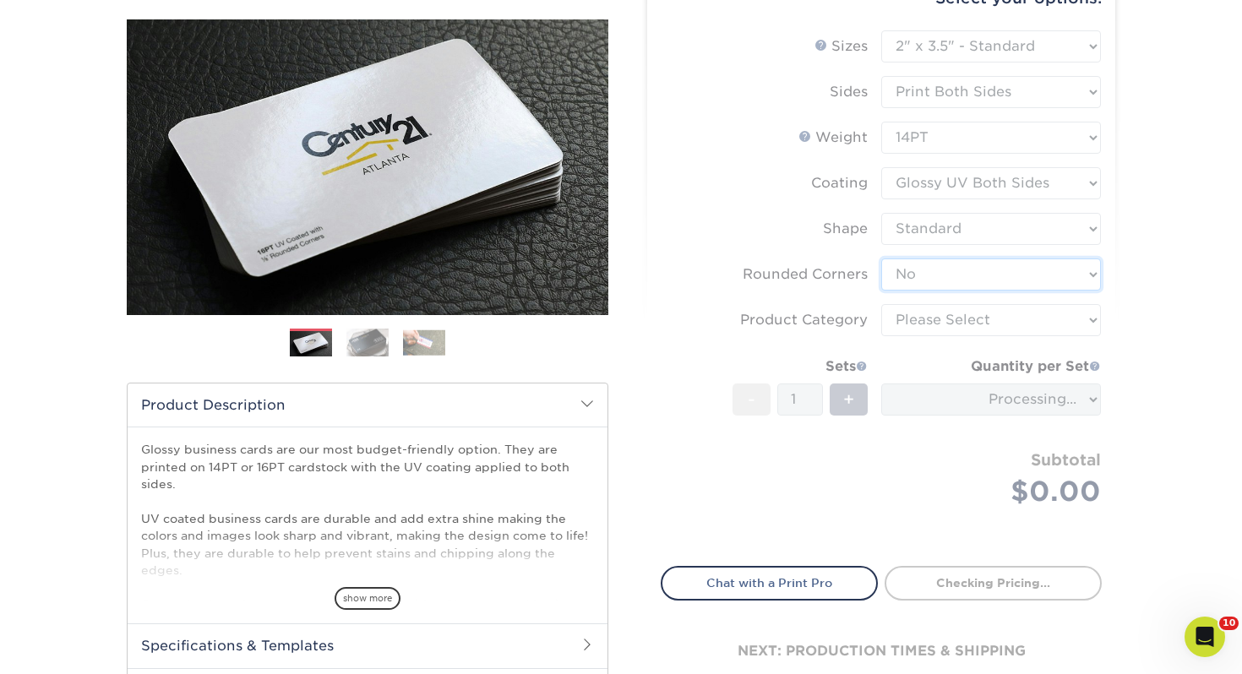
scroll to position [191, 0]
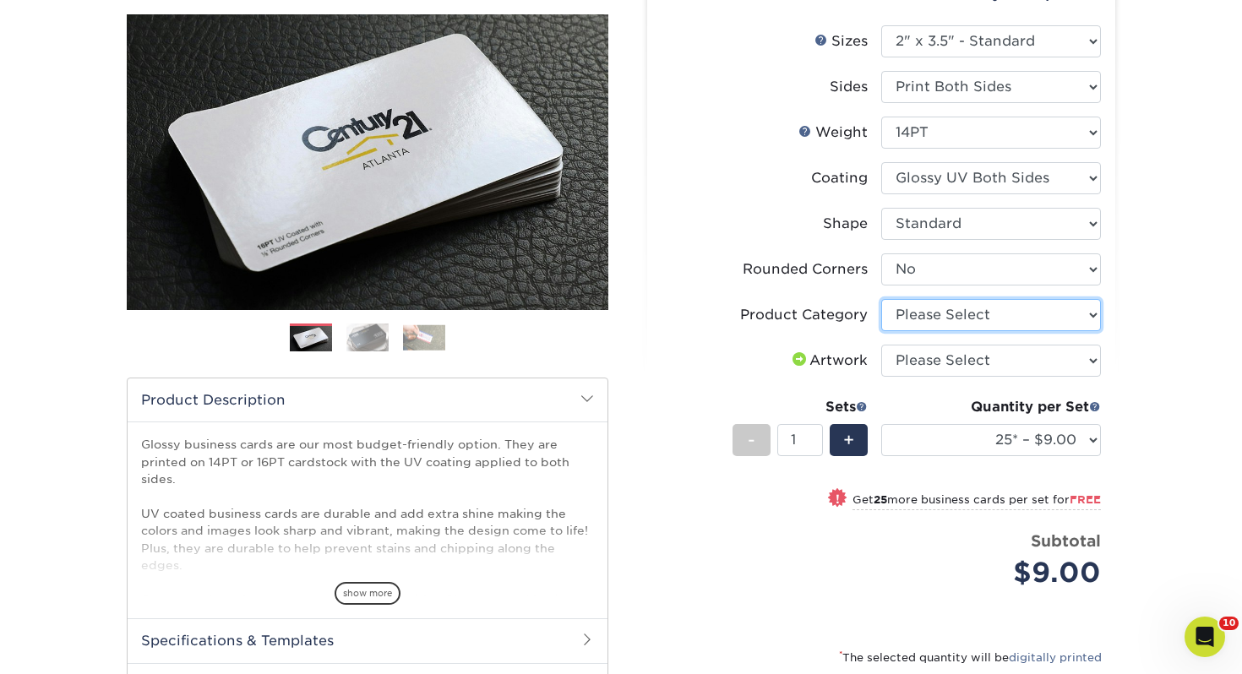
click at [922, 309] on select "Please Select Business Cards" at bounding box center [991, 315] width 220 height 32
select select "3b5148f1-0588-4f88-a218-97bcfdce65c1"
click at [881, 299] on select "Please Select Business Cards" at bounding box center [991, 315] width 220 height 32
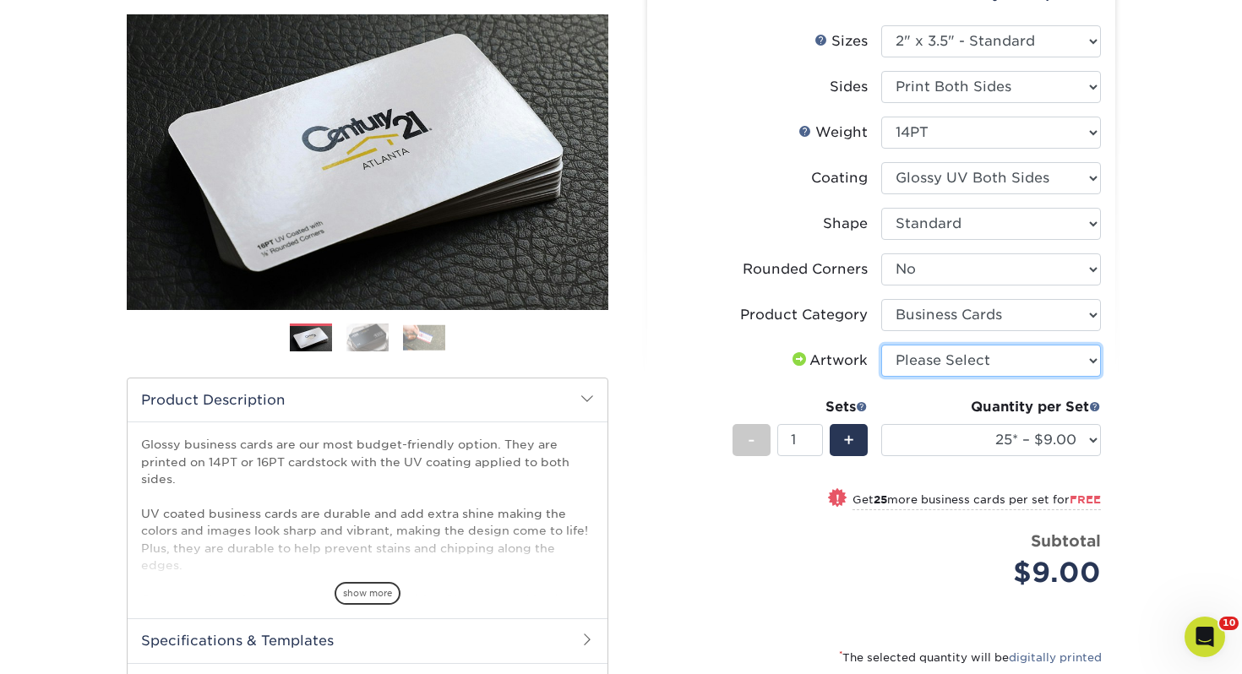
click at [916, 357] on select "Please Select I will upload files I need a design - $100" at bounding box center [991, 361] width 220 height 32
select select "upload"
click at [881, 345] on select "Please Select I will upload files I need a design - $100" at bounding box center [991, 361] width 220 height 32
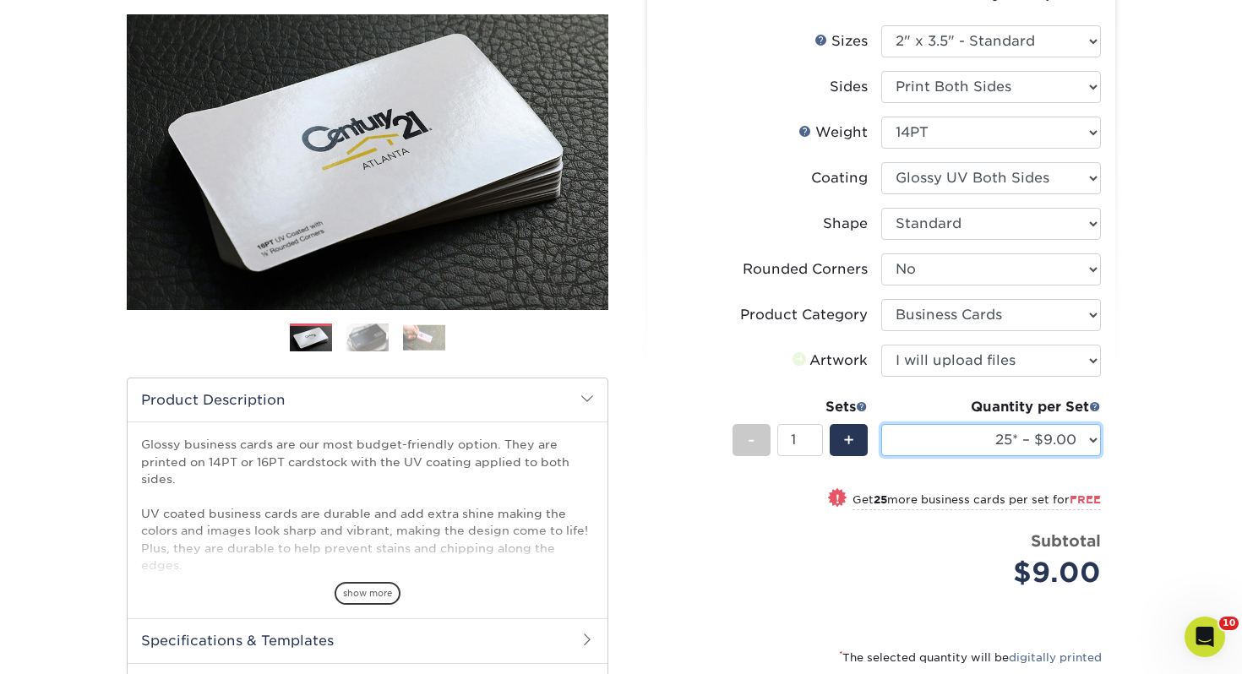
click at [1009, 424] on select "25* – $9.00 50* – $9.00 100* – $9.00 250* – $17.00 500 – $33.00 1000 – $42.00 2…" at bounding box center [991, 440] width 220 height 32
select select "250* – $17.00"
click at [881, 424] on select "25* – $9.00 50* – $9.00 100* – $9.00 250* – $17.00 500 – $33.00 1000 – $42.00 2…" at bounding box center [991, 440] width 220 height 32
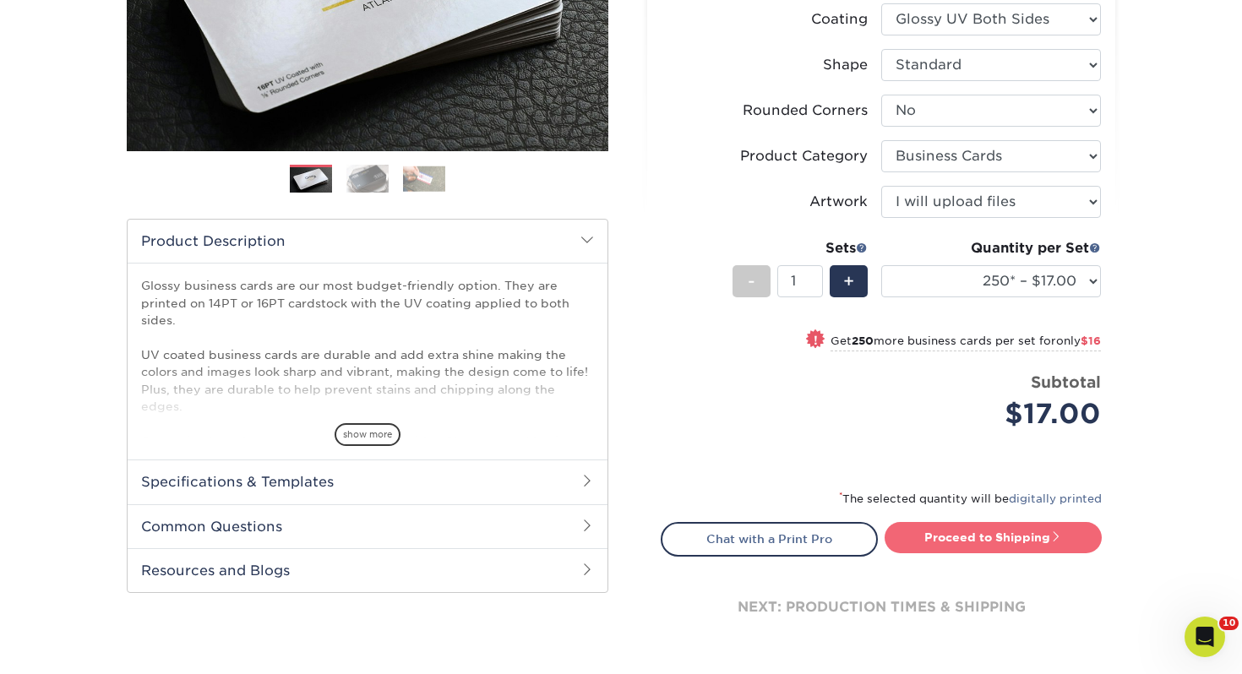
click at [992, 529] on link "Proceed to Shipping" at bounding box center [992, 537] width 217 height 30
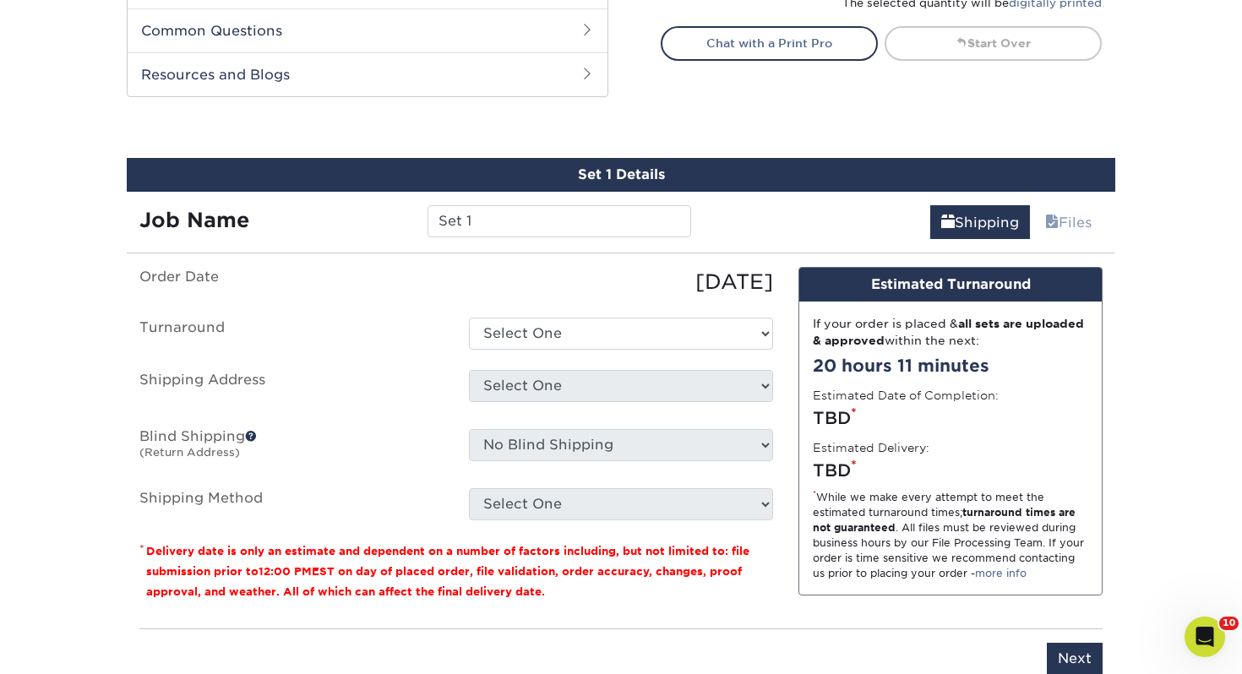
scroll to position [917, 0]
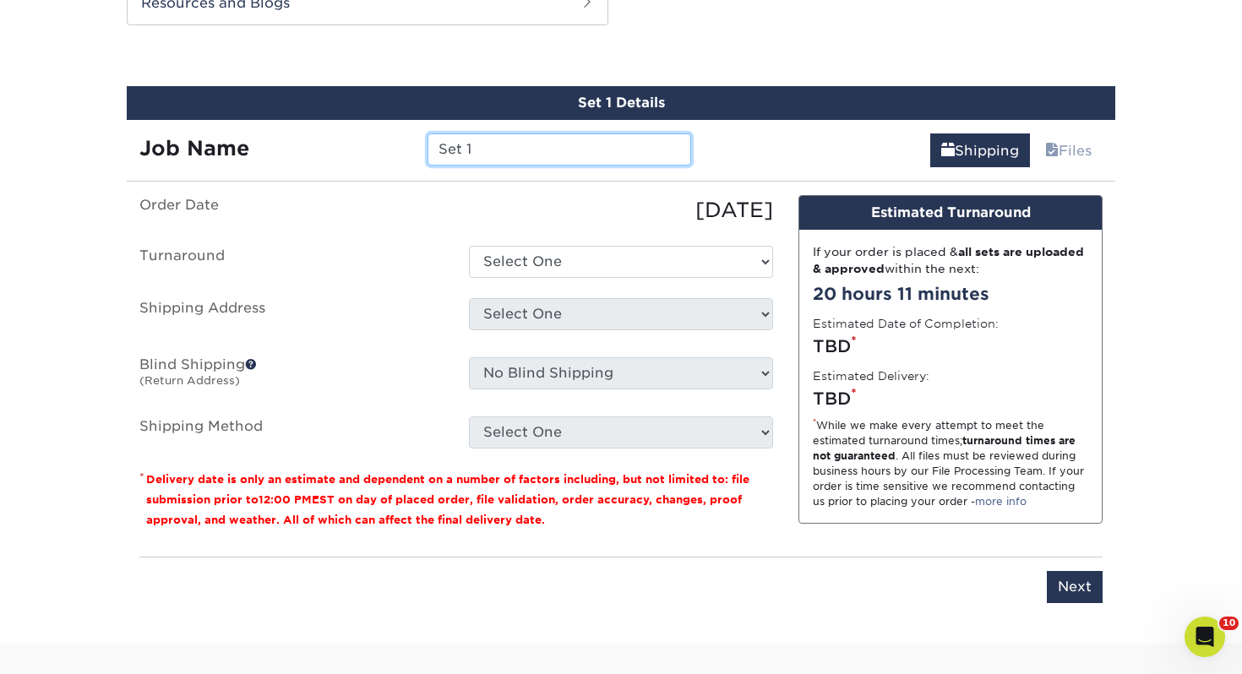
drag, startPoint x: 484, startPoint y: 144, endPoint x: 326, endPoint y: 139, distance: 158.0
click at [326, 139] on div "Job Name Set 1" at bounding box center [415, 149] width 577 height 32
type input "[PERSON_NAME]"
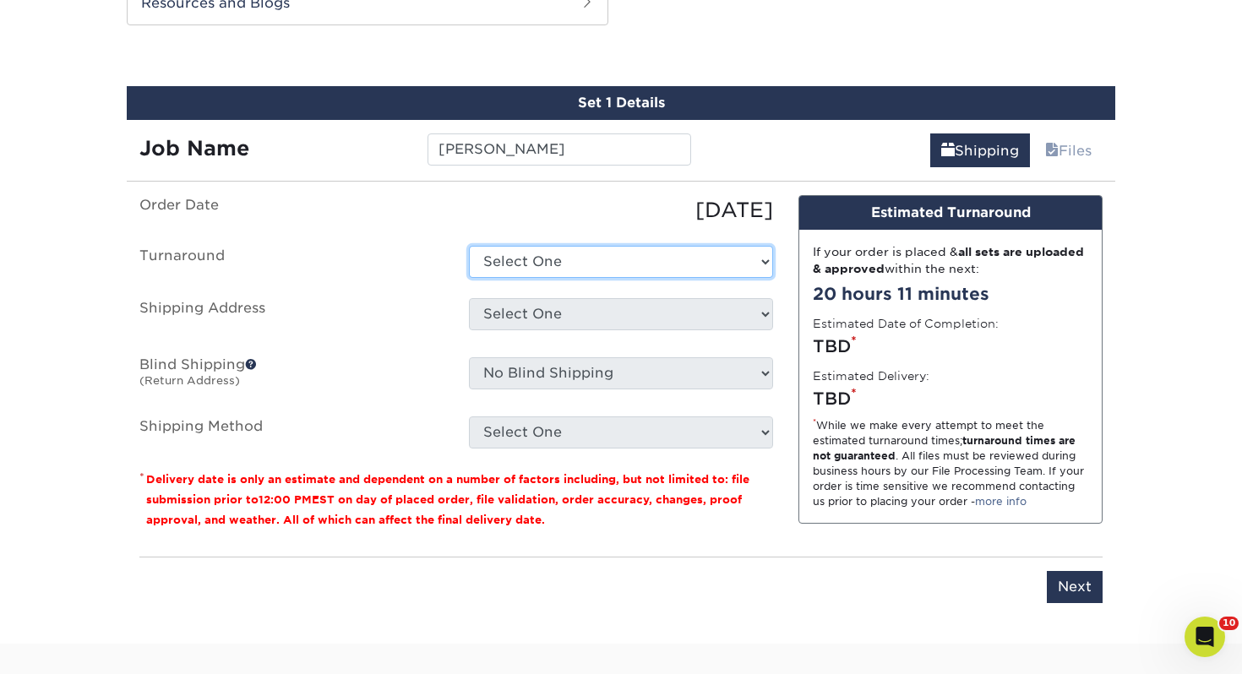
click at [624, 255] on select "Select One 2-4 Business Days 2 Day Next Business Day" at bounding box center [621, 262] width 304 height 32
select select "0d2015eb-ac6c-4252-b2f1-1c5560e96a65"
click at [469, 246] on select "Select One 2-4 Business Days 2 Day Next Business Day" at bounding box center [621, 262] width 304 height 32
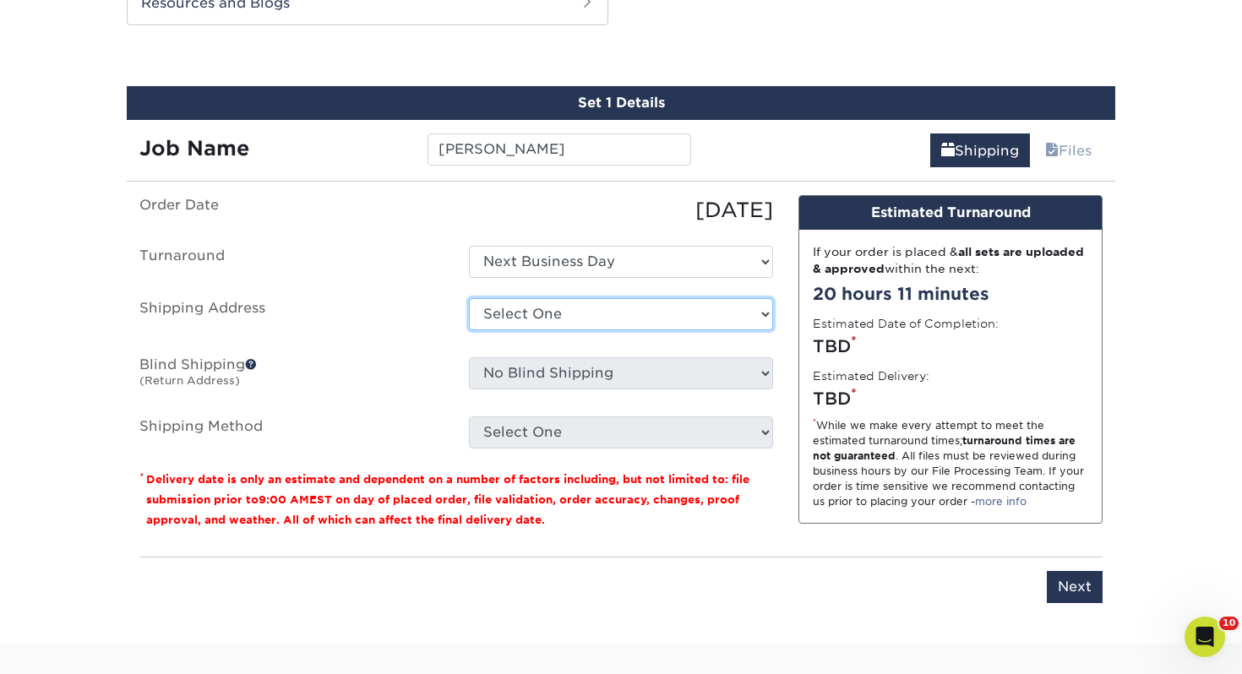
click at [588, 319] on select "Select One Adrian, MI Akron, OH" at bounding box center [621, 314] width 304 height 32
select select "107711"
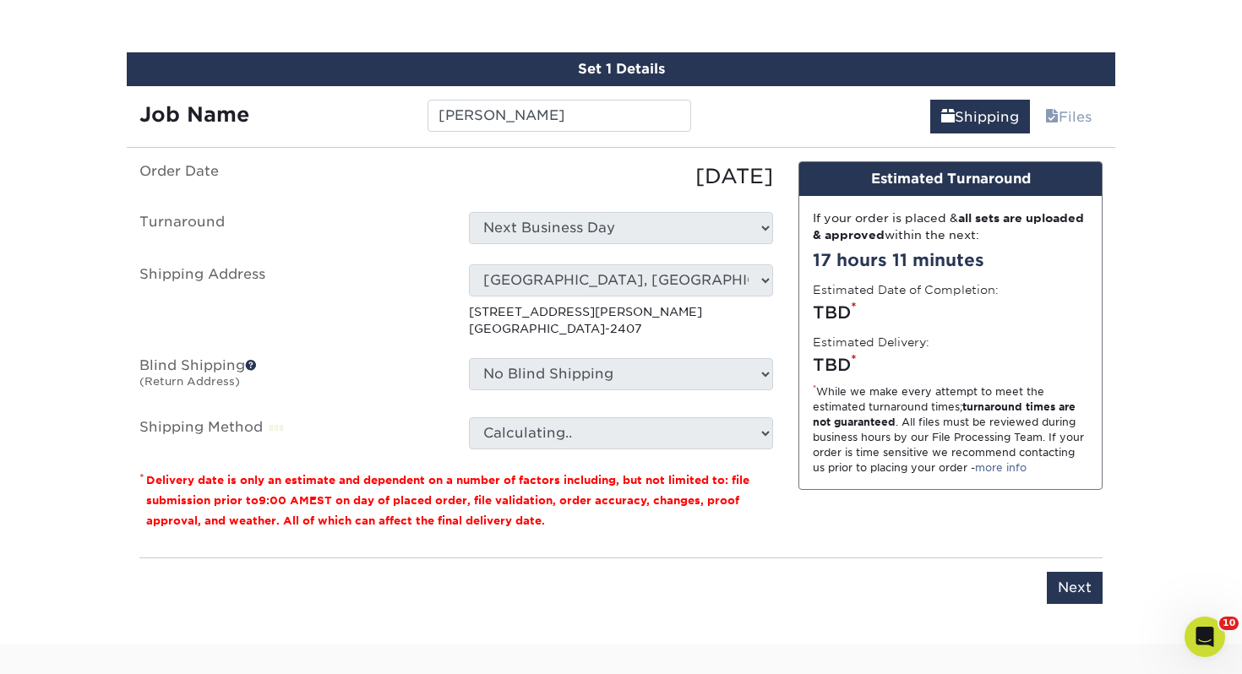
scroll to position [954, 0]
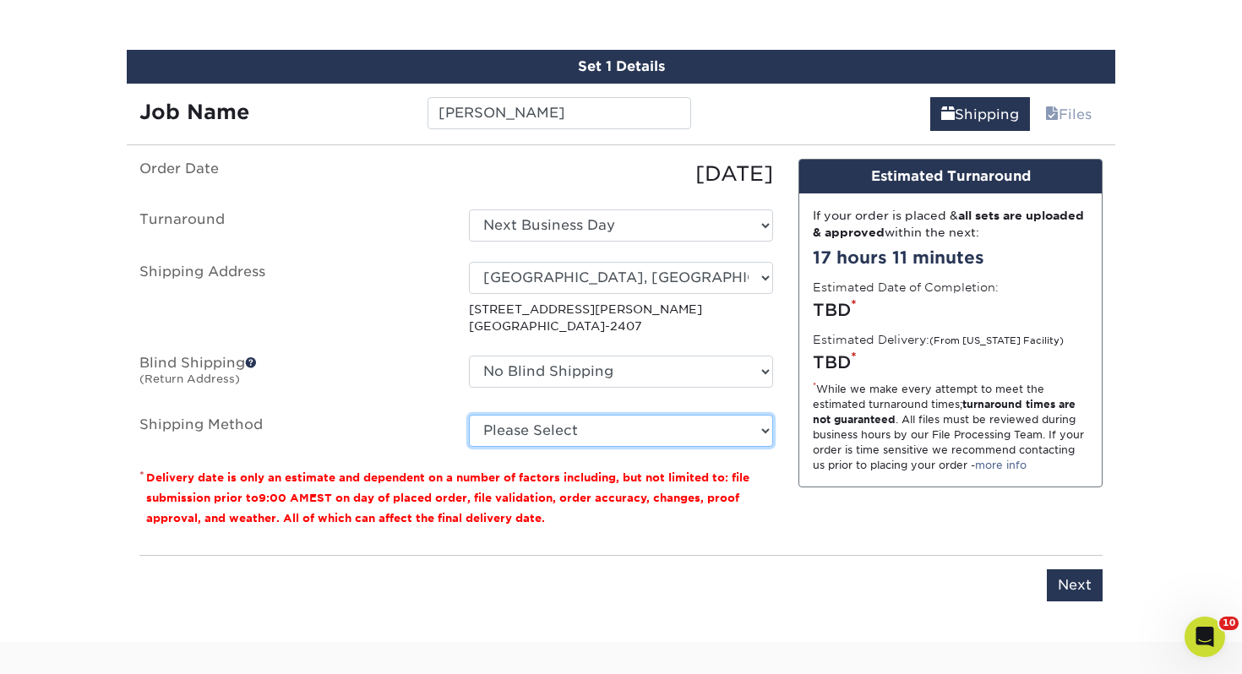
click at [606, 441] on select "Please Select Ground Shipping (+$7.84) 3 Day Shipping Service (+$15.36) 2 Day A…" at bounding box center [621, 431] width 304 height 32
select select "03"
click at [469, 415] on select "Please Select Ground Shipping (+$7.84) 3 Day Shipping Service (+$15.36) 2 Day A…" at bounding box center [621, 431] width 304 height 32
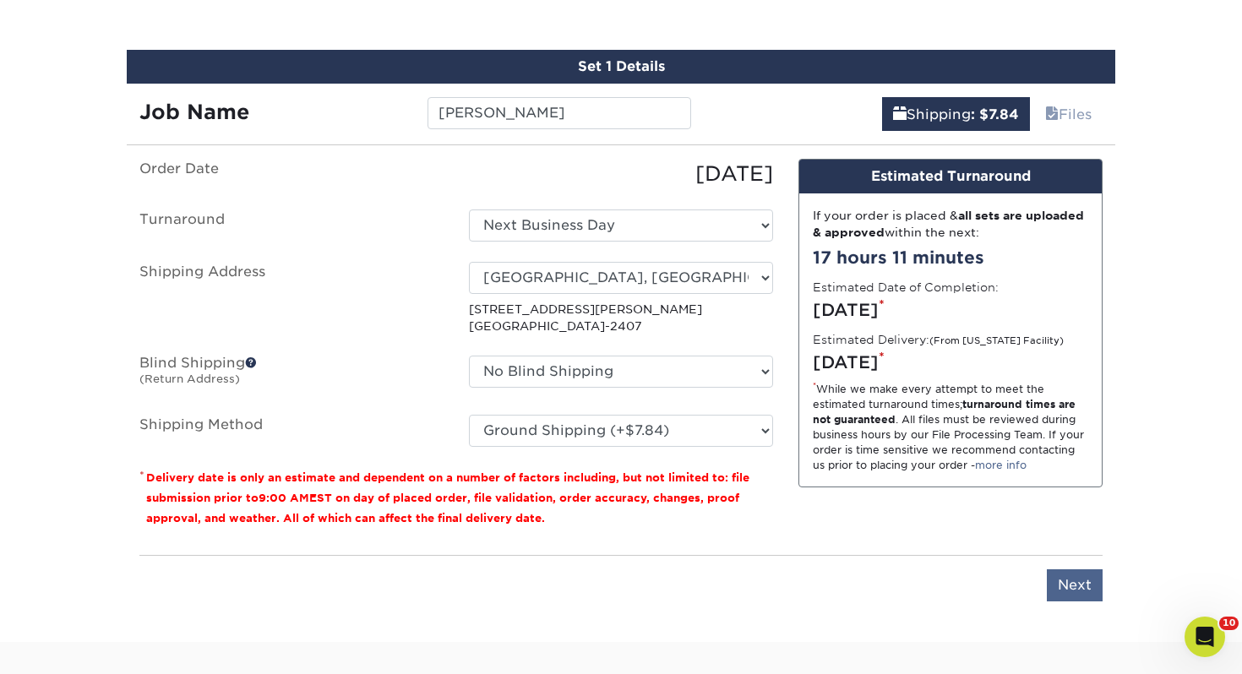
click at [1069, 564] on div "Please enter job name and select desired turnaround time, shipping address and …" at bounding box center [620, 578] width 963 height 46
click at [1069, 573] on input "Next" at bounding box center [1075, 585] width 56 height 32
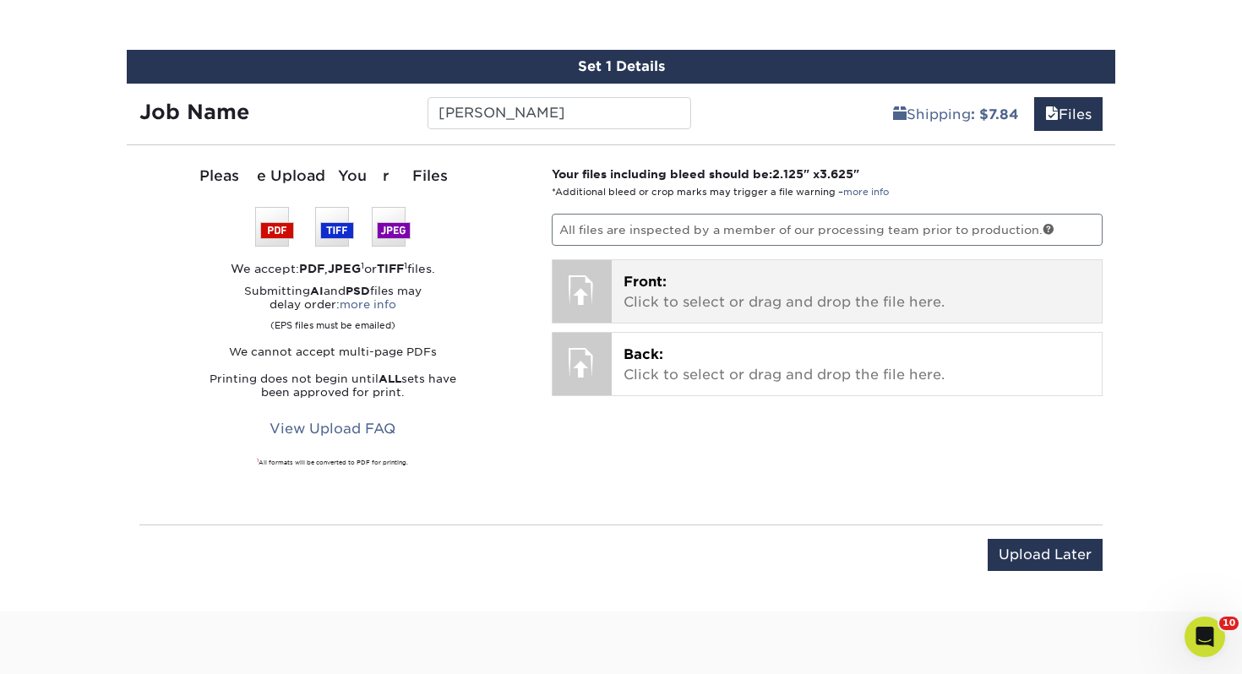
click at [695, 297] on p "Front: Click to select or drag and drop the file here." at bounding box center [856, 292] width 467 height 41
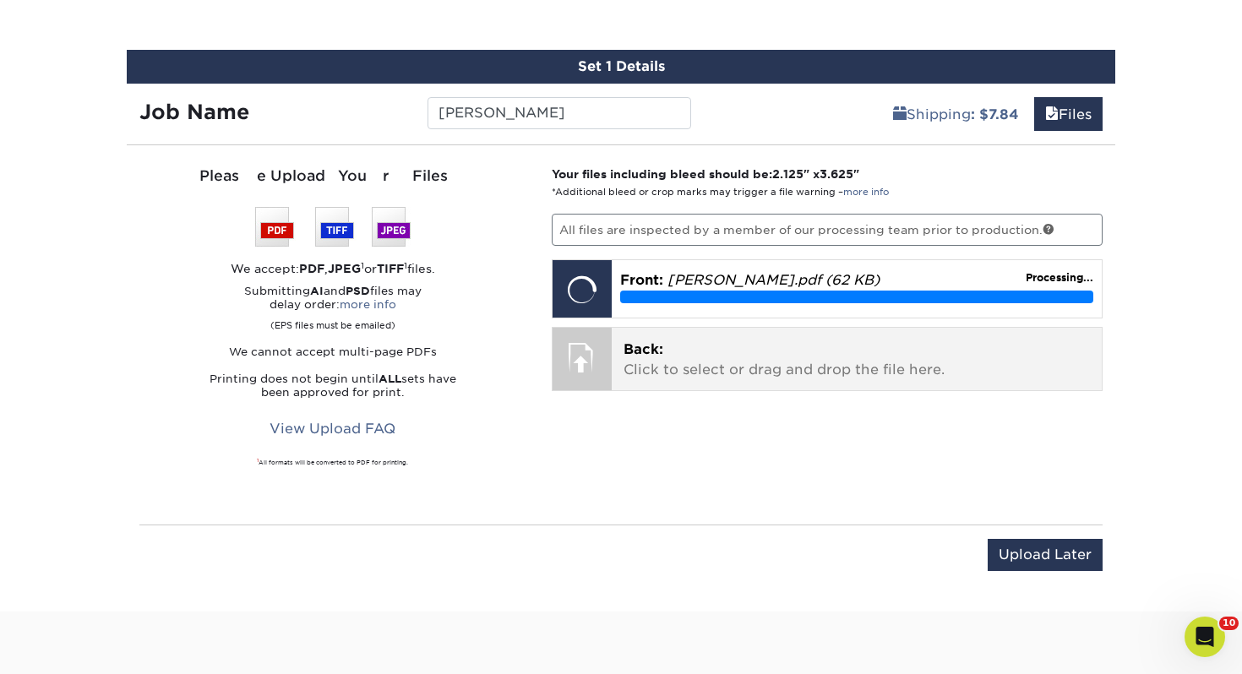
click at [689, 368] on p "Back: Click to select or drag and drop the file here." at bounding box center [856, 360] width 467 height 41
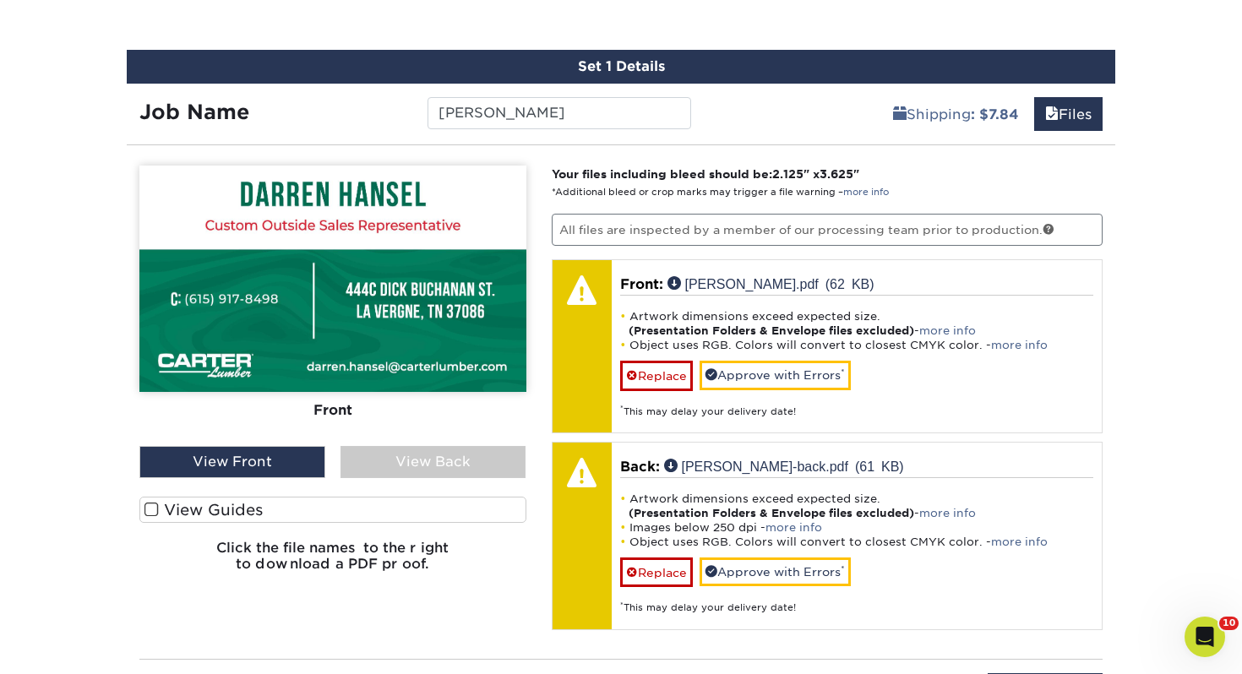
click at [464, 503] on label "View Guides" at bounding box center [332, 510] width 387 height 26
click at [0, 0] on input "View Guides" at bounding box center [0, 0] width 0 height 0
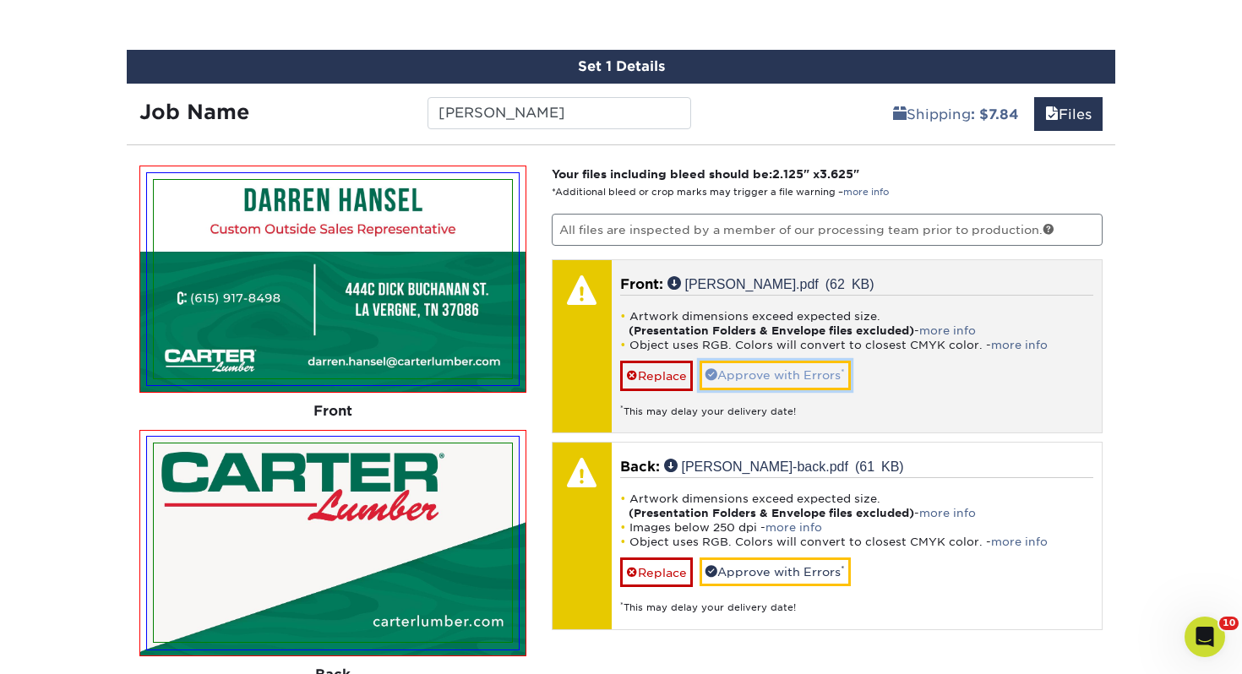
click at [747, 381] on link "Approve with Errors *" at bounding box center [774, 375] width 151 height 29
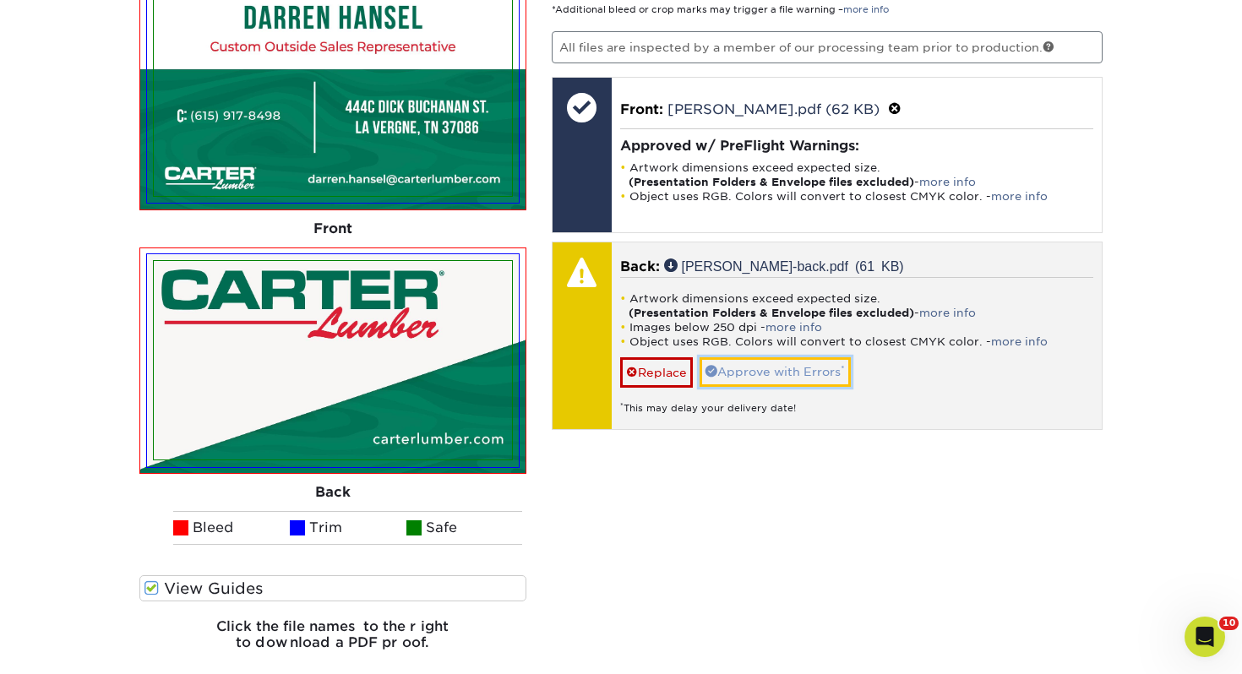
click at [804, 383] on link "Approve with Errors *" at bounding box center [774, 371] width 151 height 29
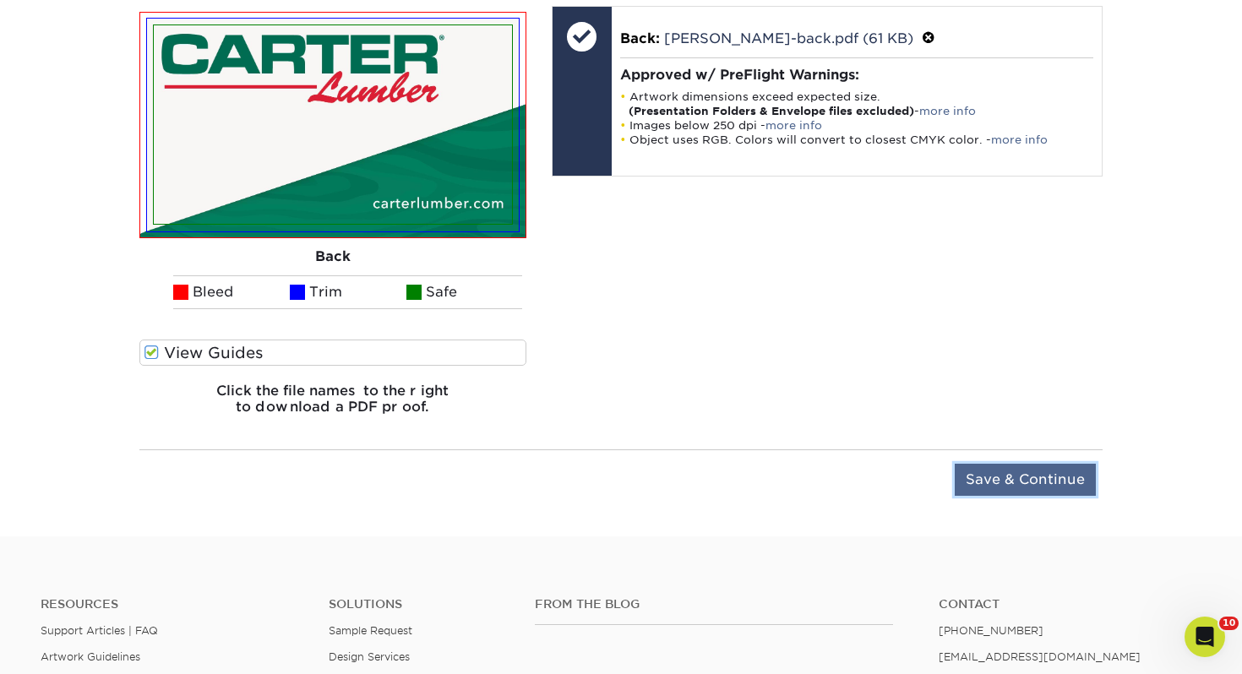
click at [1009, 475] on input "Save & Continue" at bounding box center [1024, 480] width 141 height 32
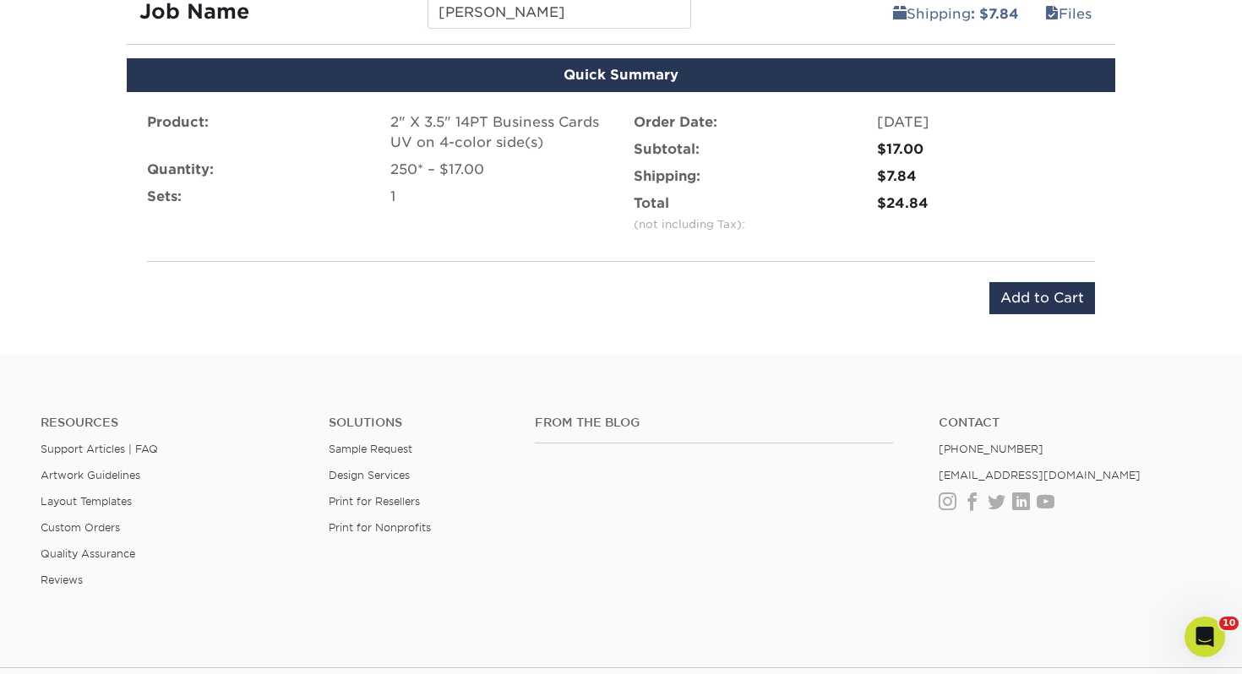
scroll to position [1021, 0]
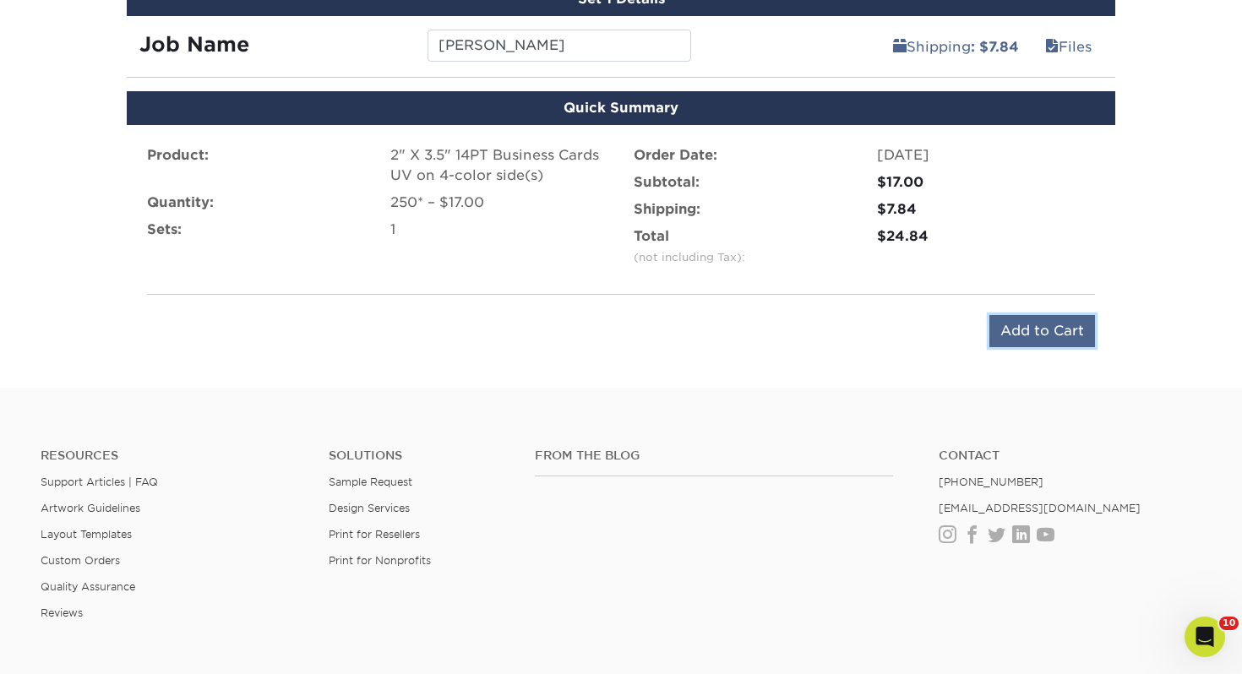
click at [1079, 335] on input "Add to Cart" at bounding box center [1042, 331] width 106 height 32
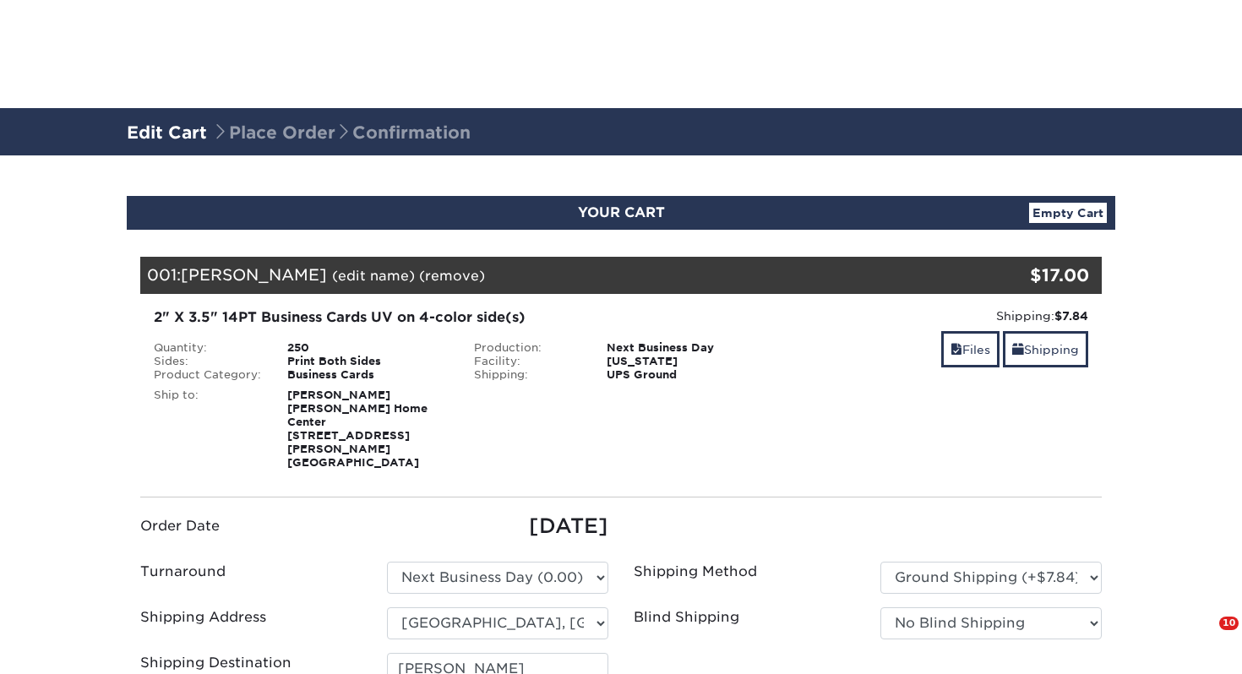
select select "107711"
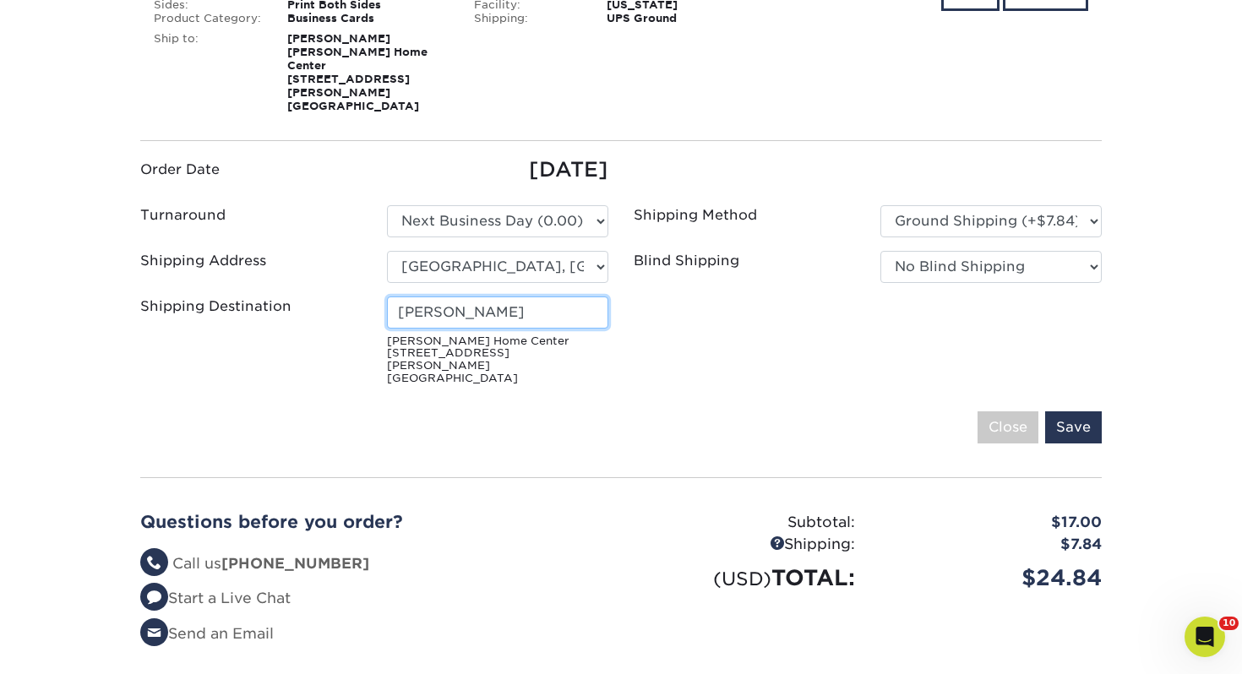
drag, startPoint x: 462, startPoint y: 285, endPoint x: 213, endPoint y: 267, distance: 249.9
click at [214, 267] on ul "Order Date [DATE] Turnaround Please Select Select One" at bounding box center [621, 273] width 987 height 237
type input "[PERSON_NAME]"
click at [1083, 411] on input "Save" at bounding box center [1073, 427] width 57 height 32
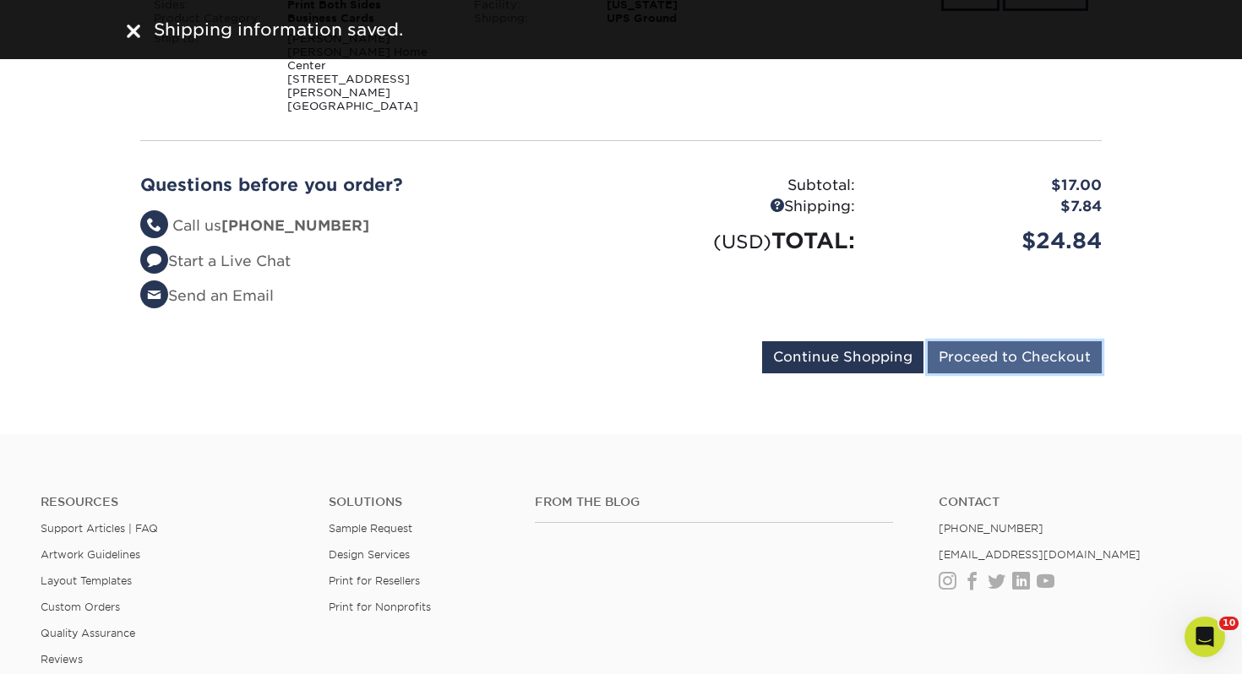
click at [1056, 341] on input "Proceed to Checkout" at bounding box center [1014, 357] width 174 height 32
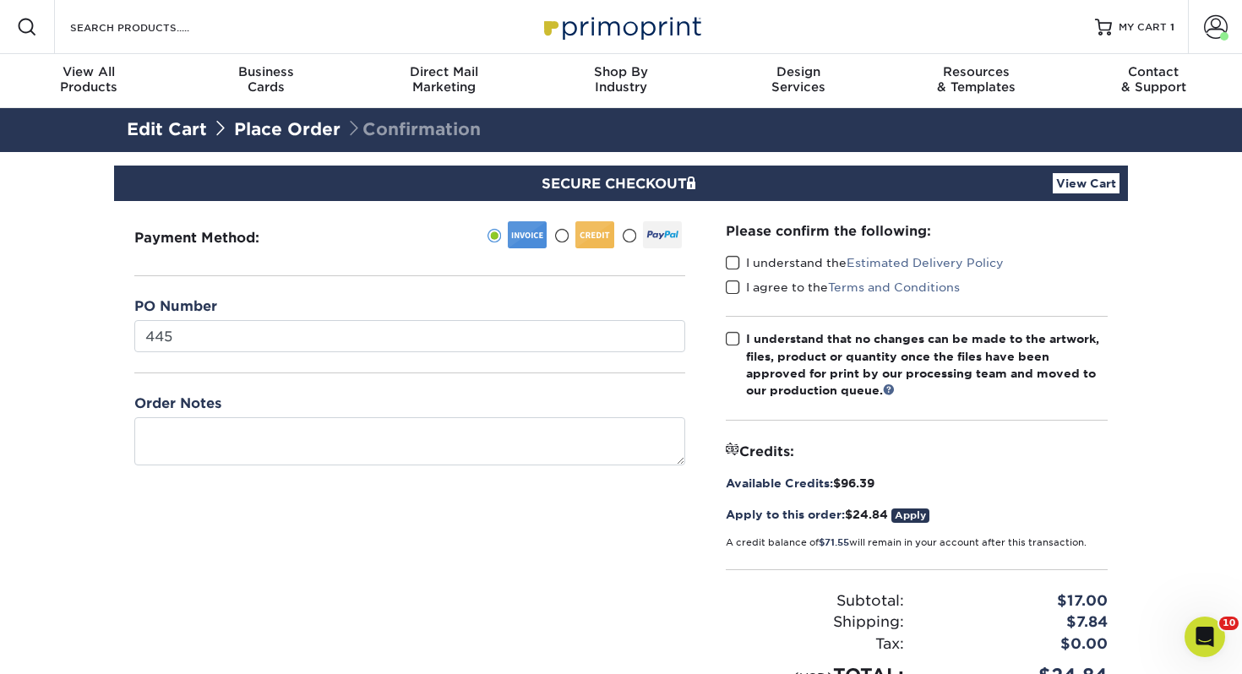
type input "445"
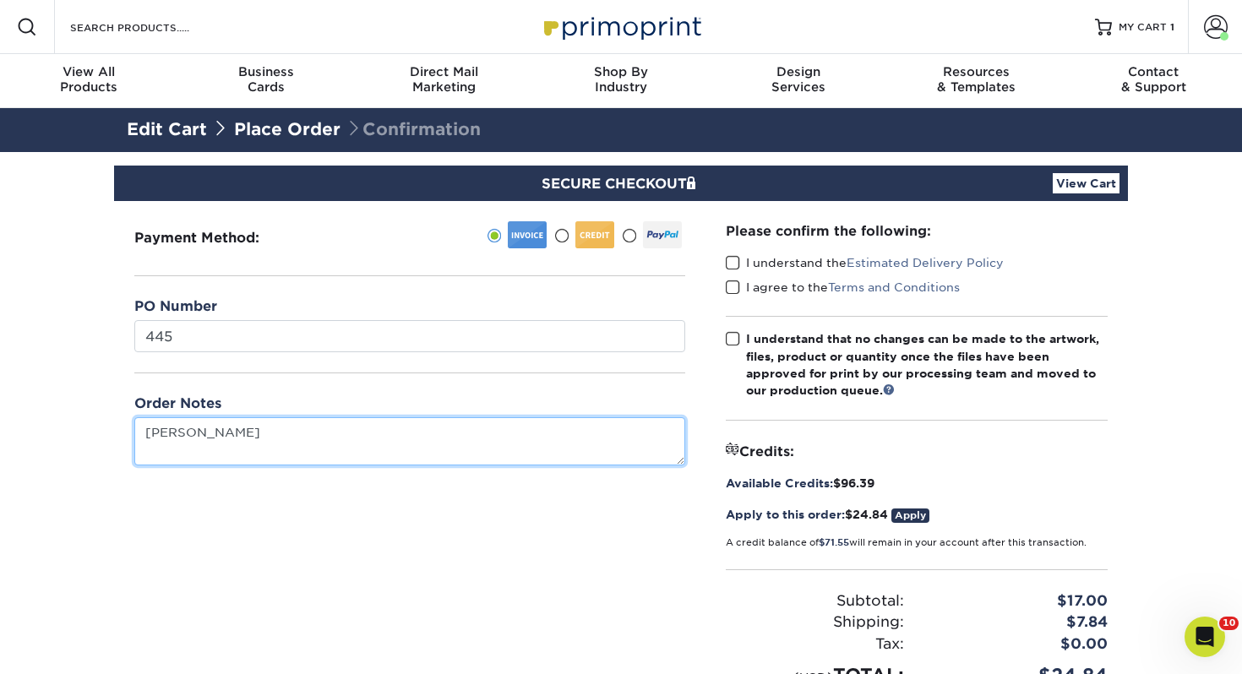
type textarea "[PERSON_NAME]"
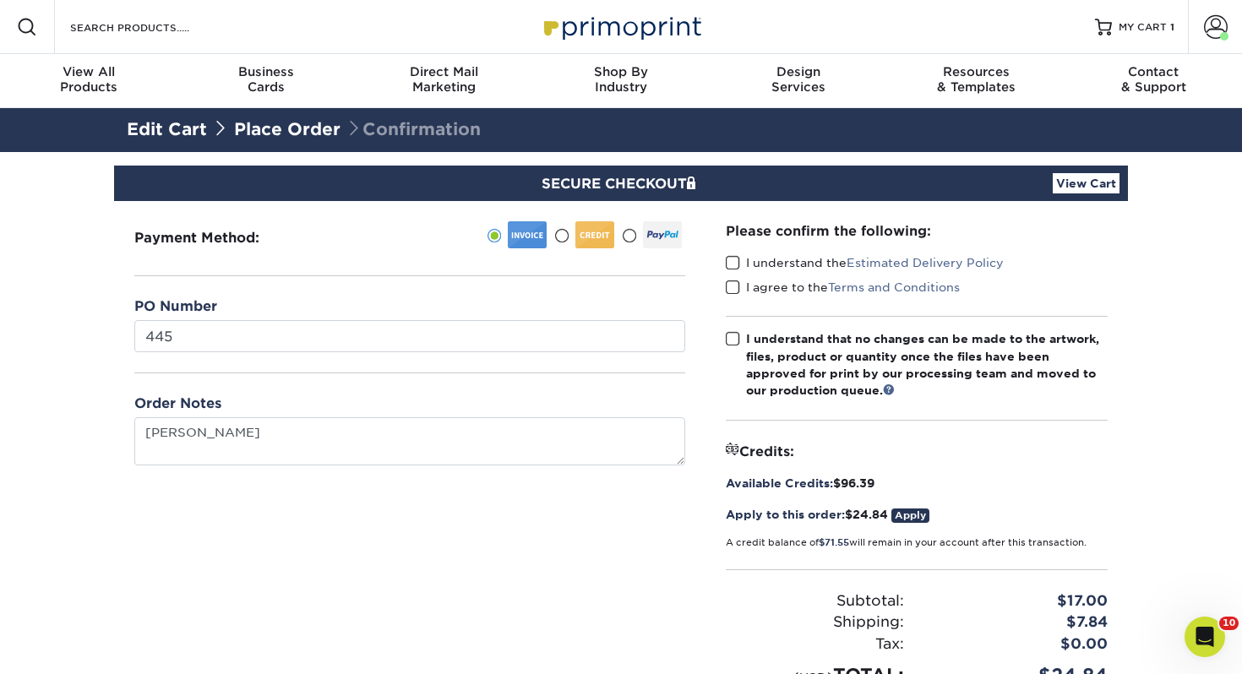
click at [737, 262] on span at bounding box center [733, 263] width 14 height 16
click at [0, 0] on input "I understand the Estimated Delivery Policy" at bounding box center [0, 0] width 0 height 0
drag, startPoint x: 737, startPoint y: 285, endPoint x: 737, endPoint y: 306, distance: 21.1
click at [737, 285] on span at bounding box center [733, 288] width 14 height 16
click at [0, 0] on input "I agree to the Terms and Conditions" at bounding box center [0, 0] width 0 height 0
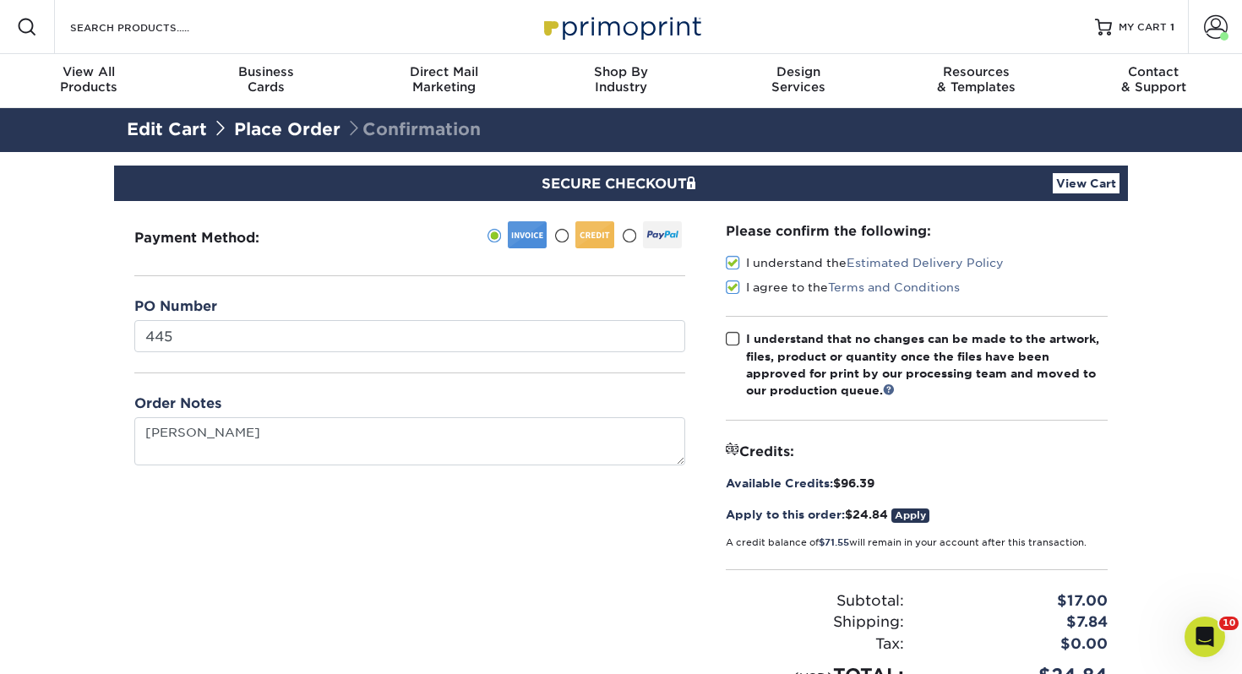
drag, startPoint x: 737, startPoint y: 342, endPoint x: 821, endPoint y: 356, distance: 85.7
click at [737, 342] on span at bounding box center [733, 339] width 14 height 16
click at [0, 0] on input "I understand that no changes can be made to the artwork, files, product or quan…" at bounding box center [0, 0] width 0 height 0
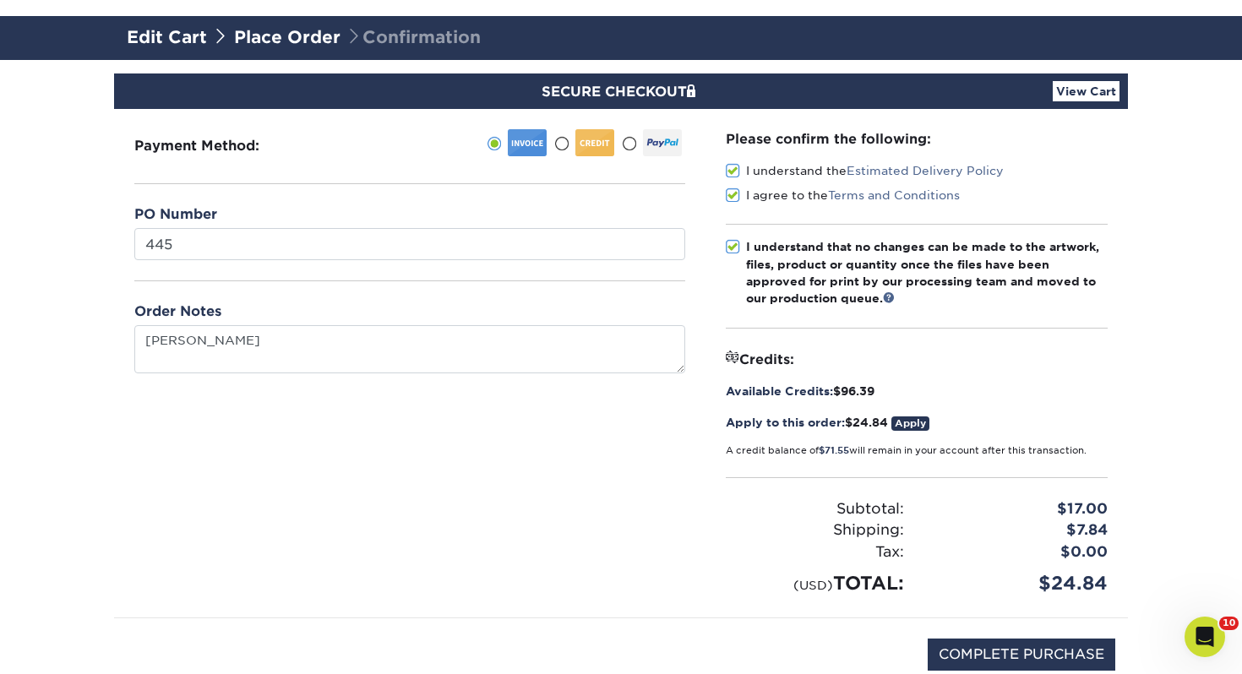
scroll to position [134, 0]
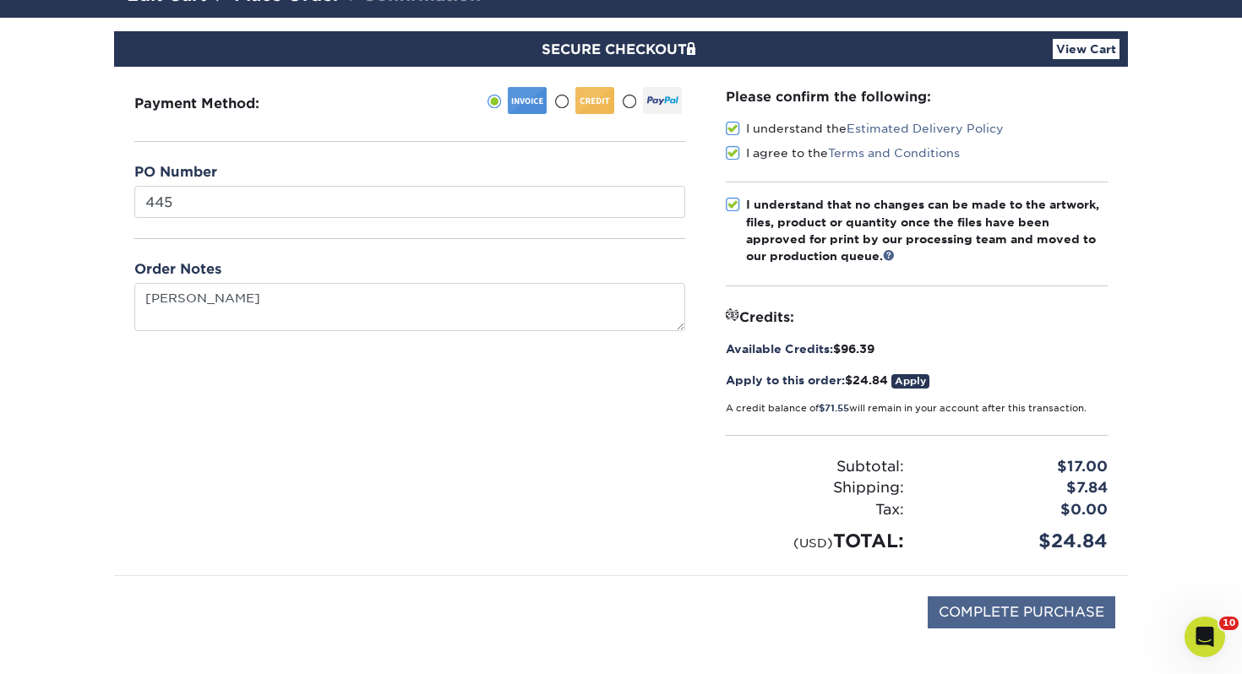
click at [1084, 629] on div "COMPLETE PURCHASE" at bounding box center [621, 621] width 988 height 90
click at [1084, 614] on input "COMPLETE PURCHASE" at bounding box center [1021, 612] width 188 height 32
type input "PROCESSING, PLEASE WAIT..."
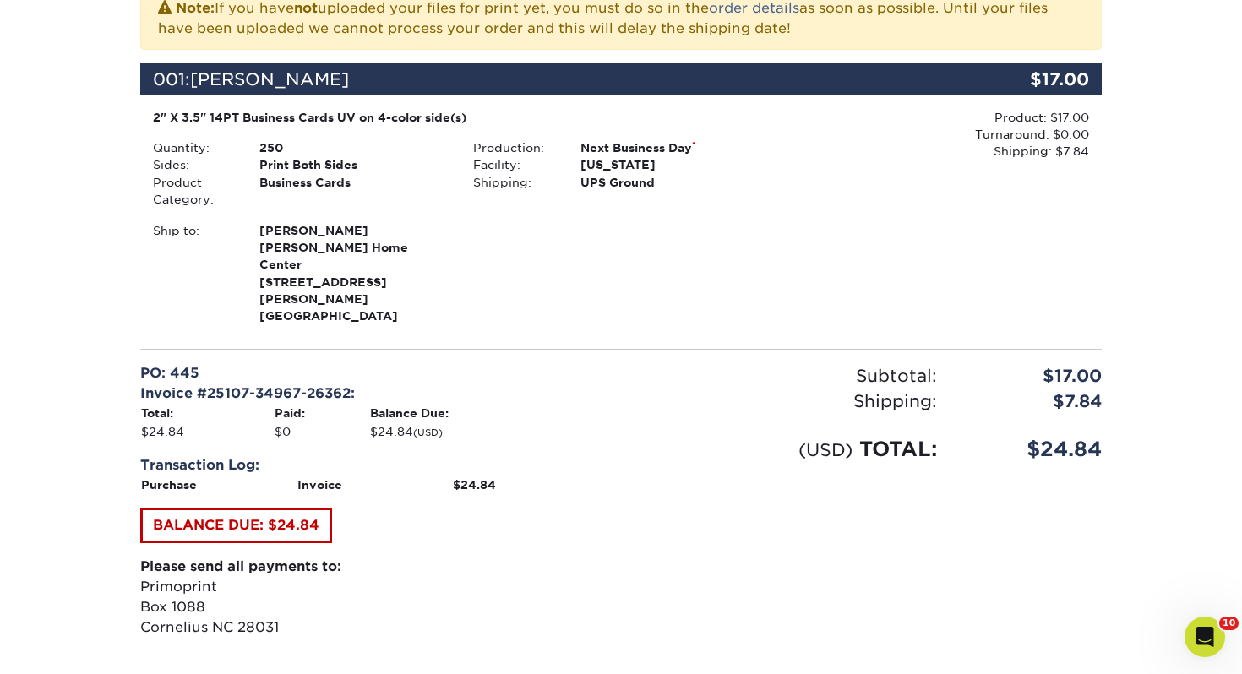
scroll to position [458, 0]
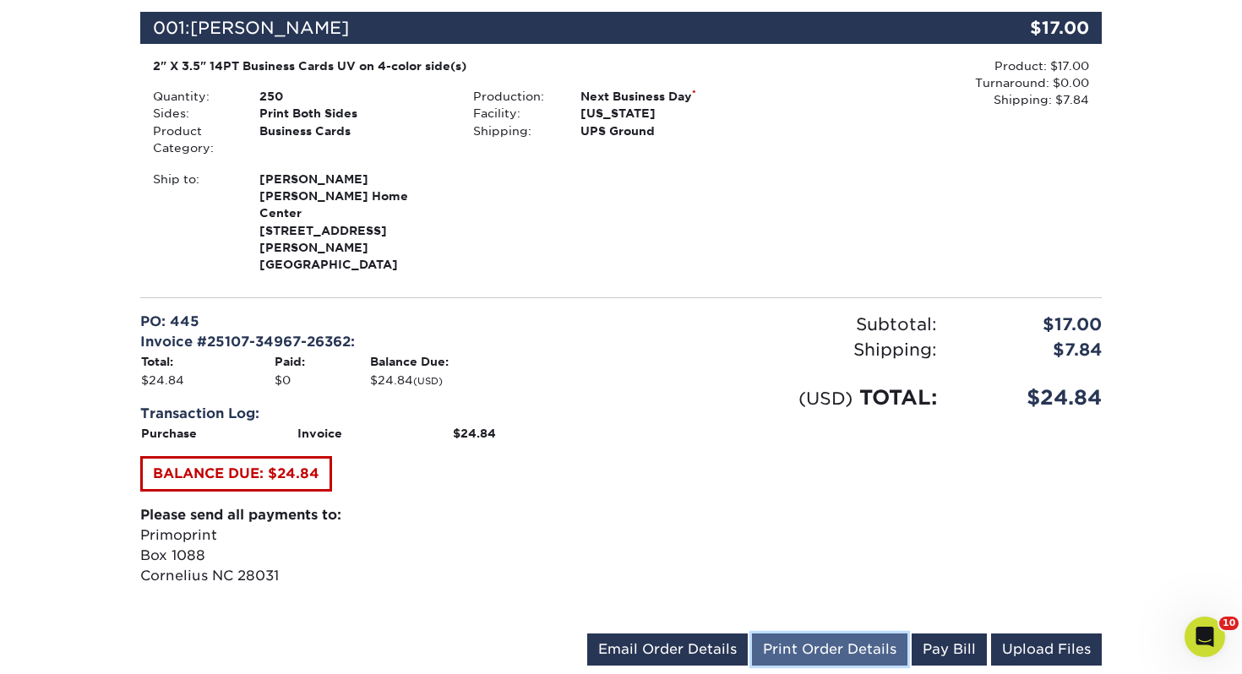
click at [838, 633] on link "Print Order Details" at bounding box center [829, 649] width 155 height 32
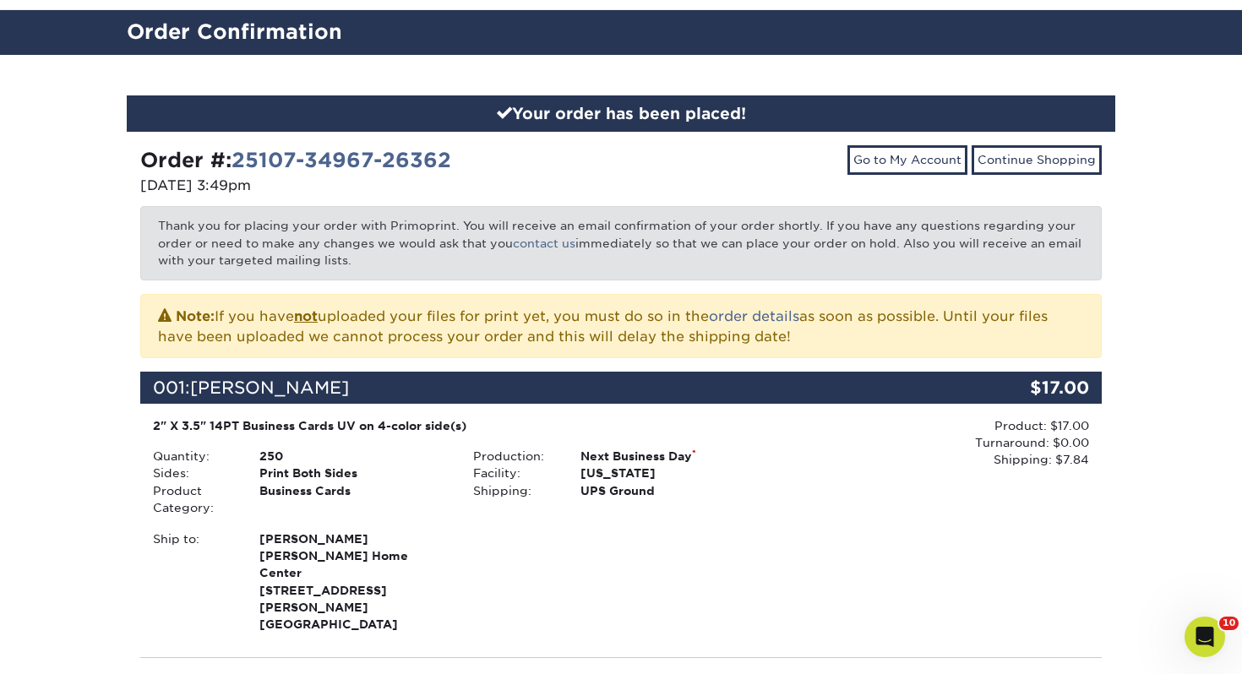
scroll to position [0, 0]
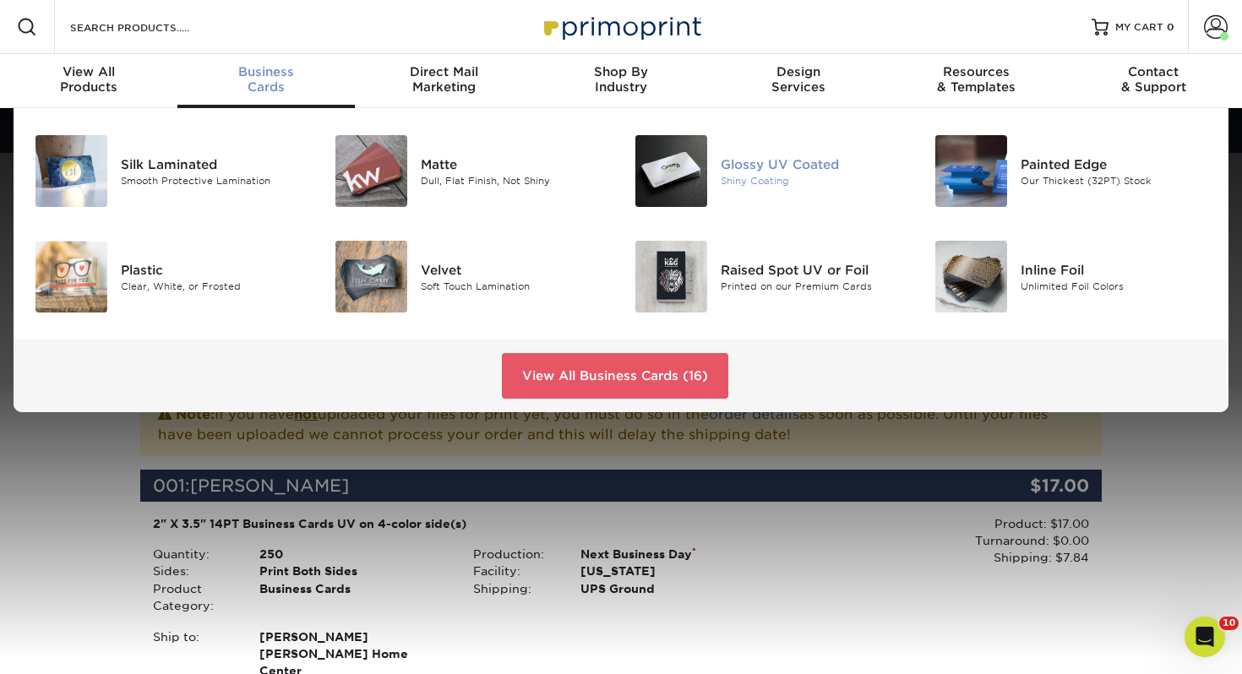
click at [664, 166] on img at bounding box center [671, 171] width 72 height 72
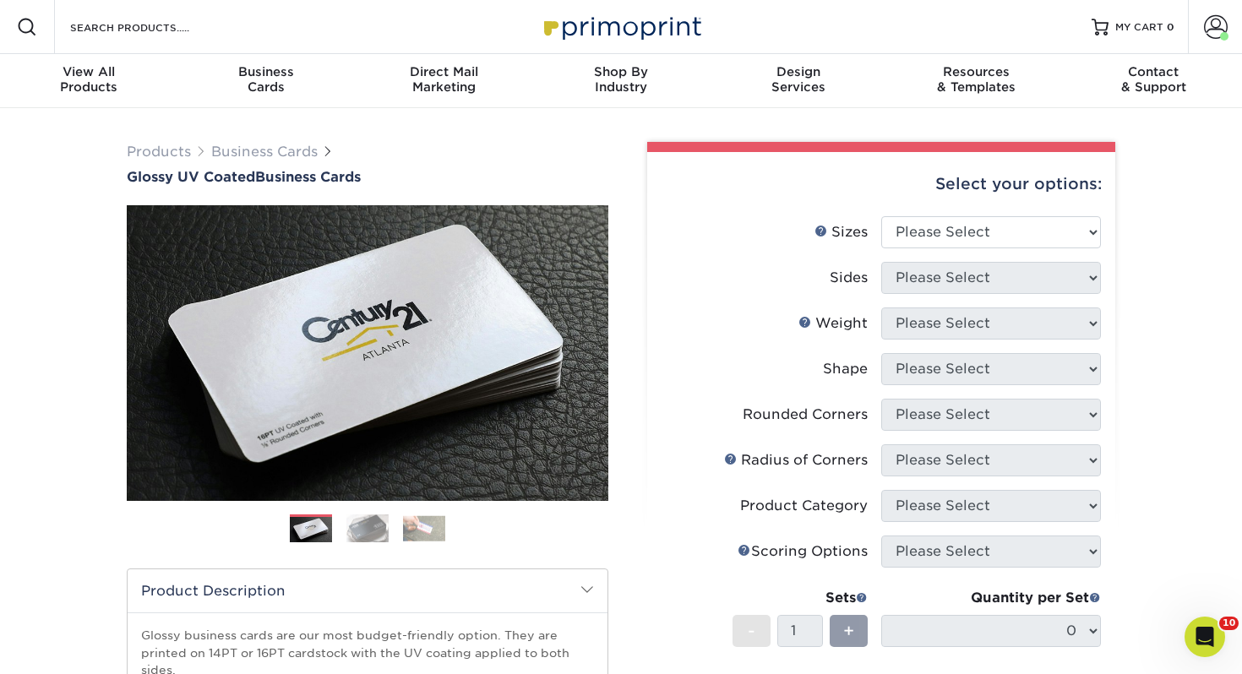
select select "2.00x3.50"
click at [881, 216] on select "Please Select 1.5" x 3.5" - Mini 1.75" x 3.5" - Mini 2" x 2" - Square 2" x 3" -…" at bounding box center [991, 232] width 220 height 32
click at [955, 287] on select "Please Select Print Both Sides Print Front Only" at bounding box center [991, 278] width 220 height 32
select select "13abbda7-1d64-4f25-8bb2-c179b224825d"
click at [881, 262] on select "Please Select Print Both Sides Print Front Only" at bounding box center [991, 278] width 220 height 32
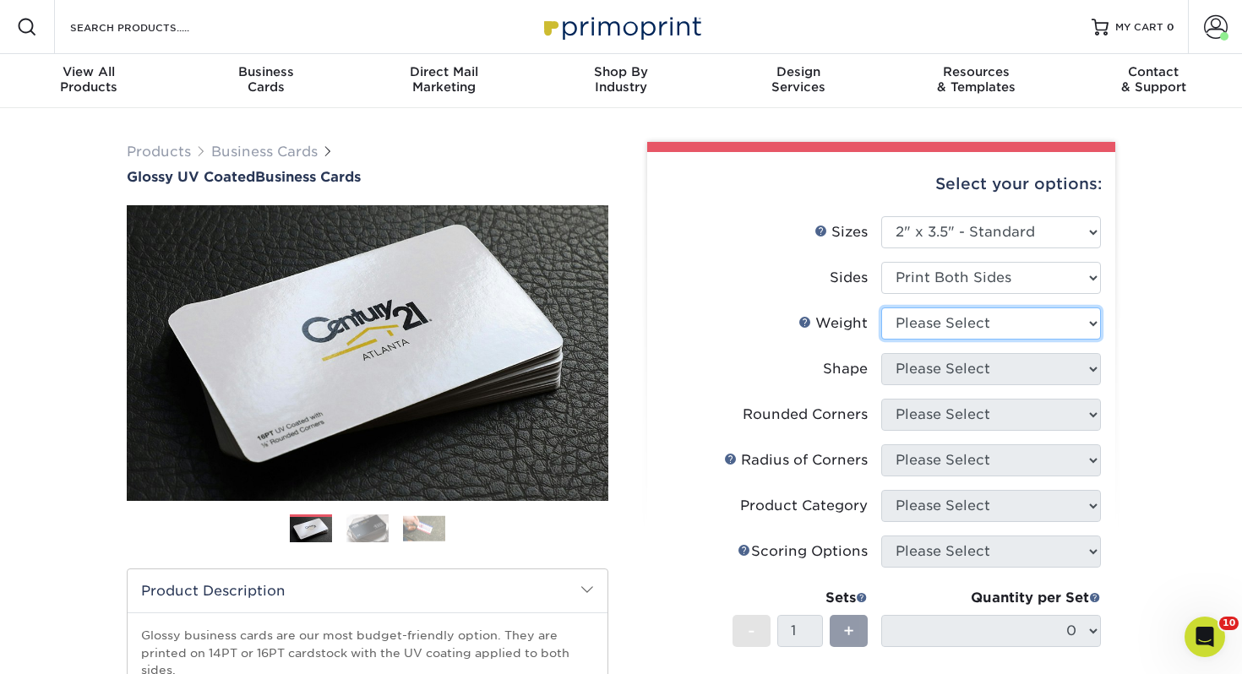
click at [949, 318] on select "Please Select 16PT 14PT" at bounding box center [991, 323] width 220 height 32
select select "14PT"
click at [881, 307] on select "Please Select 16PT 14PT" at bounding box center [991, 323] width 220 height 32
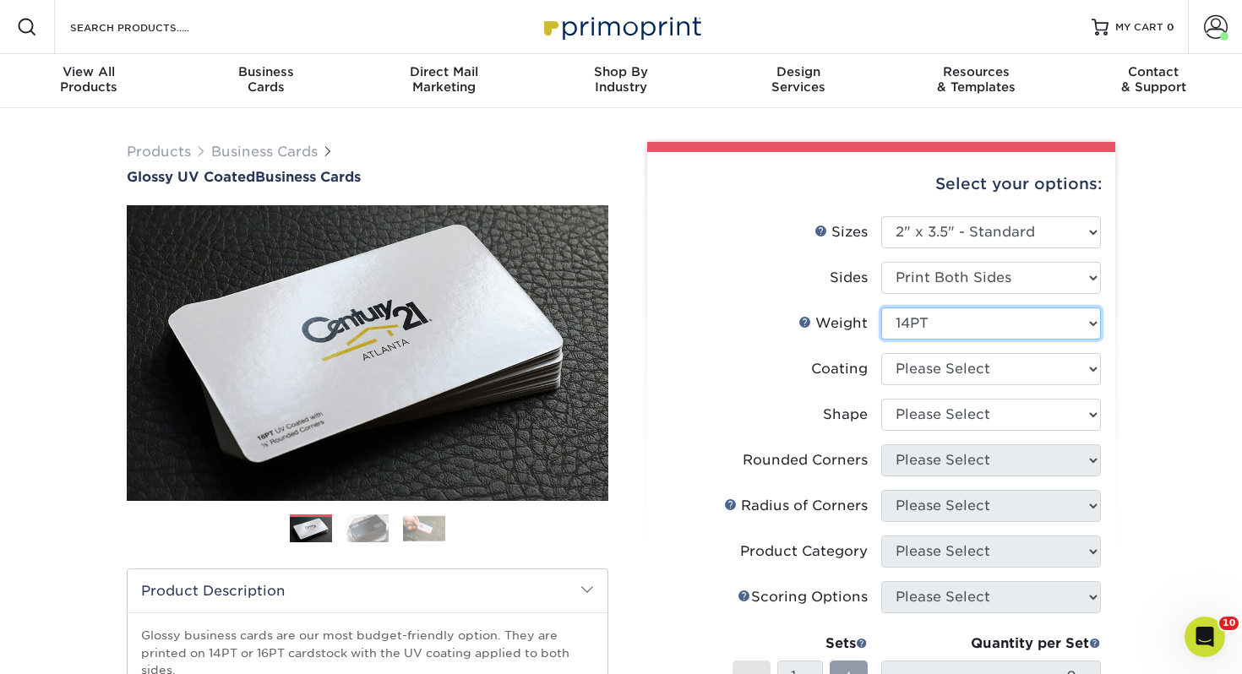
scroll to position [97, 0]
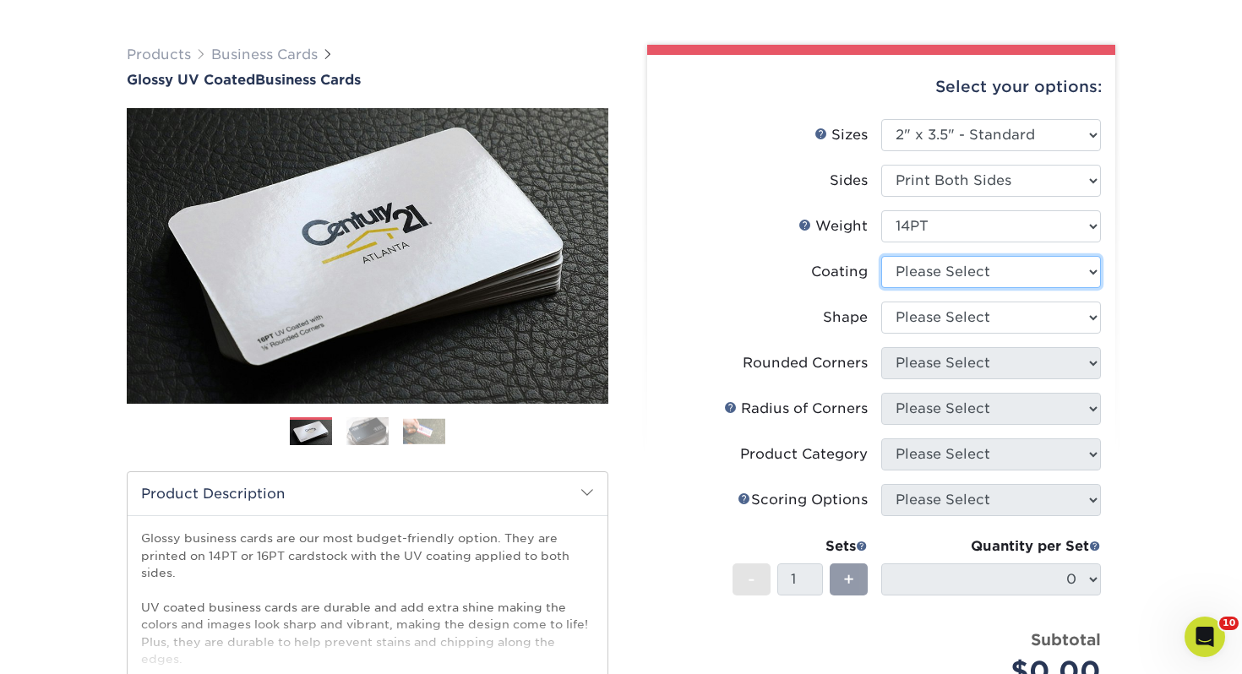
click at [903, 279] on select at bounding box center [991, 272] width 220 height 32
select select "ae367451-b2b8-45df-a344-0f05b6a12993"
click at [881, 256] on select at bounding box center [991, 272] width 220 height 32
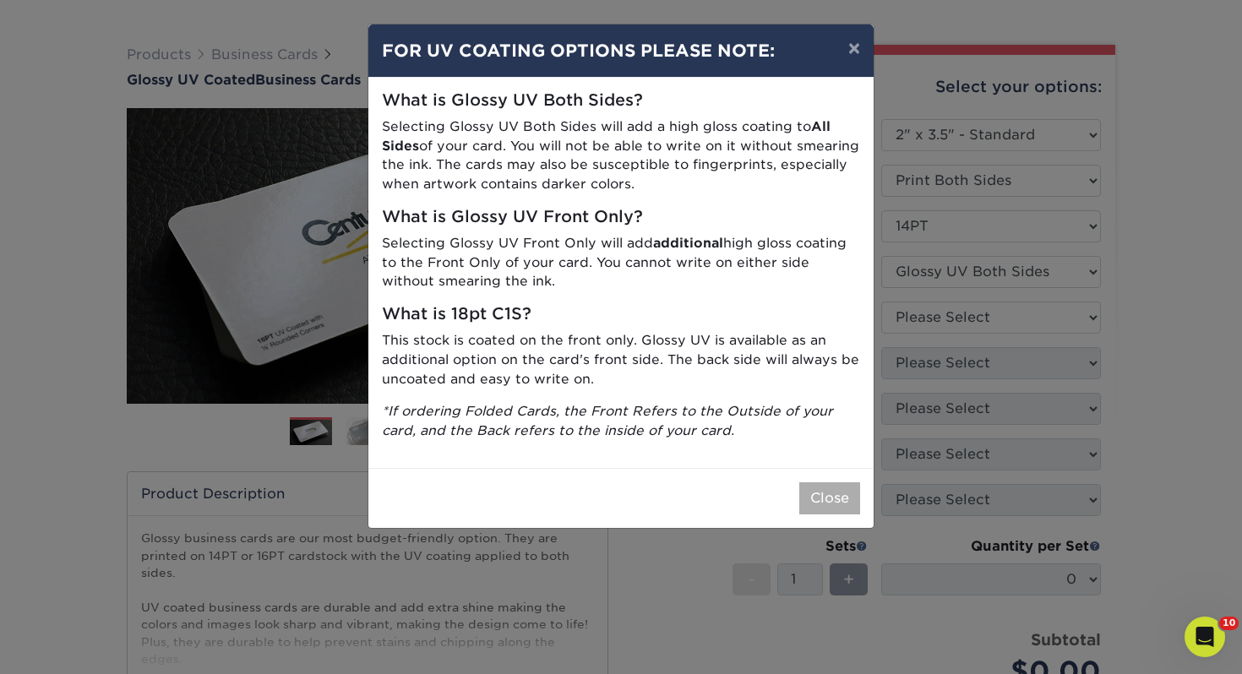
click at [823, 479] on div "Close" at bounding box center [620, 498] width 505 height 60
drag, startPoint x: 830, startPoint y: 488, endPoint x: 833, endPoint y: 479, distance: 9.6
click at [832, 482] on button "Close" at bounding box center [829, 498] width 61 height 32
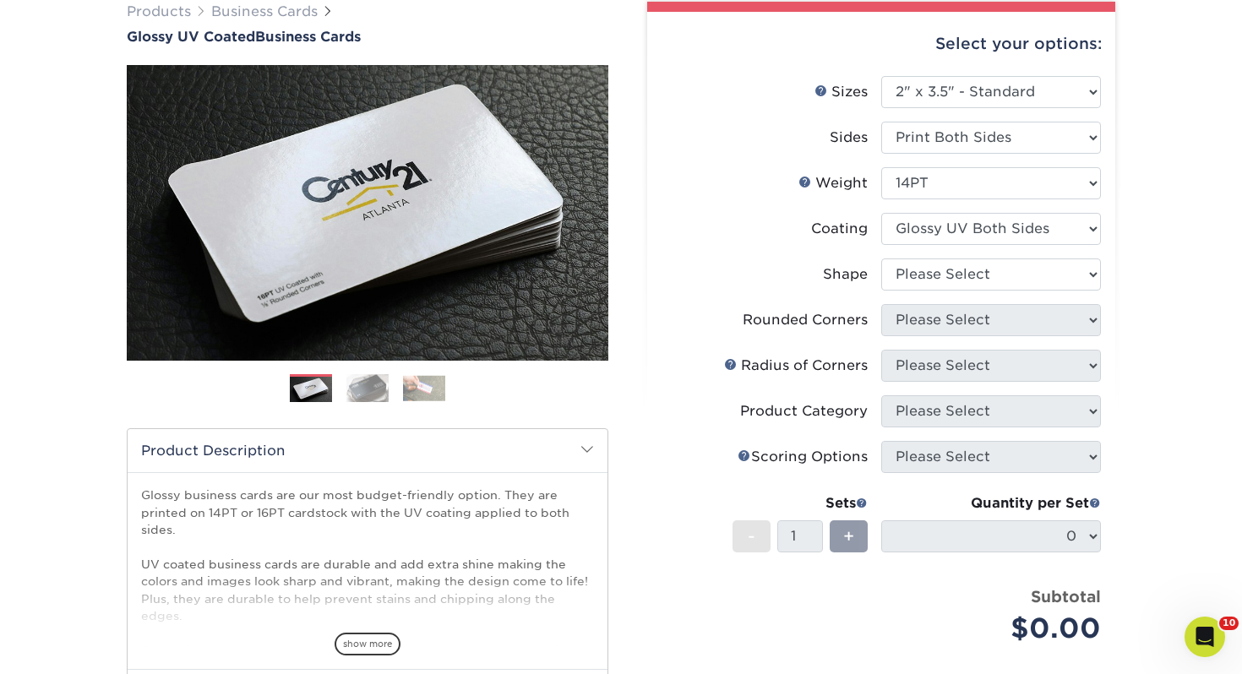
scroll to position [147, 0]
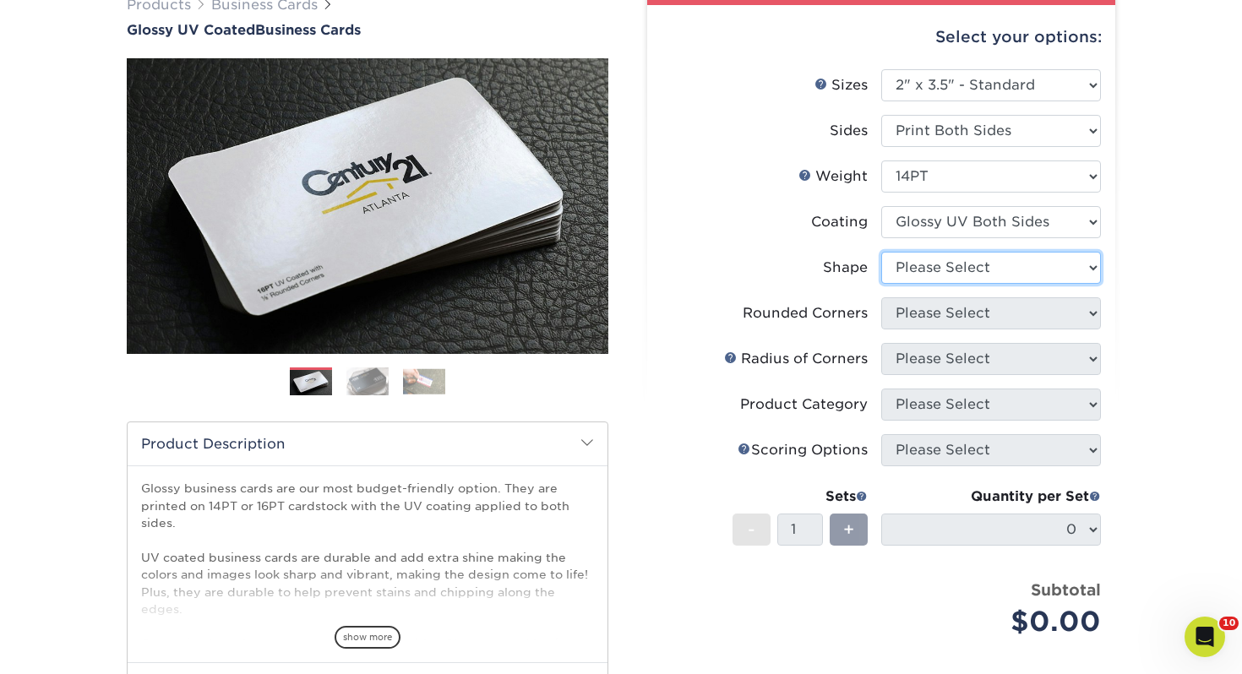
click at [977, 264] on select "Please Select Standard" at bounding box center [991, 268] width 220 height 32
select select "standard"
click at [881, 252] on select "Please Select Standard" at bounding box center [991, 268] width 220 height 32
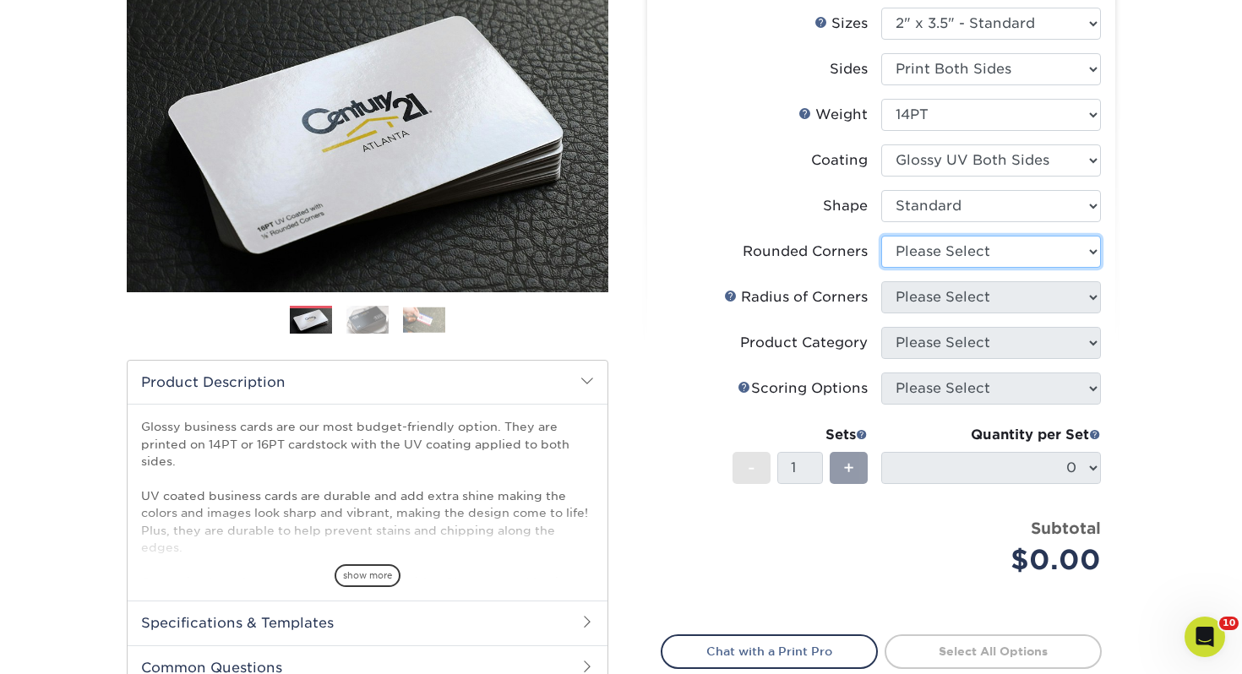
click at [905, 253] on select "Please Select Yes - Round 2 Corners Yes - Round 4 Corners No" at bounding box center [991, 252] width 220 height 32
select select "0"
click at [881, 236] on select "Please Select Yes - Round 2 Corners Yes - Round 4 Corners No" at bounding box center [991, 252] width 220 height 32
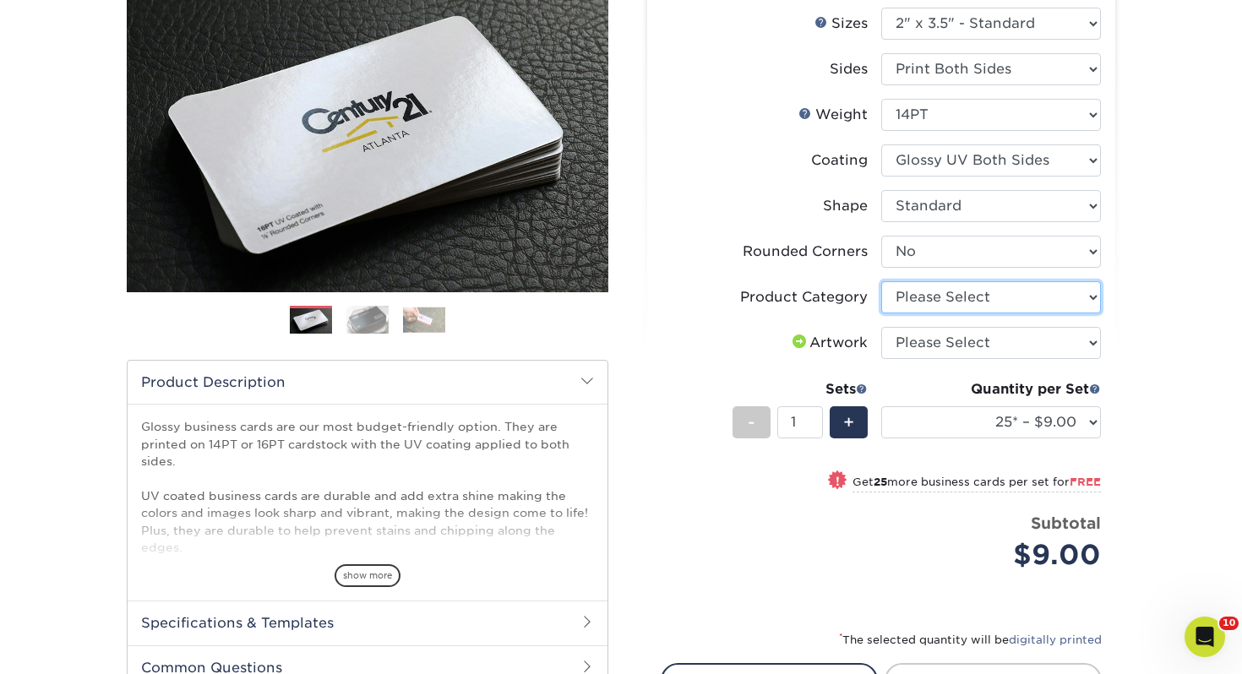
click at [919, 300] on select "Please Select Business Cards" at bounding box center [991, 297] width 220 height 32
select select "3b5148f1-0588-4f88-a218-97bcfdce65c1"
click at [881, 281] on select "Please Select Business Cards" at bounding box center [991, 297] width 220 height 32
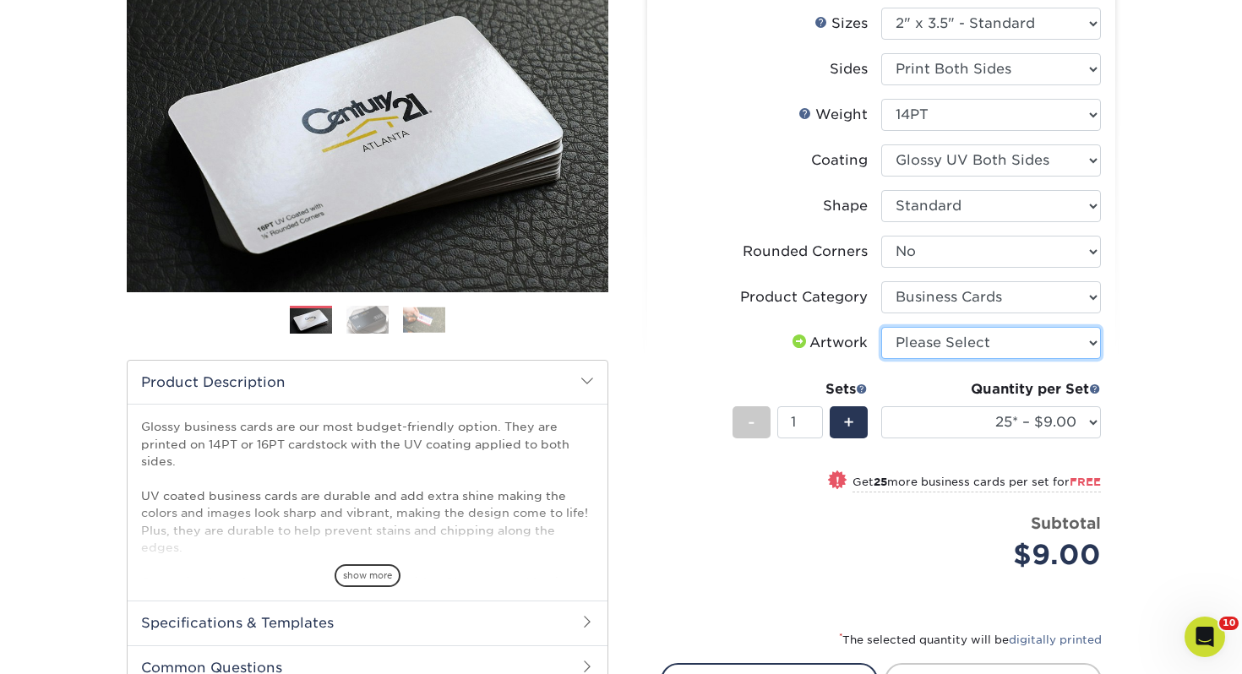
click at [928, 340] on select "Please Select I will upload files I need a design - $100" at bounding box center [991, 343] width 220 height 32
select select "upload"
click at [881, 327] on select "Please Select I will upload files I need a design - $100" at bounding box center [991, 343] width 220 height 32
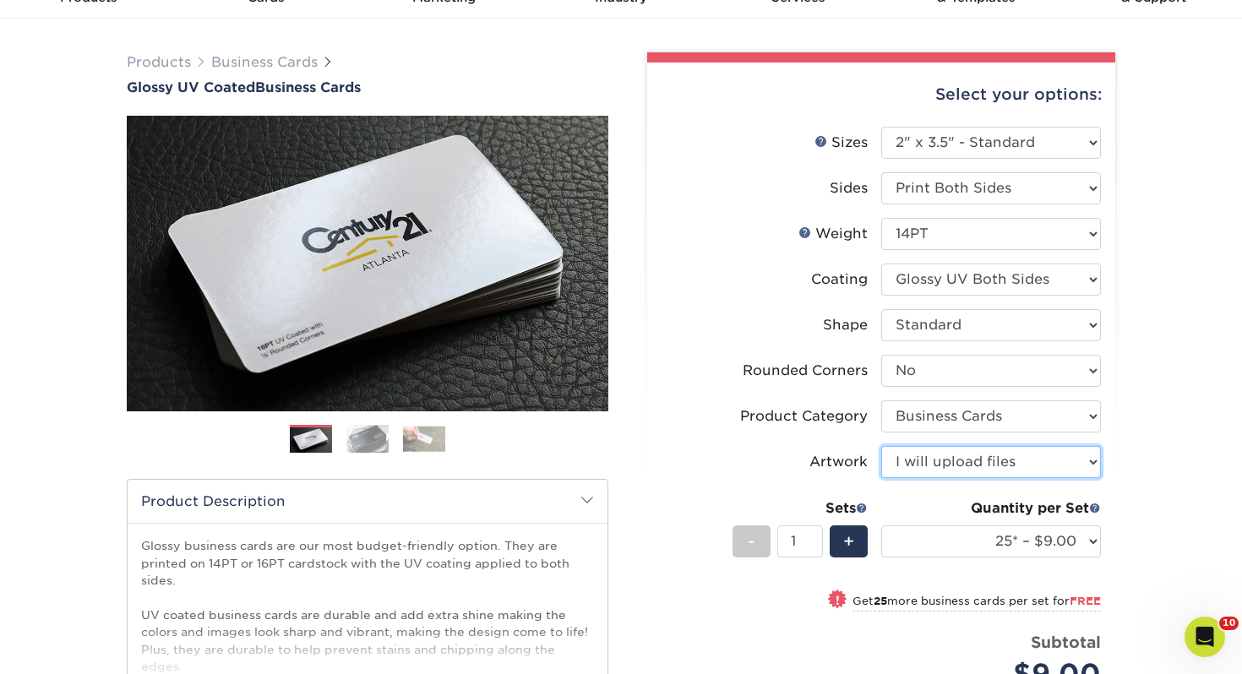
scroll to position [119, 0]
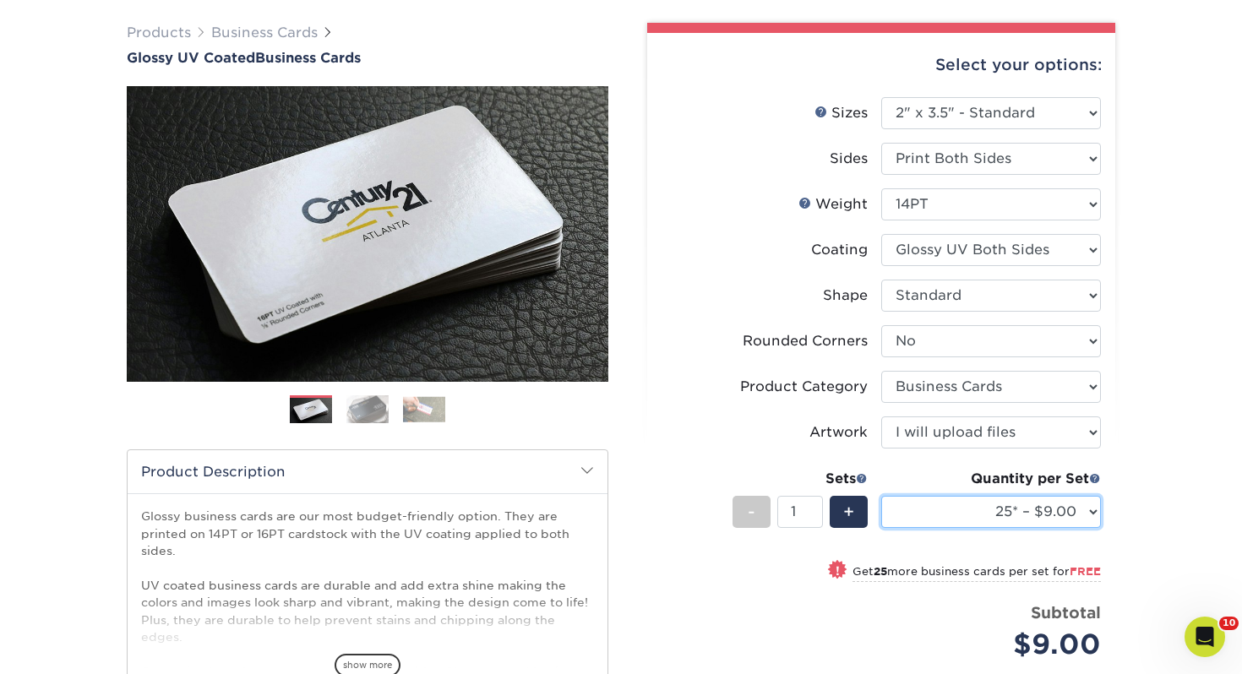
click at [1048, 514] on select "25* – $9.00 50* – $9.00 100* – $9.00 250* – $17.00 500 – $33.00 1000 – $42.00 2…" at bounding box center [991, 512] width 220 height 32
select select "250* – $17.00"
click at [881, 496] on select "25* – $9.00 50* – $9.00 100* – $9.00 250* – $17.00 500 – $33.00 1000 – $42.00 2…" at bounding box center [991, 512] width 220 height 32
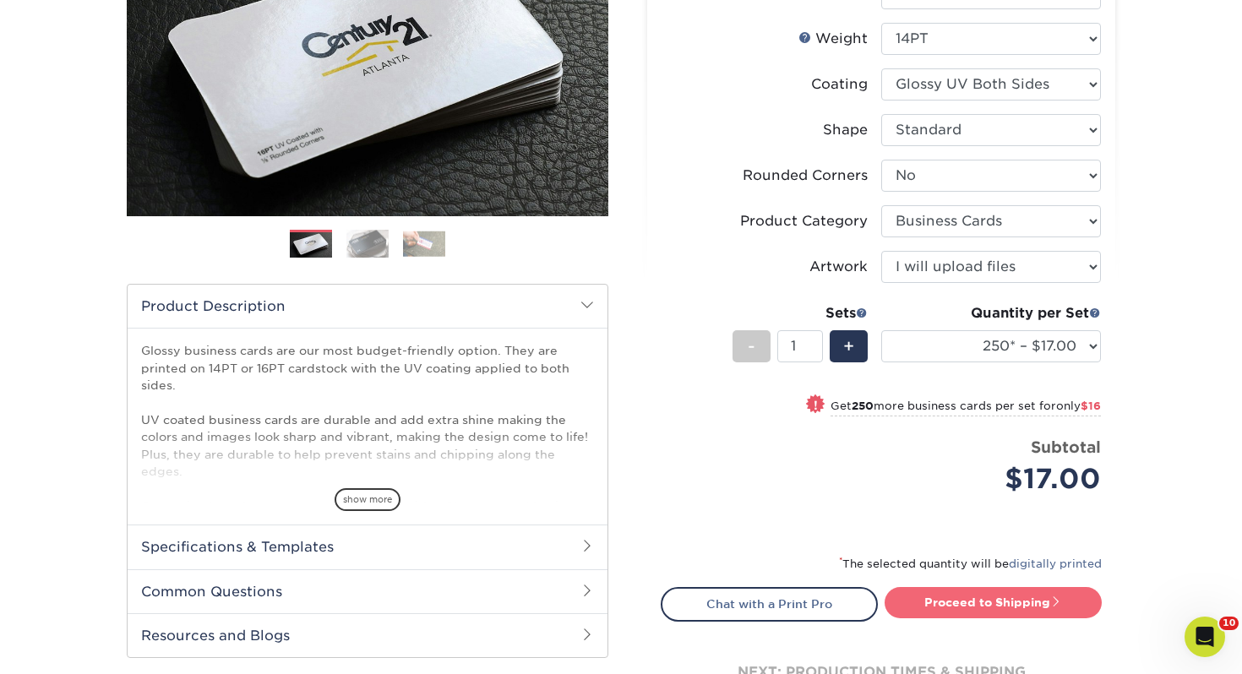
click at [965, 605] on link "Proceed to Shipping" at bounding box center [992, 602] width 217 height 30
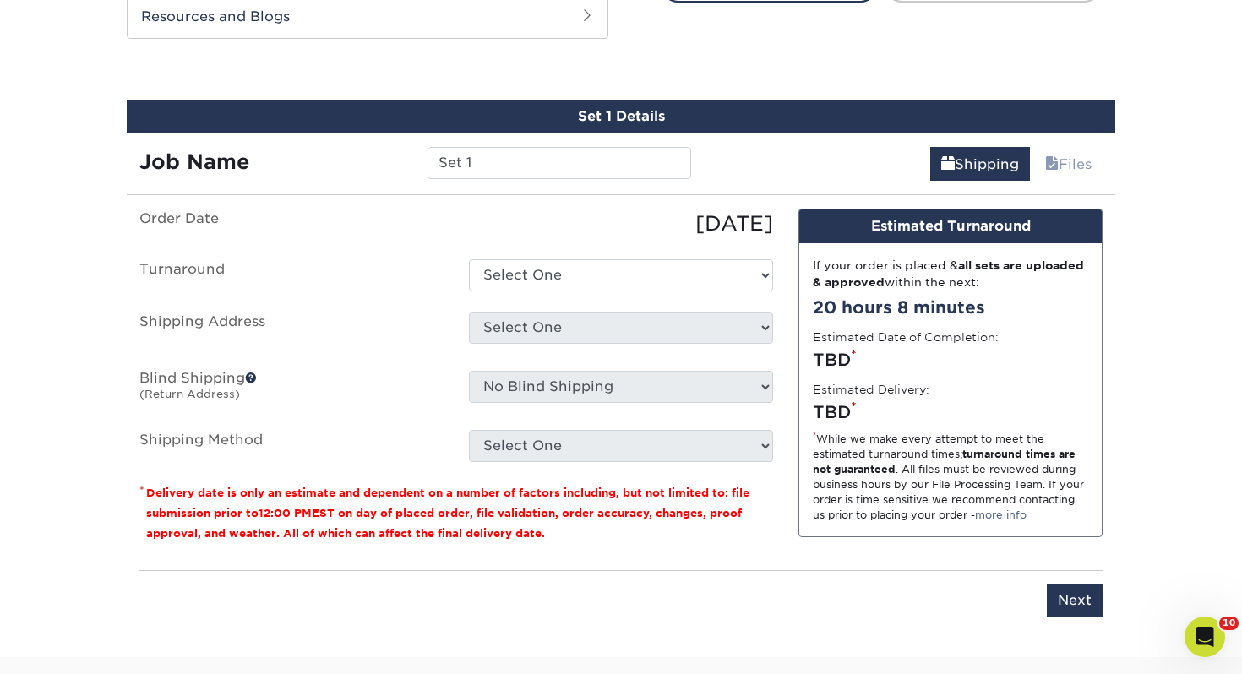
scroll to position [917, 0]
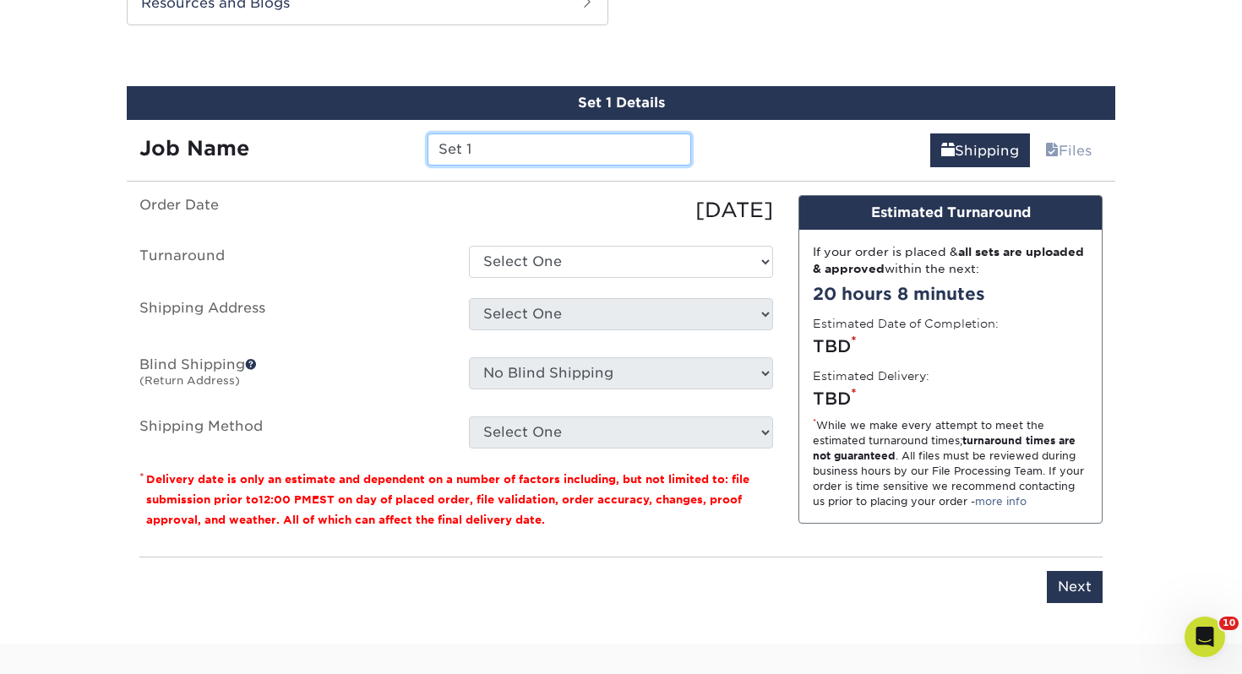
drag, startPoint x: 579, startPoint y: 152, endPoint x: 188, endPoint y: 133, distance: 390.7
click at [188, 133] on div "Job Name Set 1" at bounding box center [415, 149] width 577 height 32
type input "[PERSON_NAME]"
click at [820, 187] on div "Set 1 Details Job Name Amanda Conklin Shipping Files You've choosen mailing ser…" at bounding box center [621, 354] width 988 height 537
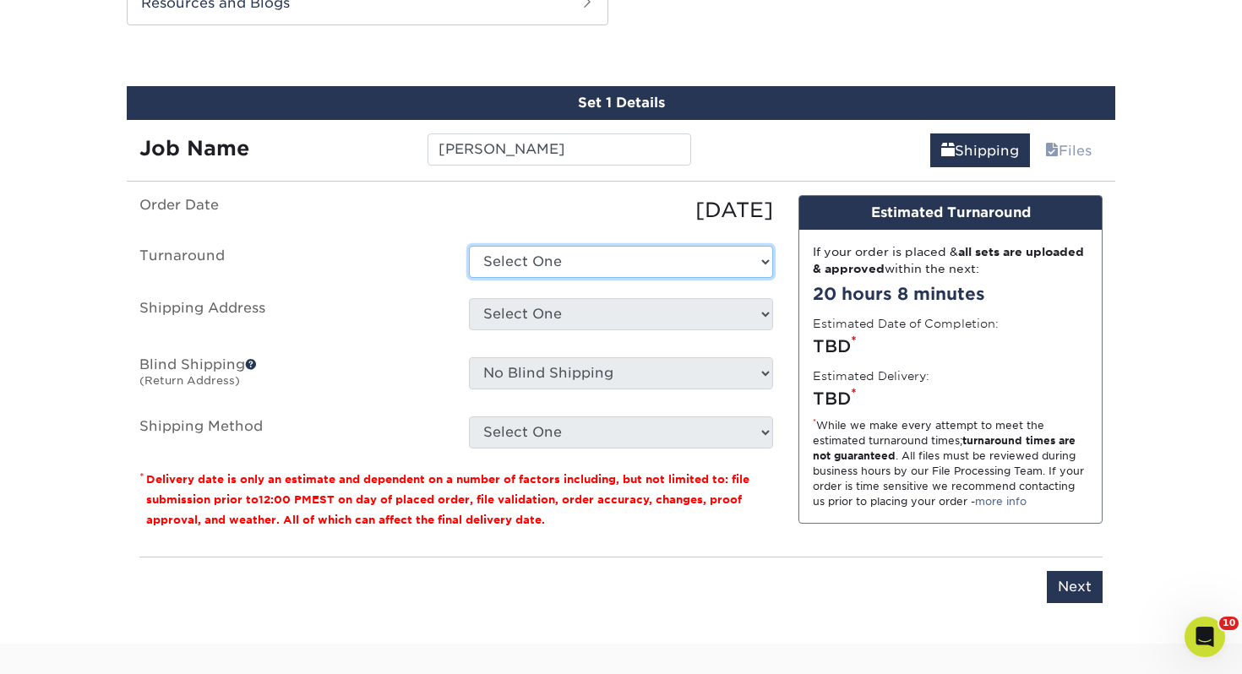
click at [532, 248] on select "Select One 2-4 Business Days 2 Day Next Business Day" at bounding box center [621, 262] width 304 height 32
select select "0d2015eb-ac6c-4252-b2f1-1c5560e96a65"
click at [469, 246] on select "Select One 2-4 Business Days 2 Day Next Business Day" at bounding box center [621, 262] width 304 height 32
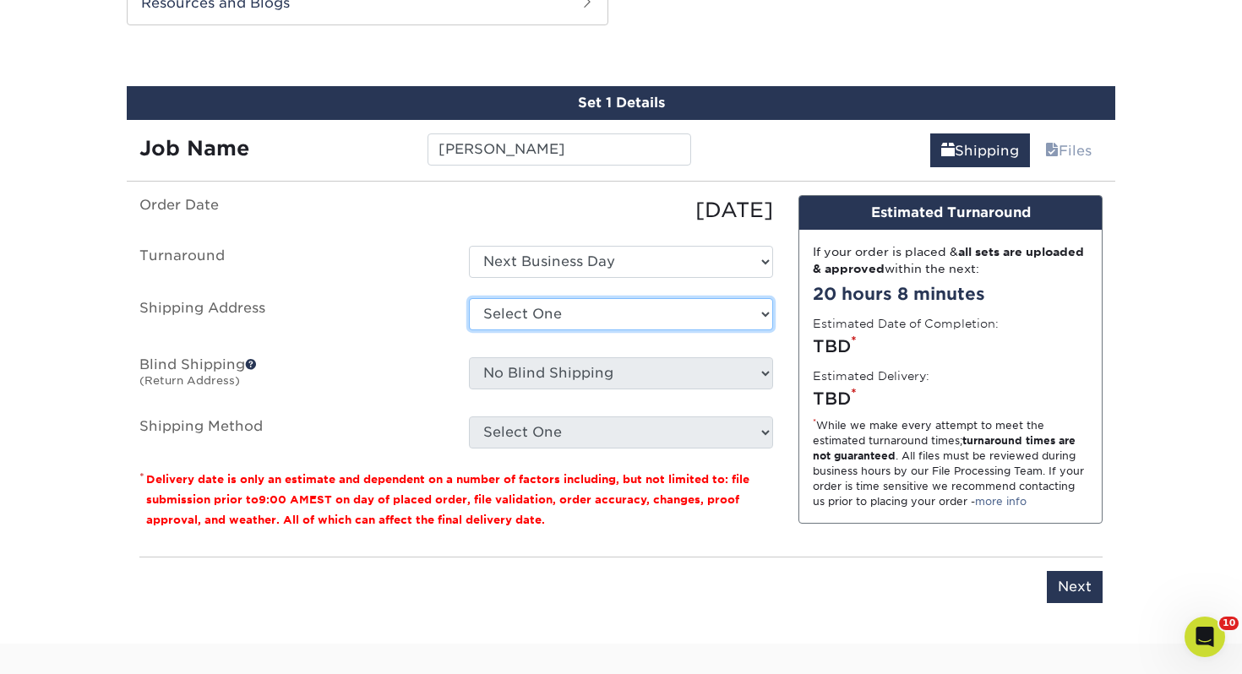
click at [536, 317] on select "Select One Adrian, MI Akron, OH" at bounding box center [621, 314] width 304 height 32
select select "107711"
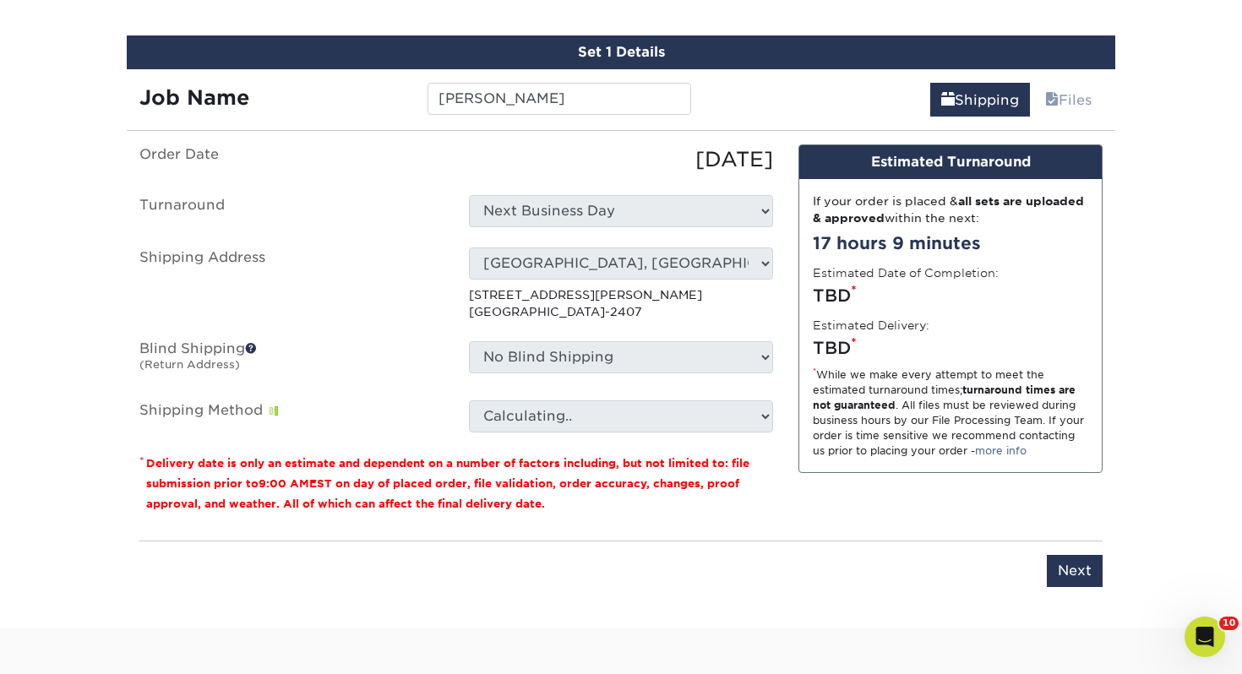
scroll to position [975, 0]
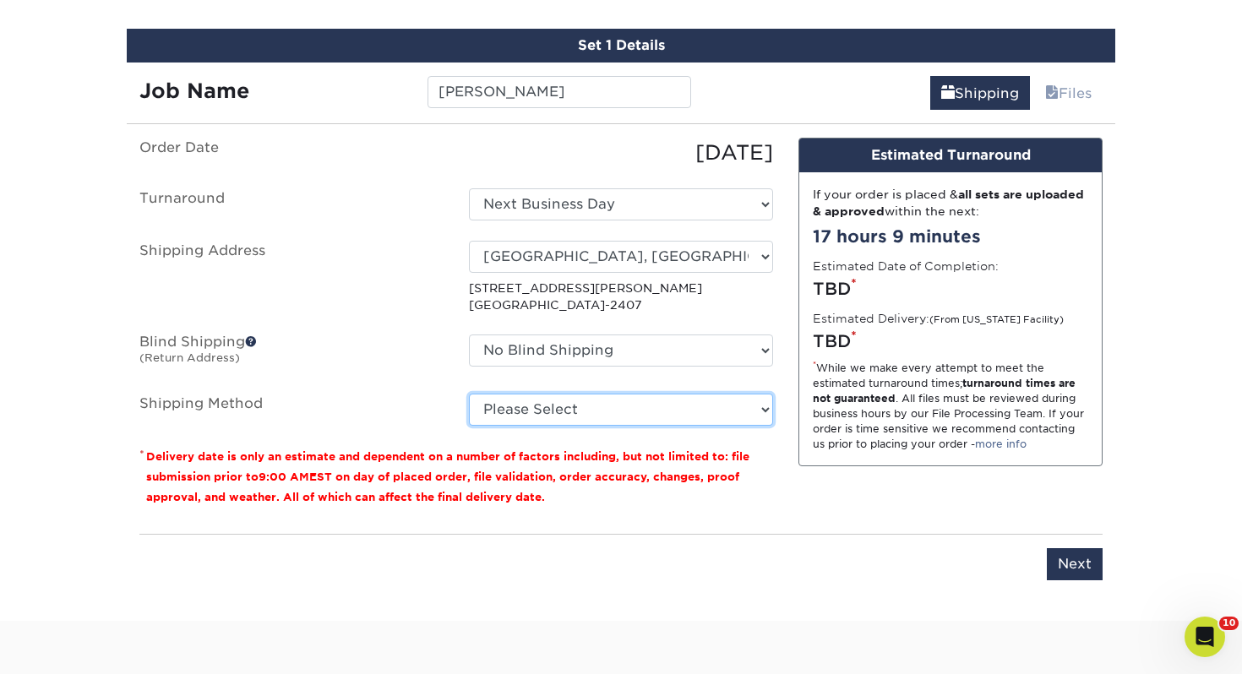
click at [617, 408] on select "Please Select Ground Shipping (+$7.84) 3 Day Shipping Service (+$15.36) 2 Day A…" at bounding box center [621, 410] width 304 height 32
select select "03"
click at [469, 394] on select "Please Select Ground Shipping (+$7.84) 3 Day Shipping Service (+$15.36) 2 Day A…" at bounding box center [621, 410] width 304 height 32
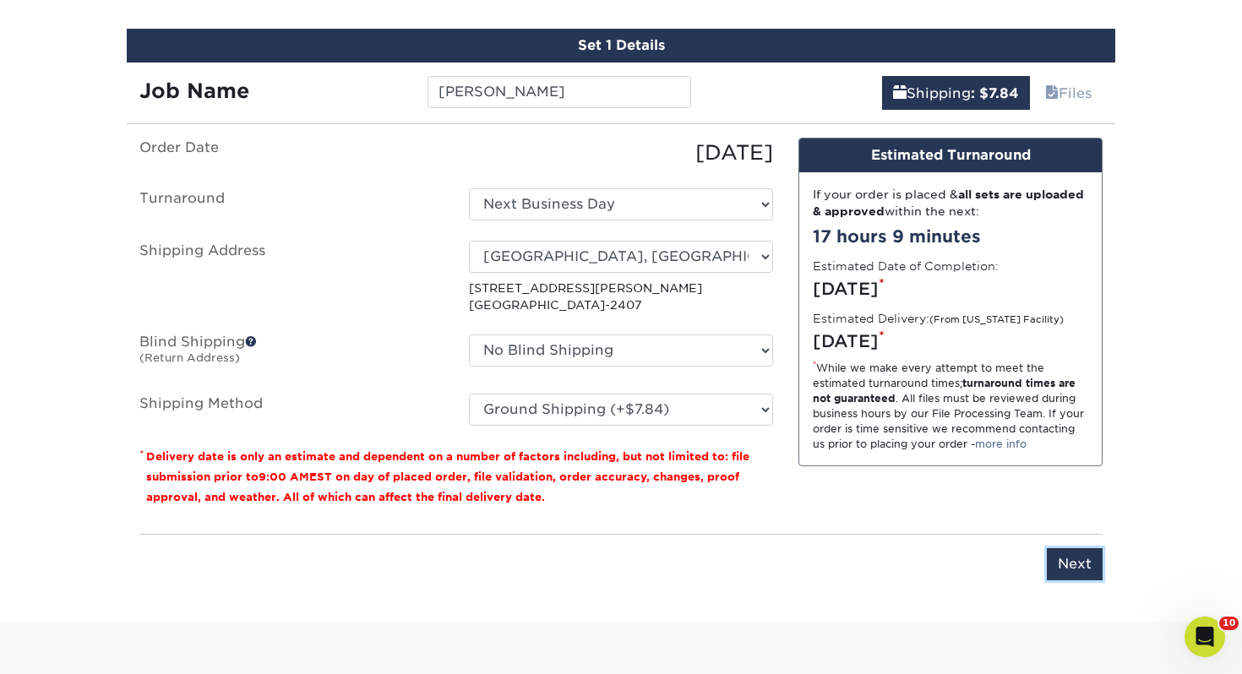
click at [1086, 570] on input "Next" at bounding box center [1075, 564] width 56 height 32
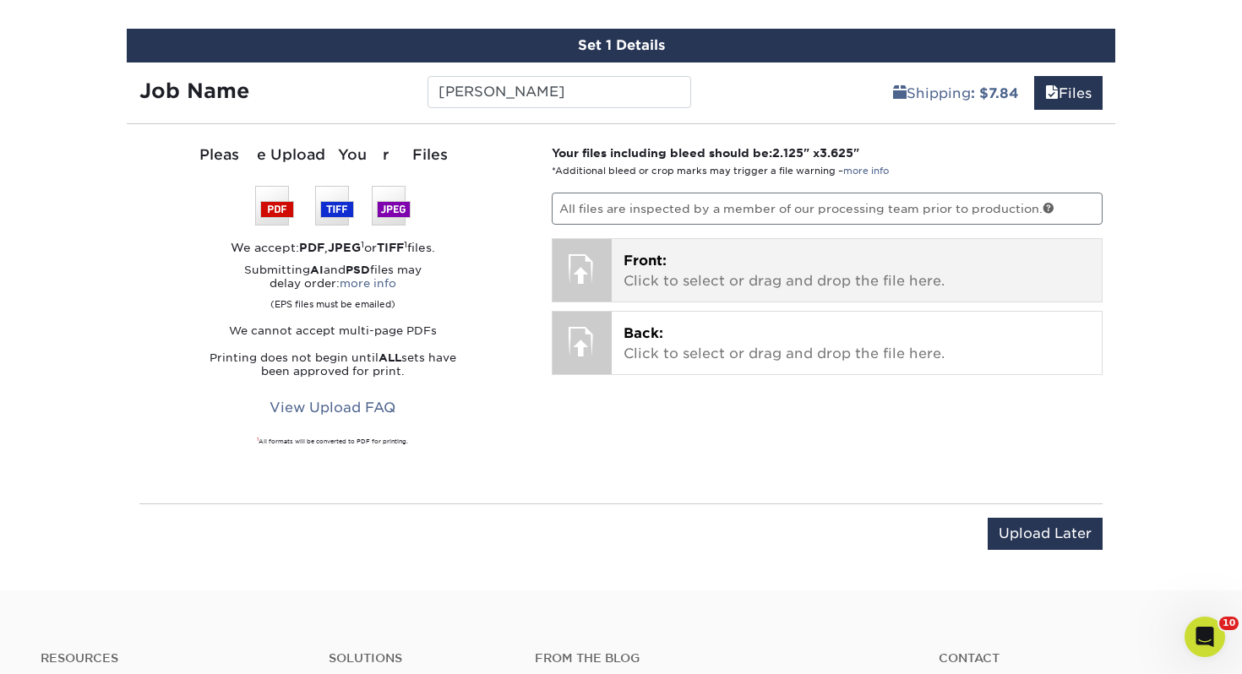
click at [775, 262] on p "Front: Click to select or drag and drop the file here." at bounding box center [856, 271] width 467 height 41
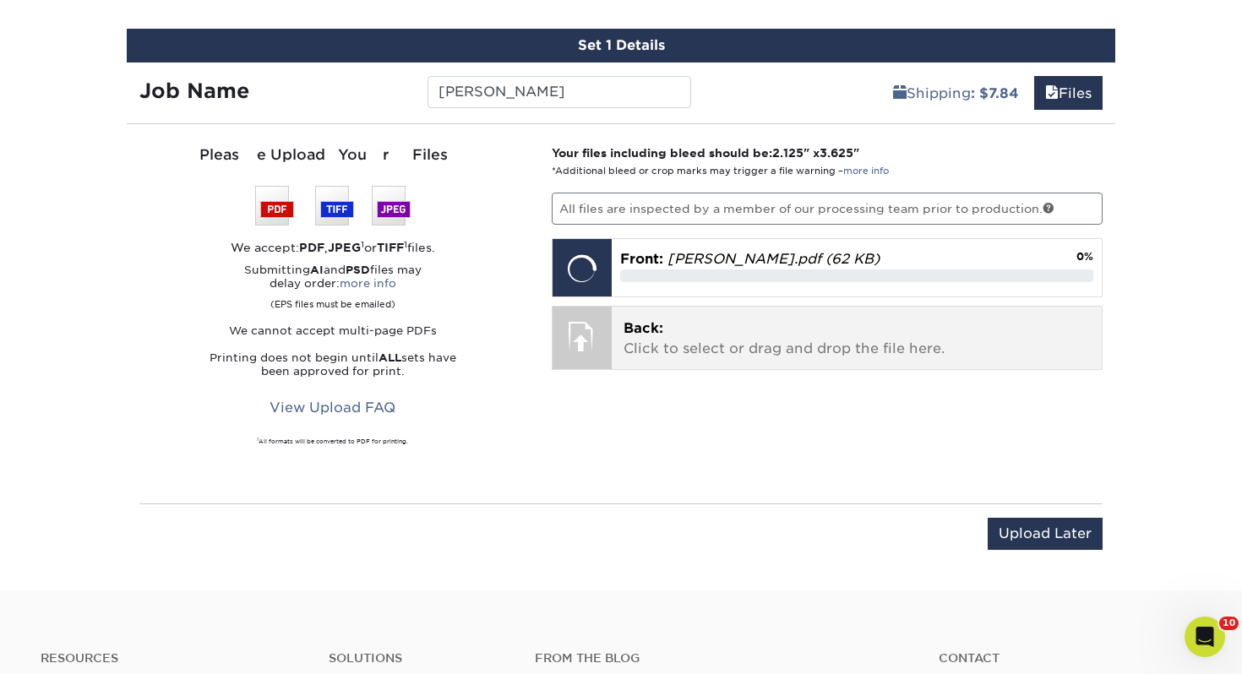
click at [644, 330] on span "Back:" at bounding box center [643, 328] width 40 height 16
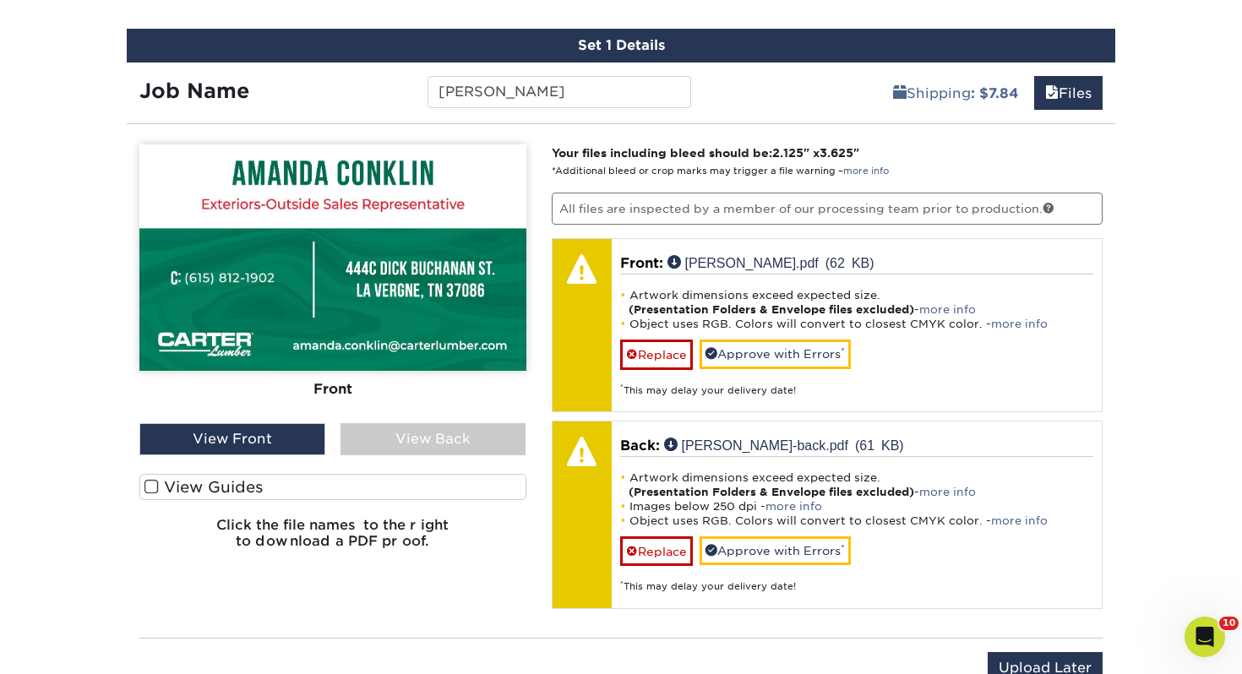
scroll to position [976, 0]
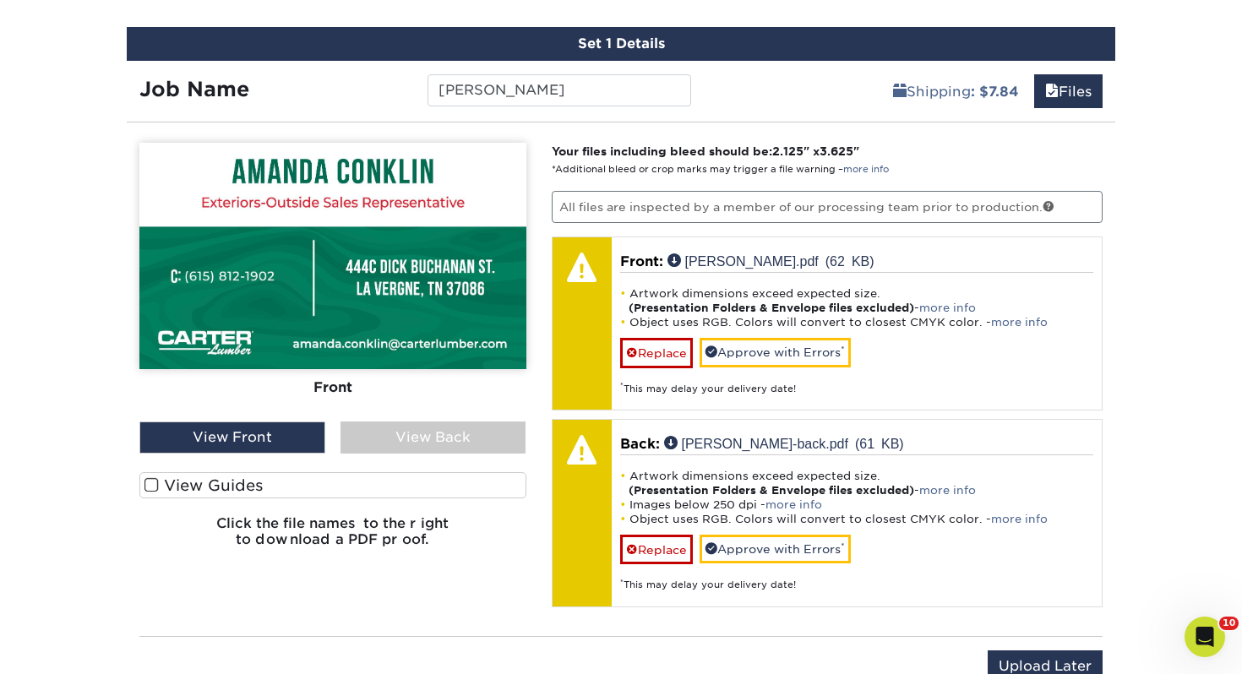
click at [485, 487] on label "View Guides" at bounding box center [332, 485] width 387 height 26
click at [0, 0] on input "View Guides" at bounding box center [0, 0] width 0 height 0
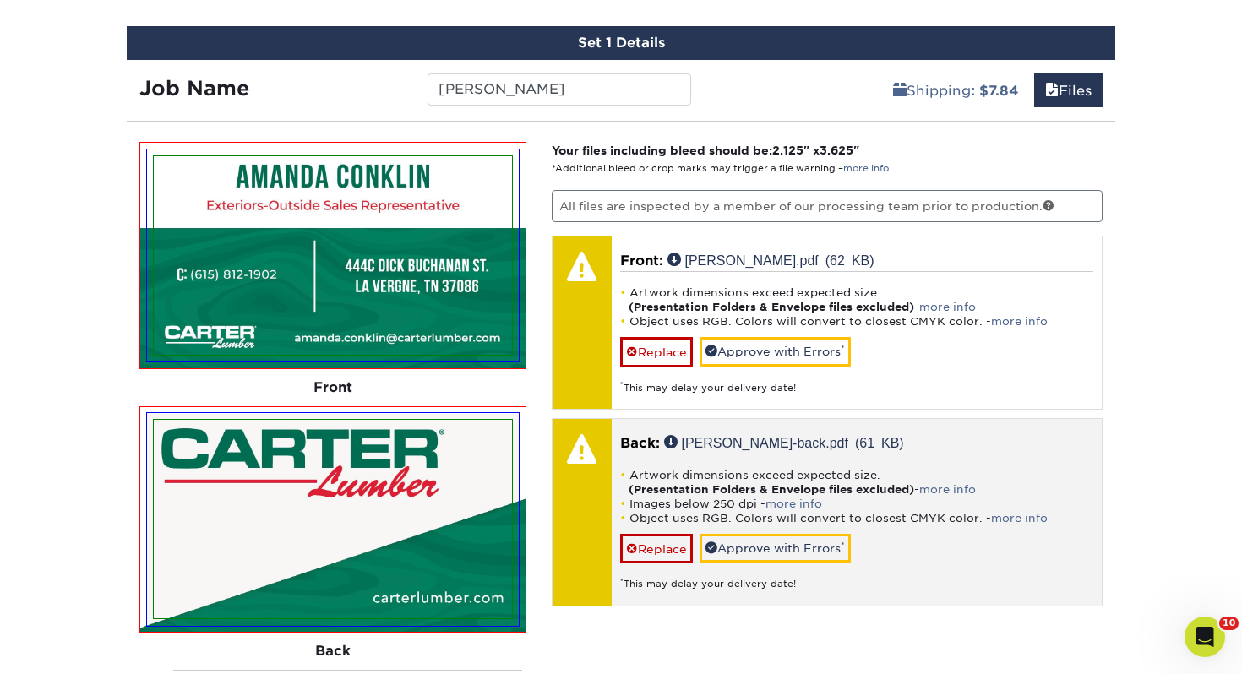
scroll to position [980, 0]
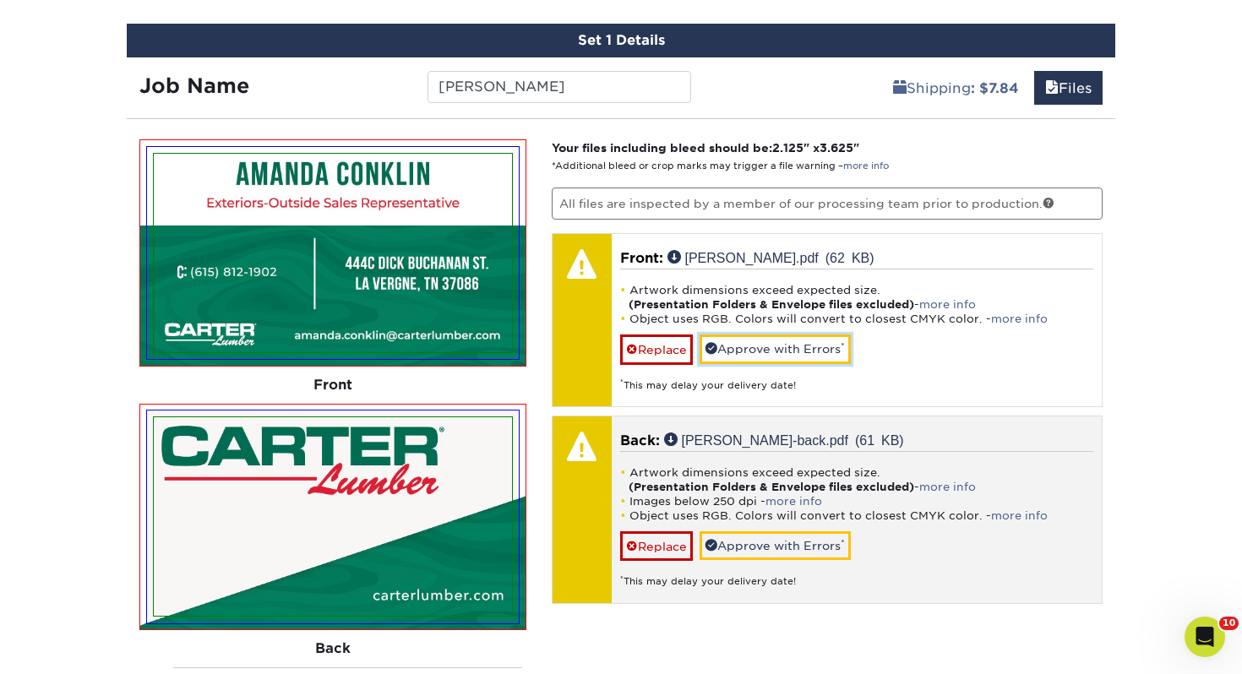
drag, startPoint x: 842, startPoint y: 353, endPoint x: 838, endPoint y: 403, distance: 50.0
click at [842, 353] on link "Approve with Errors *" at bounding box center [774, 348] width 151 height 29
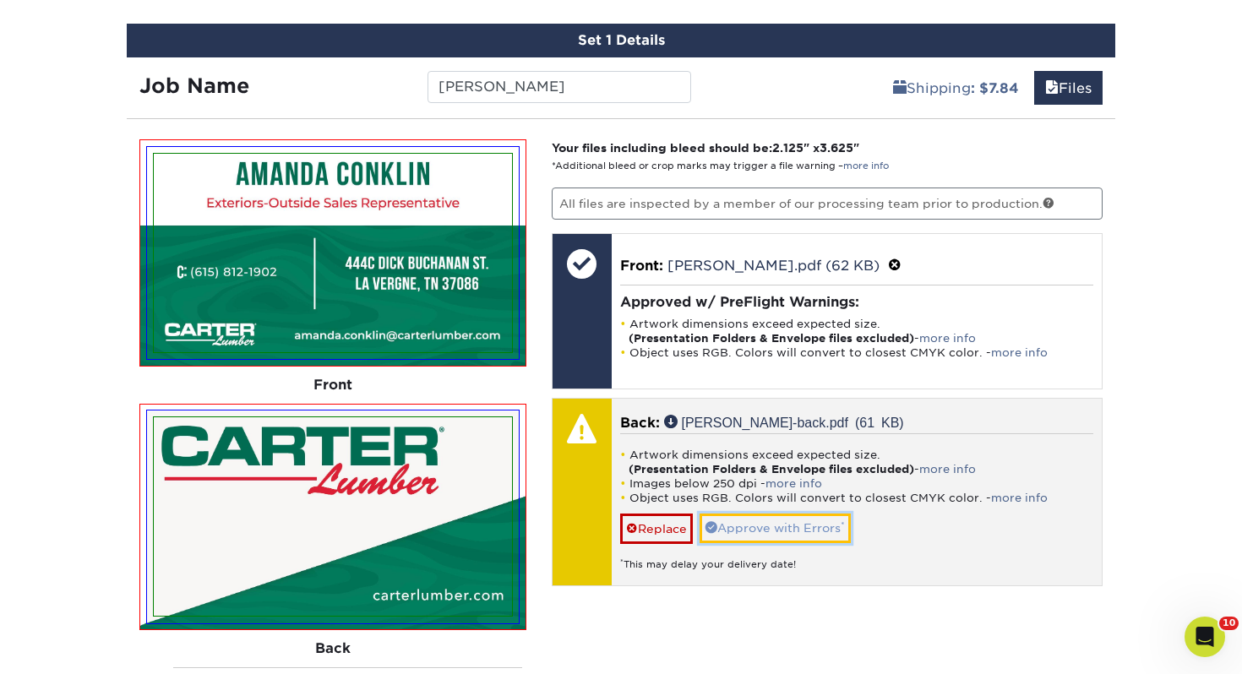
click at [824, 522] on link "Approve with Errors *" at bounding box center [774, 528] width 151 height 29
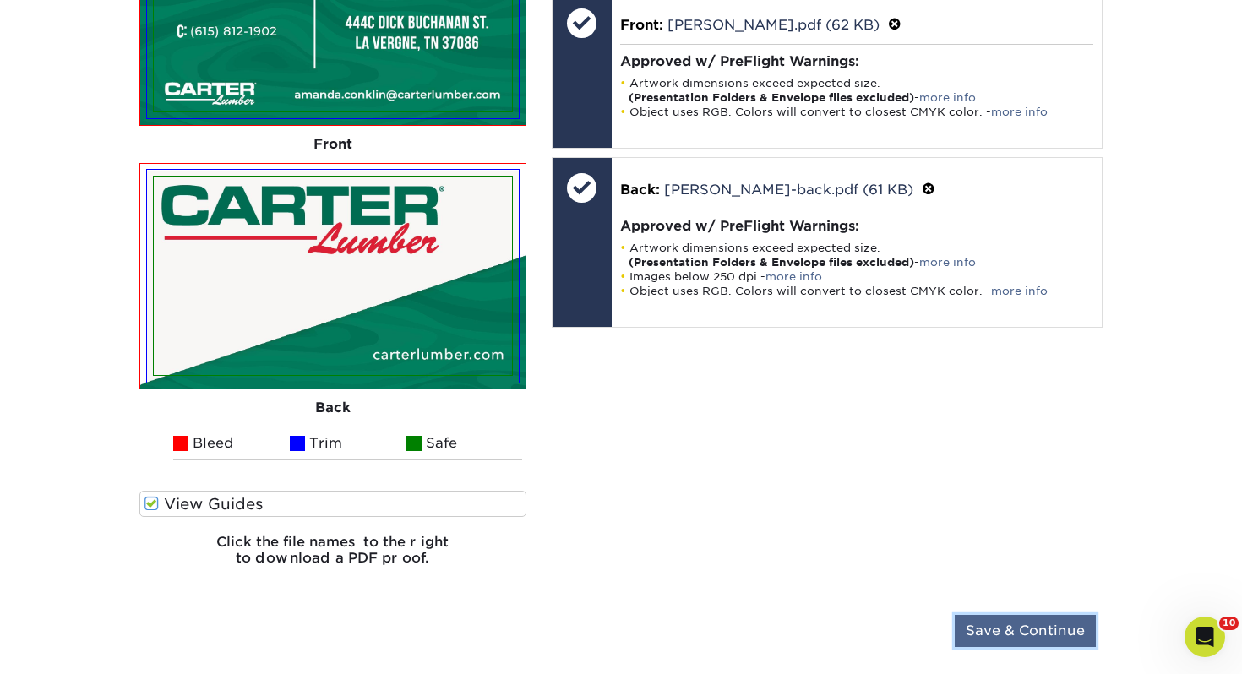
scroll to position [1221, 0]
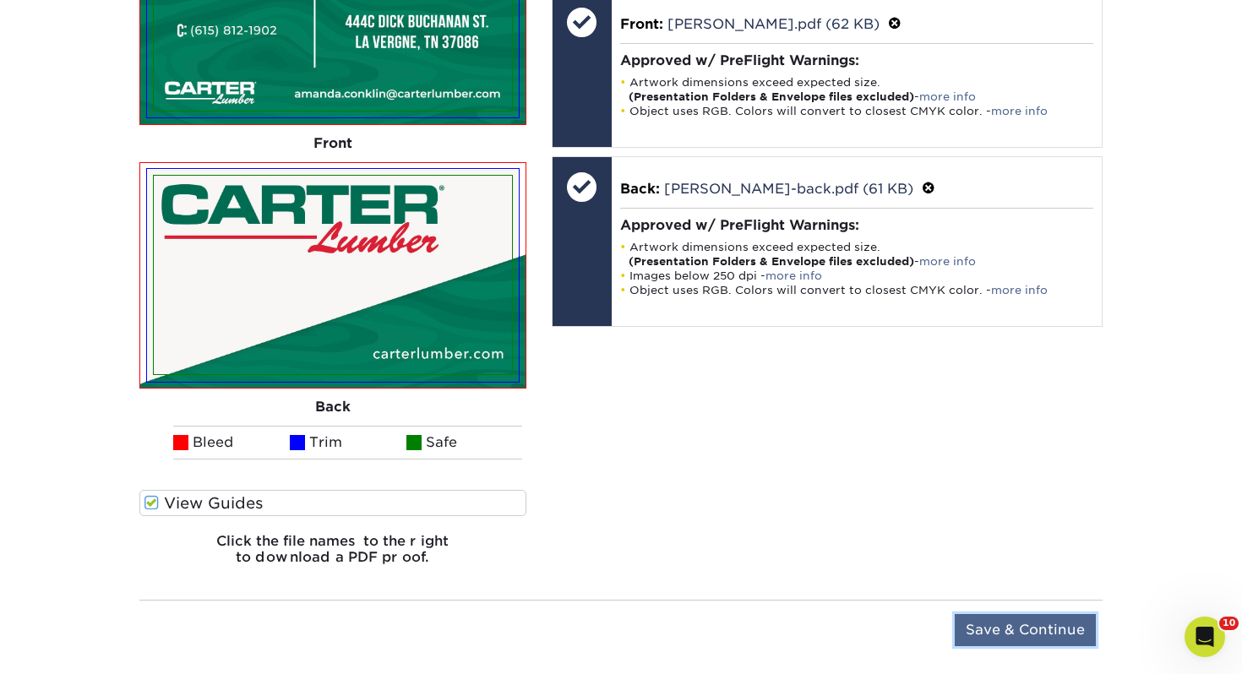
click at [1020, 637] on input "Save & Continue" at bounding box center [1024, 630] width 141 height 32
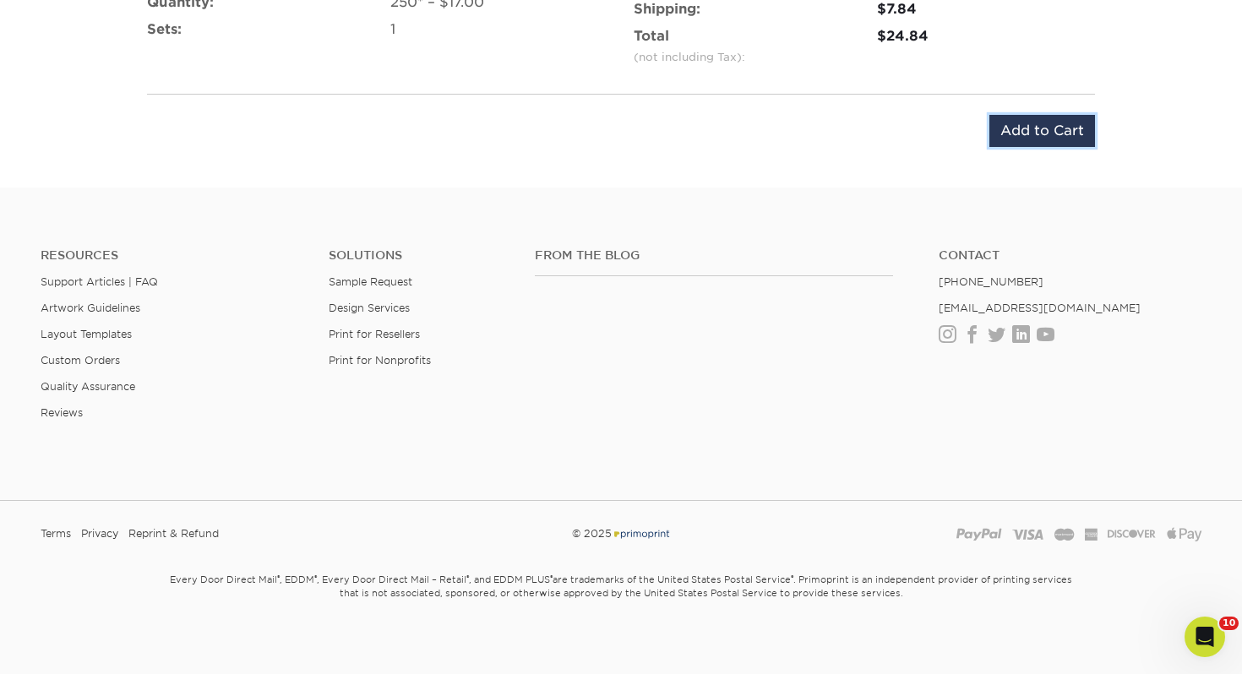
click at [1020, 132] on input "Add to Cart" at bounding box center [1042, 131] width 106 height 32
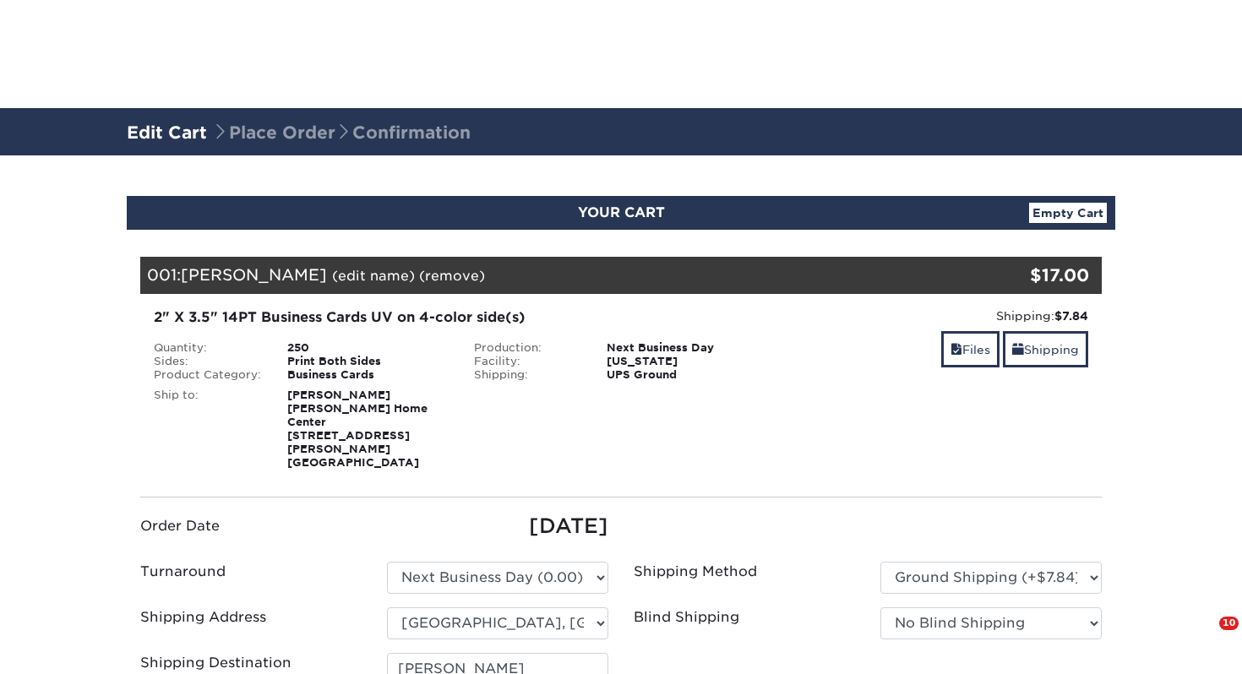
select select "107711"
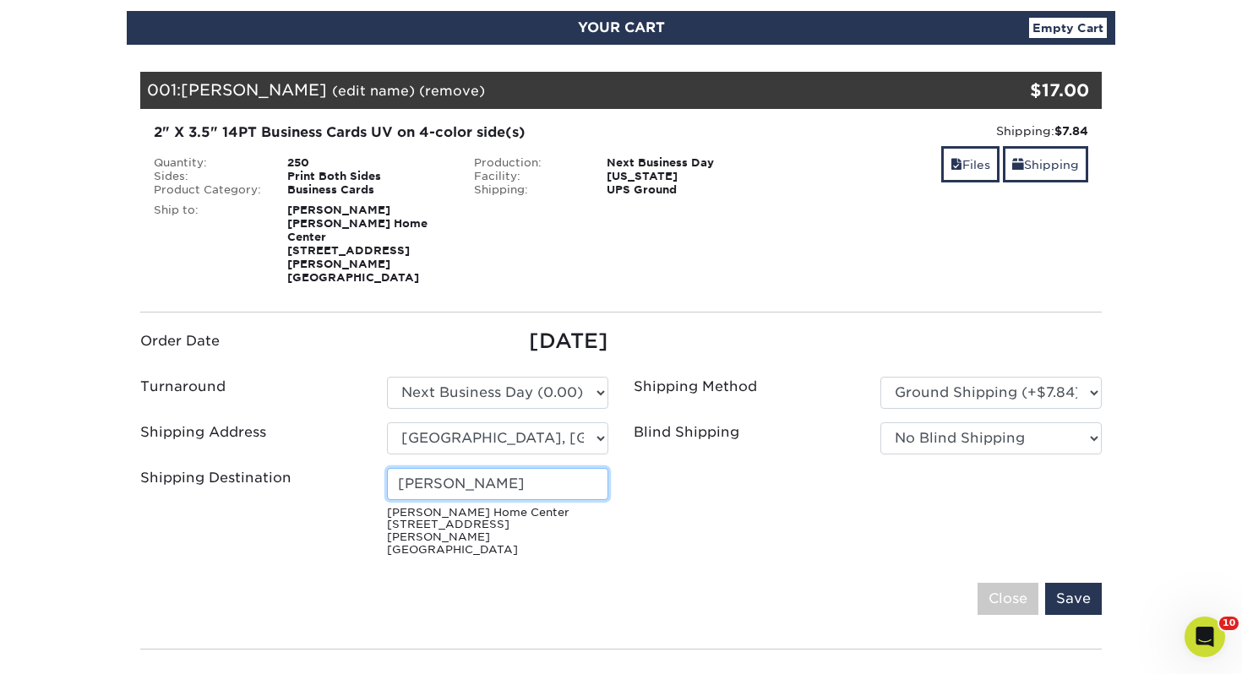
drag, startPoint x: 0, startPoint y: 0, endPoint x: 149, endPoint y: 462, distance: 485.4
click at [149, 468] on div "Shipping Destination [PERSON_NAME] [PERSON_NAME] Home Center [STREET_ADDRESS][P…" at bounding box center [374, 515] width 493 height 95
click at [564, 469] on input "[PERSON_NAME]" at bounding box center [497, 484] width 221 height 32
drag, startPoint x: 549, startPoint y: 467, endPoint x: 127, endPoint y: 439, distance: 423.3
click at [128, 468] on div "Shipping Destination [PERSON_NAME] [PERSON_NAME] Home Center [STREET_ADDRESS][P…" at bounding box center [374, 515] width 493 height 95
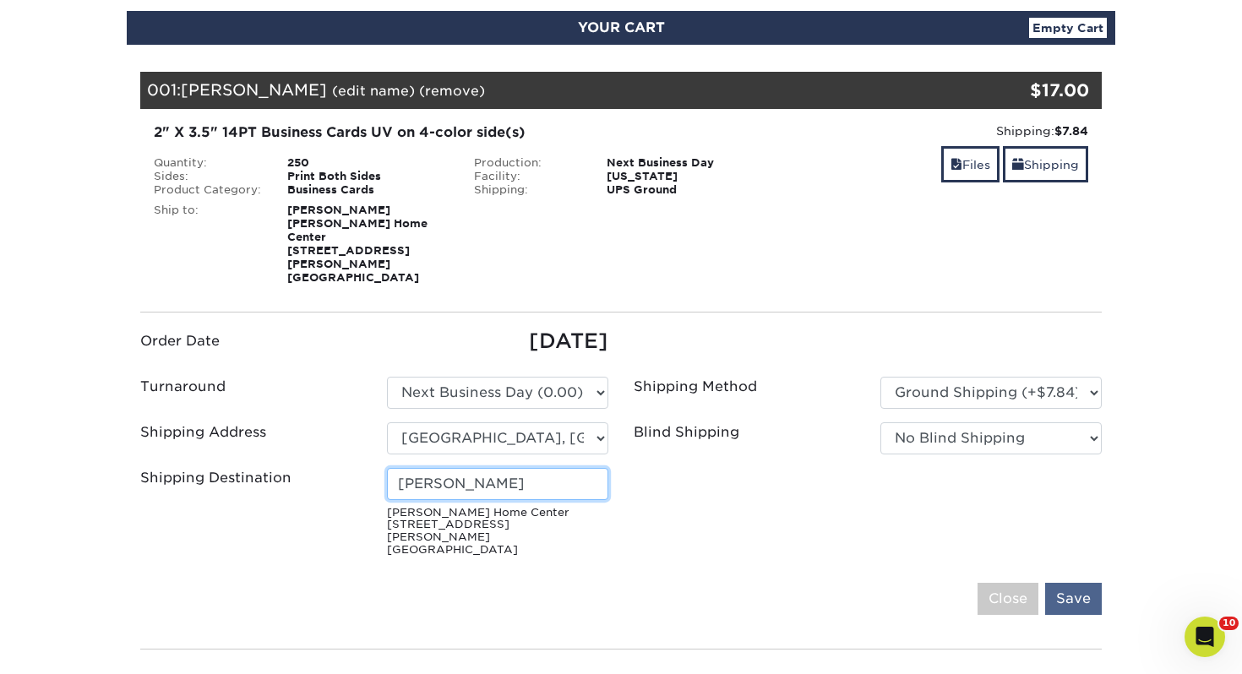
type input "[PERSON_NAME]"
click at [1063, 583] on input "Save" at bounding box center [1073, 599] width 57 height 32
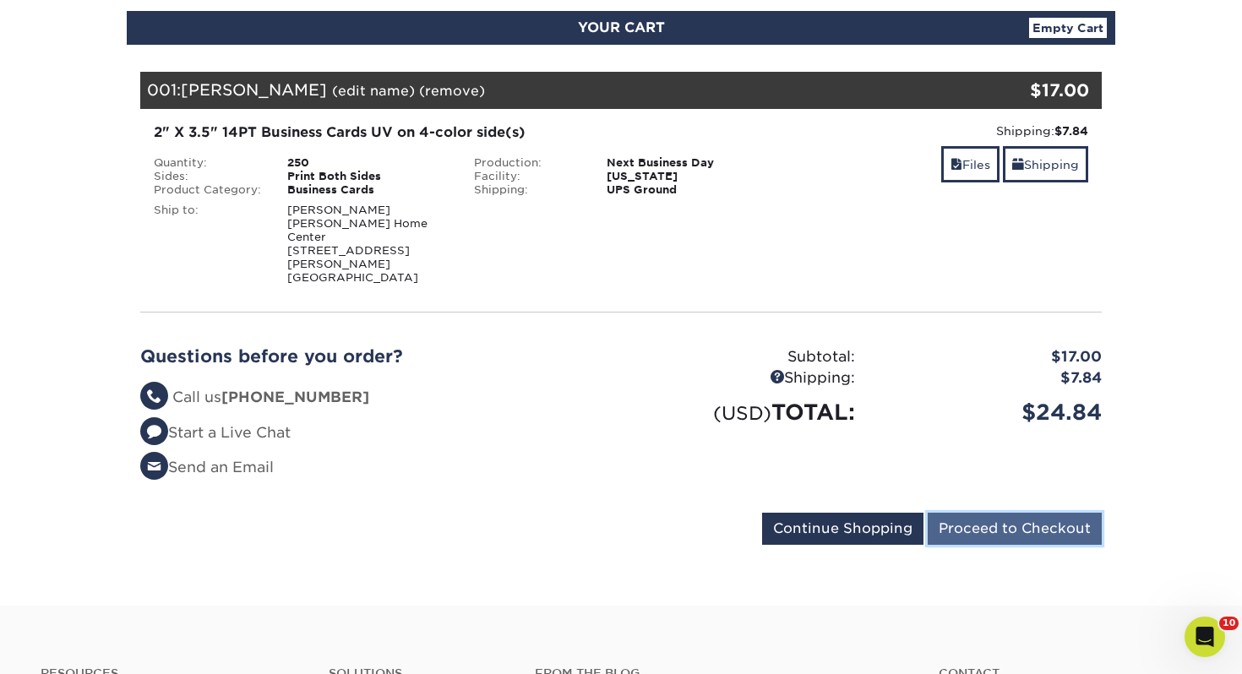
click at [996, 513] on input "Proceed to Checkout" at bounding box center [1014, 529] width 174 height 32
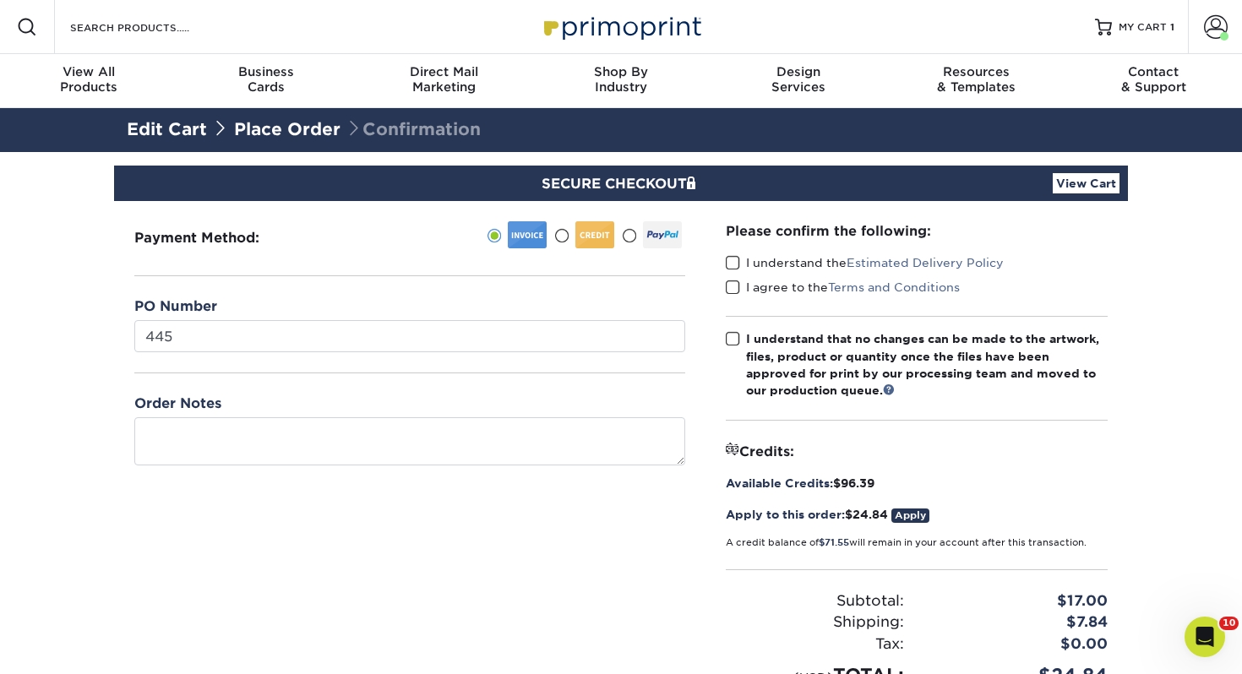
type input "445"
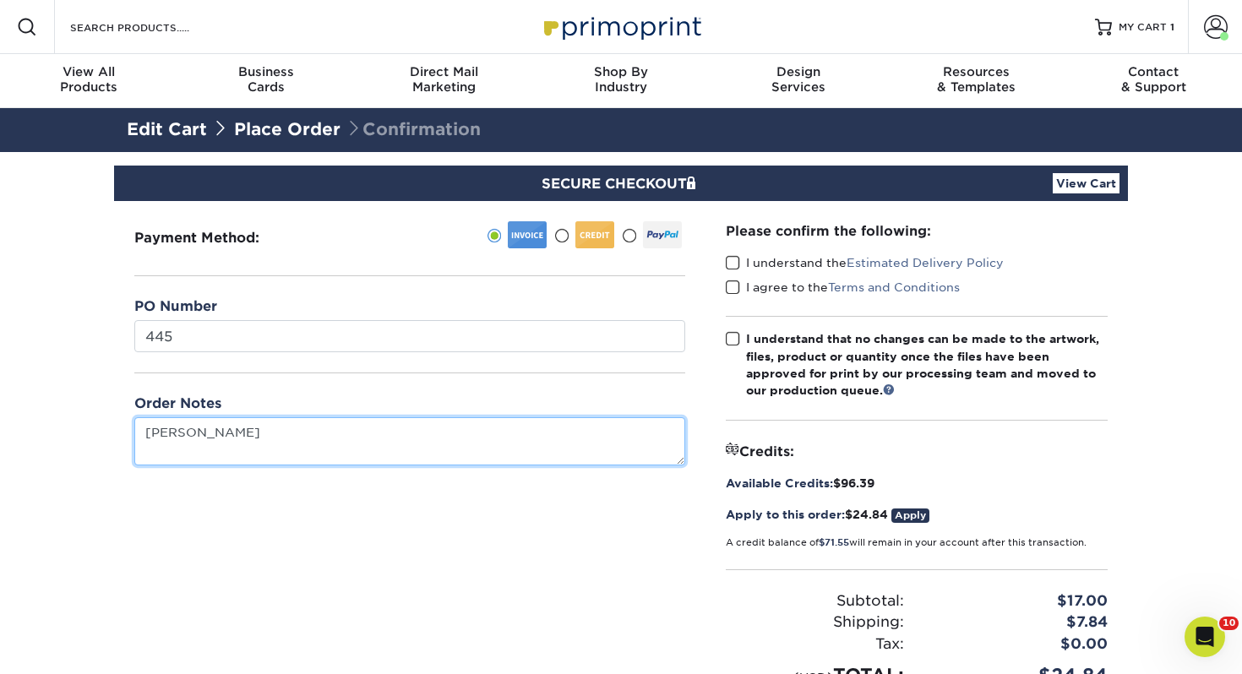
type textarea "[PERSON_NAME]"
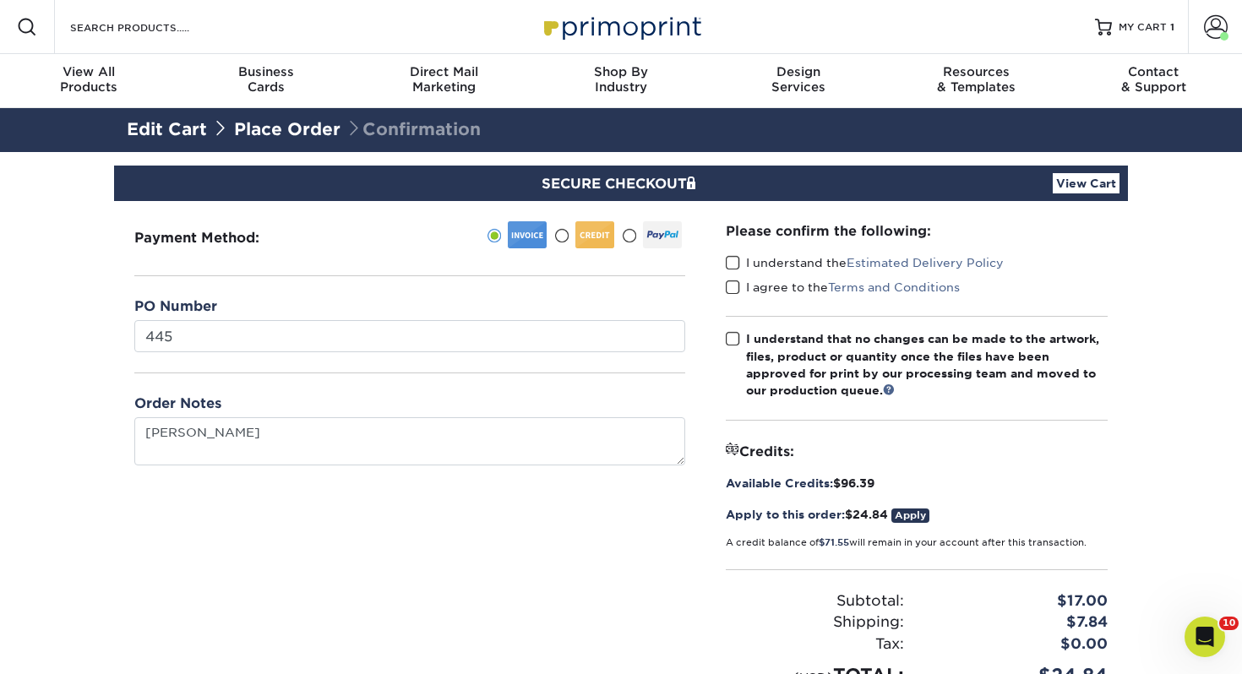
drag, startPoint x: 732, startPoint y: 267, endPoint x: 736, endPoint y: 284, distance: 17.2
click at [731, 268] on span at bounding box center [733, 263] width 14 height 16
click at [0, 0] on input "I understand the Estimated Delivery Policy" at bounding box center [0, 0] width 0 height 0
click at [736, 284] on span at bounding box center [733, 288] width 14 height 16
click at [0, 0] on input "I agree to the Terms and Conditions" at bounding box center [0, 0] width 0 height 0
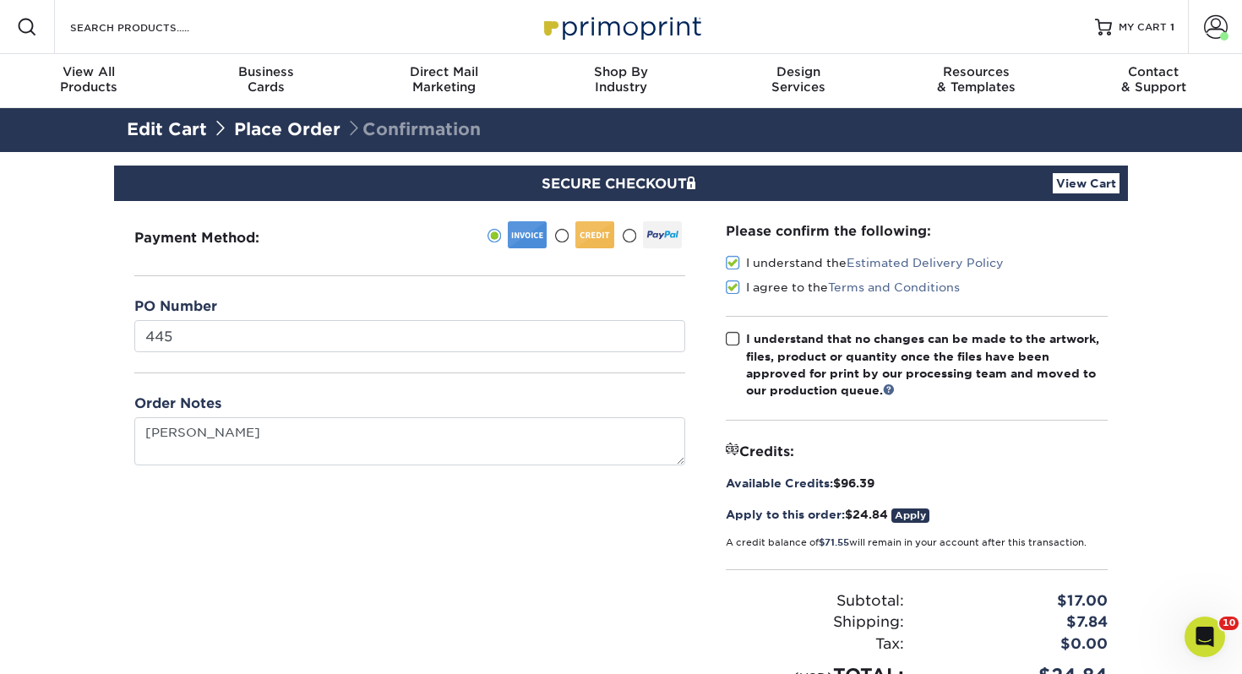
click at [735, 336] on span at bounding box center [733, 339] width 14 height 16
click at [0, 0] on input "I understand that no changes can be made to the artwork, files, product or quan…" at bounding box center [0, 0] width 0 height 0
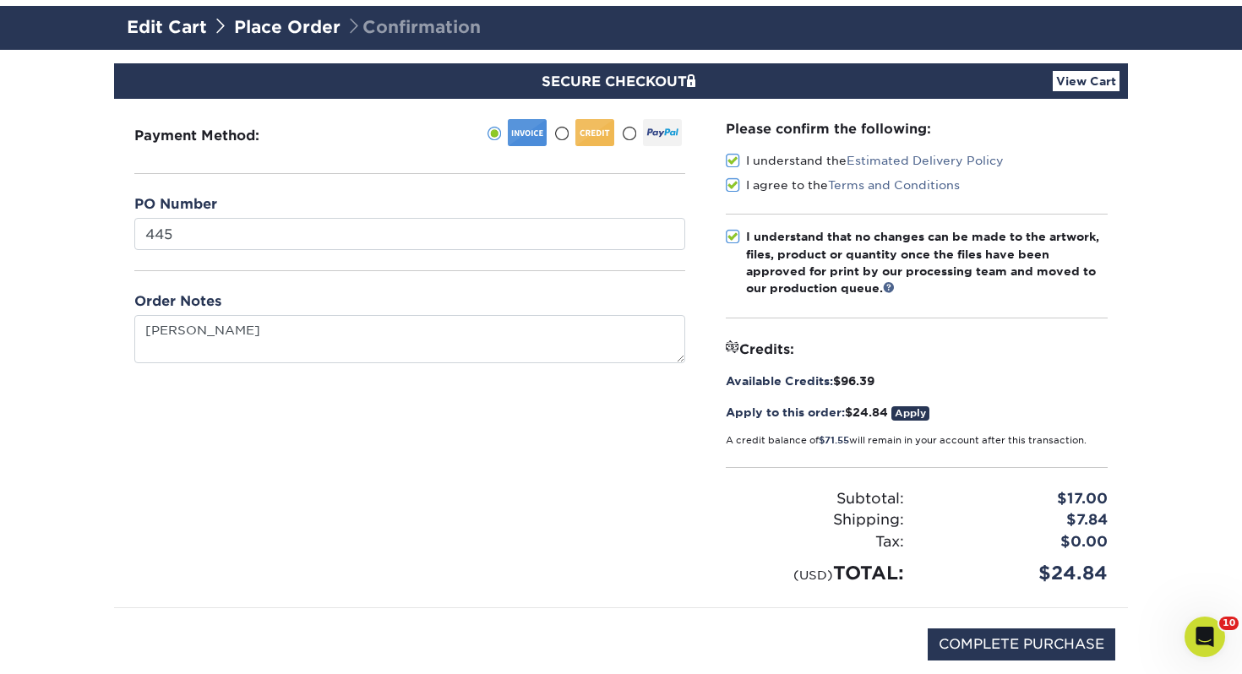
scroll to position [134, 0]
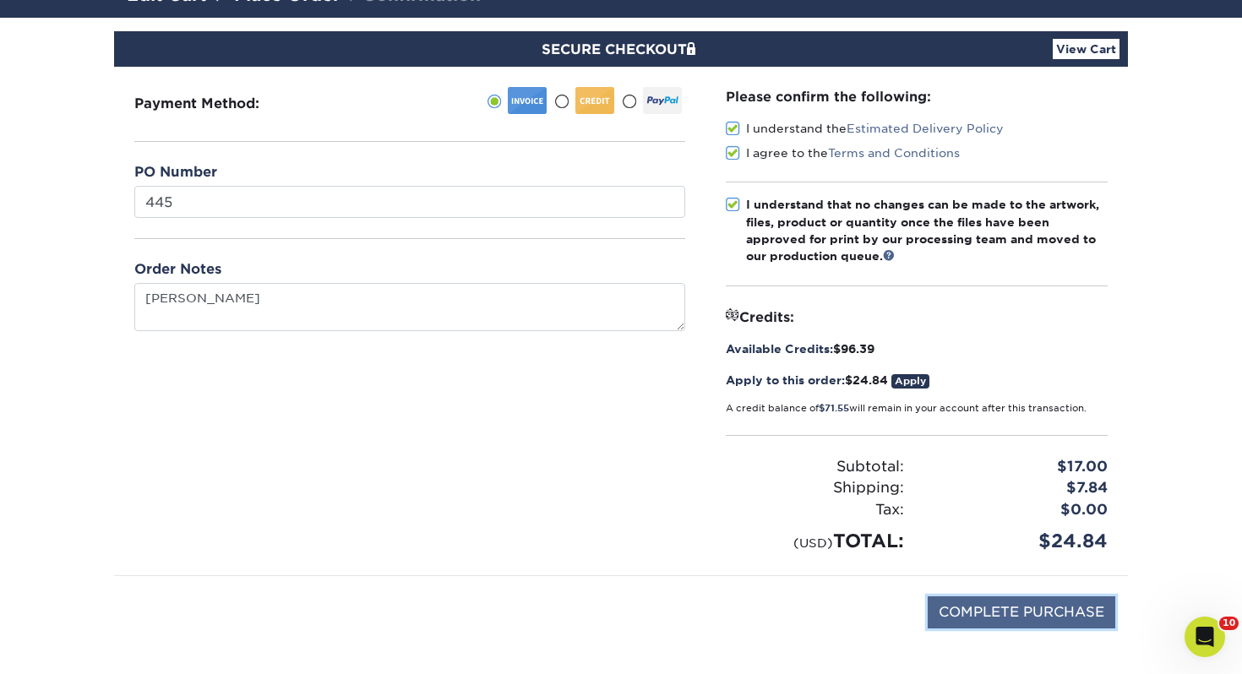
click at [1000, 624] on input "COMPLETE PURCHASE" at bounding box center [1021, 612] width 188 height 32
type input "PROCESSING, PLEASE WAIT..."
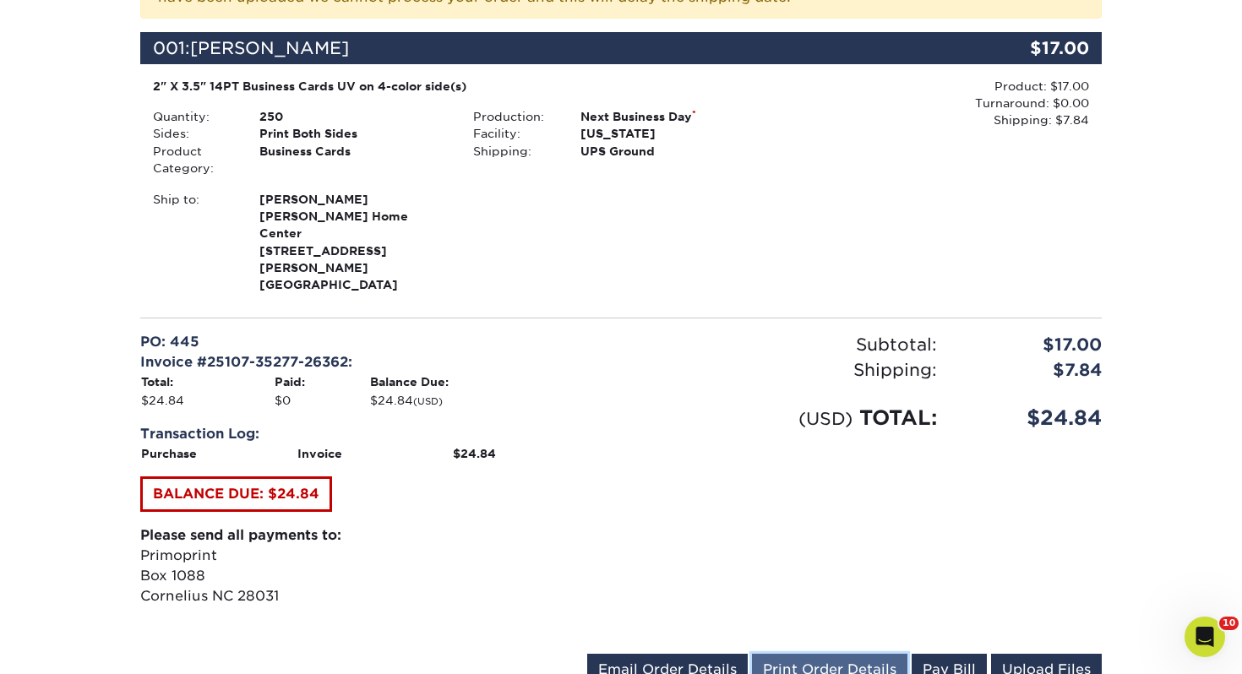
click at [867, 654] on link "Print Order Details" at bounding box center [829, 670] width 155 height 32
